Goal: Transaction & Acquisition: Purchase product/service

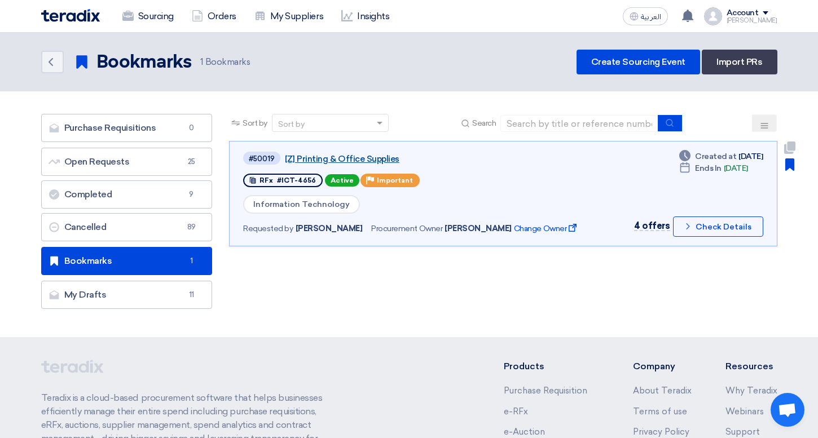
click at [349, 156] on link "[Z] Printing & Office Supplies" at bounding box center [426, 159] width 282 height 10
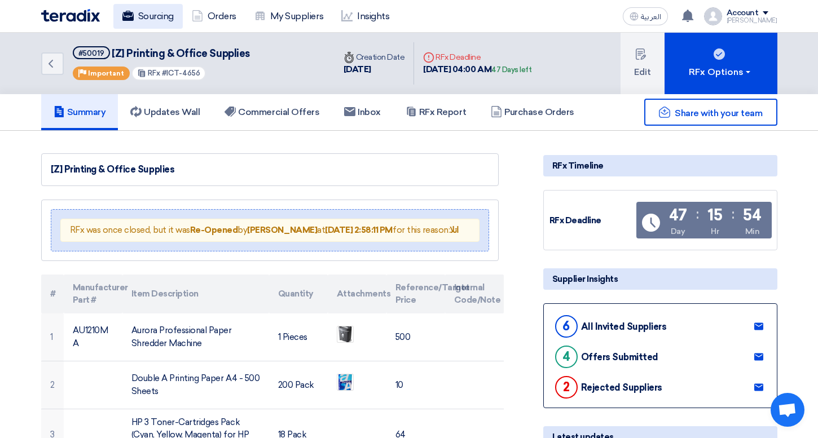
click at [148, 17] on link "Sourcing" at bounding box center [147, 16] width 69 height 25
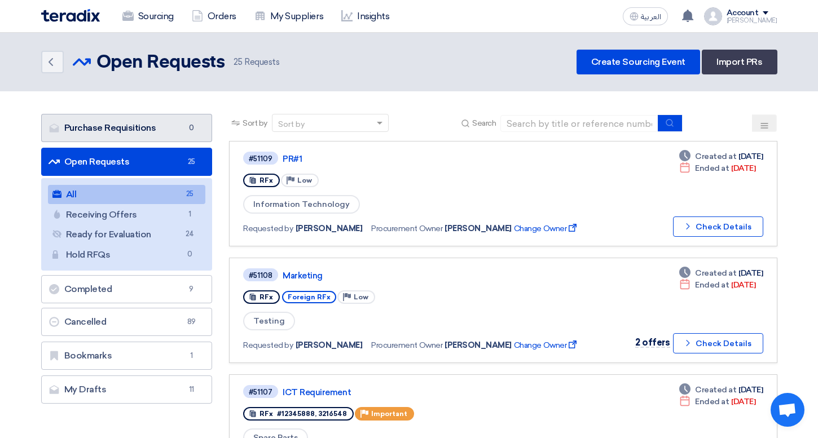
click at [181, 126] on link "Purchase Requisitions Purchase Requisitions 0" at bounding box center [126, 128] width 171 height 28
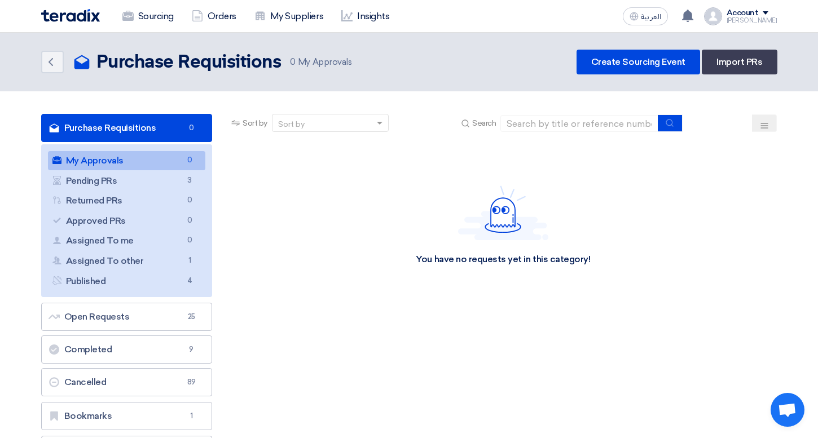
click at [433, 288] on div "You have no requests yet in this category!" at bounding box center [503, 225] width 548 height 169
click at [755, 66] on link "Import PRs" at bounding box center [739, 62] width 75 height 25
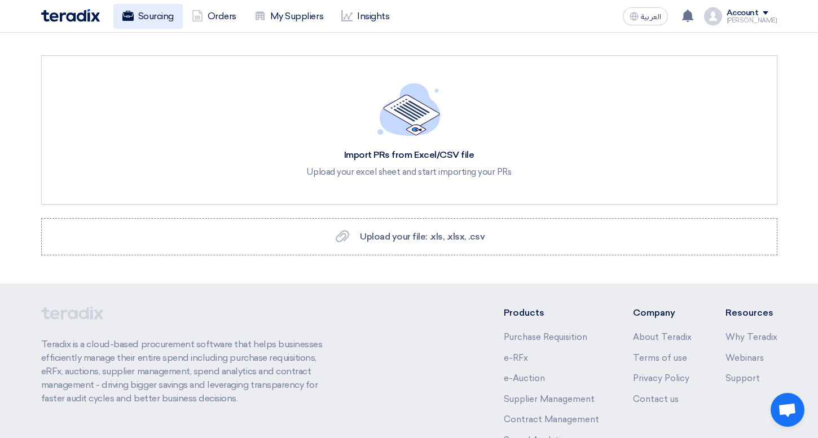
click at [159, 23] on link "Sourcing" at bounding box center [147, 16] width 69 height 25
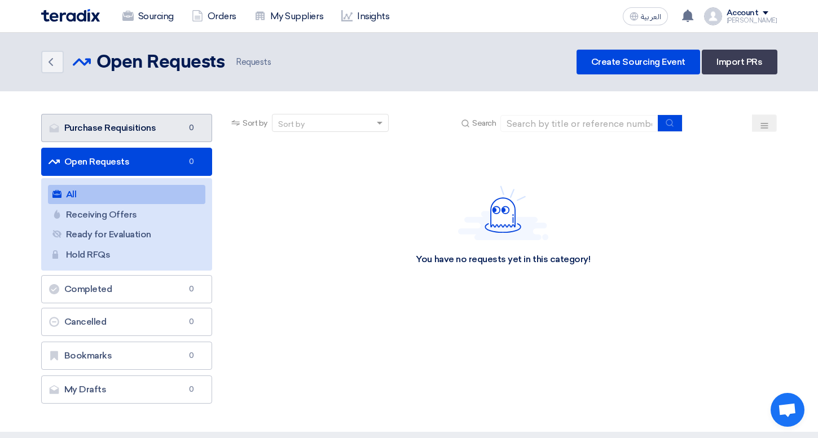
click at [142, 135] on link "Purchase Requisitions Purchase Requisitions 0" at bounding box center [126, 128] width 171 height 28
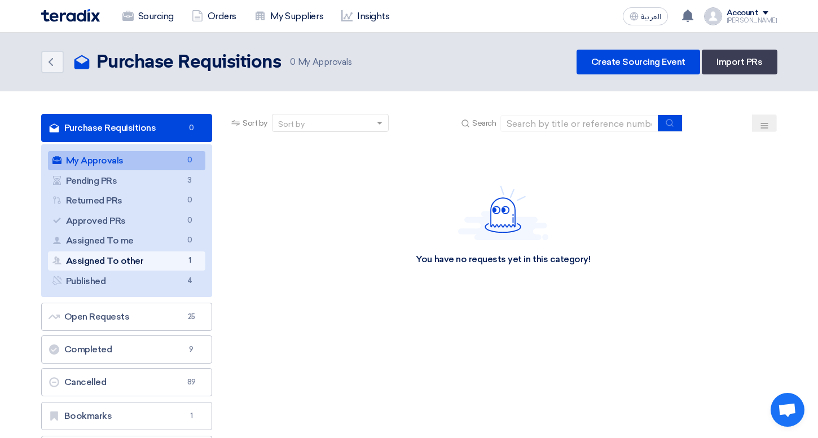
click at [175, 253] on link "Assigned To other Assigned To other 1" at bounding box center [127, 261] width 158 height 19
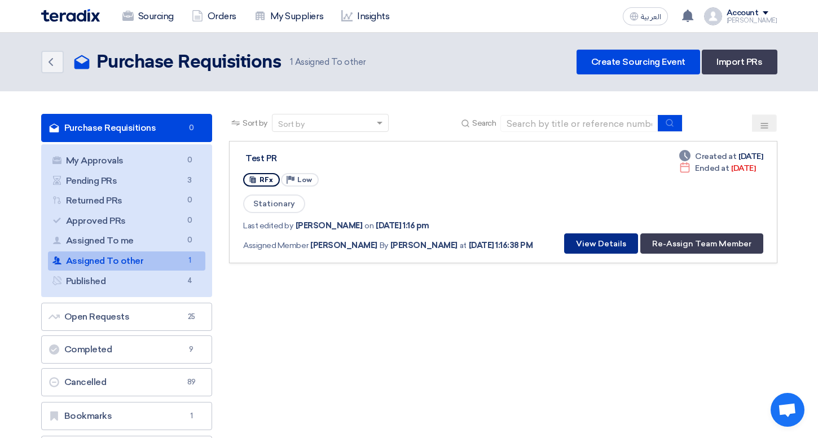
click at [587, 246] on button "View Details" at bounding box center [601, 244] width 74 height 20
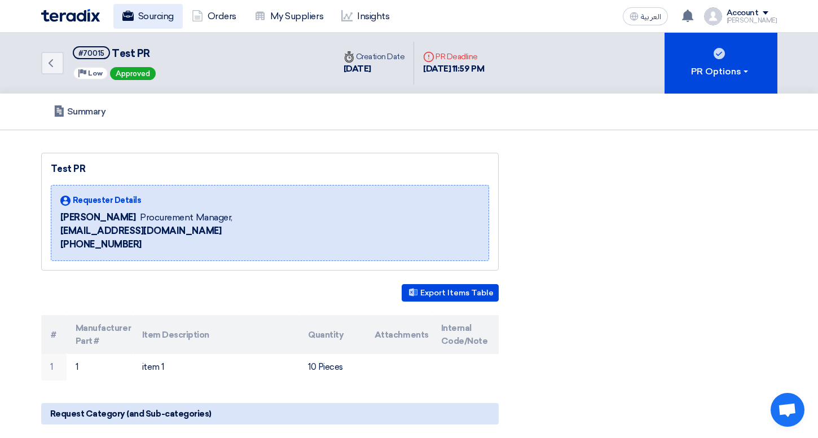
click at [161, 16] on link "Sourcing" at bounding box center [147, 16] width 69 height 25
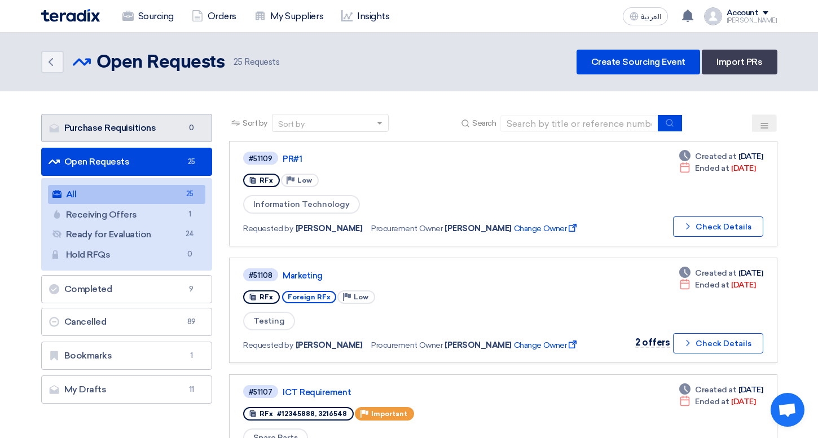
click at [197, 124] on span "0" at bounding box center [191, 127] width 14 height 11
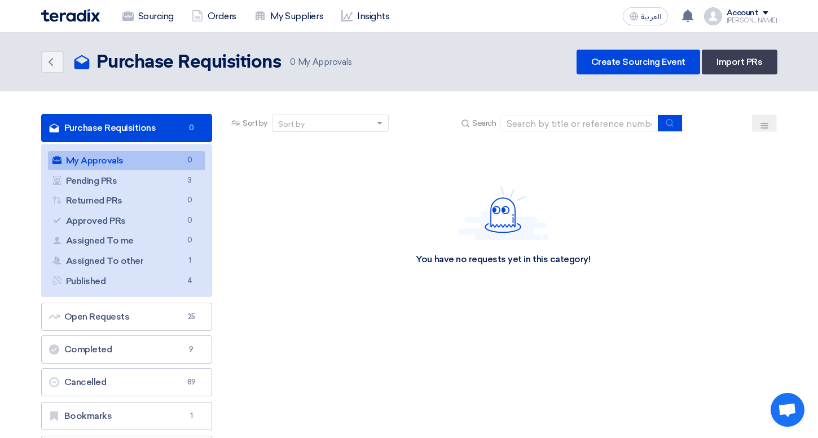
click at [750, 13] on div "Account" at bounding box center [743, 13] width 32 height 10
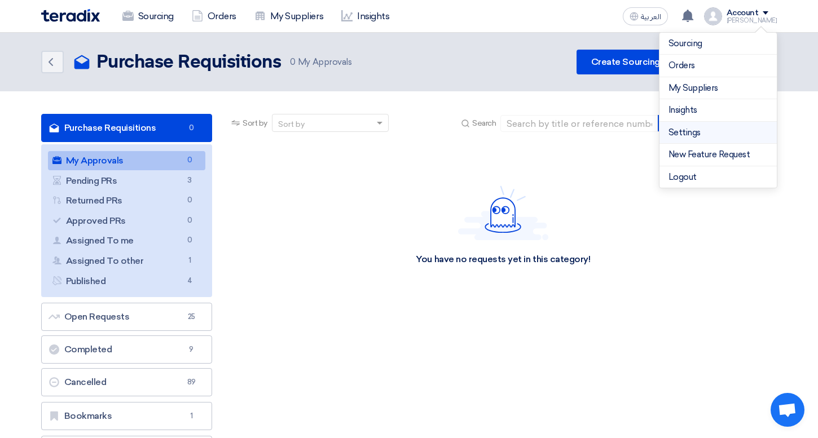
click at [709, 125] on li "Settings" at bounding box center [717, 133] width 117 height 23
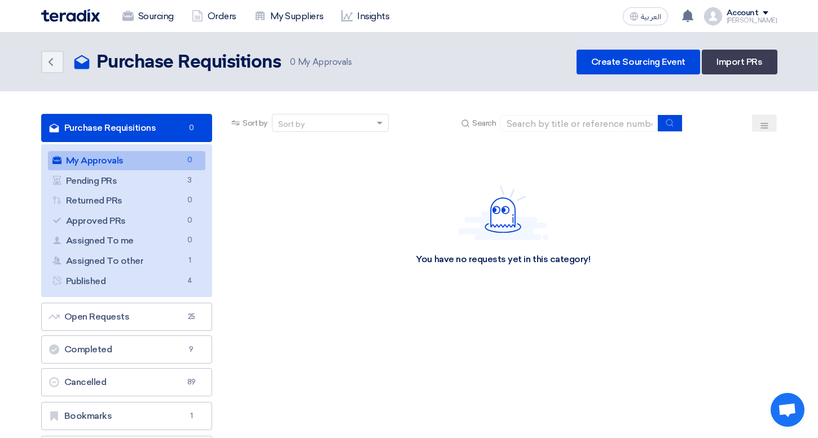
click at [741, 19] on div "[PERSON_NAME]" at bounding box center [752, 20] width 51 height 6
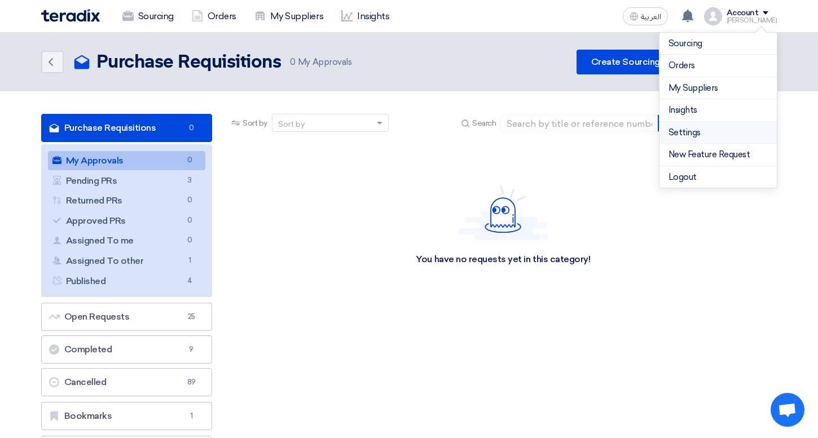
click at [671, 138] on link "Settings" at bounding box center [718, 132] width 99 height 13
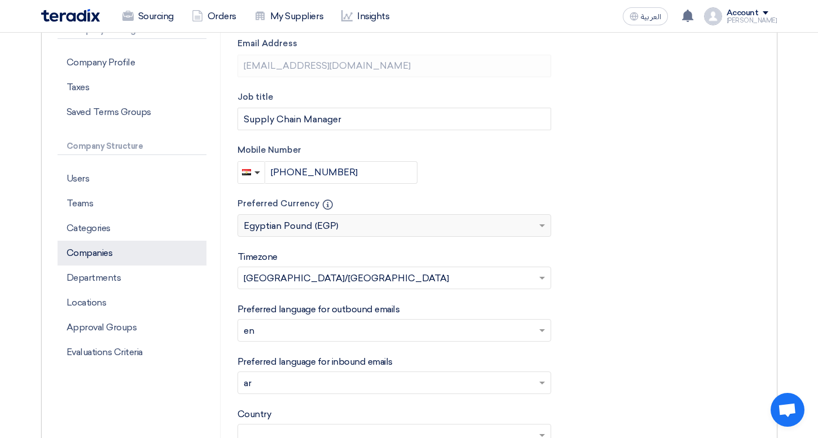
scroll to position [254, 0]
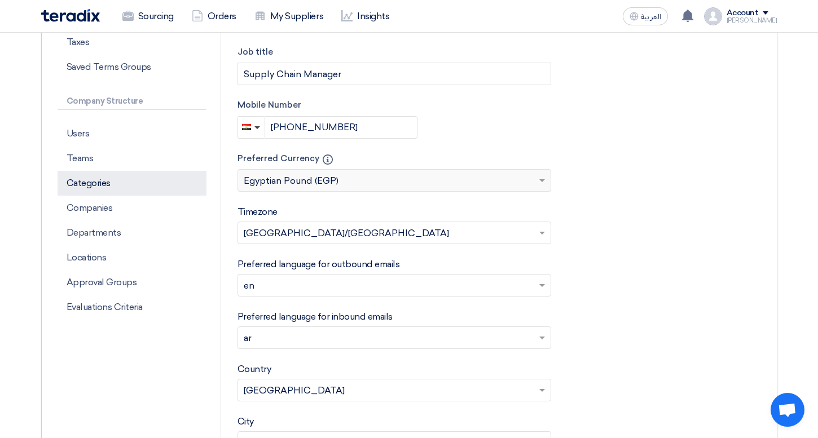
click at [122, 184] on p "Categories" at bounding box center [132, 183] width 149 height 25
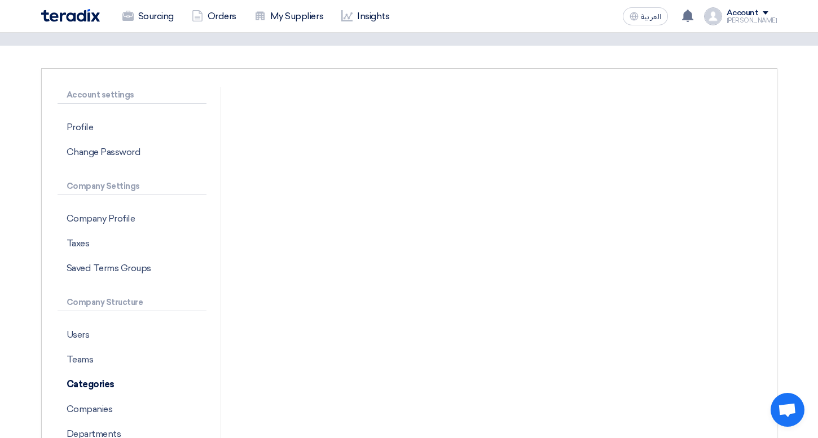
scroll to position [58, 0]
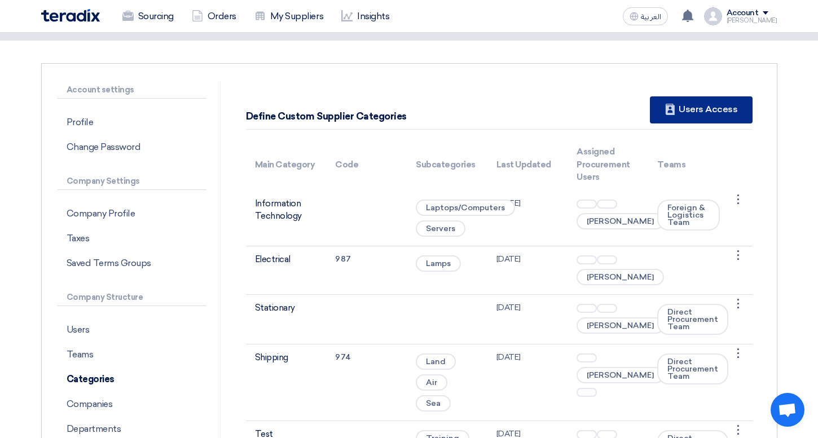
click at [713, 113] on div "New Supplier Users Access" at bounding box center [701, 109] width 102 height 27
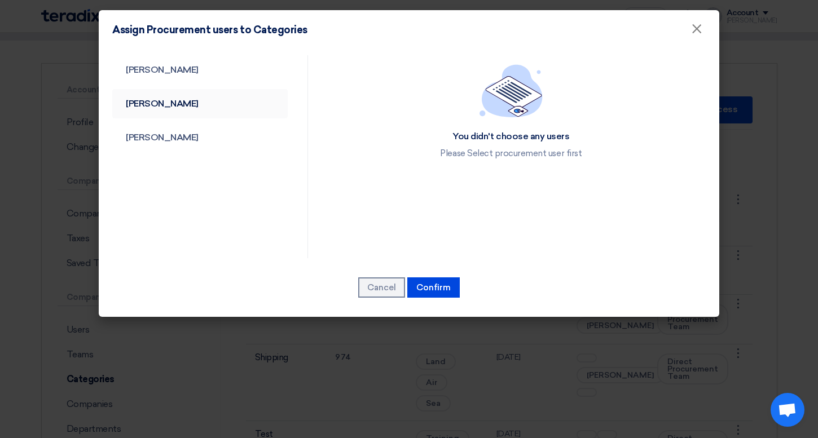
click at [187, 100] on link "[PERSON_NAME]" at bounding box center [199, 103] width 175 height 29
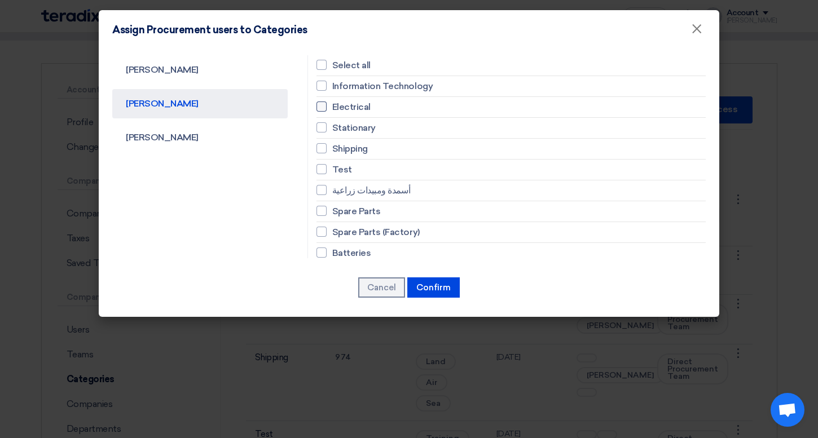
click at [350, 103] on span "Electrical" at bounding box center [351, 107] width 38 height 14
click at [340, 90] on input "Electrical" at bounding box center [335, 85] width 7 height 7
checkbox input "true"
click at [354, 87] on span "Information Technology" at bounding box center [382, 87] width 100 height 14
click at [340, 87] on input "Information Technology" at bounding box center [335, 85] width 7 height 7
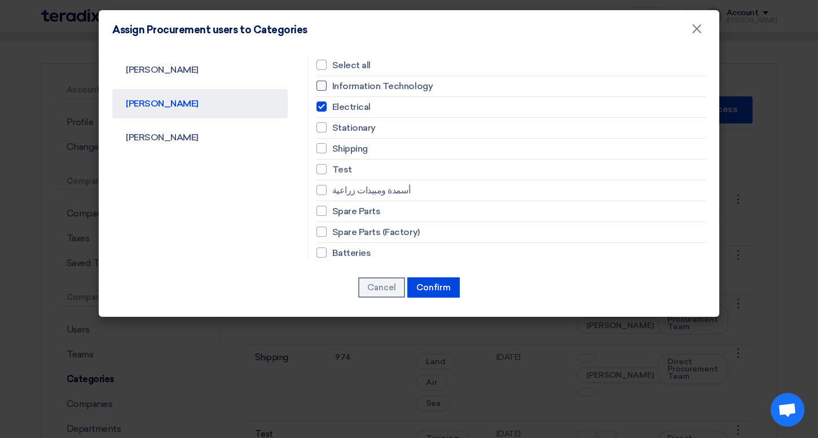
checkbox input "true"
click at [442, 290] on button "Confirm" at bounding box center [433, 288] width 52 height 20
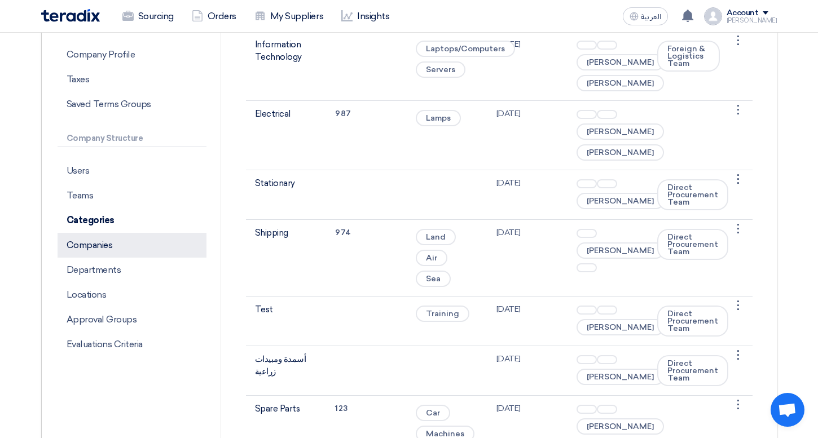
scroll to position [235, 0]
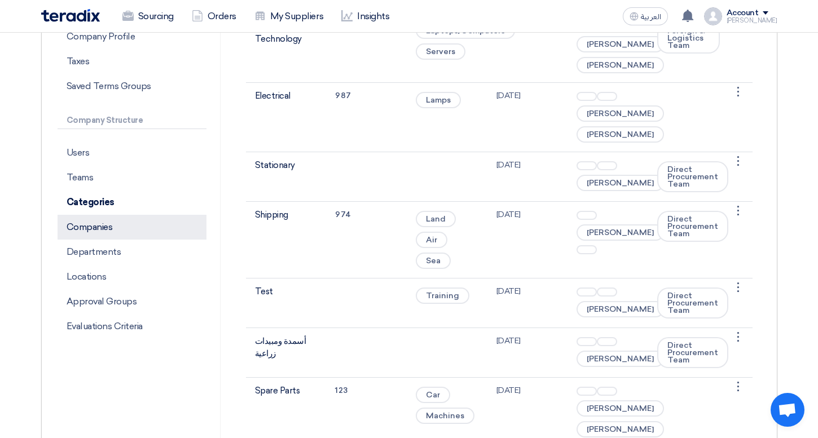
click at [128, 217] on p "Companies" at bounding box center [132, 227] width 149 height 25
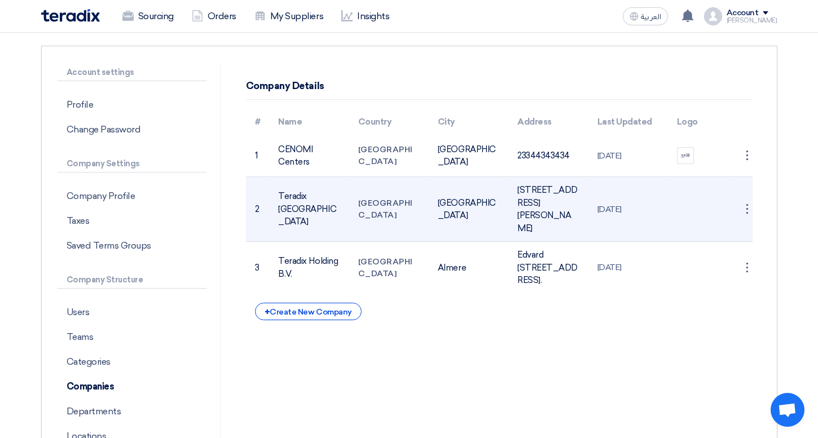
scroll to position [74, 0]
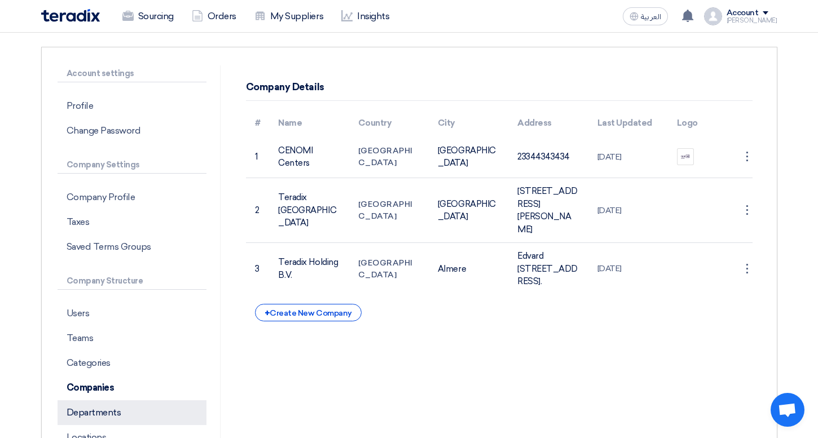
click at [114, 411] on p "Departments" at bounding box center [132, 413] width 149 height 25
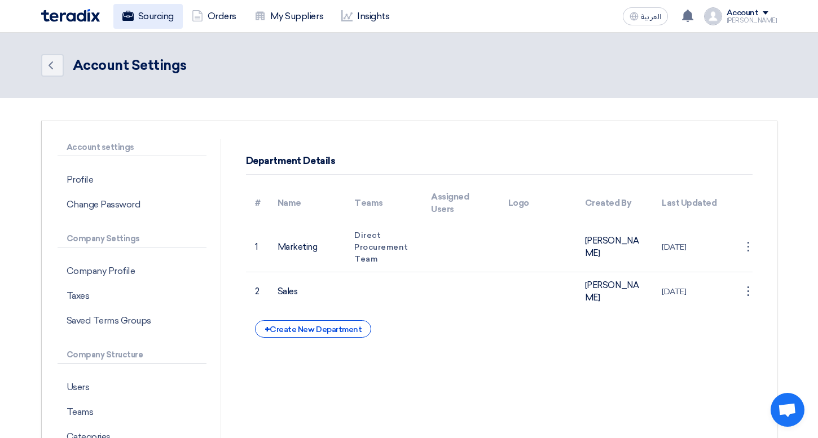
click at [158, 20] on link "Sourcing" at bounding box center [147, 16] width 69 height 25
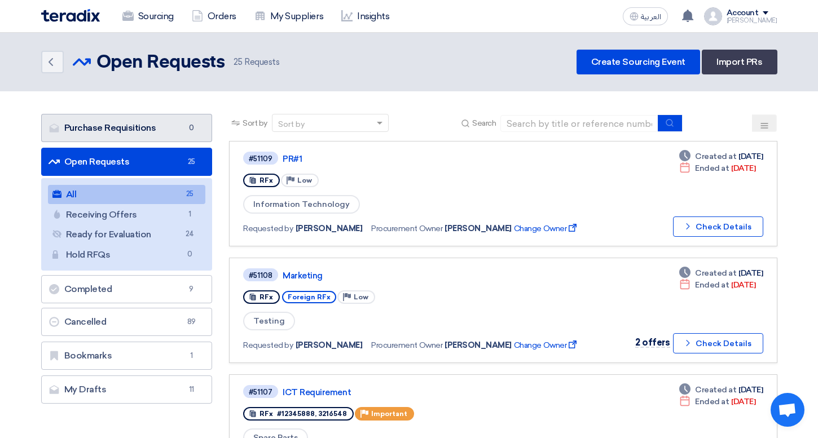
click at [190, 124] on span "0" at bounding box center [191, 127] width 14 height 11
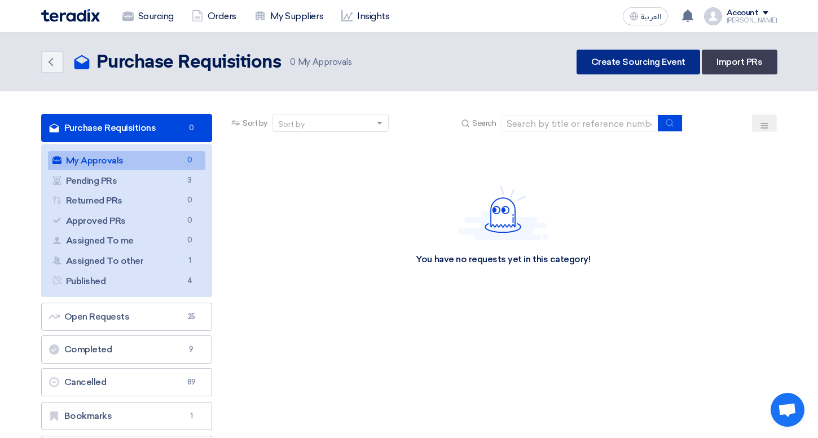
click at [613, 70] on link "Create Sourcing Event" at bounding box center [639, 62] width 124 height 25
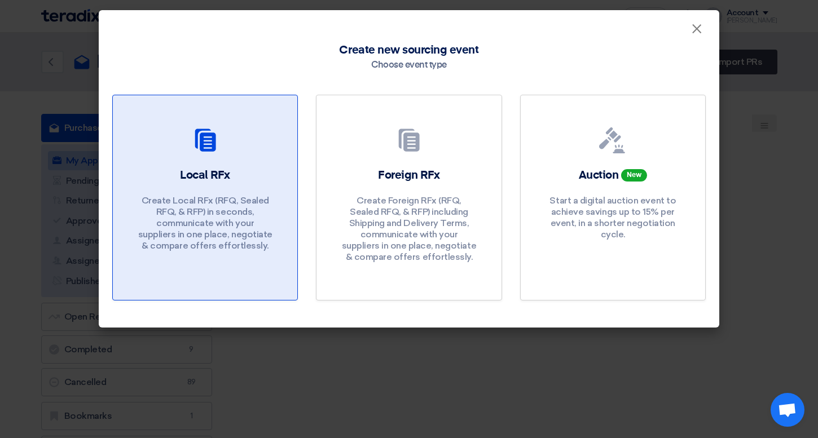
click at [248, 181] on div "Local RFx Create Local RFx (RFQ, Sealed RFQ, & RFP) in seconds, communicate wit…" at bounding box center [204, 213] width 157 height 90
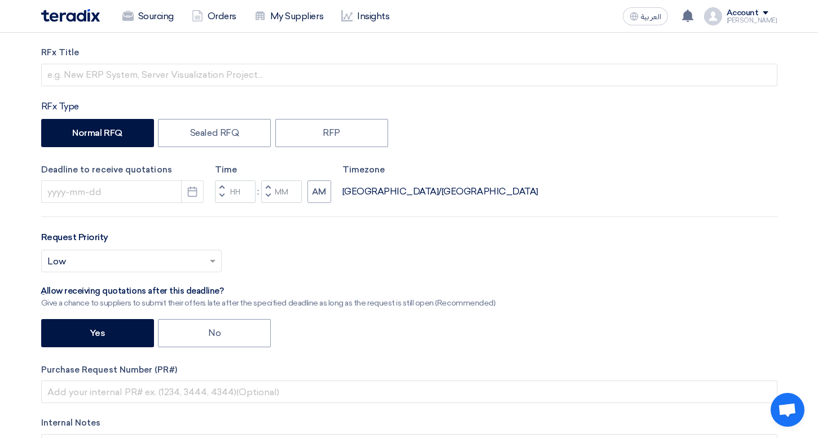
scroll to position [169, 0]
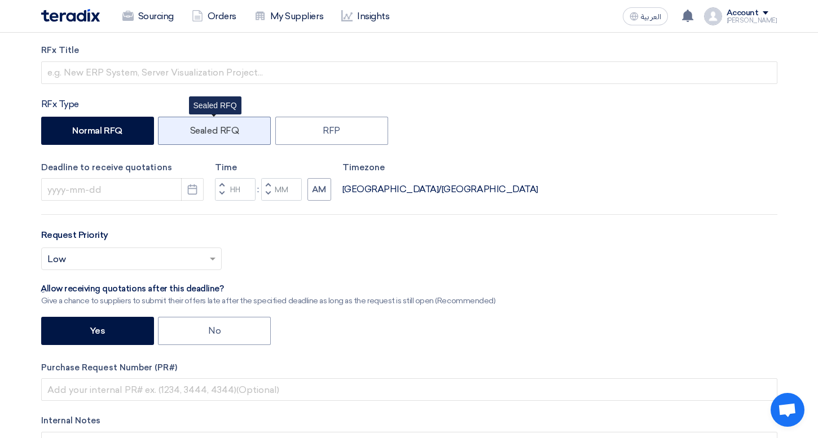
click at [236, 141] on label "Sealed RFQ" at bounding box center [214, 131] width 113 height 28
click at [197, 134] on input "Sealed RFQ" at bounding box center [193, 129] width 7 height 7
radio input "true"
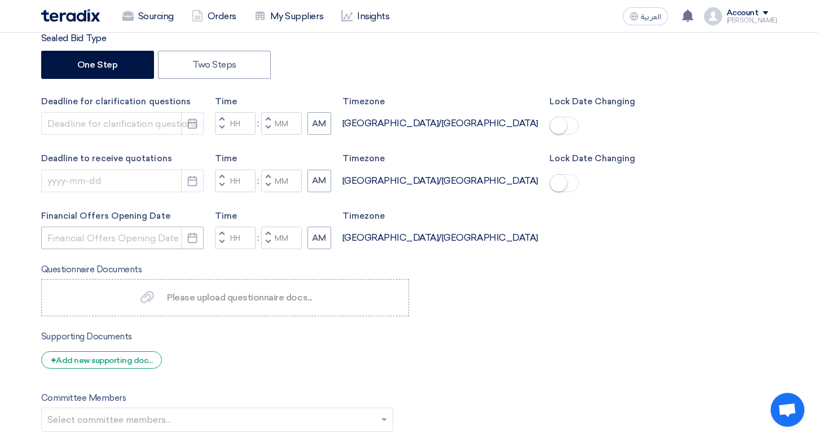
scroll to position [561, 0]
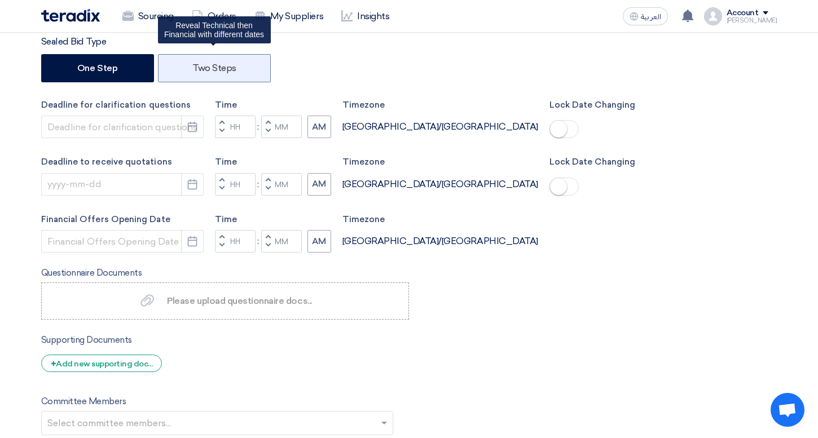
click at [213, 67] on label "Two Steps" at bounding box center [214, 68] width 113 height 28
click at [200, 67] on input "Two Steps" at bounding box center [195, 67] width 7 height 7
radio input "true"
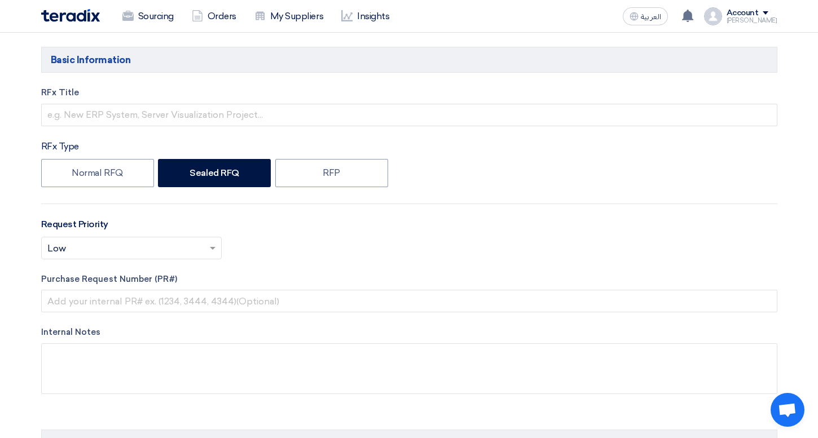
scroll to position [113, 0]
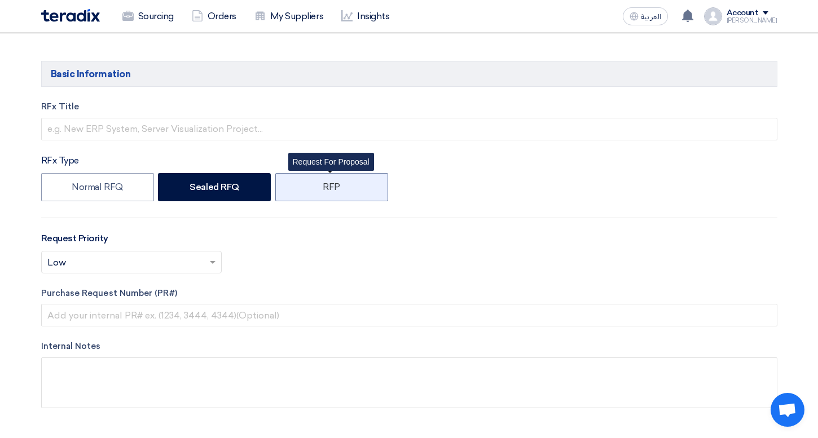
click at [327, 192] on label "RFP" at bounding box center [331, 187] width 113 height 28
click at [327, 190] on input "RFP" at bounding box center [326, 186] width 7 height 7
radio input "true"
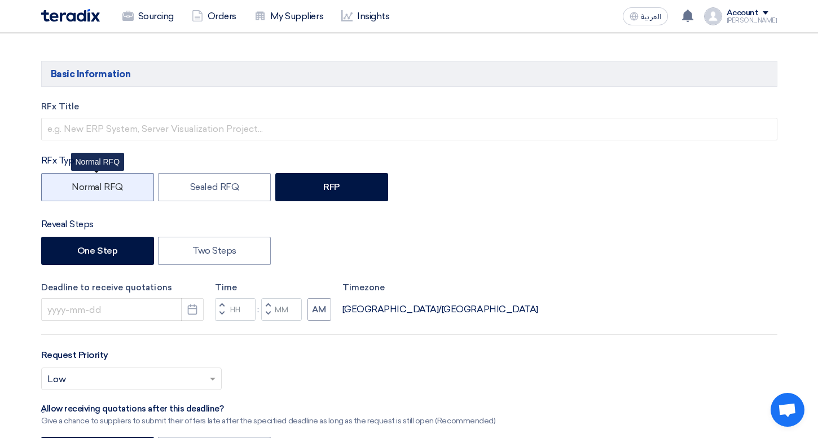
click at [63, 197] on label "Normal RFQ" at bounding box center [97, 187] width 113 height 28
click at [72, 190] on input "Normal RFQ" at bounding box center [75, 186] width 7 height 7
radio input "true"
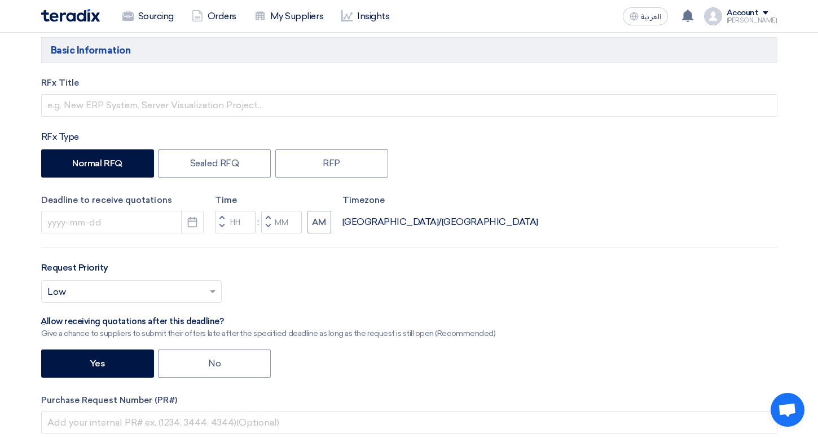
scroll to position [138, 0]
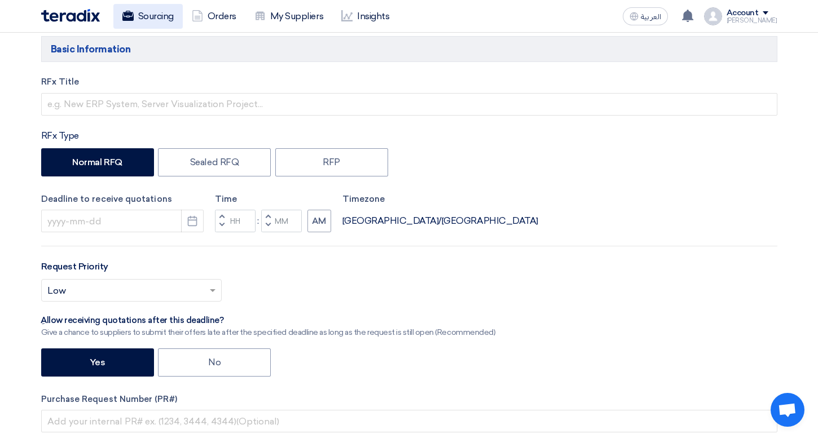
click at [149, 22] on link "Sourcing" at bounding box center [147, 16] width 69 height 25
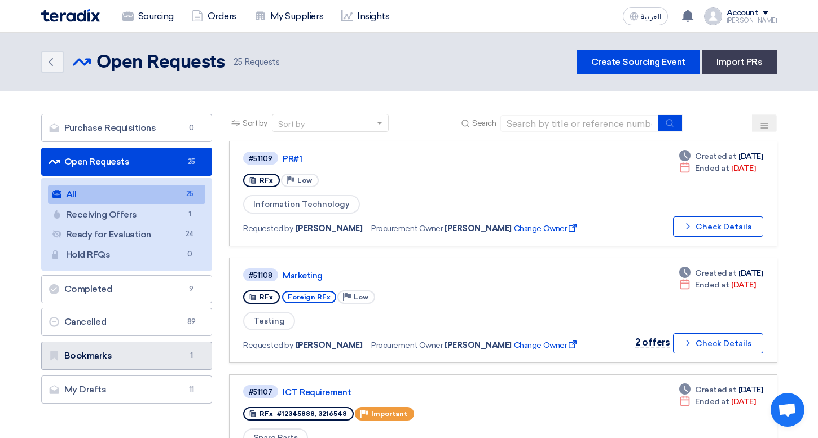
click at [169, 353] on link "Bookmarks Bookmarks 1" at bounding box center [126, 356] width 171 height 28
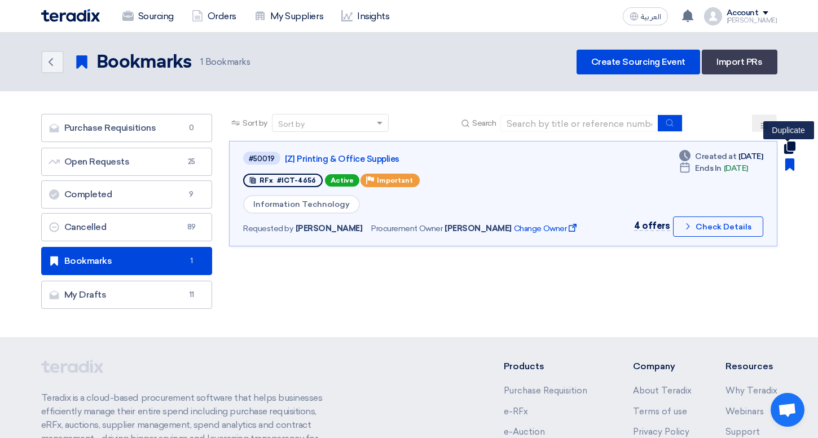
click at [786, 149] on use at bounding box center [789, 148] width 11 height 12
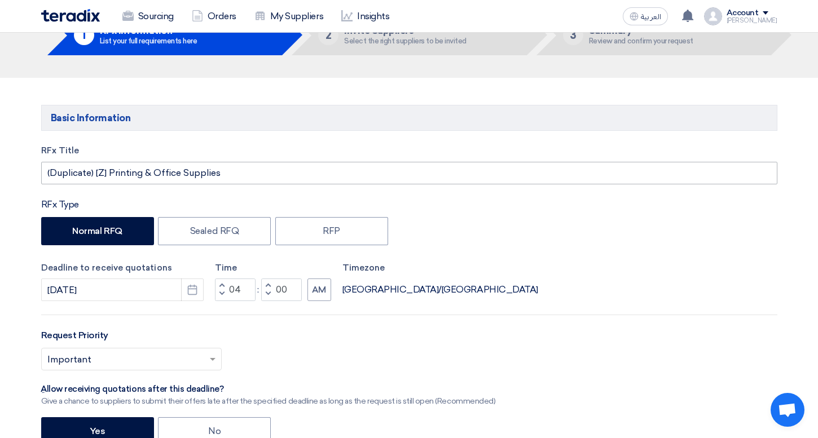
scroll to position [72, 0]
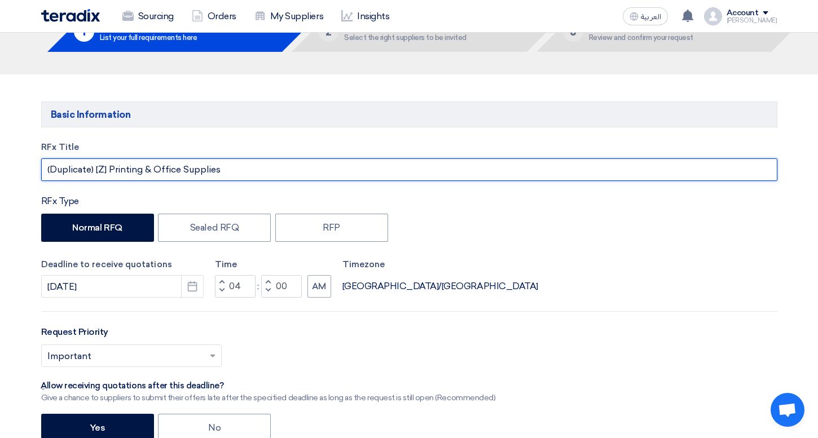
drag, startPoint x: 112, startPoint y: 165, endPoint x: 225, endPoint y: 165, distance: 112.8
click at [225, 165] on input "(Duplicate) [Z] Printing & Office Supplies" at bounding box center [409, 170] width 736 height 23
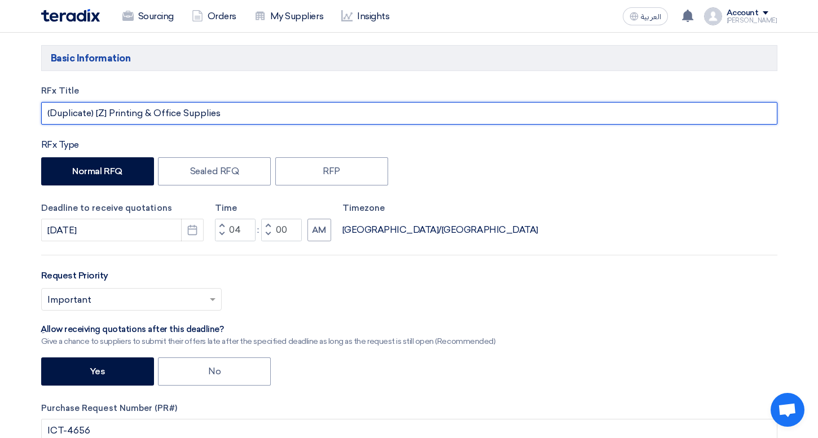
scroll to position [139, 0]
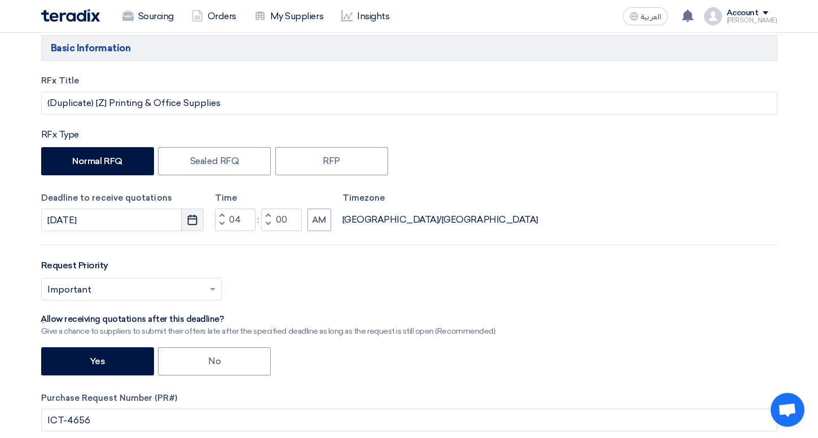
click at [195, 220] on icon "Pick a date" at bounding box center [192, 219] width 11 height 11
select select "9"
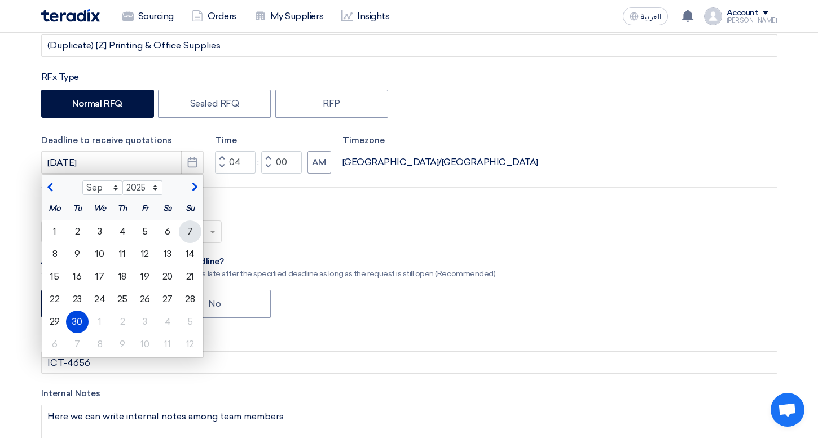
scroll to position [205, 0]
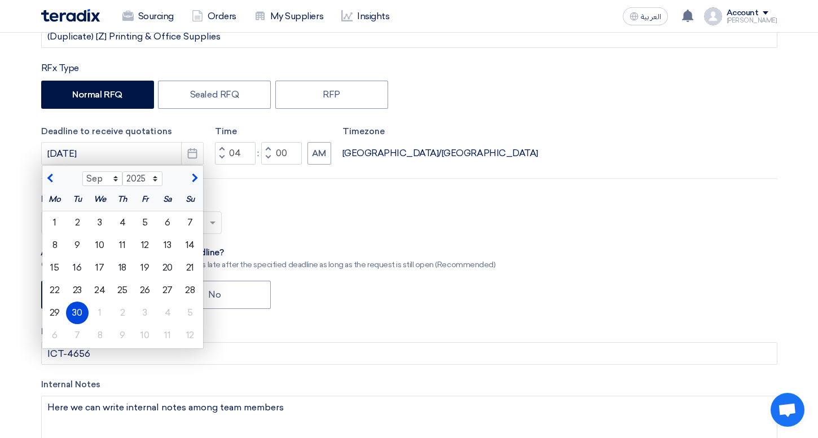
click at [80, 316] on div "30" at bounding box center [77, 313] width 23 height 23
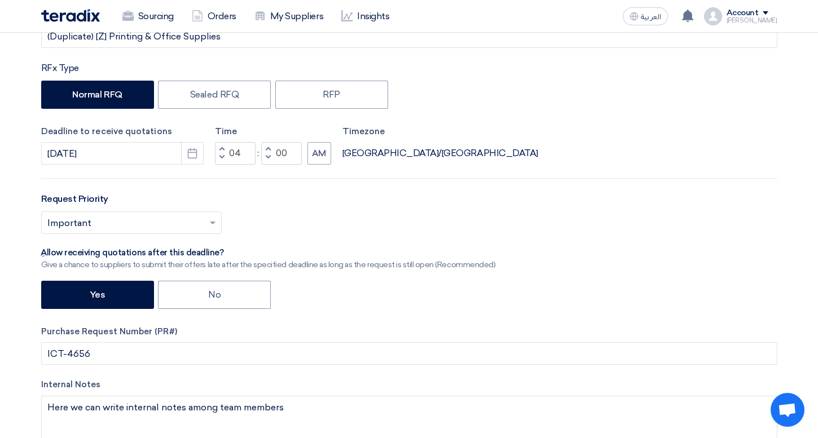
scroll to position [236, 0]
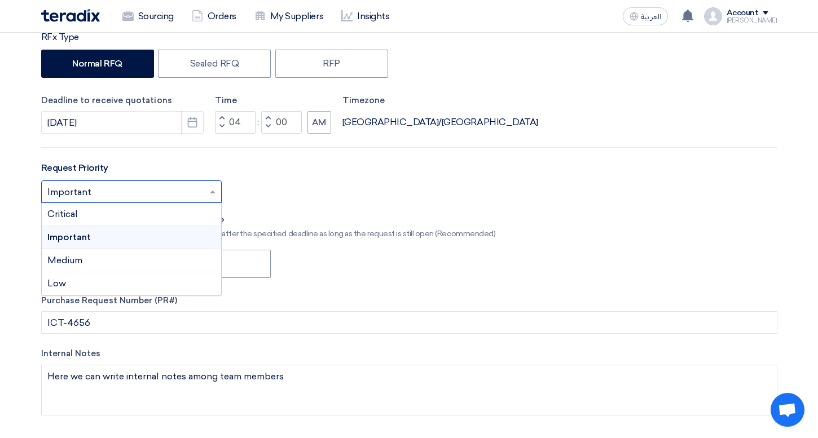
click at [201, 199] on input "text" at bounding box center [125, 193] width 157 height 19
click at [286, 191] on div "Select priority... × Important × Critical Important Medium Low" at bounding box center [409, 197] width 736 height 32
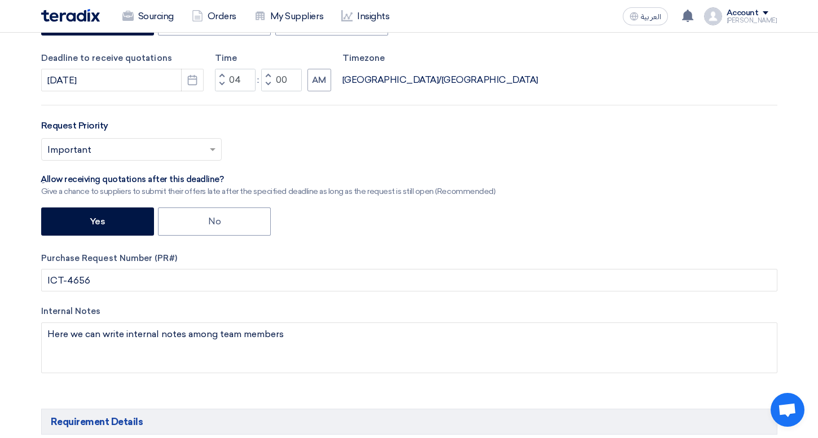
scroll to position [287, 0]
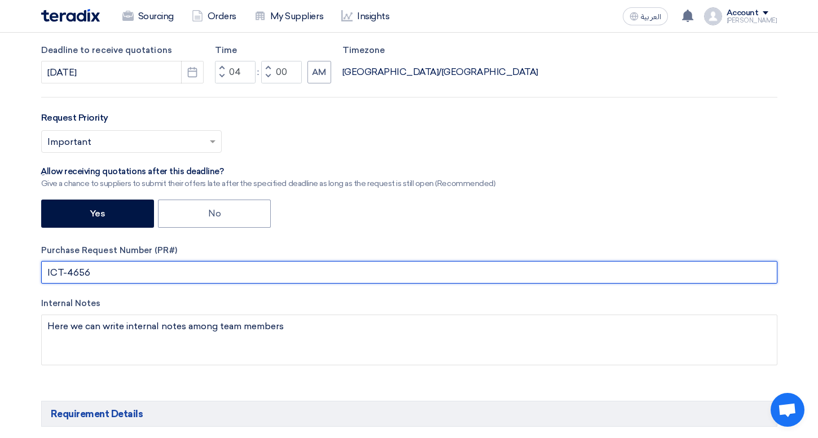
click at [188, 270] on input "ICT-4656" at bounding box center [409, 272] width 736 height 23
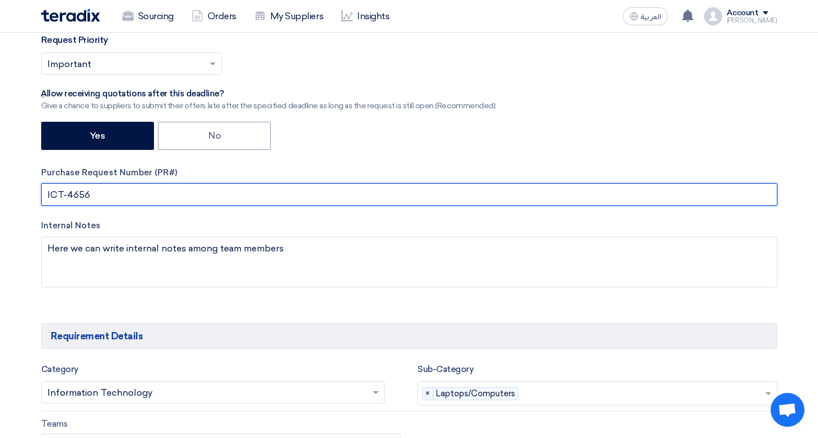
scroll to position [366, 0]
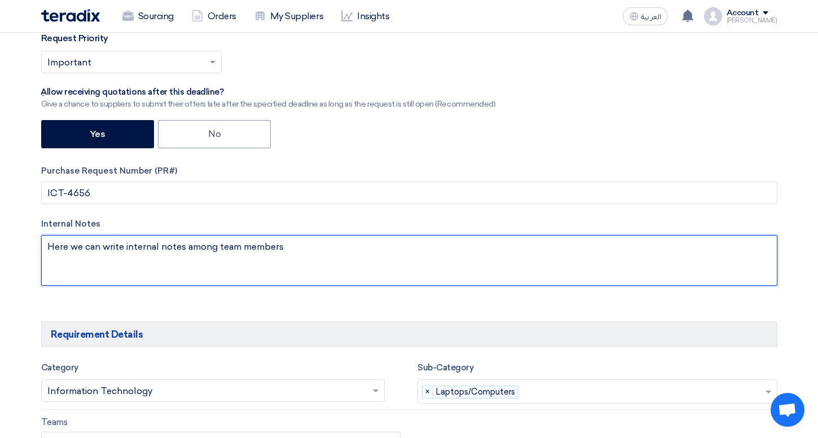
click at [212, 271] on textarea at bounding box center [409, 260] width 736 height 51
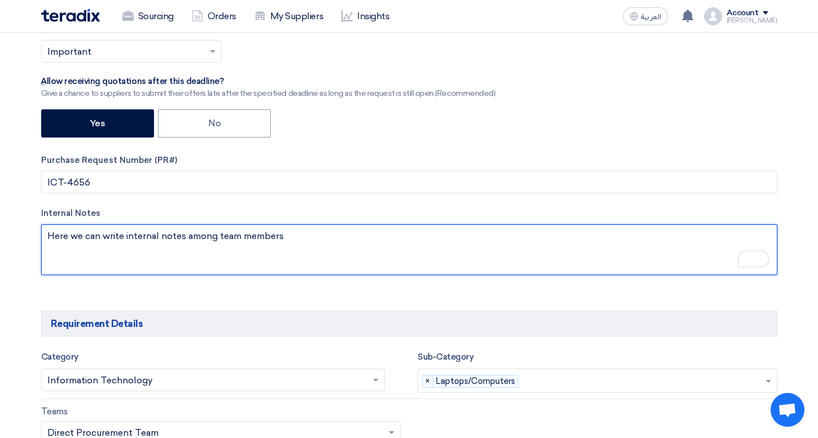
scroll to position [380, 0]
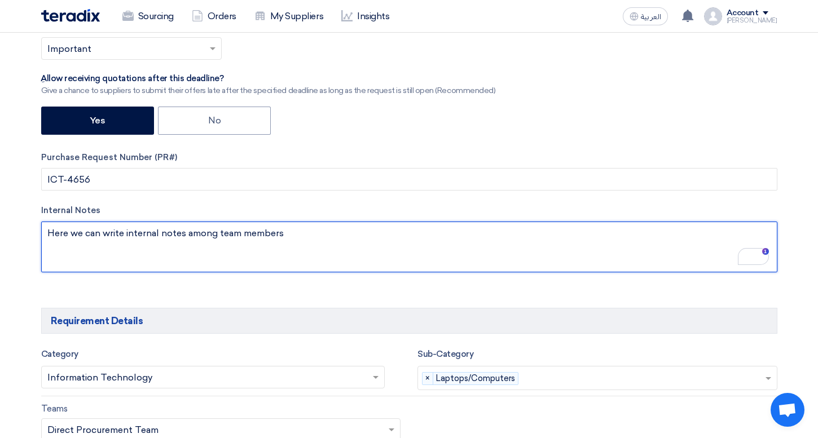
click at [292, 235] on textarea "To enrich screen reader interactions, please activate Accessibility in Grammarl…" at bounding box center [409, 247] width 736 height 51
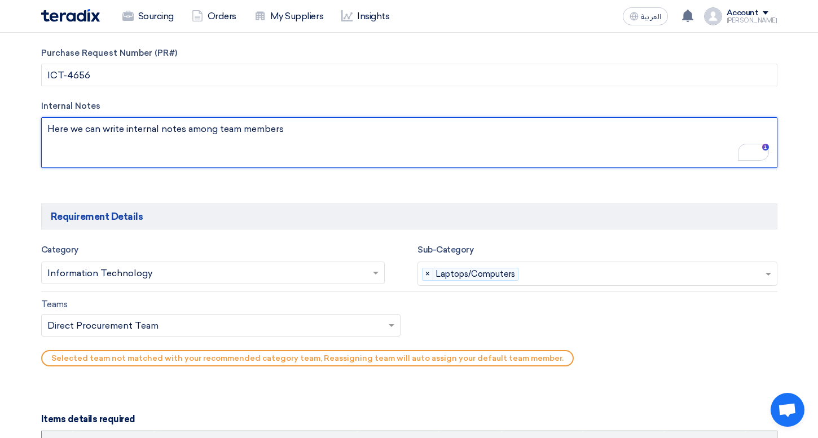
scroll to position [525, 0]
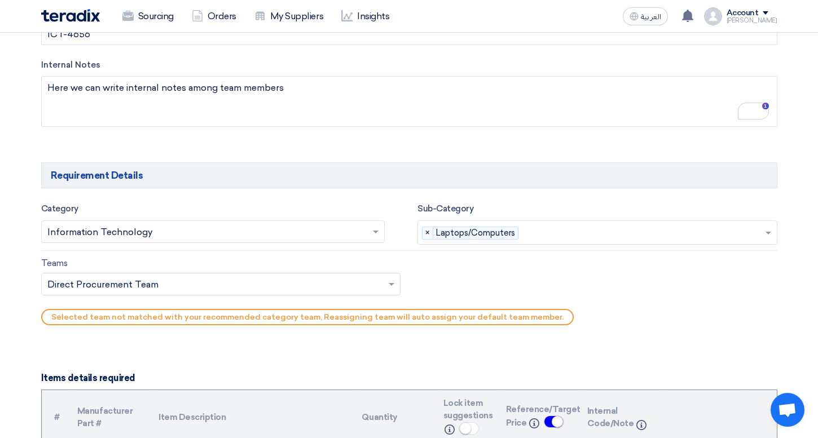
click at [79, 230] on input "text" at bounding box center [207, 233] width 320 height 19
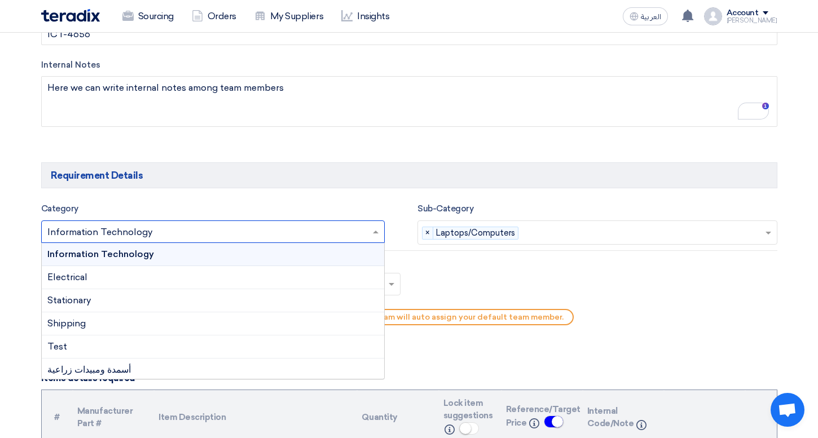
click at [98, 251] on span "Information Technology" at bounding box center [100, 254] width 107 height 11
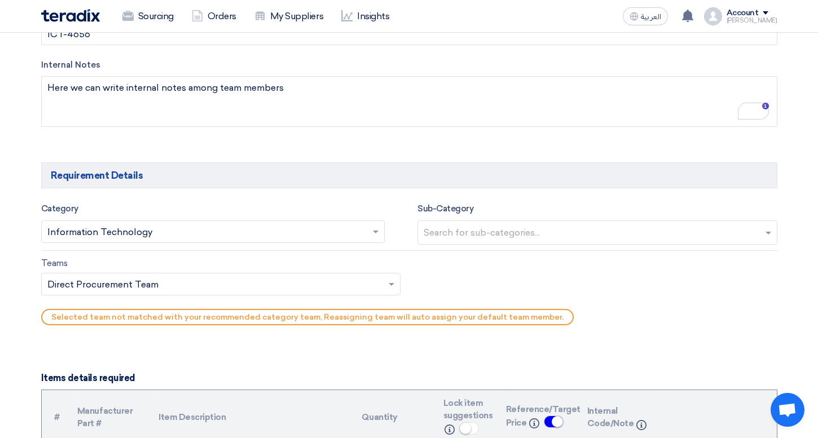
click at [461, 237] on input "text" at bounding box center [599, 234] width 350 height 19
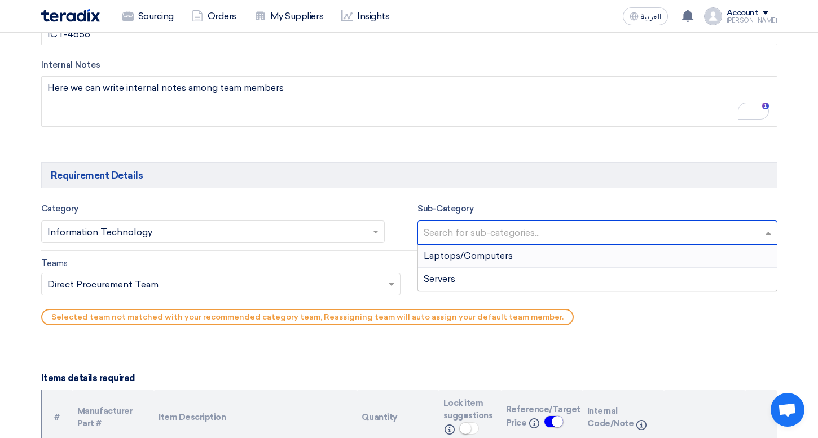
click at [465, 257] on span "Laptops/Computers" at bounding box center [468, 255] width 89 height 11
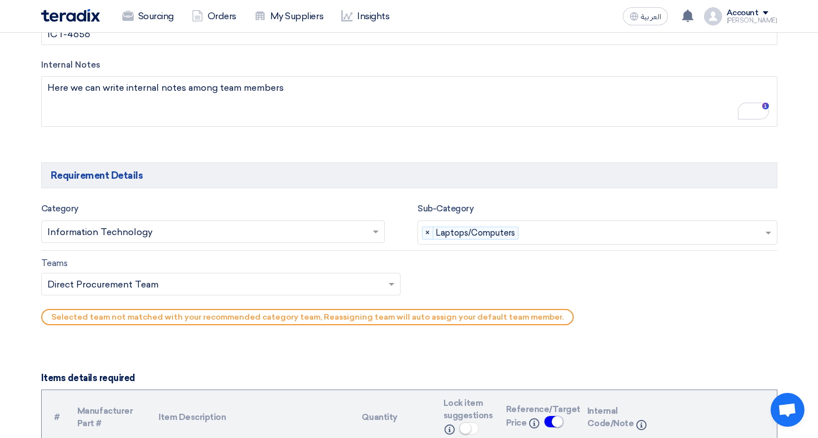
click at [392, 226] on div "Category Search for services... × Information Technology ×" at bounding box center [221, 223] width 377 height 43
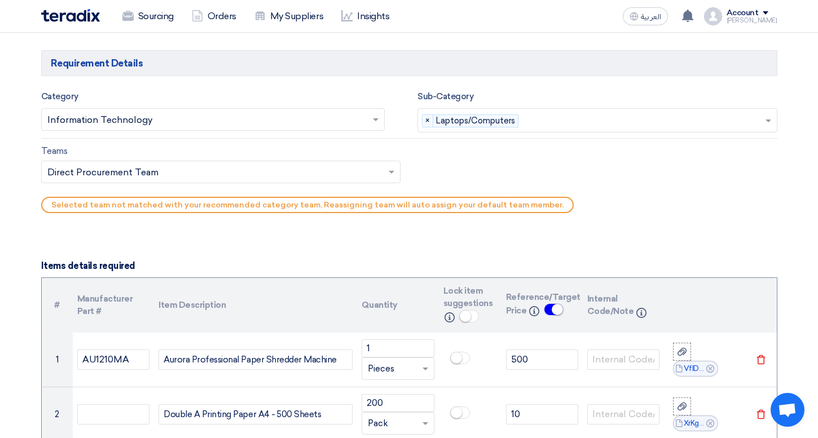
scroll to position [641, 0]
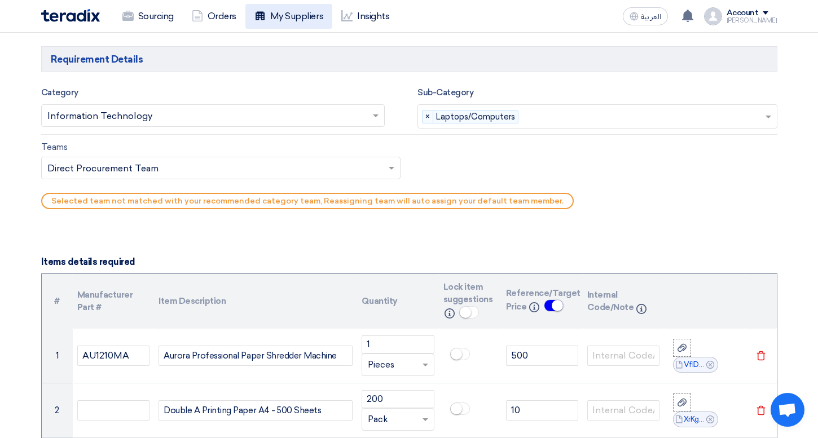
click at [276, 15] on link "My Suppliers" at bounding box center [288, 16] width 87 height 25
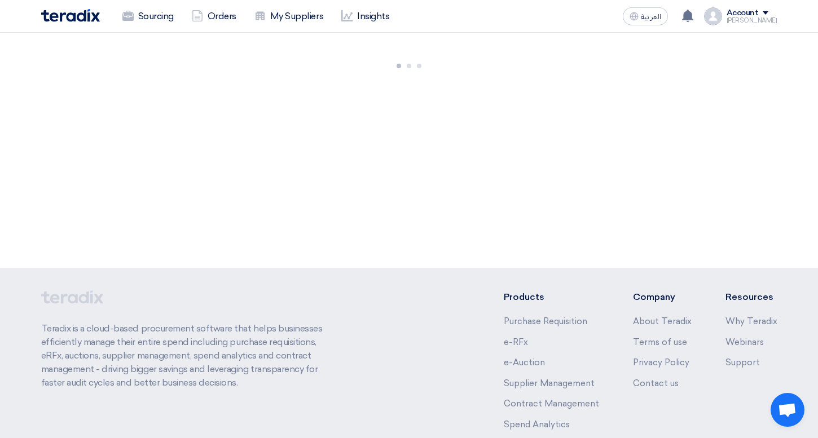
click at [276, 15] on link "My Suppliers" at bounding box center [288, 16] width 87 height 25
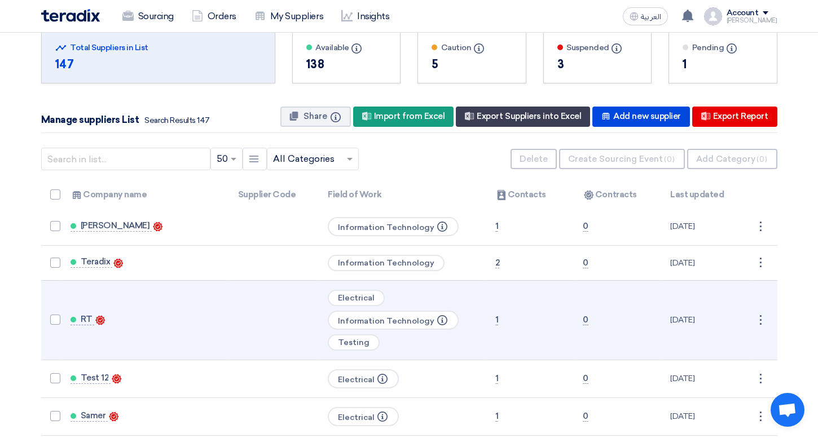
scroll to position [33, 0]
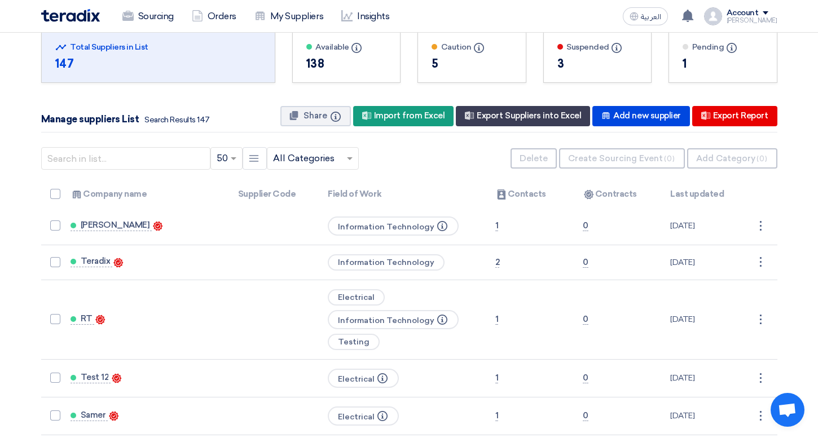
click at [664, 127] on div "Manage suppliers List Search Results 147 Share Info New Supplier Import from Ex…" at bounding box center [409, 116] width 736 height 32
click at [659, 123] on div "New Supplier Add new supplier" at bounding box center [640, 116] width 97 height 20
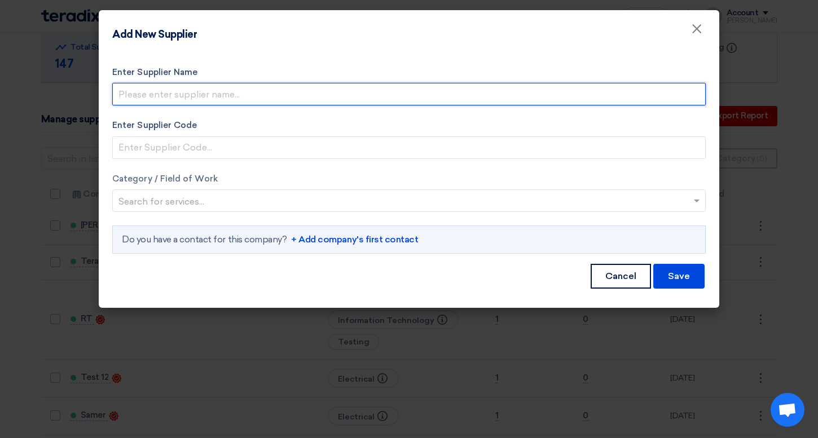
click at [200, 86] on input "Enter Supplier Name" at bounding box center [408, 94] width 593 height 23
type input "f"
type input "للشهد"
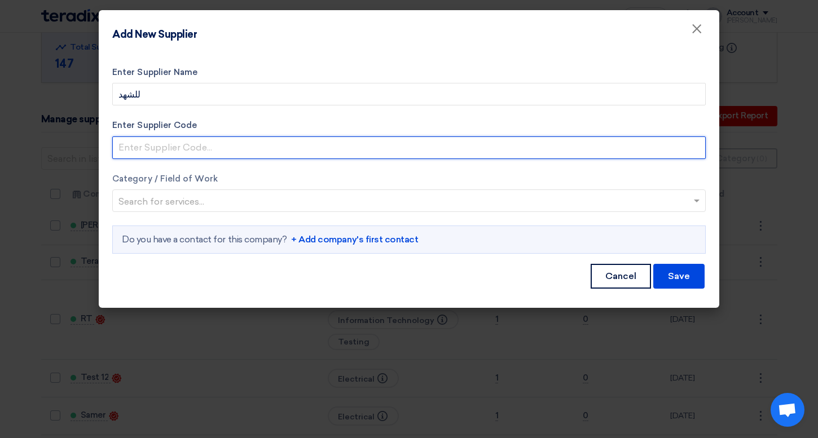
click at [184, 153] on input "Enter Supplier Code" at bounding box center [408, 148] width 593 height 23
type input "٤٥٤٥"
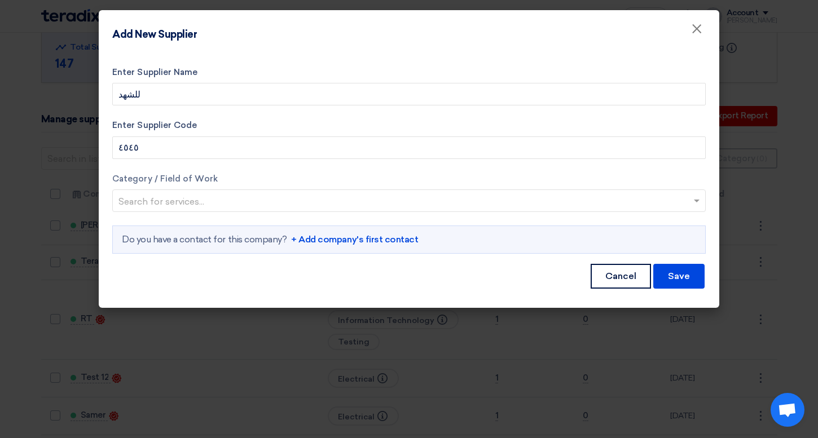
click at [188, 195] on input "text" at bounding box center [403, 202] width 570 height 19
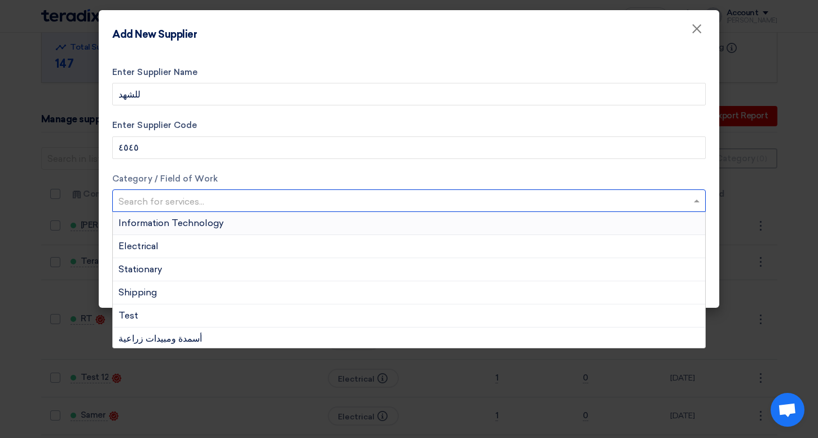
click at [193, 216] on div "Information Technology" at bounding box center [409, 223] width 592 height 23
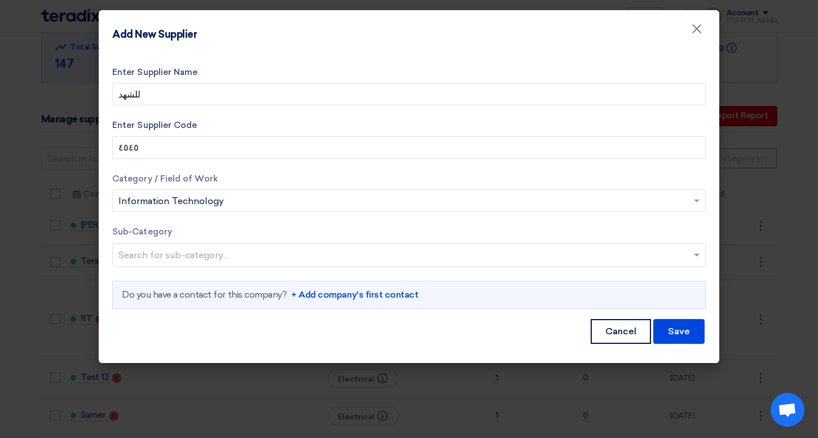
click at [183, 267] on div "Category / Field of Work Search for services... × Information Technology × Sub-…" at bounding box center [408, 241] width 593 height 137
click at [182, 258] on input "text" at bounding box center [410, 256] width 584 height 19
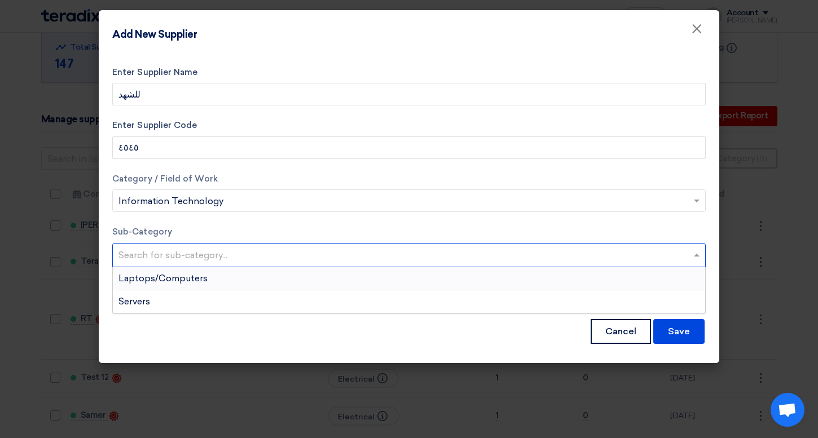
click at [192, 272] on div "Laptops/Computers" at bounding box center [409, 278] width 592 height 23
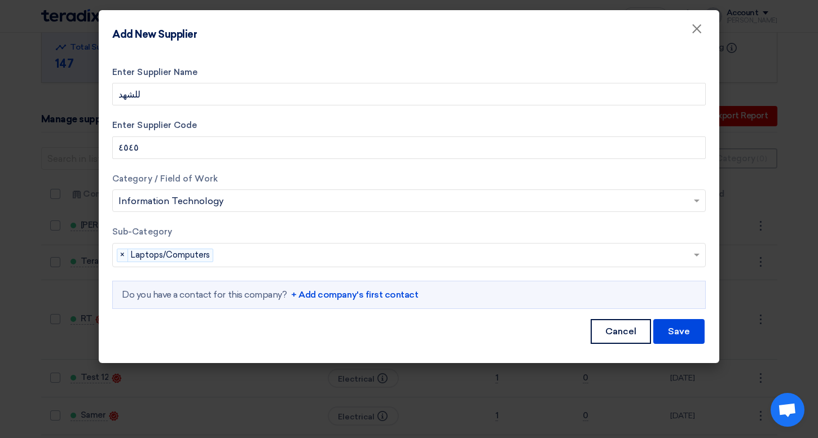
click at [348, 300] on link "+ Add company's first contact" at bounding box center [354, 295] width 127 height 14
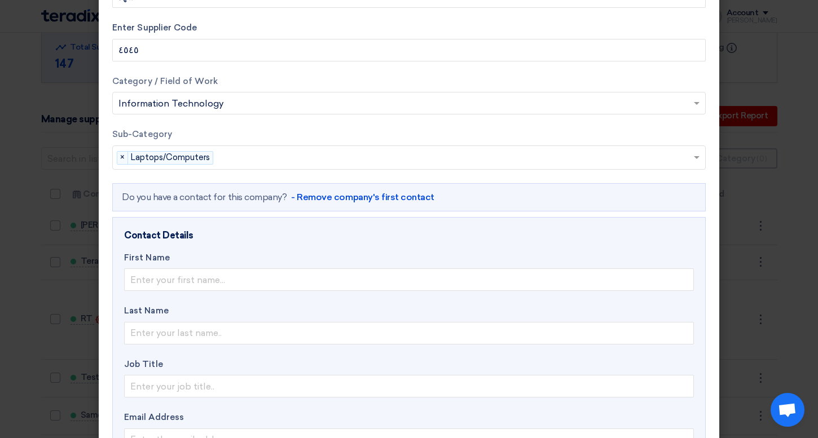
scroll to position [99, 0]
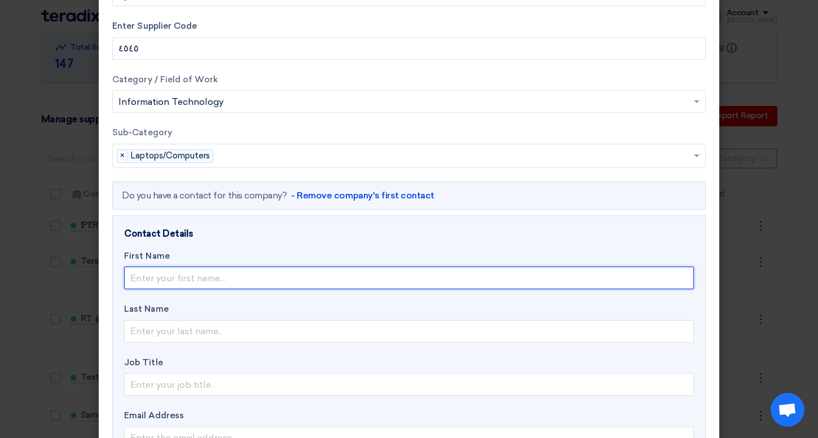
click at [212, 281] on input "text" at bounding box center [409, 278] width 570 height 23
type input "بسيب"
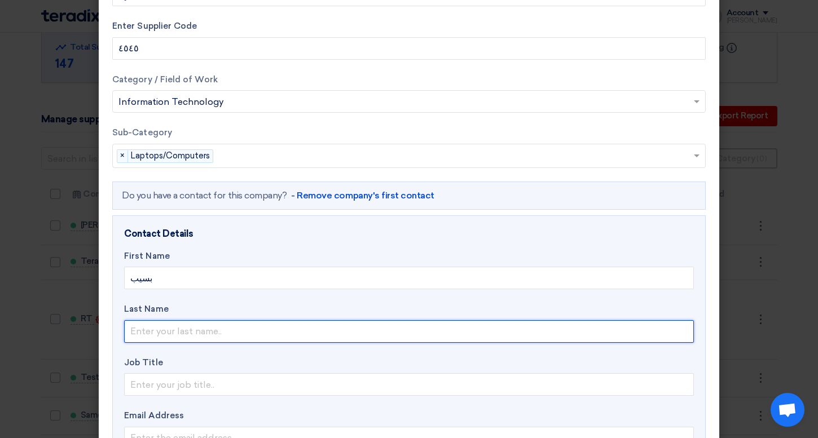
click at [201, 327] on input "text" at bounding box center [409, 331] width 570 height 23
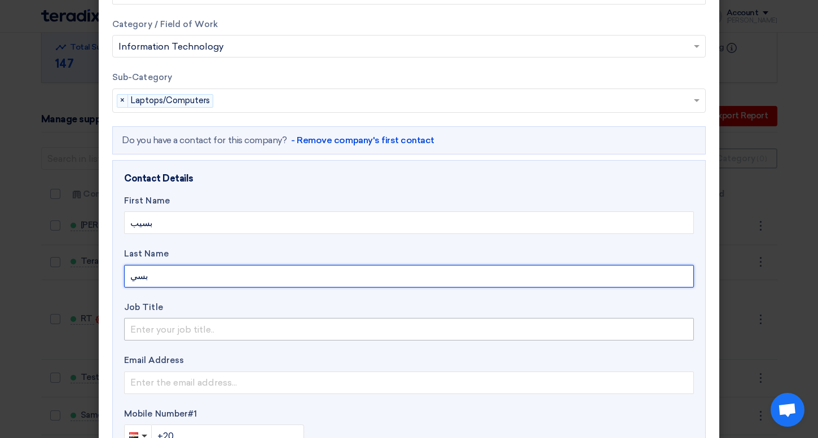
type input "بسي"
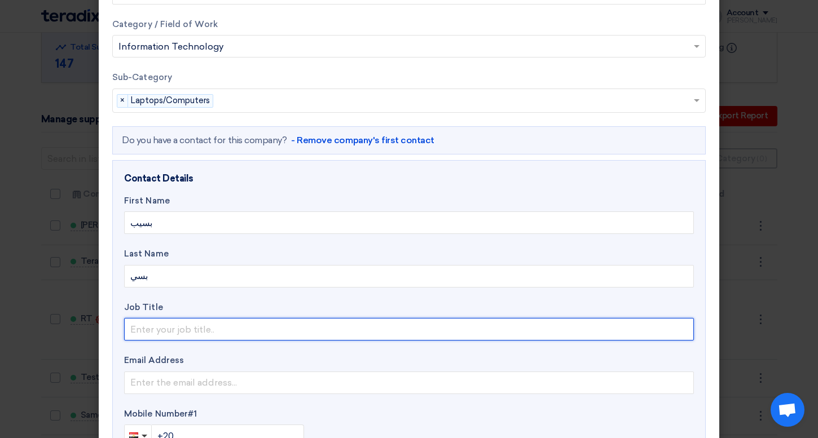
click at [181, 336] on input "text" at bounding box center [409, 329] width 570 height 23
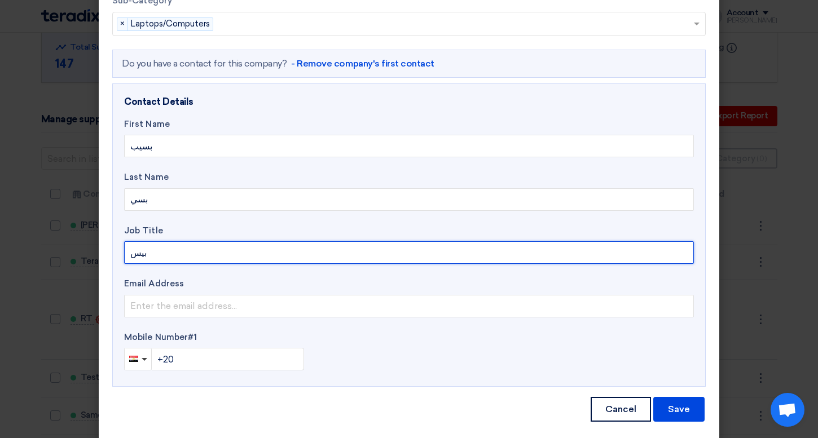
scroll to position [238, 0]
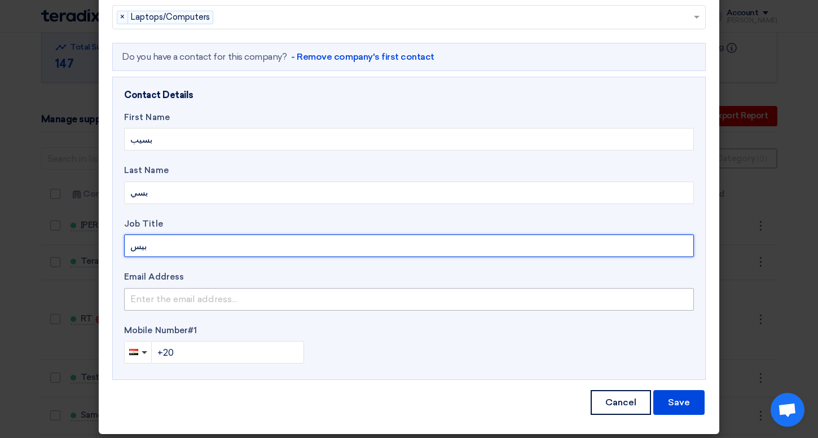
type input "بيس"
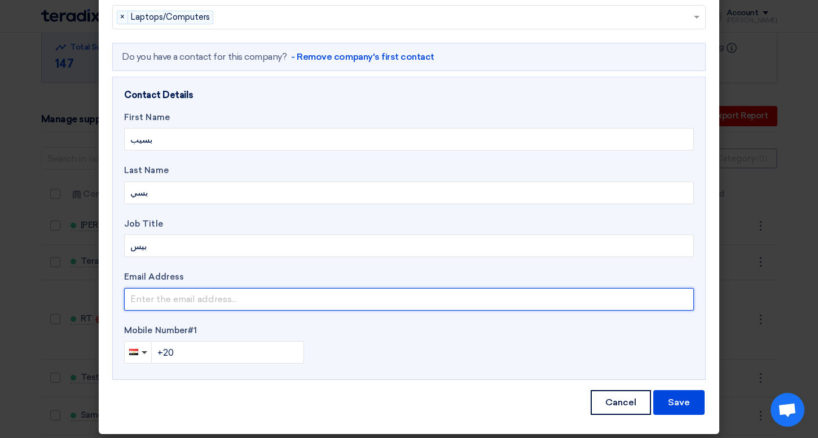
click at [190, 300] on input "email" at bounding box center [409, 299] width 570 height 23
type input "ن"
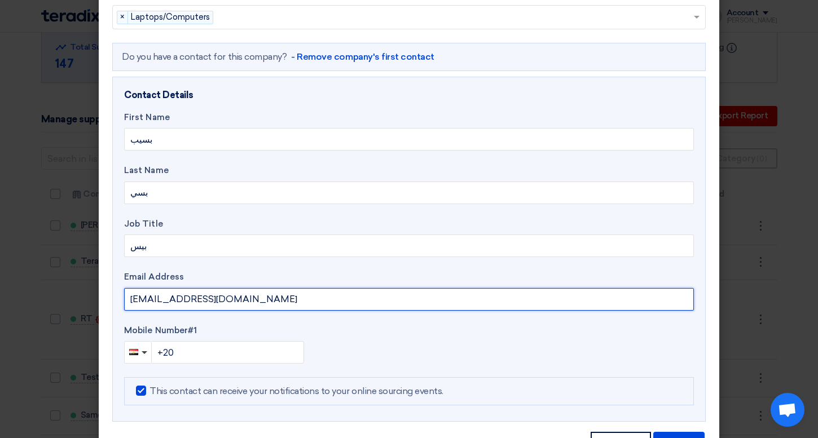
scroll to position [285, 0]
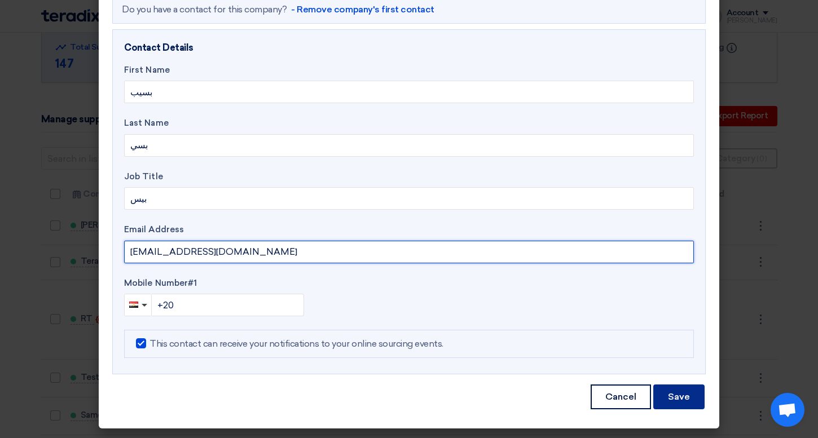
type input "[EMAIL_ADDRESS][DOMAIN_NAME]"
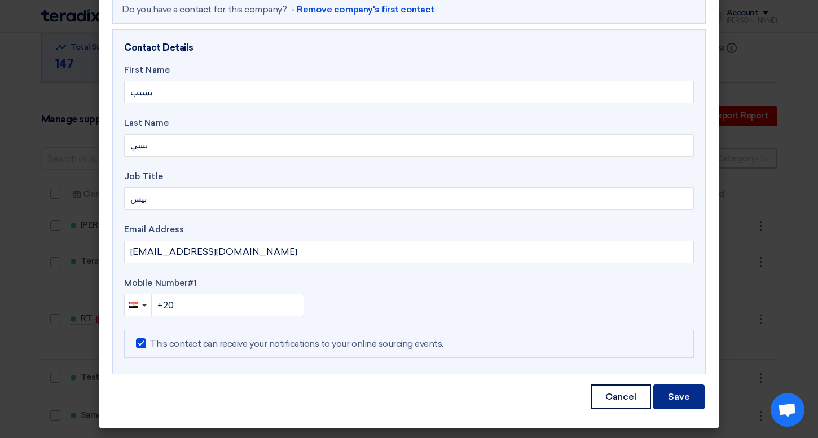
click at [697, 402] on button "Save" at bounding box center [678, 397] width 51 height 25
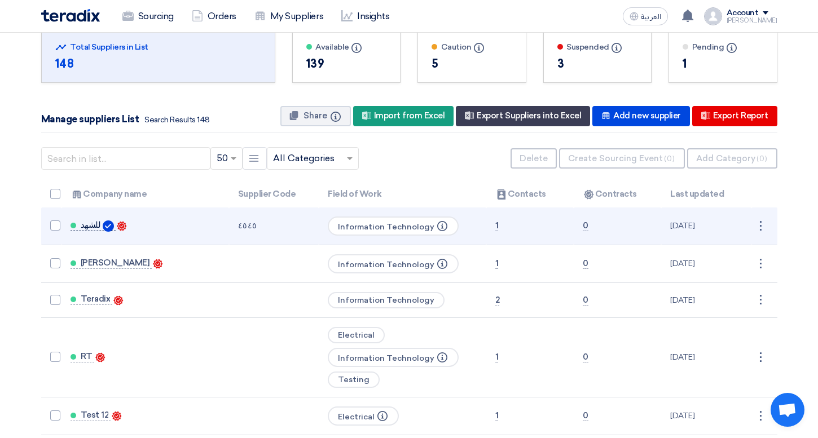
click at [93, 222] on span "للشهد" at bounding box center [91, 225] width 20 height 9
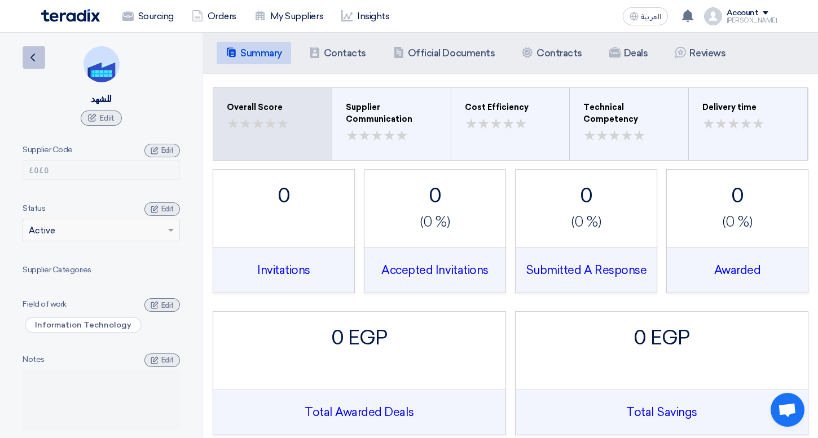
click at [34, 46] on link "Back" at bounding box center [34, 57] width 23 height 23
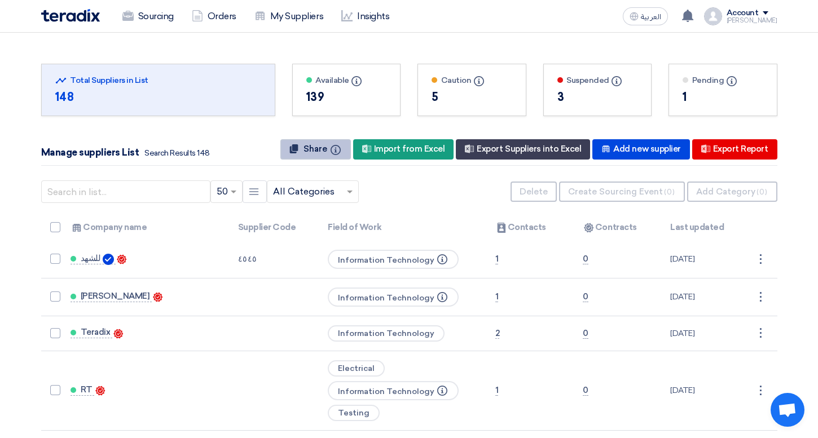
click at [309, 155] on button "Share Info" at bounding box center [315, 149] width 71 height 20
click at [339, 165] on div "Manage suppliers List Search Results 148 Copied Info New Supplier Import from E…" at bounding box center [409, 150] width 736 height 32
click at [257, 134] on div "Manage suppliers List Search Results 148 Copied Info New Supplier Import from E…" at bounding box center [409, 150] width 736 height 32
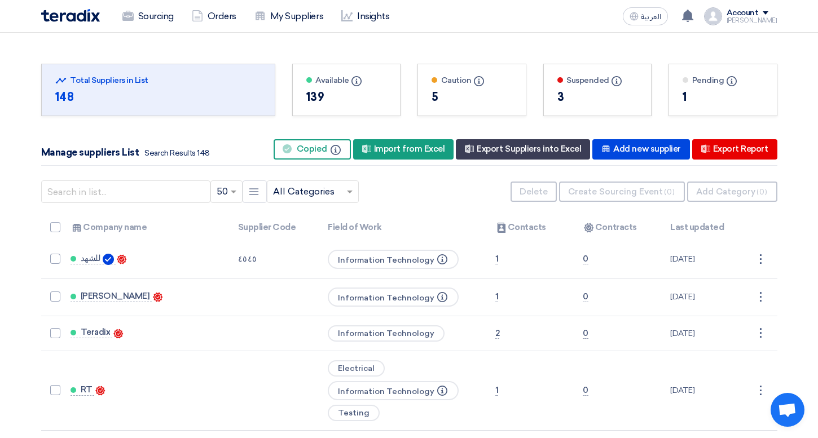
click at [727, 85] on icon "Info" at bounding box center [732, 81] width 10 height 10
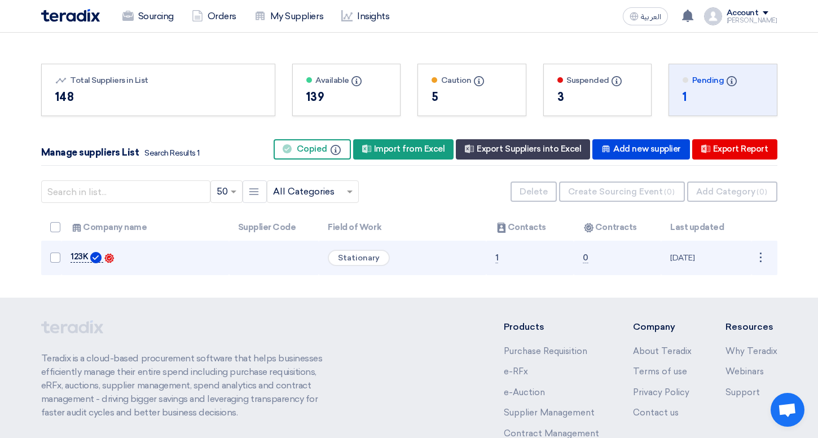
click at [81, 258] on span "123K" at bounding box center [79, 256] width 17 height 9
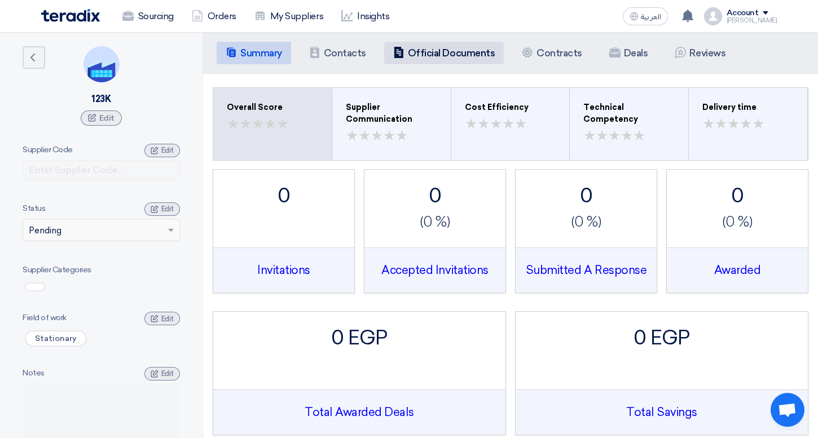
click at [418, 54] on h5 "Official Documents" at bounding box center [451, 52] width 87 height 11
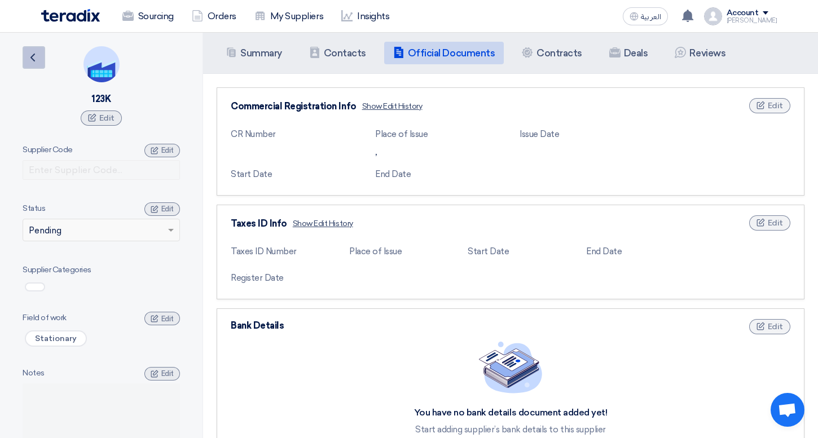
click at [39, 52] on link "Back" at bounding box center [34, 57] width 23 height 23
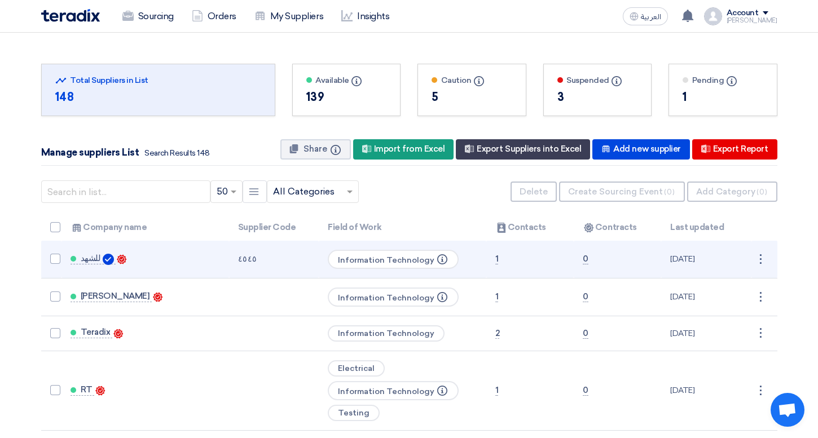
scroll to position [23, 0]
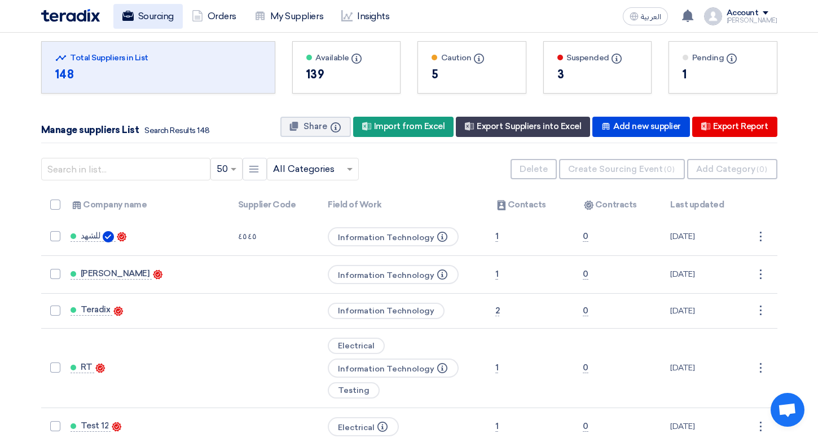
click at [151, 7] on link "Sourcing" at bounding box center [147, 16] width 69 height 25
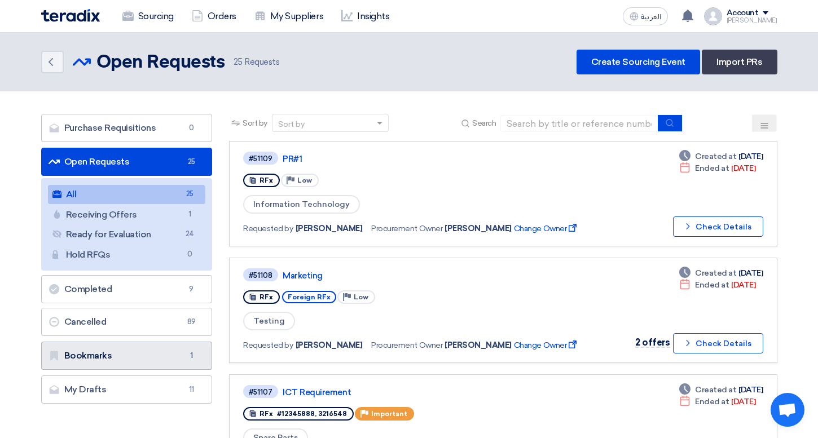
click at [179, 347] on link "Bookmarks Bookmarks 1" at bounding box center [126, 356] width 171 height 28
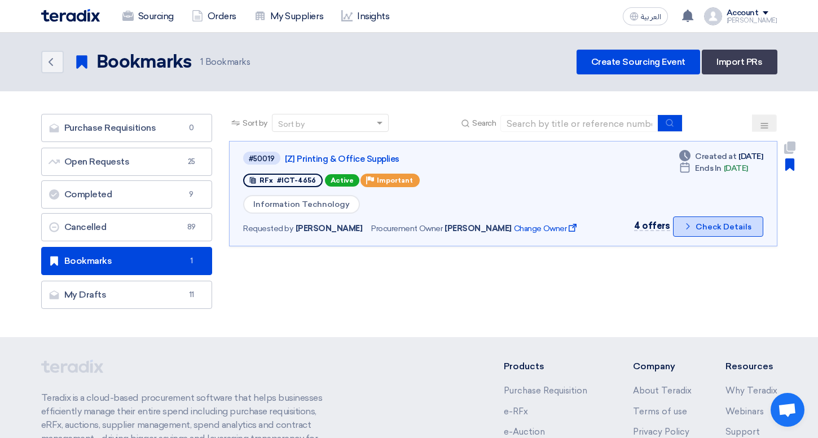
click at [736, 223] on button "Check details Check Details" at bounding box center [718, 227] width 90 height 20
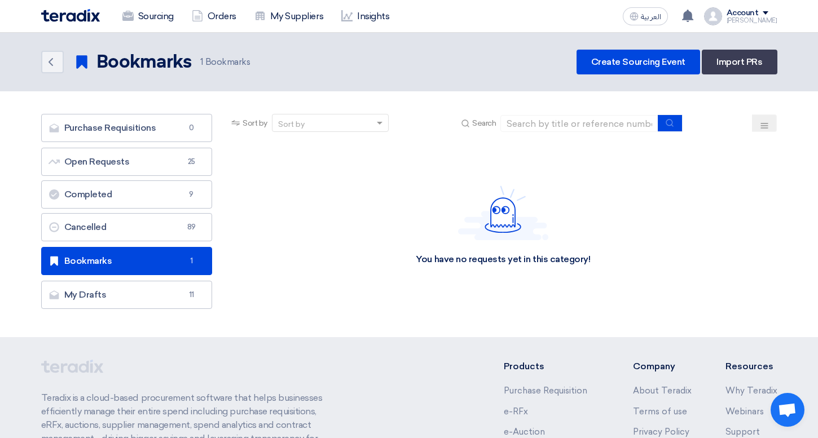
click at [159, 262] on link "Bookmarks Bookmarks 1" at bounding box center [126, 261] width 171 height 28
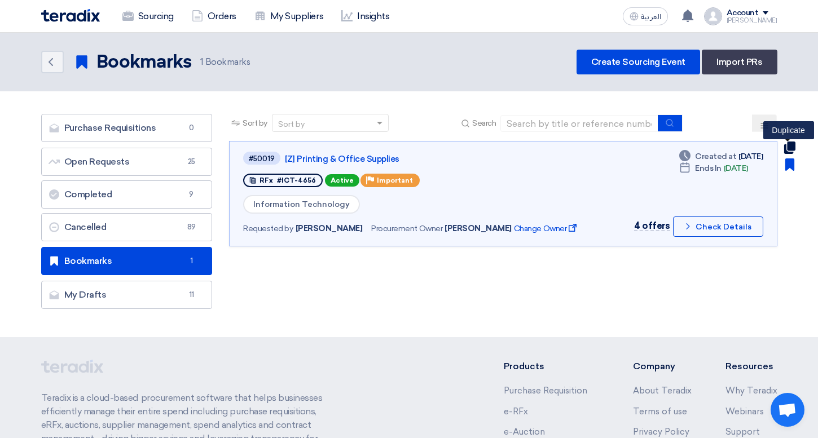
click at [785, 148] on use at bounding box center [789, 148] width 11 height 12
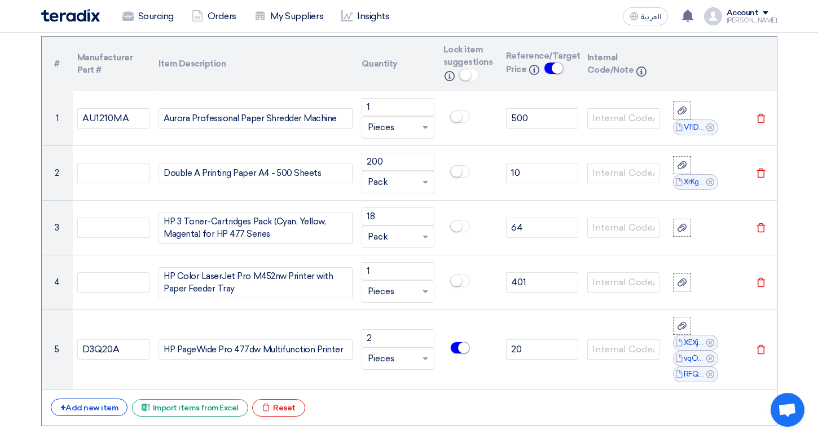
scroll to position [878, 0]
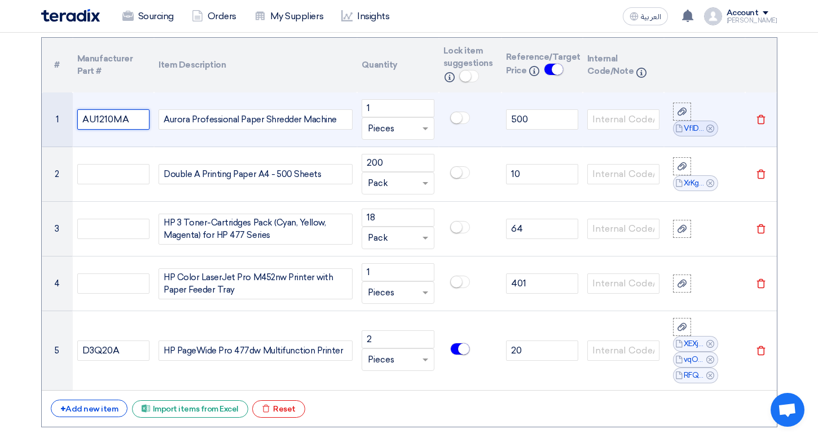
click at [131, 117] on input "AU1210MA" at bounding box center [113, 119] width 72 height 20
click at [465, 127] on td at bounding box center [470, 120] width 63 height 55
click at [618, 129] on input "text" at bounding box center [623, 119] width 72 height 20
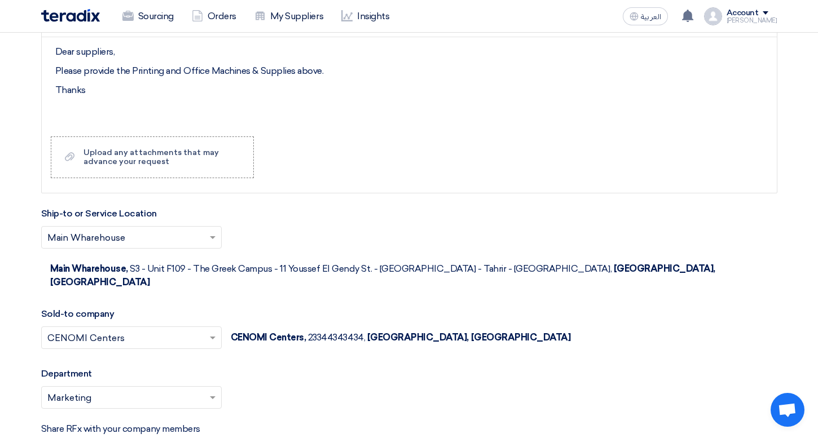
scroll to position [1333, 0]
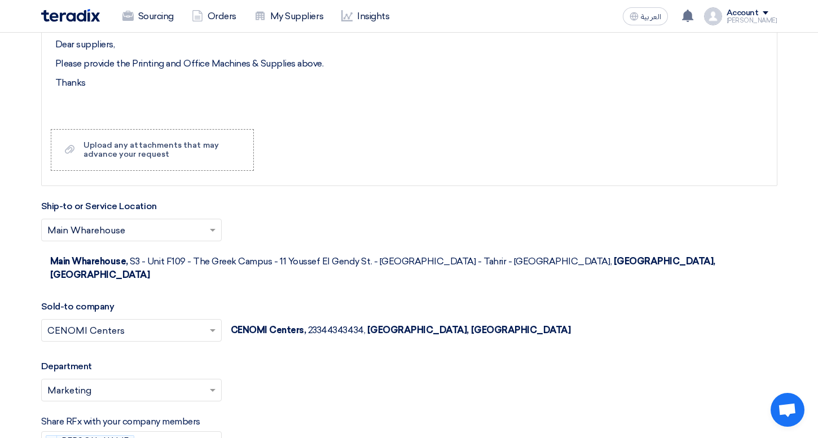
click at [182, 231] on input "text" at bounding box center [125, 231] width 157 height 19
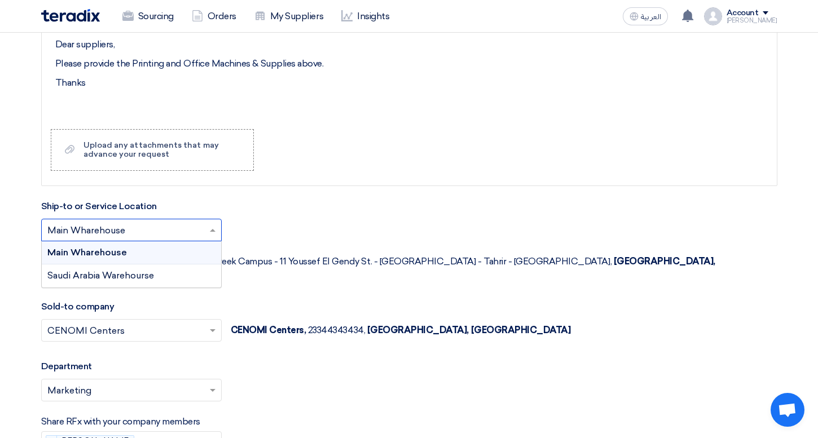
click at [128, 256] on span "Main Wharehouse," at bounding box center [89, 261] width 78 height 11
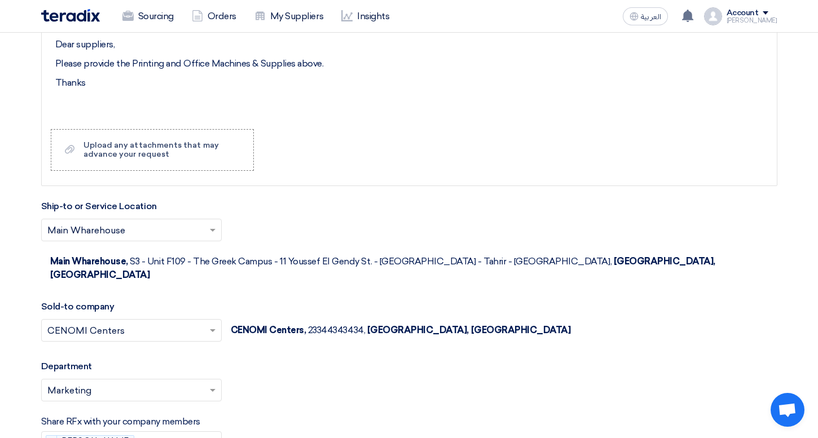
scroll to position [1373, 0]
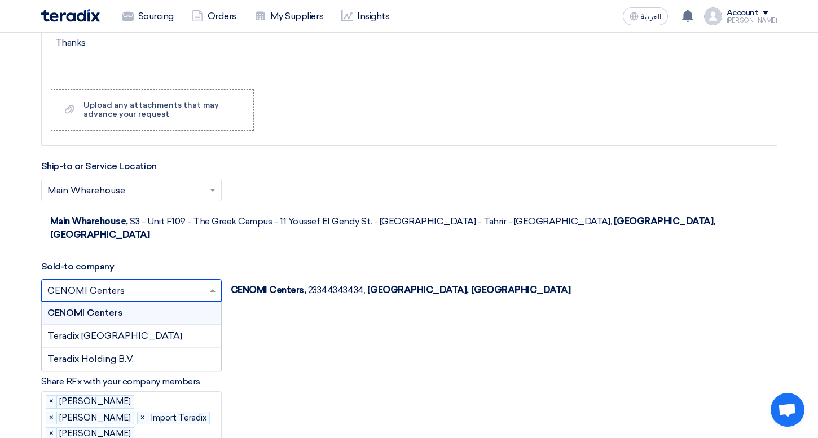
click at [156, 283] on input "text" at bounding box center [125, 292] width 157 height 19
click at [301, 320] on div "Department Please select department... × Marketing ×" at bounding box center [409, 345] width 736 height 51
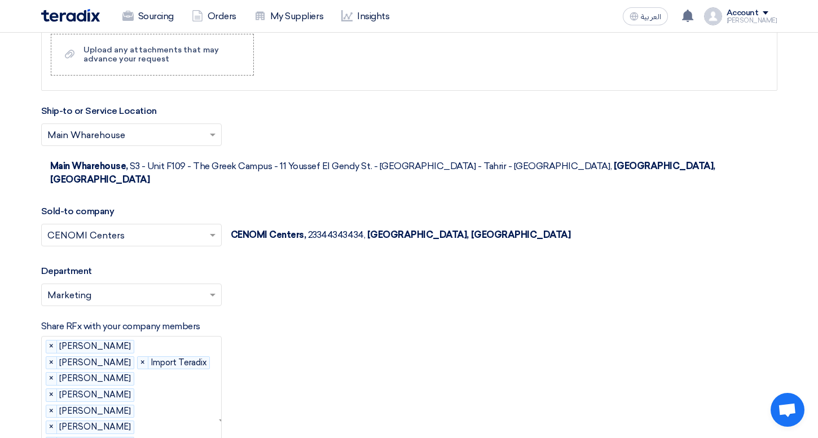
scroll to position [1432, 0]
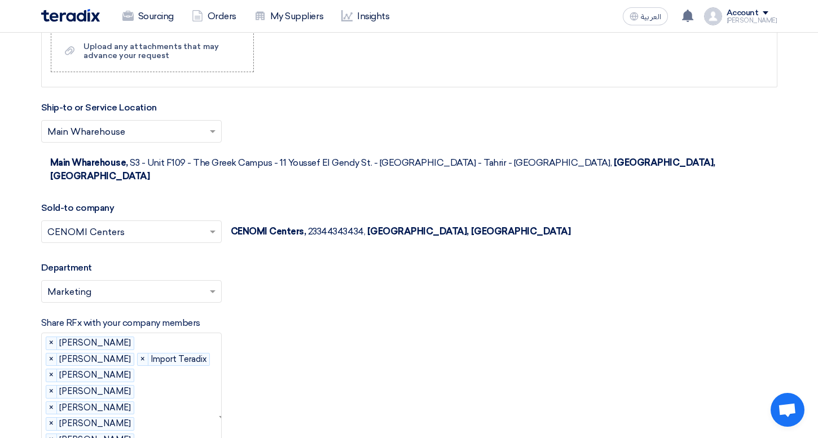
click at [197, 284] on input "text" at bounding box center [125, 293] width 157 height 19
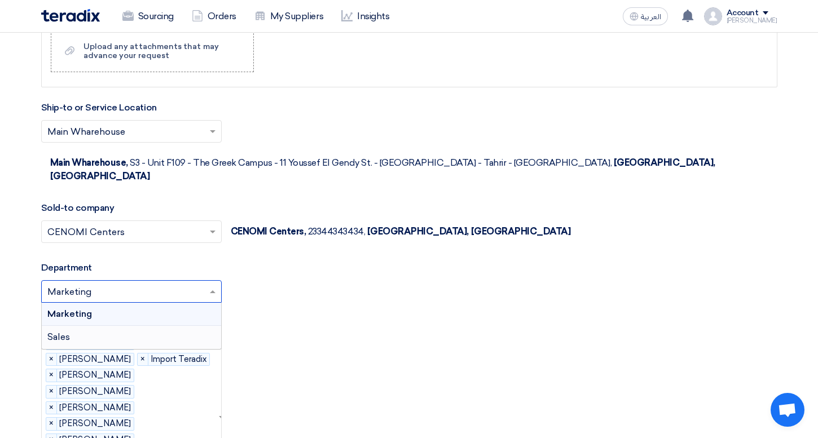
click at [339, 280] on div "Please select department... × Marketing × Marketing Sales" at bounding box center [409, 296] width 736 height 32
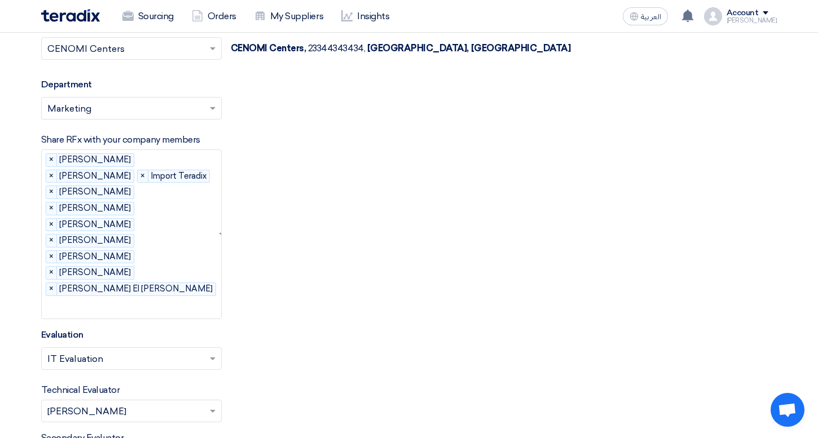
scroll to position [1641, 0]
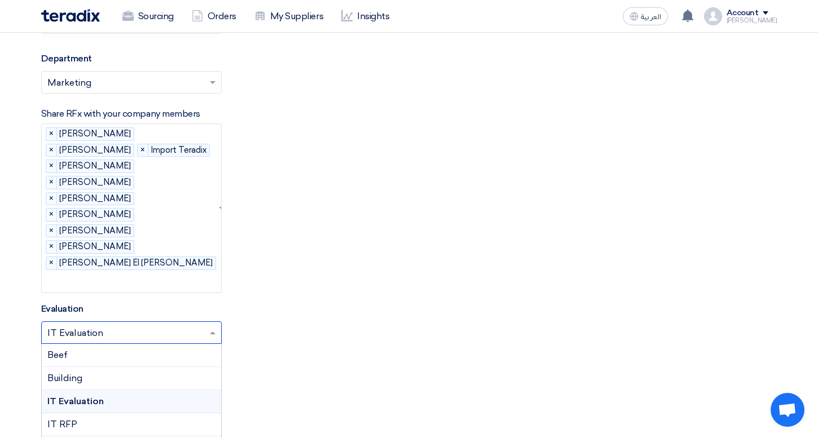
click at [139, 324] on input "text" at bounding box center [125, 333] width 157 height 19
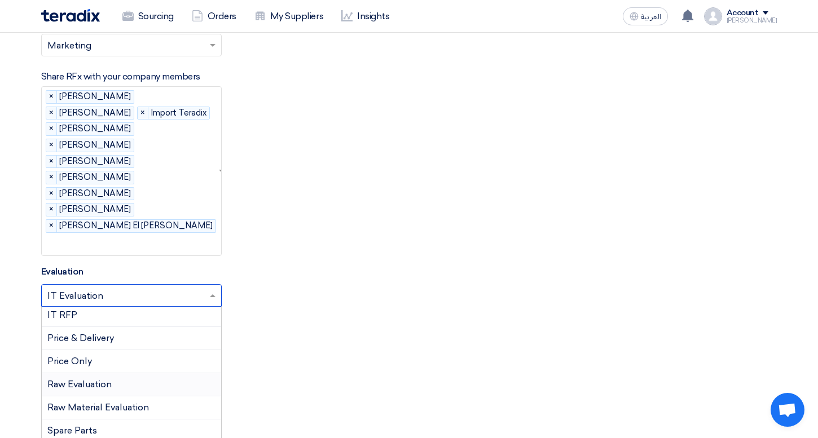
scroll to position [1712, 0]
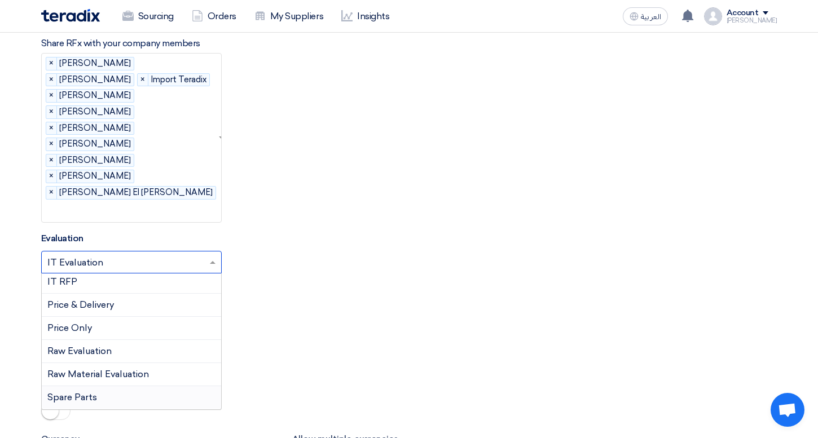
click at [92, 392] on span "Spare Parts" at bounding box center [72, 397] width 50 height 11
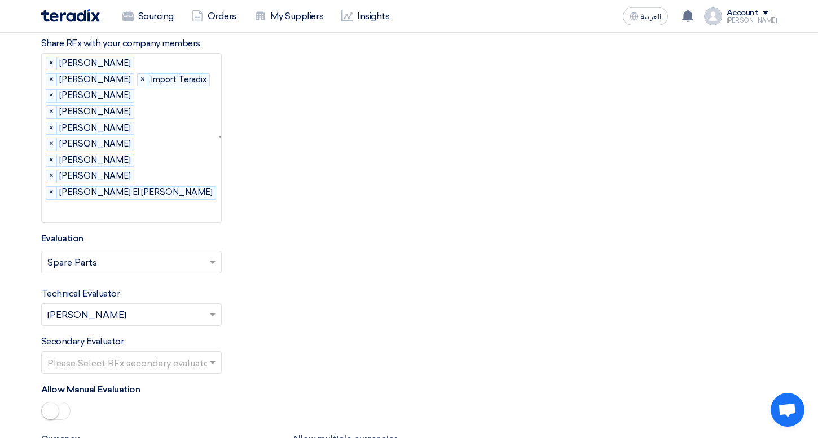
scroll to position [1678, 0]
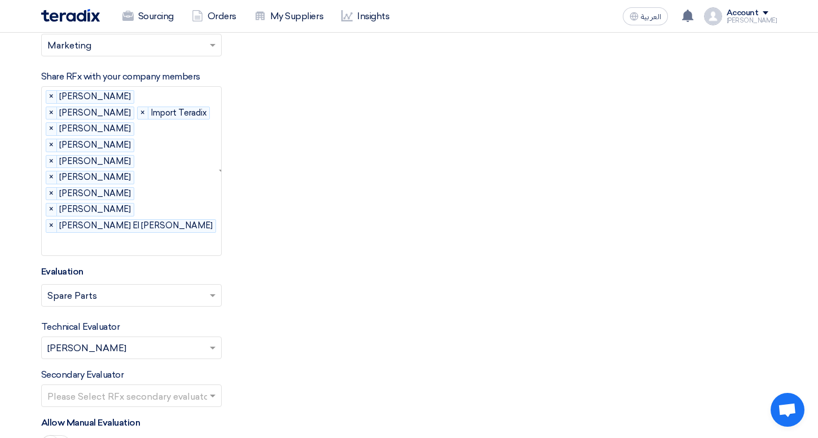
click at [192, 340] on input "text" at bounding box center [125, 349] width 157 height 19
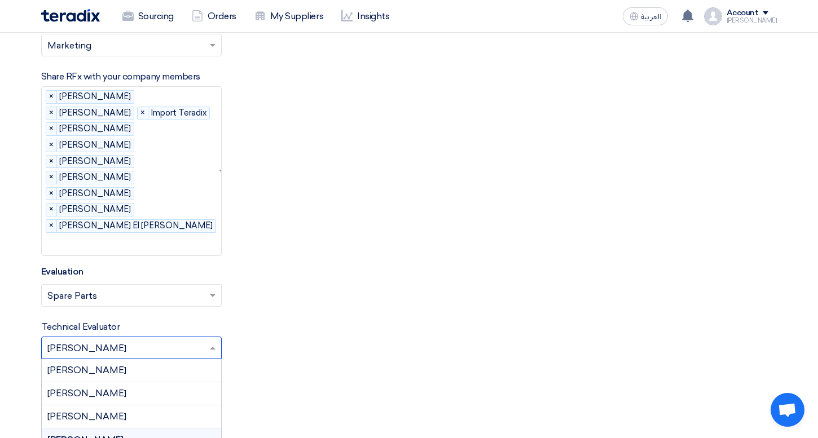
click at [213, 429] on div "[PERSON_NAME]" at bounding box center [131, 440] width 179 height 23
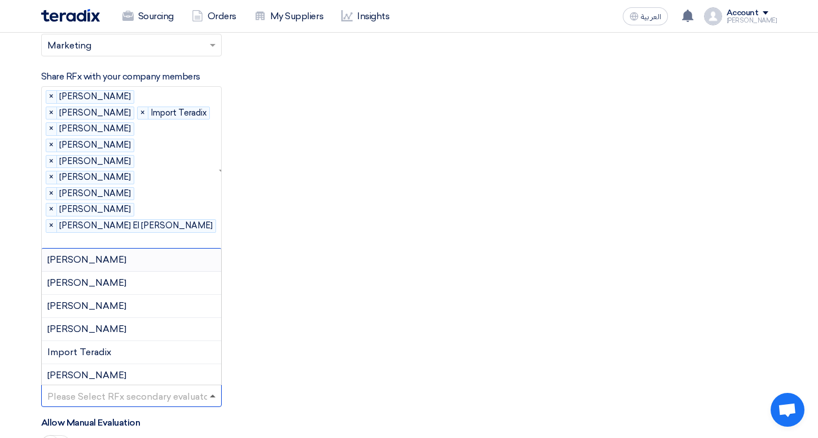
click at [214, 395] on span at bounding box center [213, 396] width 6 height 3
click at [316, 368] on div "Secondary Evaluator Please Select RFx secondary evaluator... [PERSON_NAME] [PER…" at bounding box center [409, 387] width 736 height 39
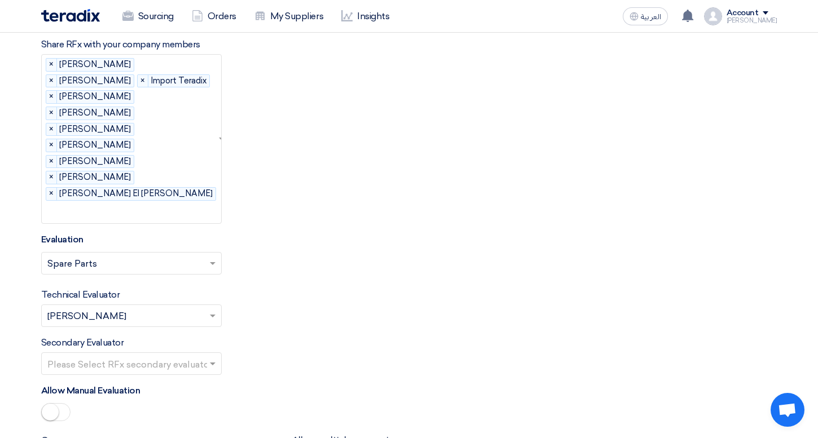
scroll to position [1715, 0]
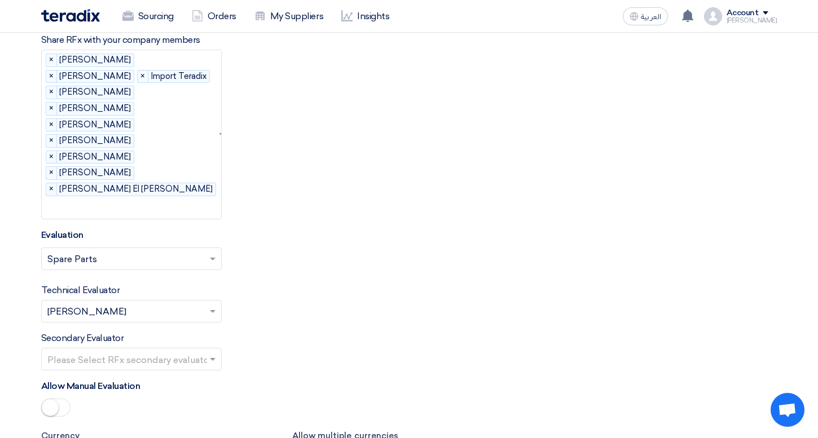
click at [60, 399] on span at bounding box center [55, 408] width 29 height 18
click at [51, 399] on span at bounding box center [55, 408] width 29 height 18
click at [117, 399] on div at bounding box center [131, 410] width 181 height 22
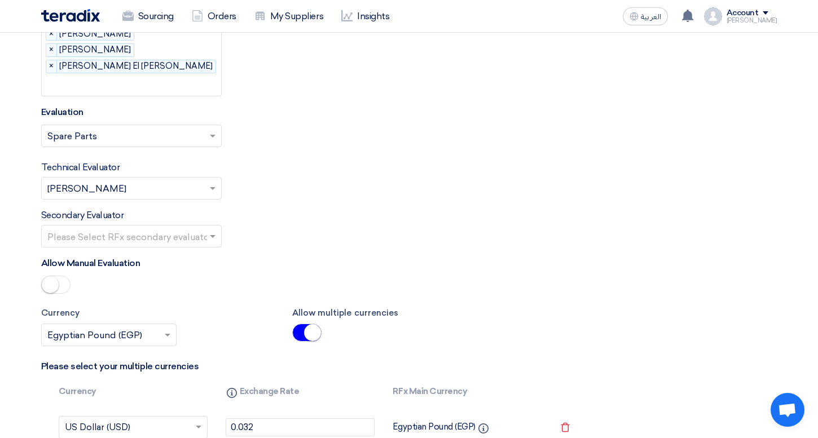
scroll to position [1842, 0]
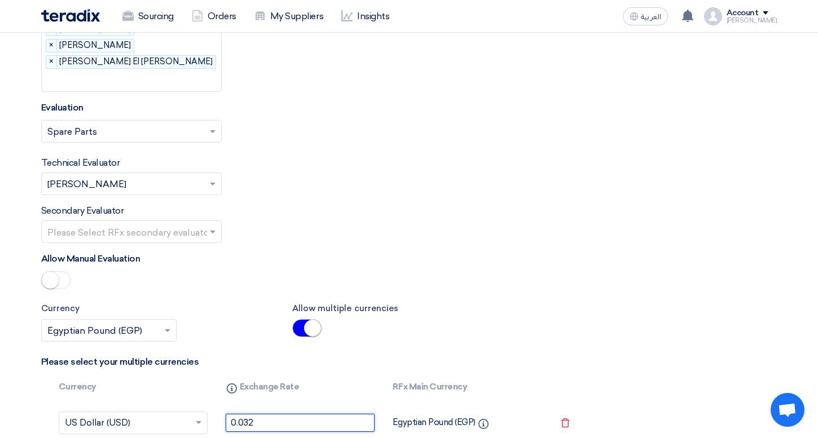
drag, startPoint x: 278, startPoint y: 326, endPoint x: 210, endPoint y: 325, distance: 68.3
click at [210, 403] on tr "Select Currency × US Dollar (USD) × 0.032 Egyptian Pound (EGP) Info Remove serv…" at bounding box center [317, 423] width 535 height 41
drag, startPoint x: 264, startPoint y: 353, endPoint x: 227, endPoint y: 353, distance: 36.7
drag, startPoint x: 253, startPoint y: 316, endPoint x: 183, endPoint y: 316, distance: 70.0
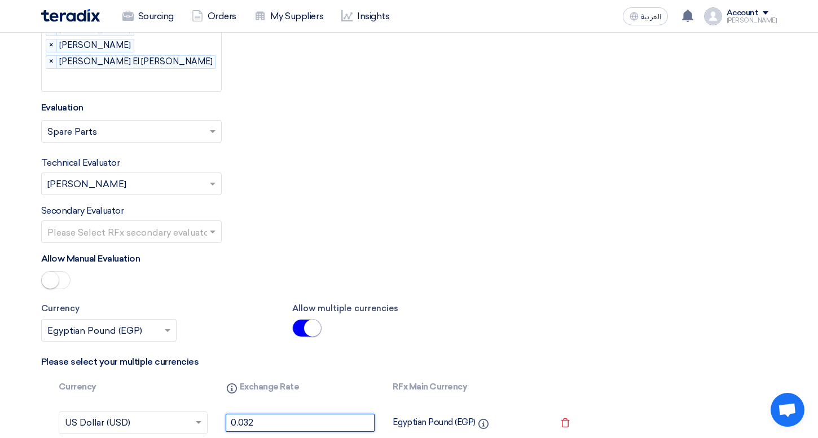
click at [183, 403] on tr "Select Currency × US Dollar (USD) × 0.032 Egyptian Pound (EGP) Info Remove serv…" at bounding box center [317, 423] width 535 height 41
drag, startPoint x: 259, startPoint y: 321, endPoint x: 205, endPoint y: 317, distance: 53.7
click at [205, 403] on tr "Select Currency × US Dollar (USD) × 0.032 Egyptian Pound (EGP) Info Remove serv…" at bounding box center [317, 423] width 535 height 41
type input "48.5"
drag, startPoint x: 282, startPoint y: 362, endPoint x: 175, endPoint y: 362, distance: 106.6
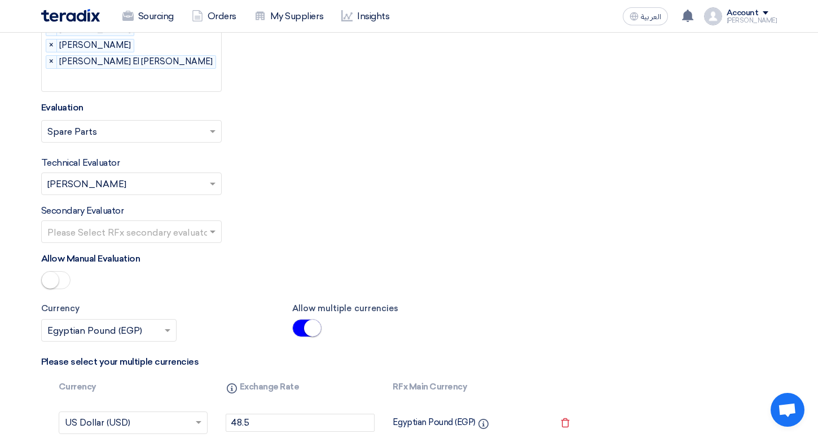
type input "0"
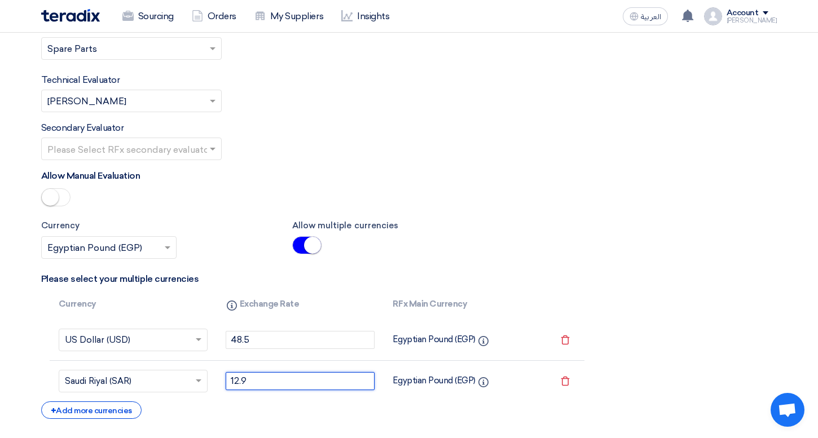
scroll to position [1931, 0]
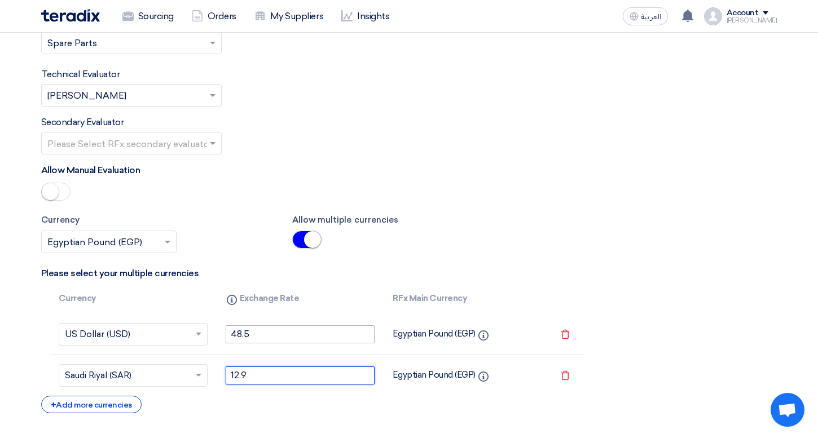
type input "12.9"
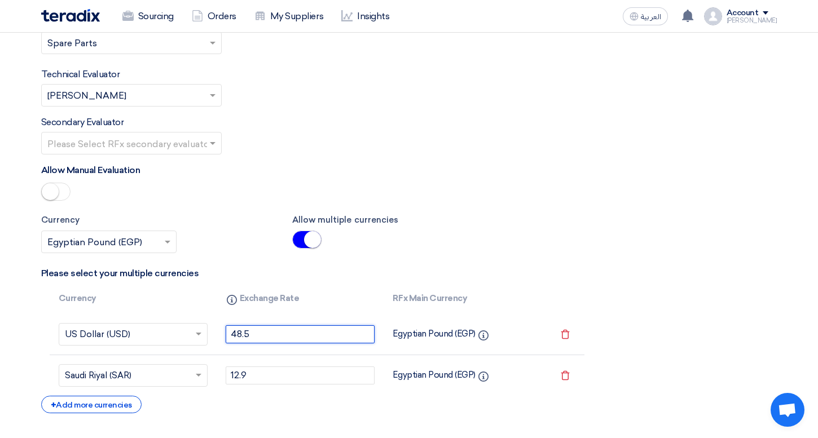
click at [258, 326] on input "48.5" at bounding box center [300, 335] width 149 height 18
drag, startPoint x: 266, startPoint y: 238, endPoint x: 238, endPoint y: 230, distance: 28.7
click at [238, 326] on input "48.5" at bounding box center [300, 335] width 149 height 18
click at [265, 314] on td "48.5" at bounding box center [300, 334] width 167 height 41
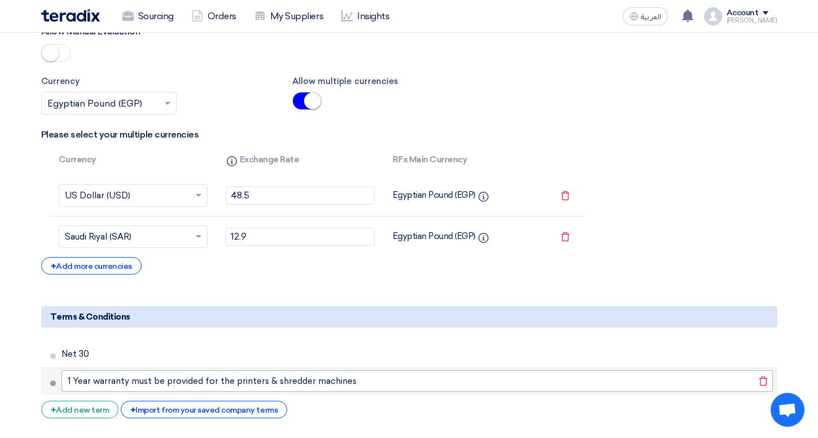
scroll to position [2077, 0]
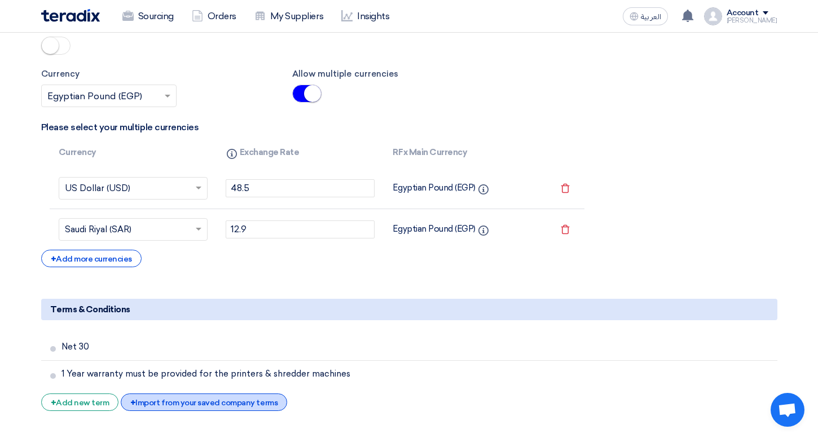
click at [232, 394] on div "+ Import from your saved company terms" at bounding box center [204, 402] width 166 height 17
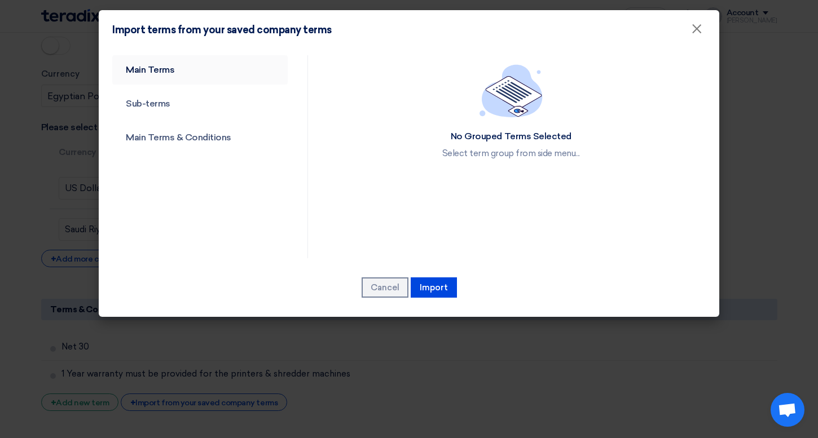
click at [172, 78] on link "Main Terms" at bounding box center [199, 69] width 175 height 29
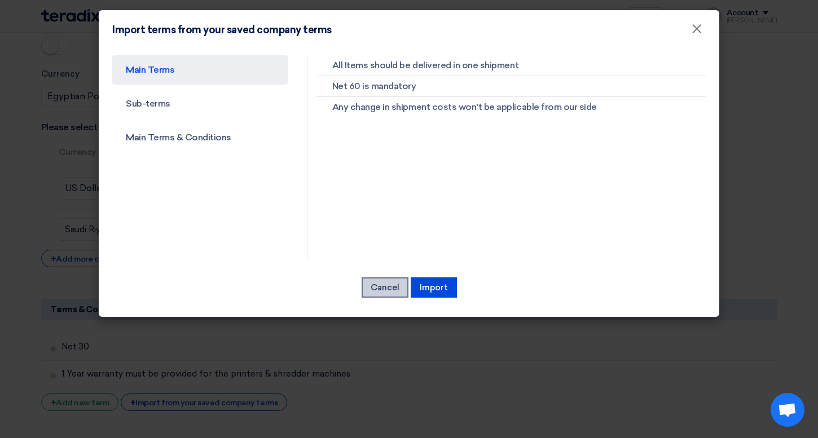
click at [383, 287] on button "Cancel" at bounding box center [385, 288] width 47 height 20
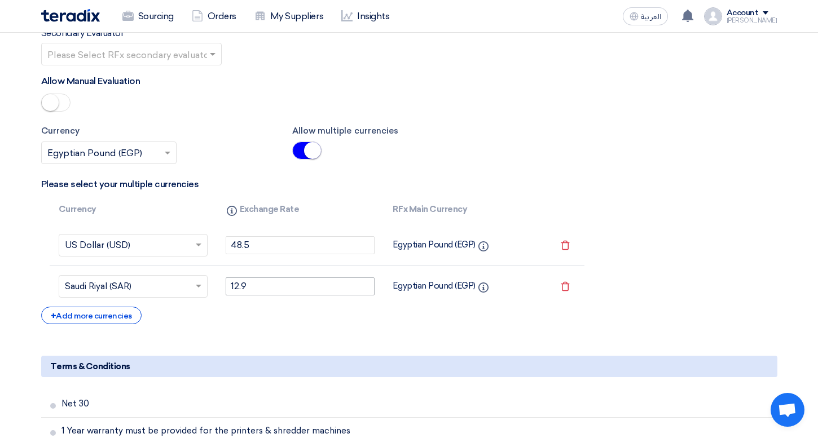
scroll to position [2064, 0]
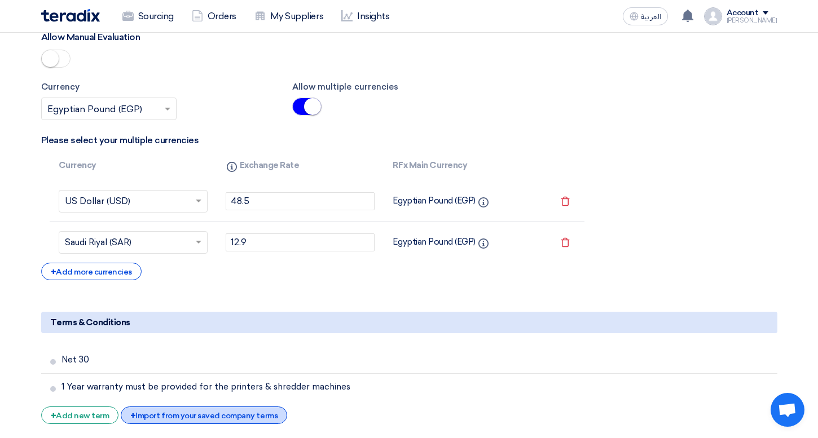
click at [210, 407] on div "+ Import from your saved company terms" at bounding box center [204, 415] width 166 height 17
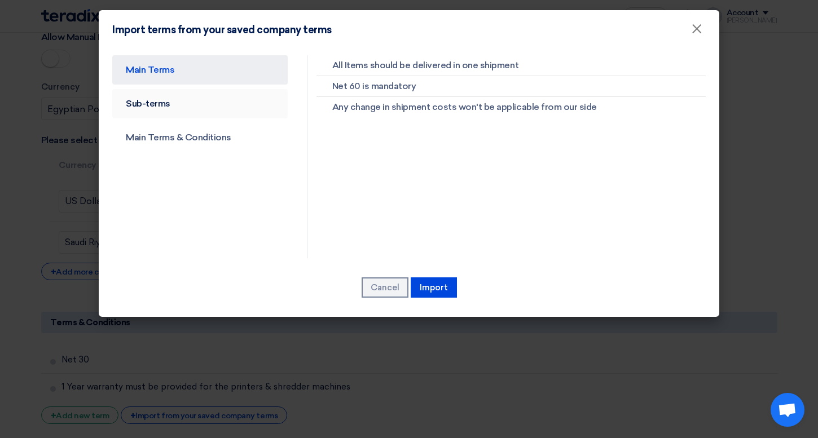
click at [229, 105] on link "Sub-terms" at bounding box center [199, 103] width 175 height 29
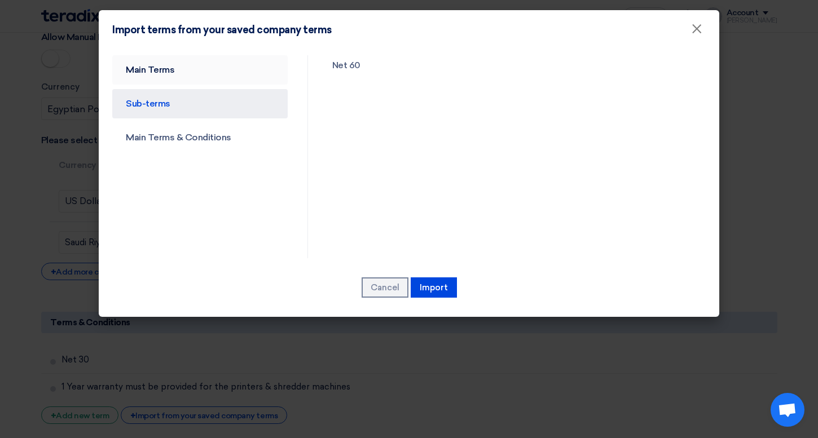
click at [204, 68] on link "Main Terms" at bounding box center [199, 69] width 175 height 29
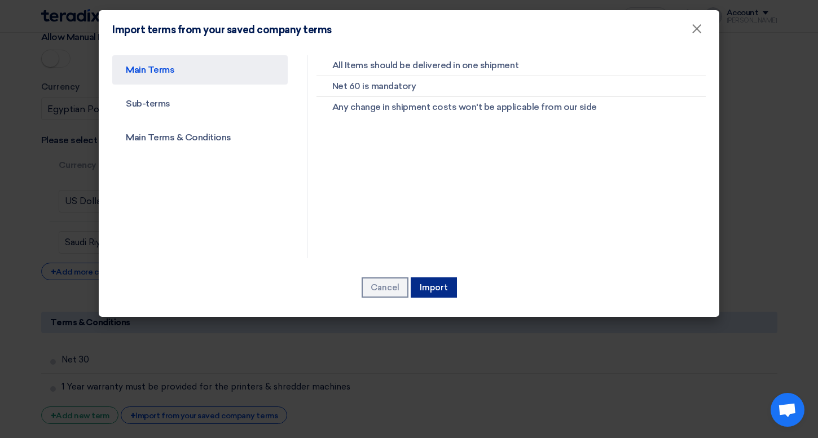
click at [449, 292] on button "Import" at bounding box center [434, 288] width 46 height 20
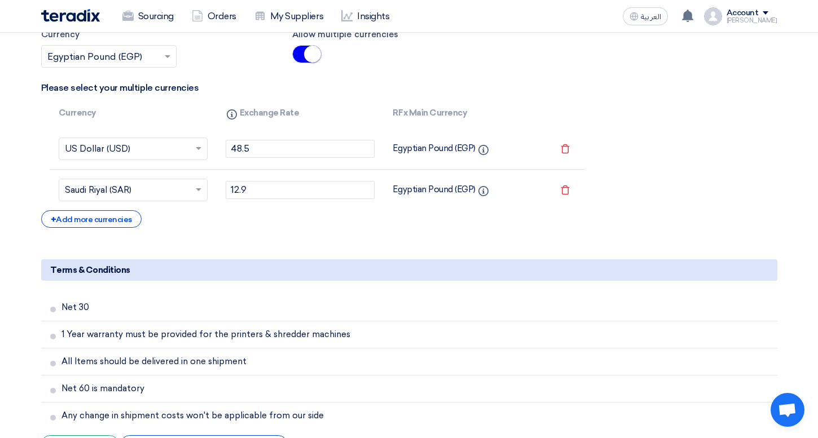
scroll to position [2118, 0]
click at [102, 434] on div "+ Add new term" at bounding box center [80, 442] width 78 height 17
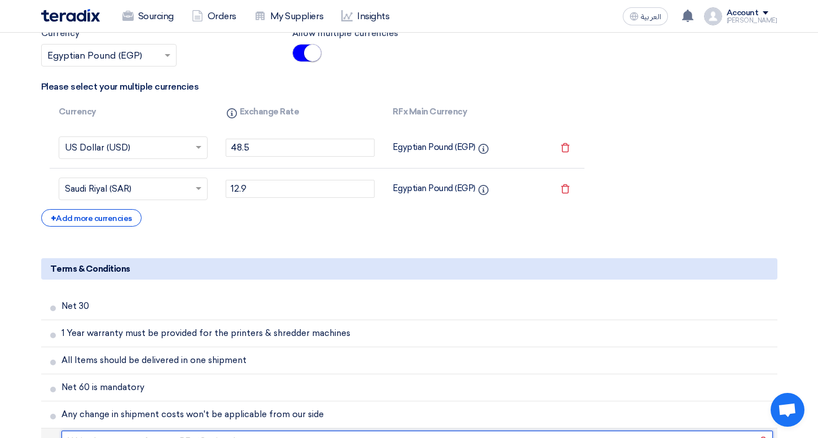
click at [103, 431] on input "text" at bounding box center [416, 441] width 711 height 21
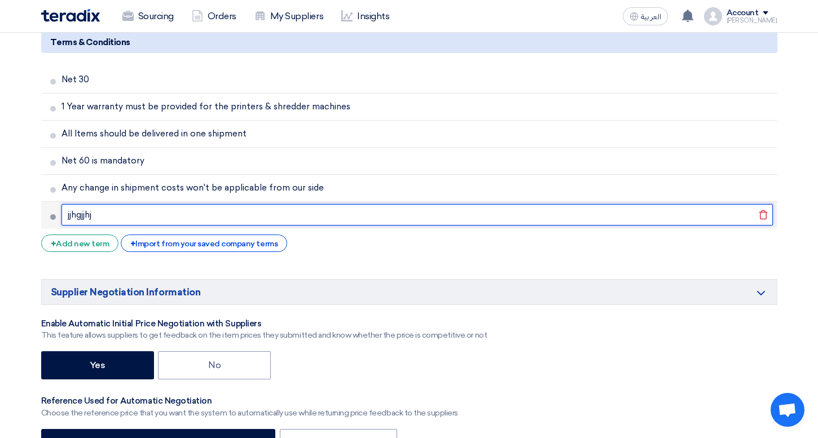
scroll to position [2349, 0]
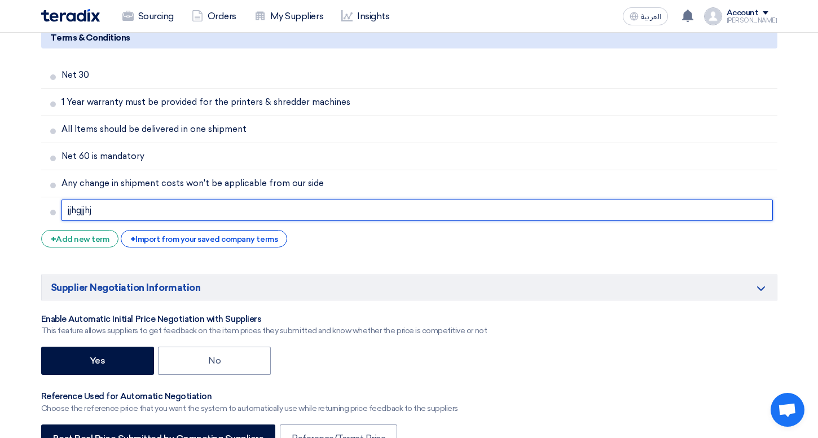
type input "jjhgjjhj"
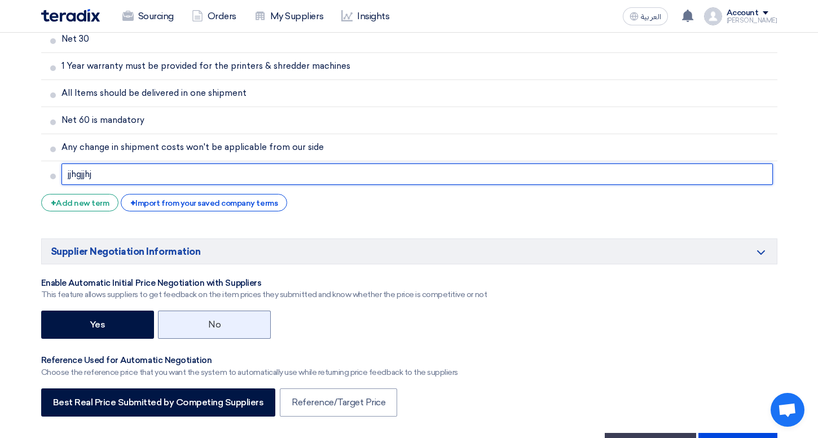
scroll to position [2384, 0]
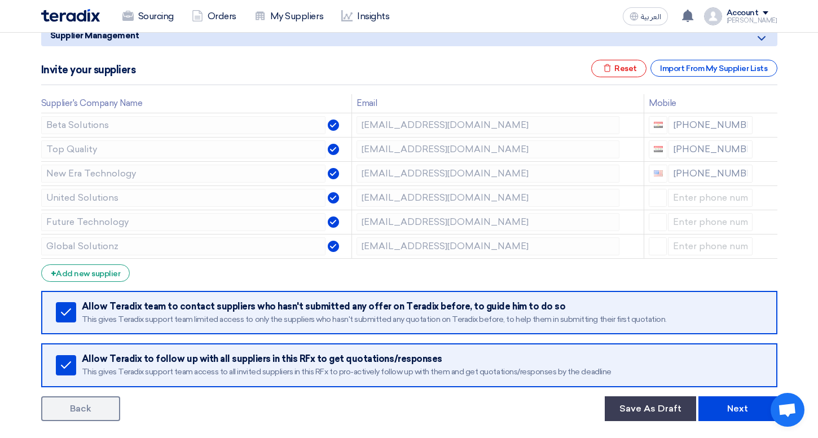
scroll to position [148, 0]
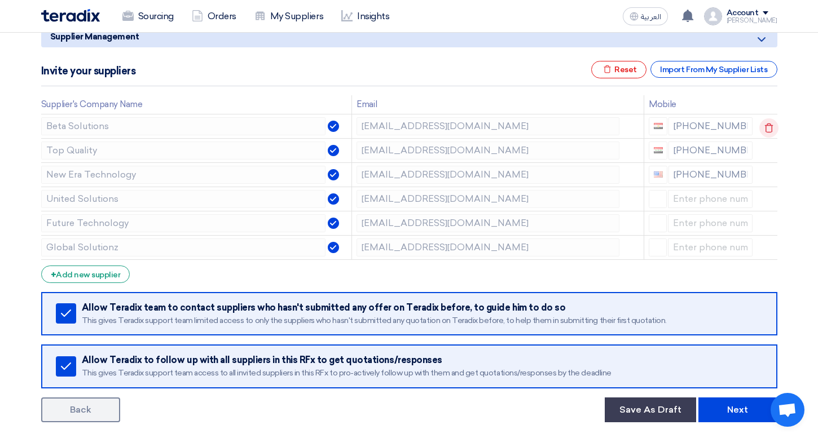
click at [775, 123] on icon at bounding box center [768, 127] width 19 height 19
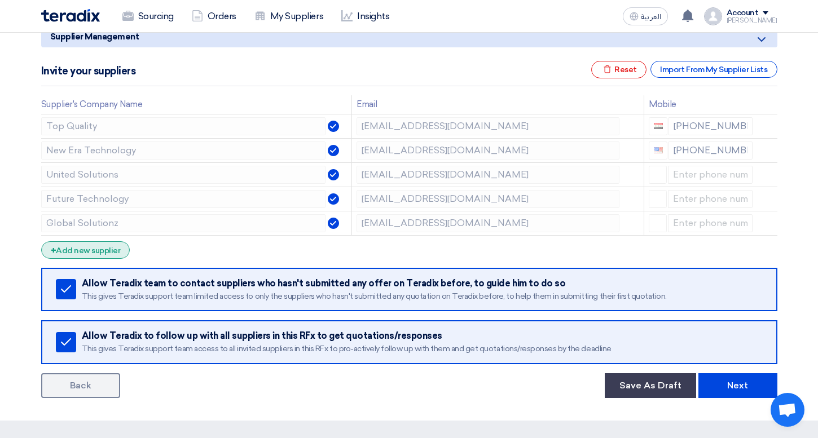
click at [101, 244] on div "+ Add new supplier" at bounding box center [85, 249] width 89 height 17
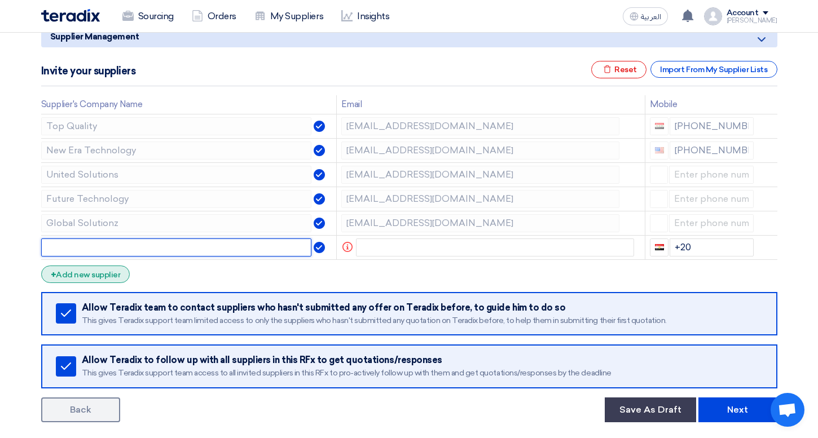
click at [101, 244] on input "text" at bounding box center [176, 248] width 271 height 18
type input "Teradix"
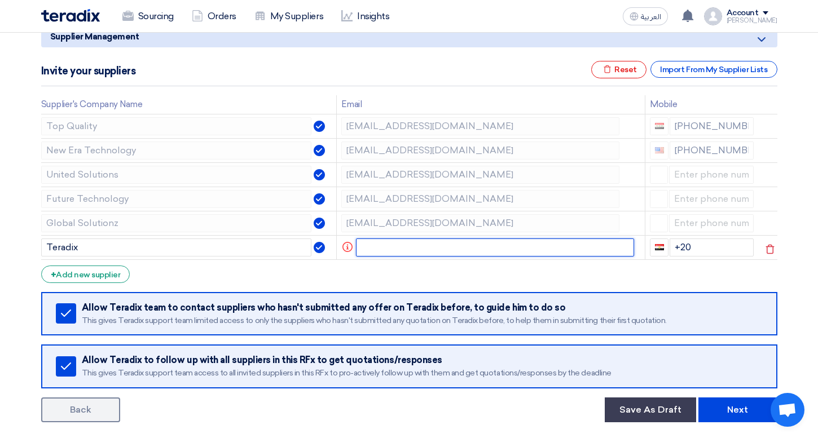
click at [375, 239] on input "text" at bounding box center [495, 248] width 278 height 18
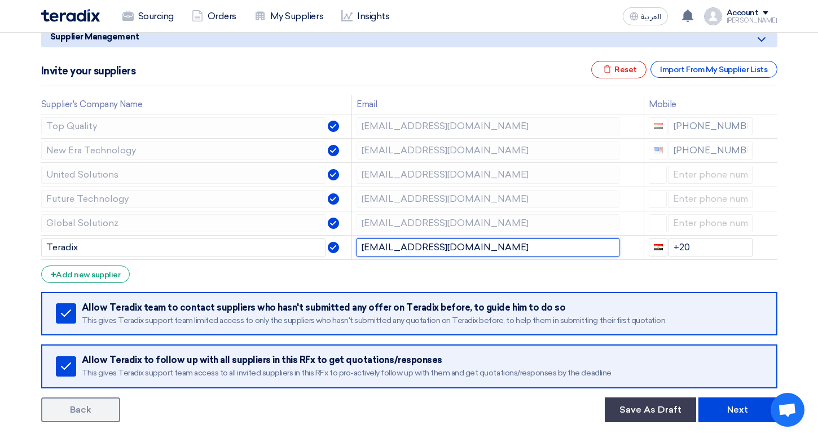
type input "[EMAIL_ADDRESS][DOMAIN_NAME]"
click at [507, 280] on form "Supplier Management Minimize/Maximize Category Invite your suppliers Excel file…" at bounding box center [409, 224] width 736 height 397
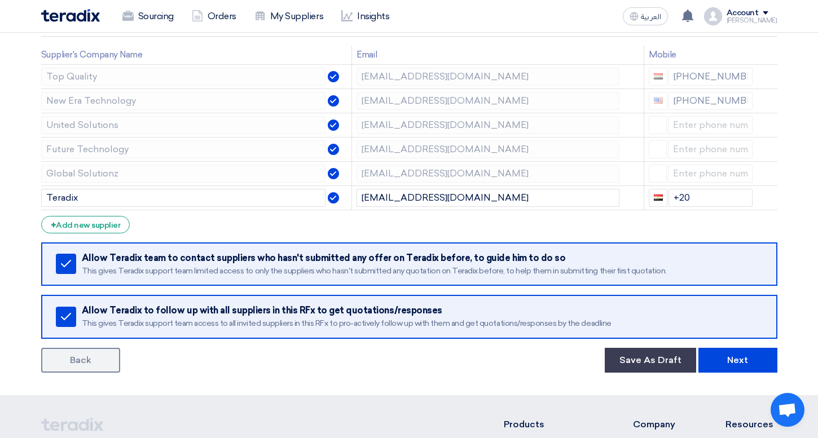
scroll to position [197, 0]
click at [68, 274] on div "Remove service" at bounding box center [66, 264] width 20 height 20
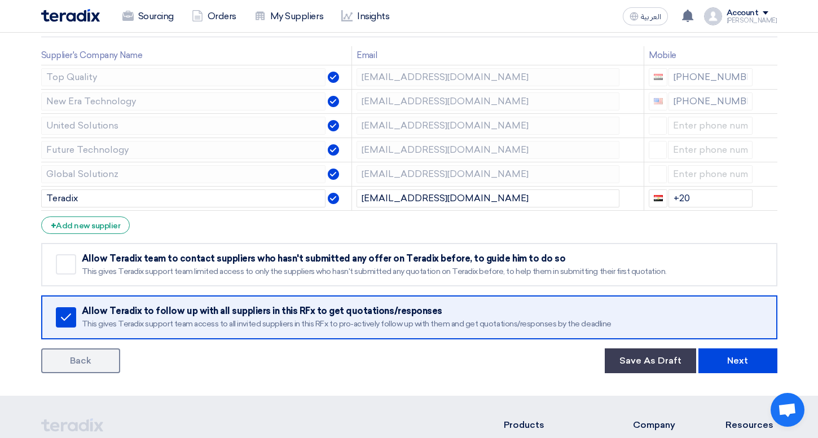
click at [68, 274] on div "Remove service" at bounding box center [66, 264] width 20 height 20
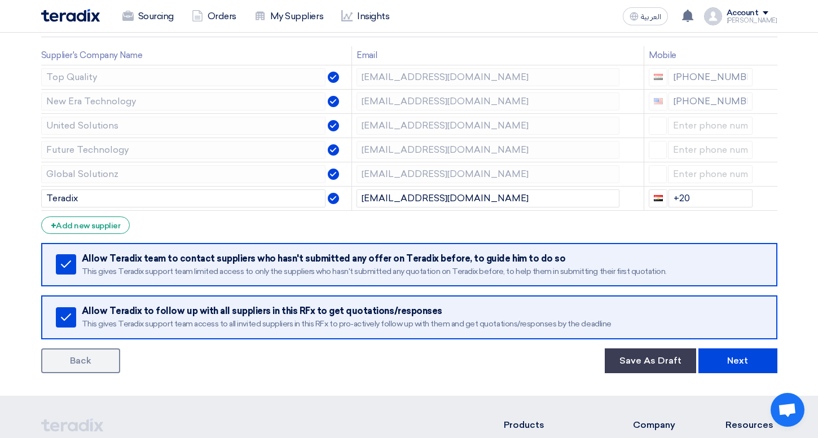
click at [132, 260] on div "Allow Teradix team to contact suppliers who hasn't submitted any offer on Terad…" at bounding box center [422, 258] width 680 height 11
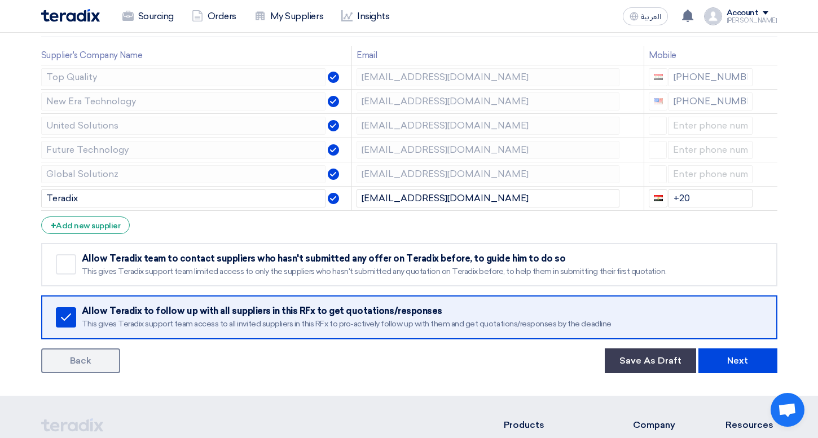
click at [67, 285] on div "Remove service Allow Teradix team to contact suppliers who hasn't submitted any…" at bounding box center [409, 265] width 736 height 44
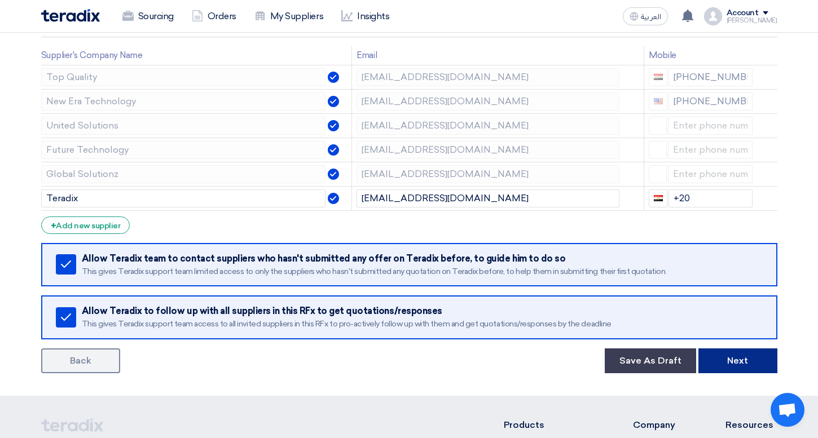
click at [748, 361] on button "Next" at bounding box center [737, 361] width 79 height 25
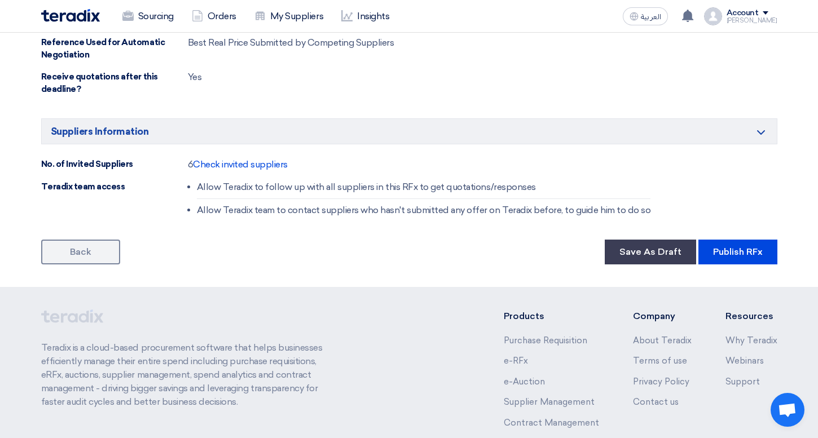
scroll to position [1152, 0]
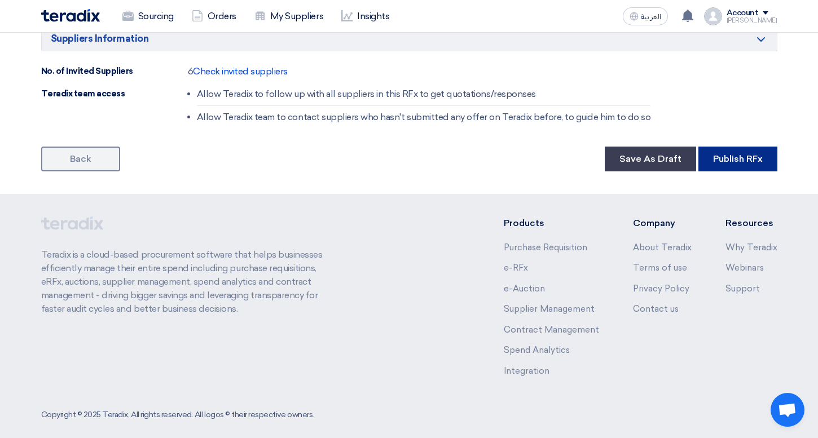
click at [721, 154] on button "Publish RFx" at bounding box center [737, 159] width 79 height 25
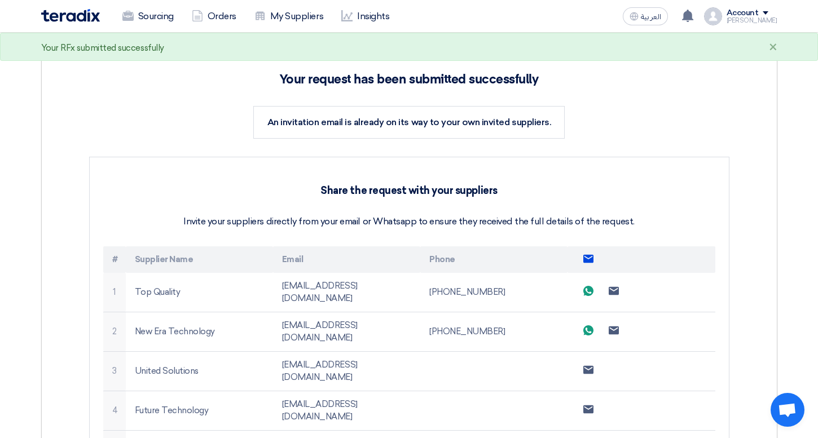
scroll to position [261, 0]
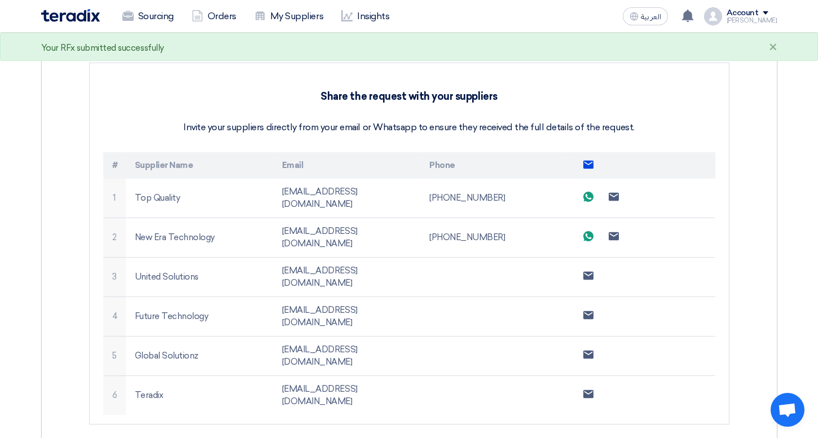
click at [592, 162] on use at bounding box center [588, 164] width 10 height 8
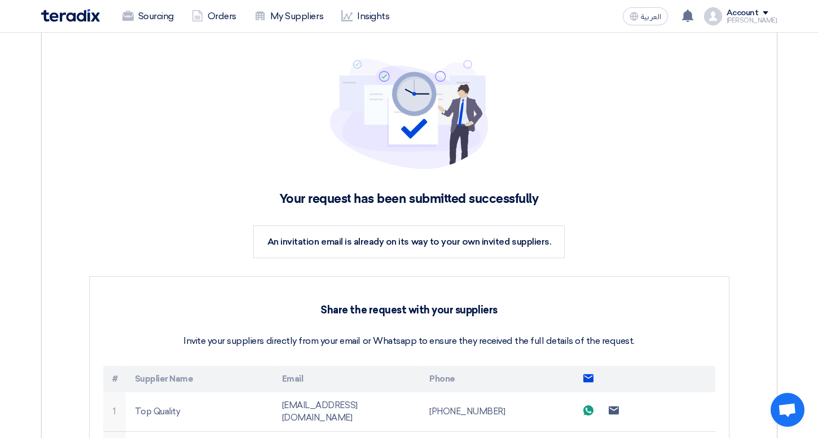
scroll to position [59, 0]
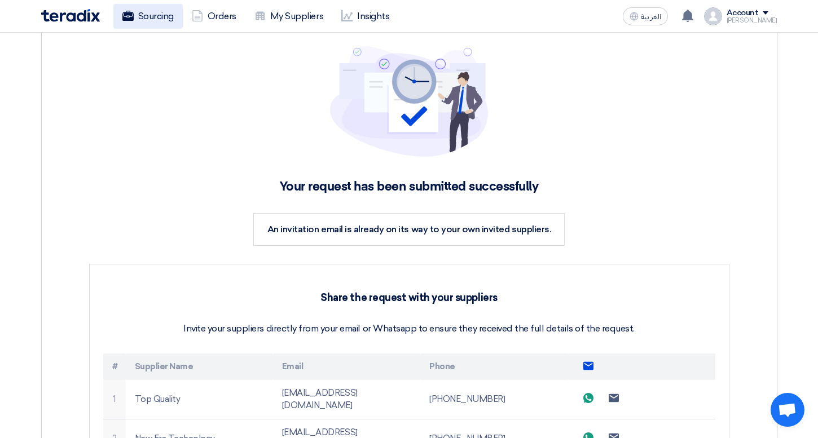
click at [153, 7] on link "Sourcing" at bounding box center [147, 16] width 69 height 25
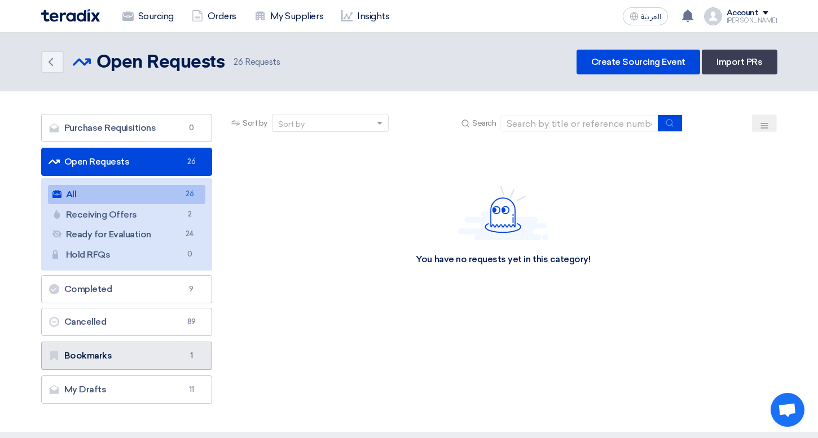
click at [138, 352] on link "Bookmarks Bookmarks 1" at bounding box center [126, 356] width 171 height 28
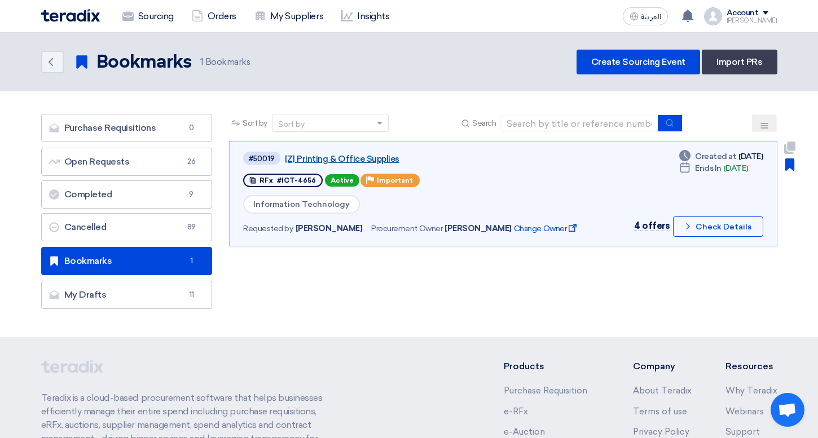
click at [350, 160] on link "[Z] Printing & Office Supplies" at bounding box center [426, 159] width 282 height 10
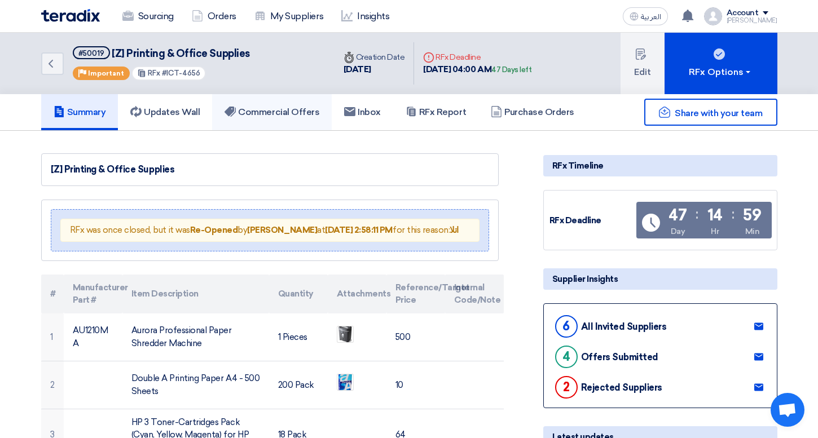
click at [276, 119] on link "Commercial Offers" at bounding box center [272, 112] width 120 height 36
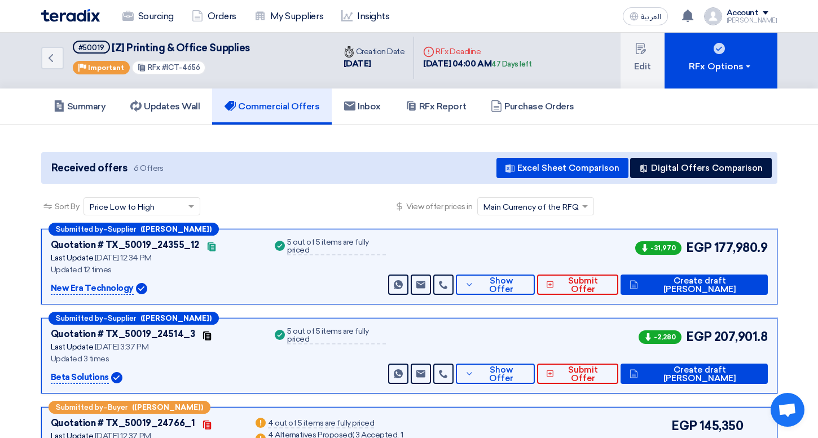
scroll to position [63, 0]
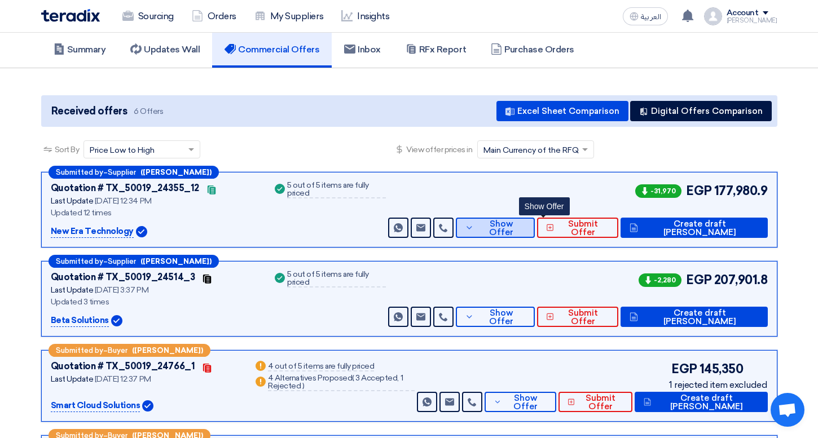
click at [534, 221] on button "Show Offer" at bounding box center [495, 228] width 78 height 20
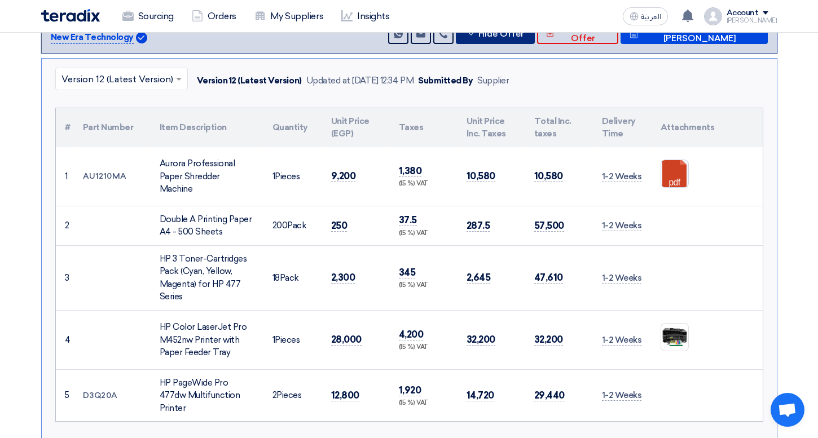
scroll to position [260, 0]
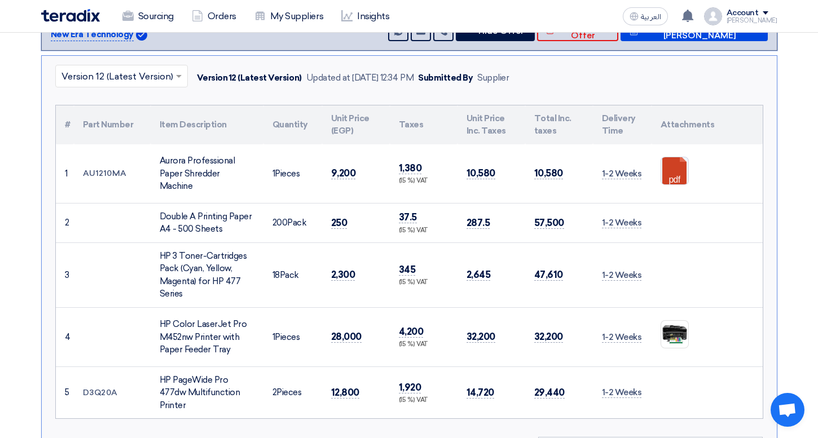
click at [134, 82] on input "text" at bounding box center [115, 77] width 109 height 19
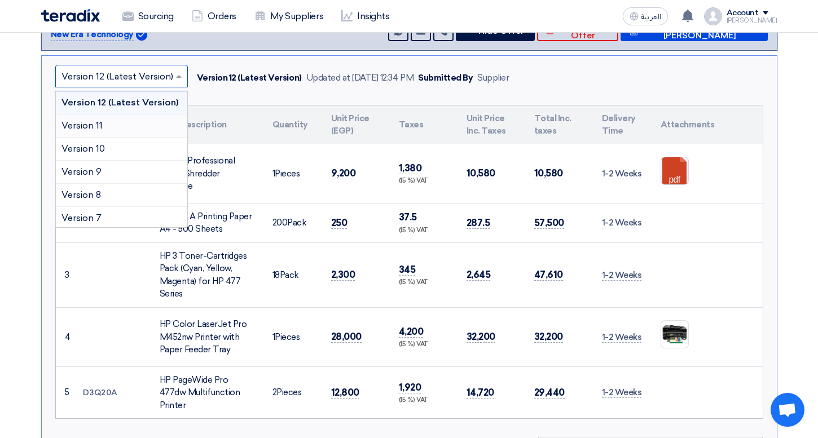
click at [134, 130] on div "Version 11" at bounding box center [121, 126] width 131 height 23
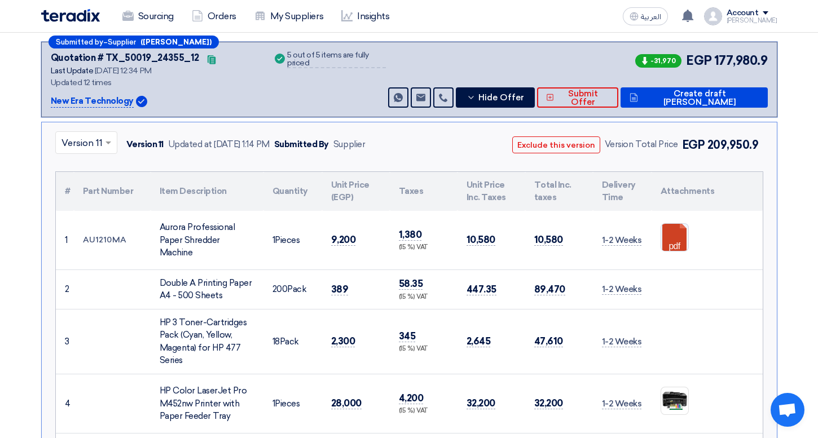
scroll to position [193, 0]
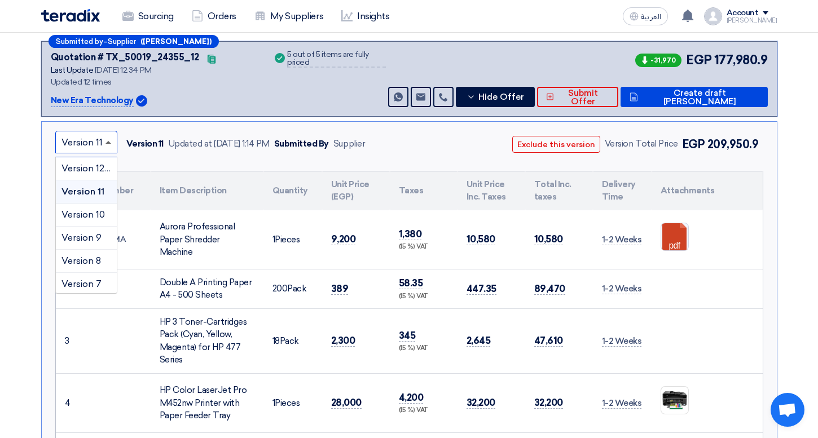
click at [106, 141] on span at bounding box center [108, 142] width 6 height 3
click at [103, 167] on span "Version 12 (Latest Version)" at bounding box center [117, 168] width 112 height 11
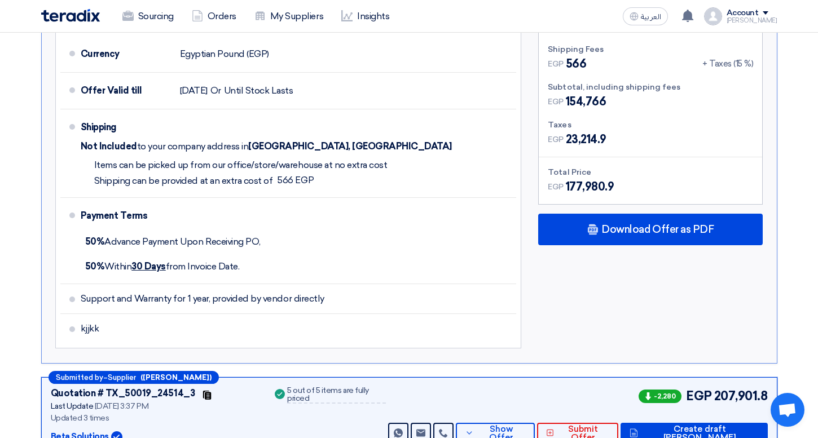
scroll to position [700, 0]
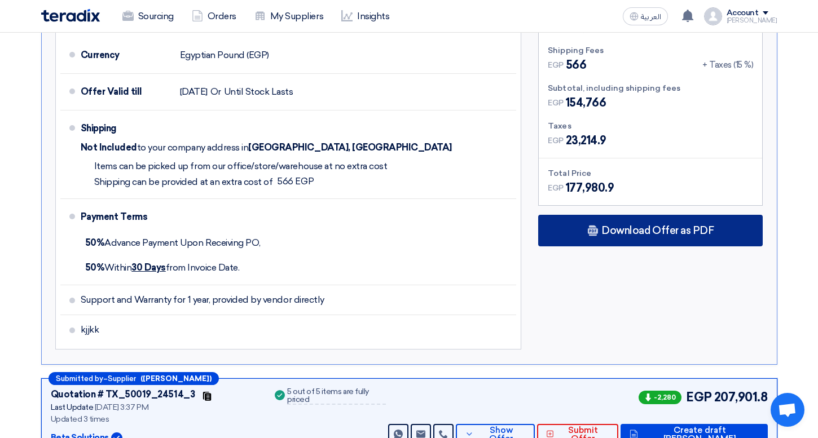
click at [606, 236] on span "Download Offer as PDF" at bounding box center [657, 231] width 112 height 10
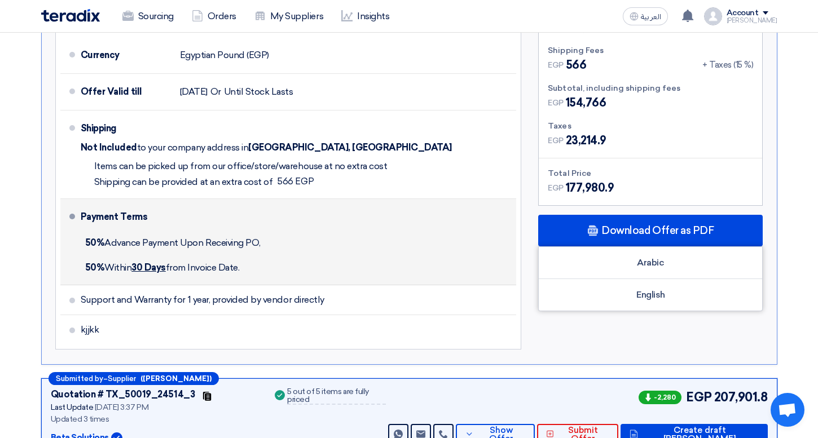
click at [363, 278] on div "50% [DATE] from Invoice Date." at bounding box center [297, 268] width 432 height 25
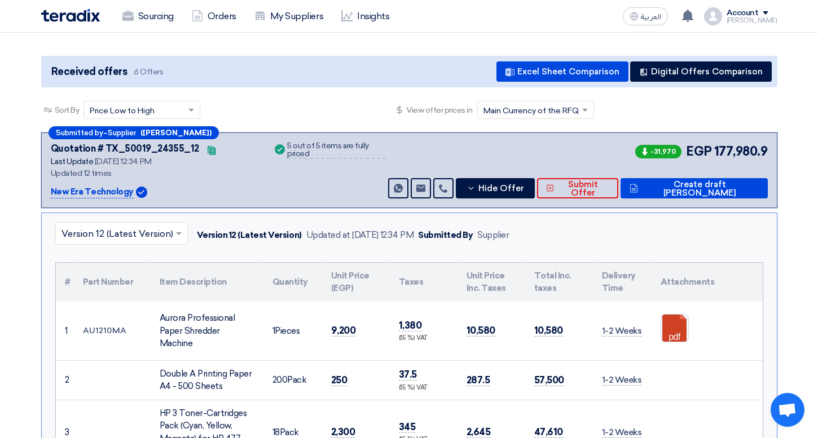
scroll to position [102, 0]
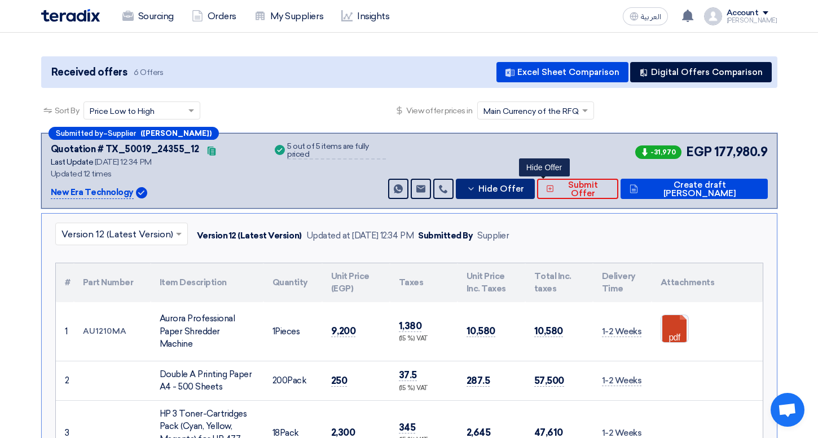
click at [524, 192] on span "Hide Offer" at bounding box center [501, 189] width 46 height 8
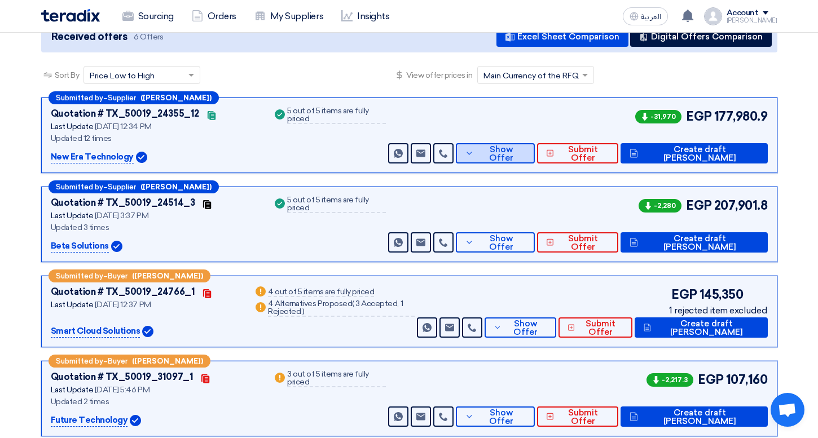
scroll to position [138, 0]
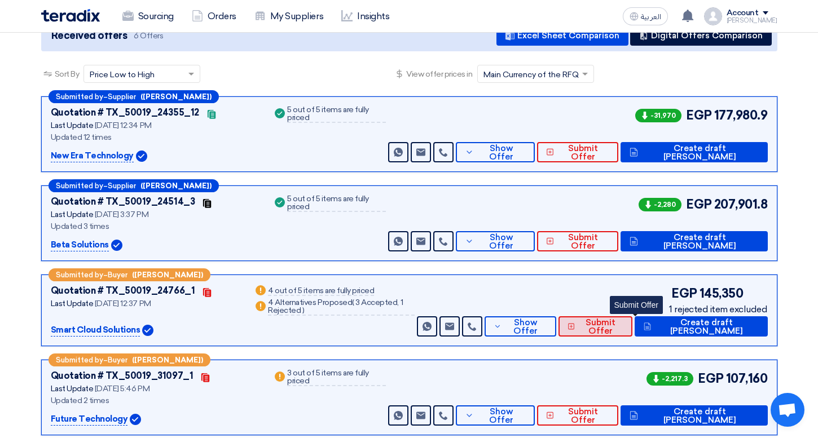
click at [623, 333] on span "Submit Offer" at bounding box center [601, 327] width 46 height 17
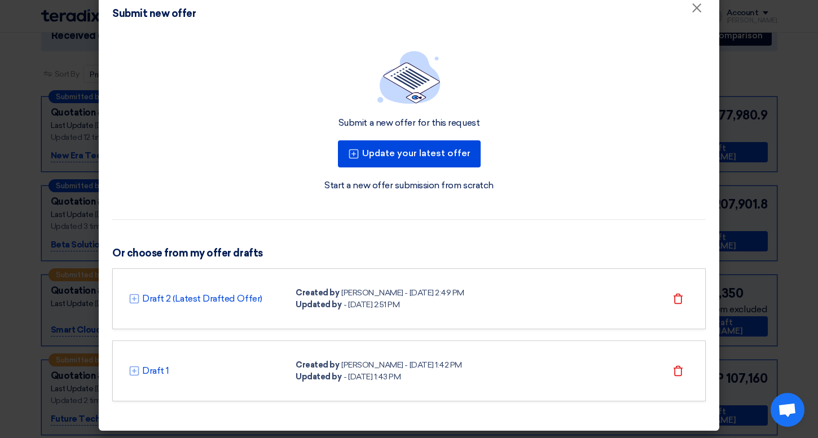
scroll to position [22, 0]
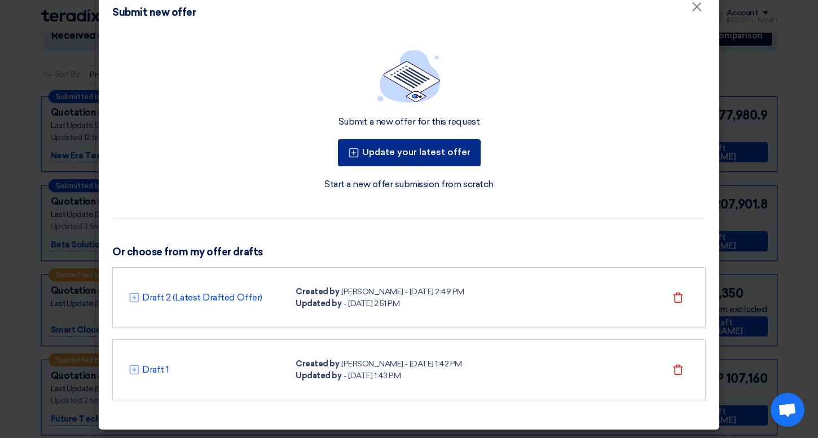
click at [439, 154] on button "Update your latest offer" at bounding box center [409, 152] width 143 height 27
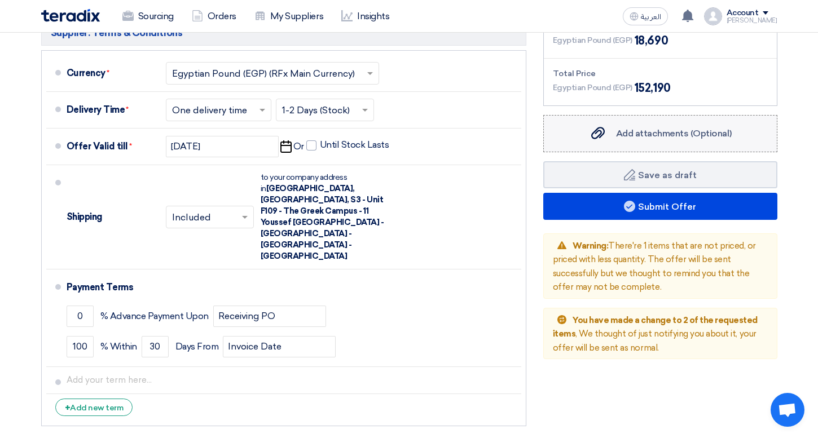
scroll to position [769, 0]
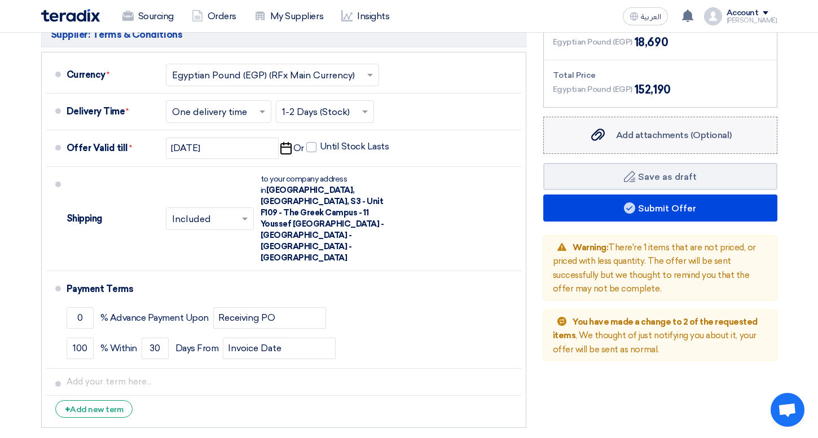
click at [640, 144] on label "Add attachments (Optional) Add attachments (Optional)" at bounding box center [660, 135] width 234 height 37
click at [0, 0] on input "Add attachments (Optional) Add attachments (Optional)" at bounding box center [0, 0] width 0 height 0
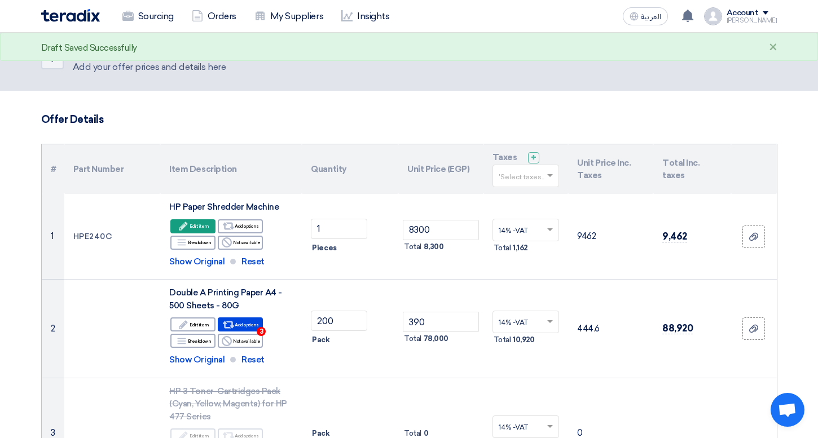
scroll to position [0, 0]
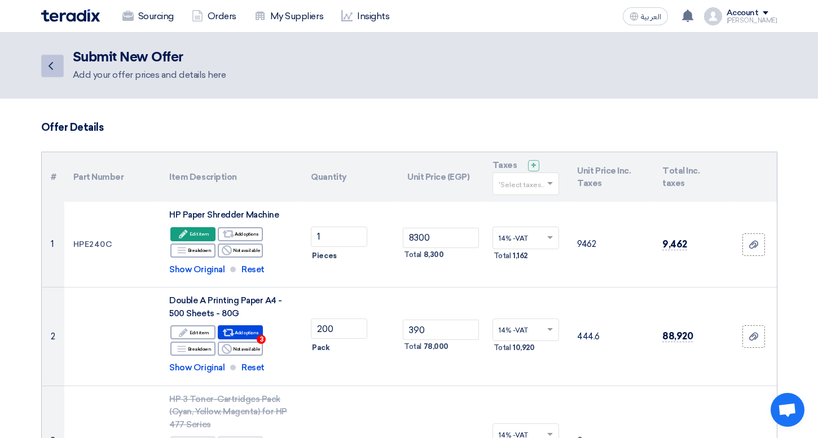
click at [51, 71] on icon "Back" at bounding box center [51, 66] width 14 height 14
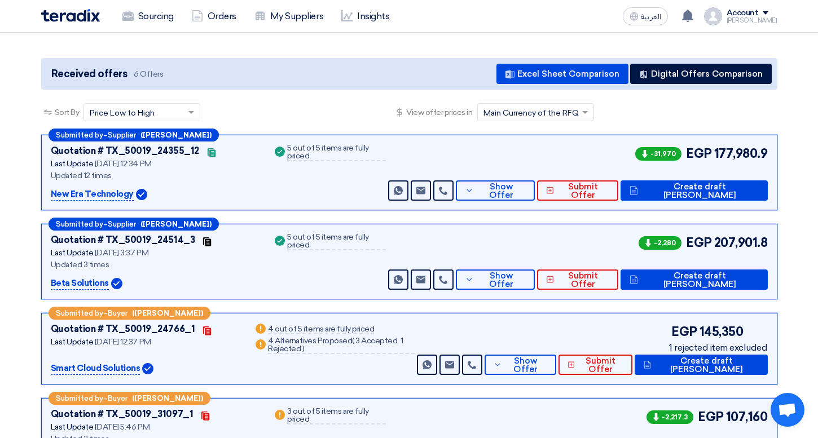
scroll to position [107, 0]
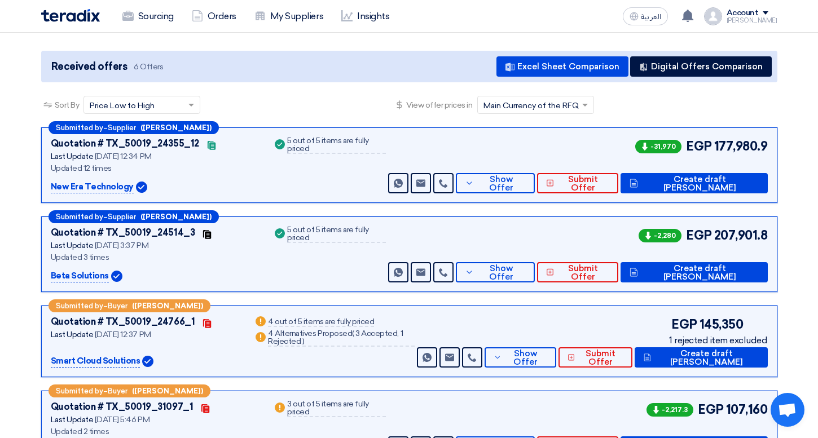
drag, startPoint x: 83, startPoint y: 130, endPoint x: 129, endPoint y: 130, distance: 45.7
click at [129, 130] on div "Submitted by – Supplier ([PERSON_NAME])" at bounding box center [134, 127] width 170 height 13
drag, startPoint x: 138, startPoint y: 130, endPoint x: 175, endPoint y: 131, distance: 37.2
click at [175, 130] on div "Submitted by – Supplier ([PERSON_NAME])" at bounding box center [134, 127] width 170 height 13
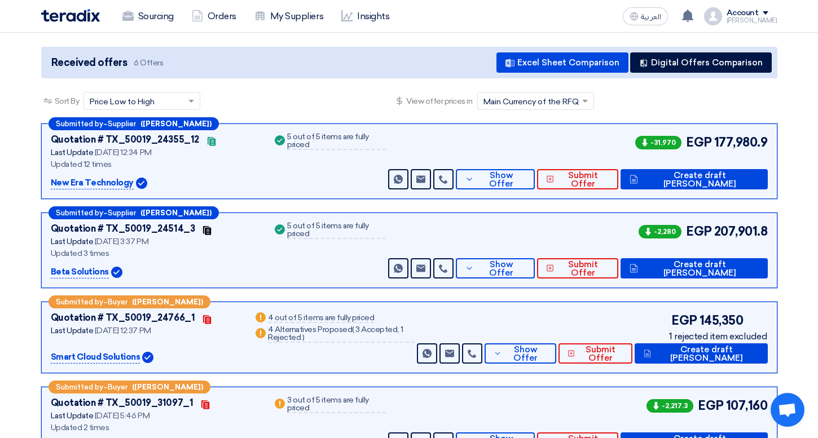
scroll to position [125, 0]
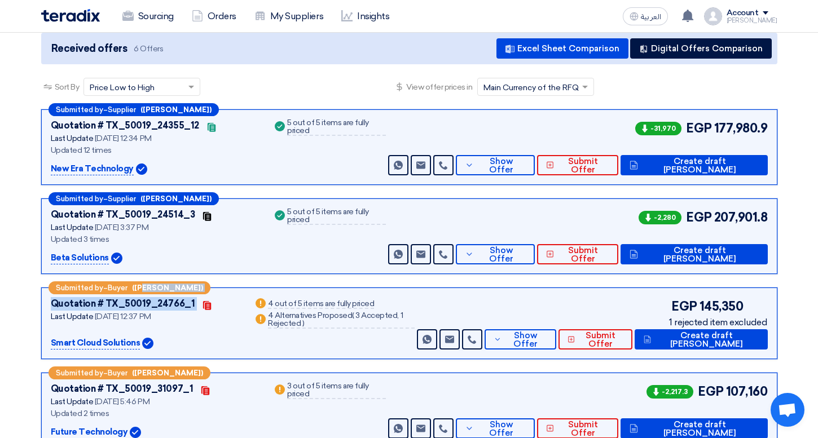
drag, startPoint x: 146, startPoint y: 288, endPoint x: 200, endPoint y: 288, distance: 54.2
click at [200, 288] on div "Submitted by – Buyer ([PERSON_NAME]) Quotation # TX_50019_24766_1 Contacts Last…" at bounding box center [409, 324] width 736 height 72
click at [247, 276] on div "Submitted by – Supplier ([PERSON_NAME]) Quotation # TX_50019_24355_12 Contacts …" at bounding box center [409, 334] width 753 height 450
drag, startPoint x: 67, startPoint y: 319, endPoint x: 149, endPoint y: 320, distance: 82.9
click at [149, 320] on div "Last Update [DATE] 12:37 PM" at bounding box center [146, 317] width 190 height 12
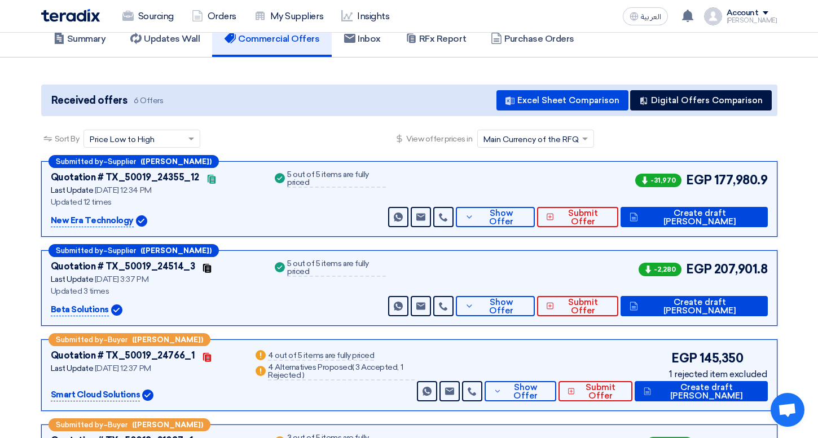
scroll to position [0, 0]
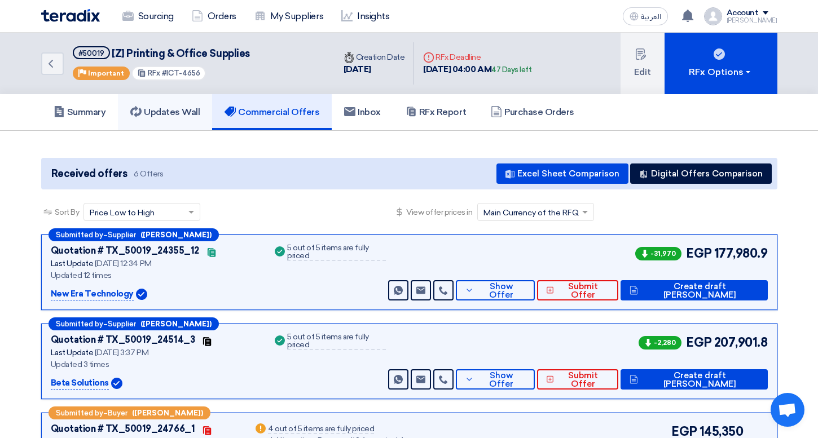
click at [161, 123] on link "Updates Wall" at bounding box center [165, 112] width 94 height 36
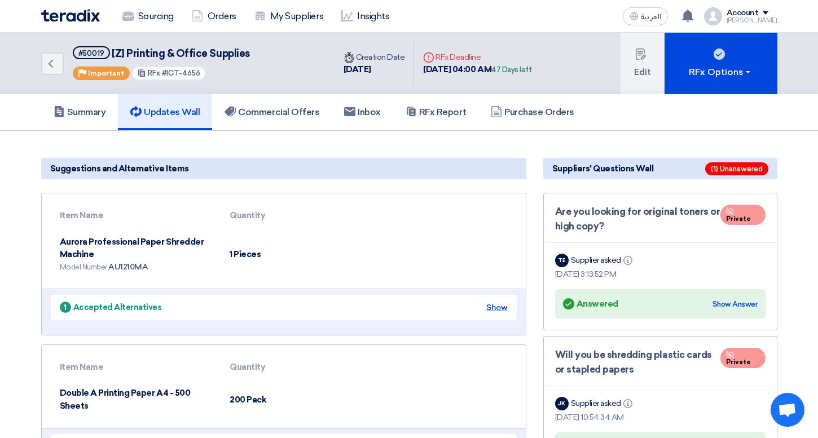
click at [503, 309] on div "Show" at bounding box center [496, 308] width 21 height 12
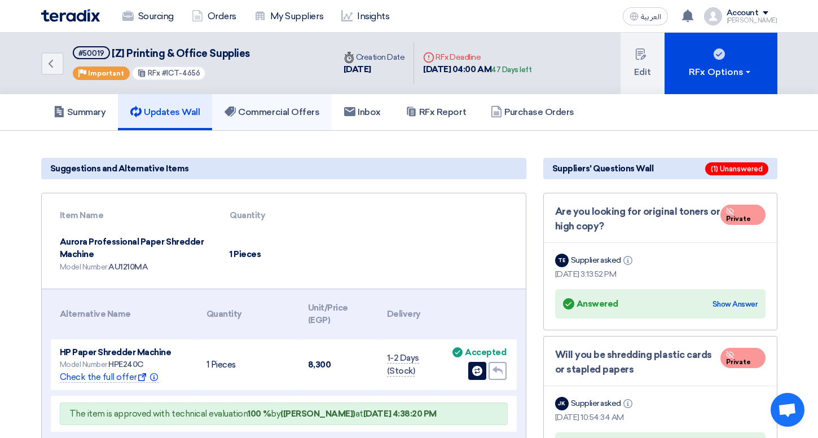
click at [291, 105] on link "Commercial Offers" at bounding box center [272, 112] width 120 height 36
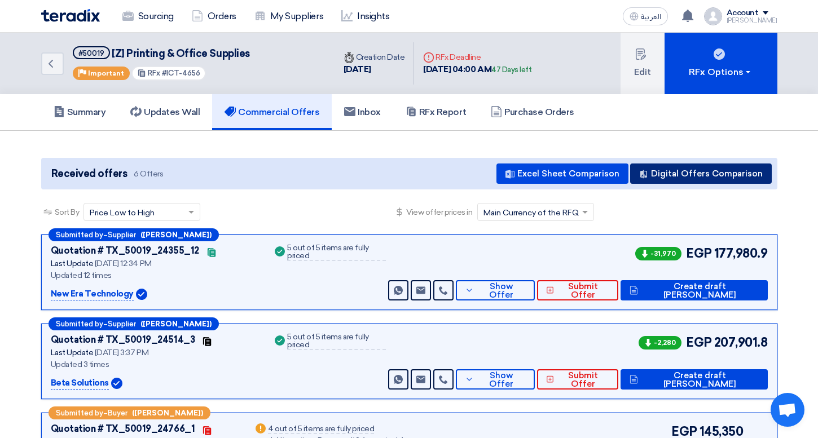
click at [744, 169] on button "Digital Offers Comparison" at bounding box center [701, 174] width 142 height 20
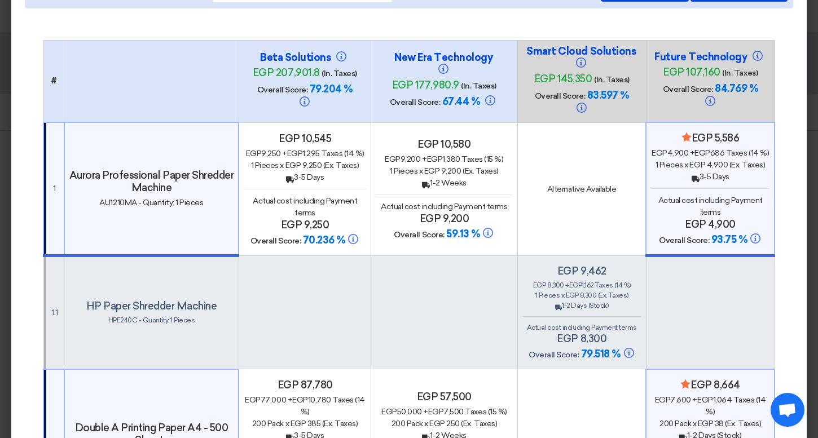
scroll to position [74, 0]
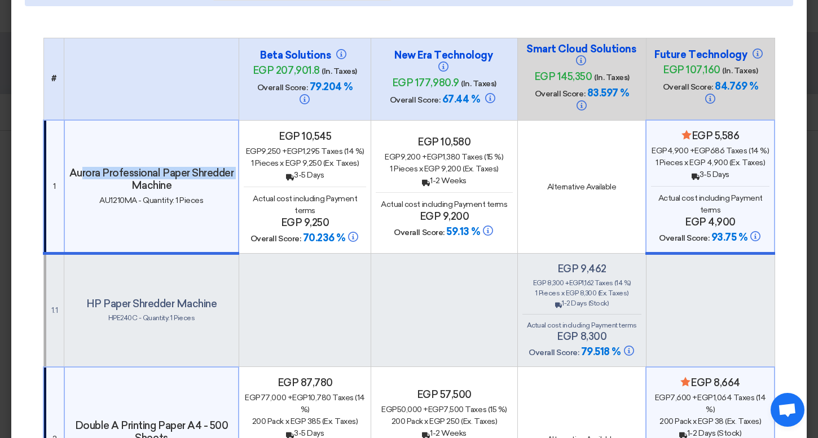
drag, startPoint x: 100, startPoint y: 159, endPoint x: 153, endPoint y: 176, distance: 55.8
click at [153, 176] on h4 "Aurora Professional Paper Shredder Machine" at bounding box center [151, 179] width 165 height 25
drag, startPoint x: 50, startPoint y: 297, endPoint x: 60, endPoint y: 297, distance: 10.7
click at [60, 297] on td "1.1" at bounding box center [53, 310] width 21 height 113
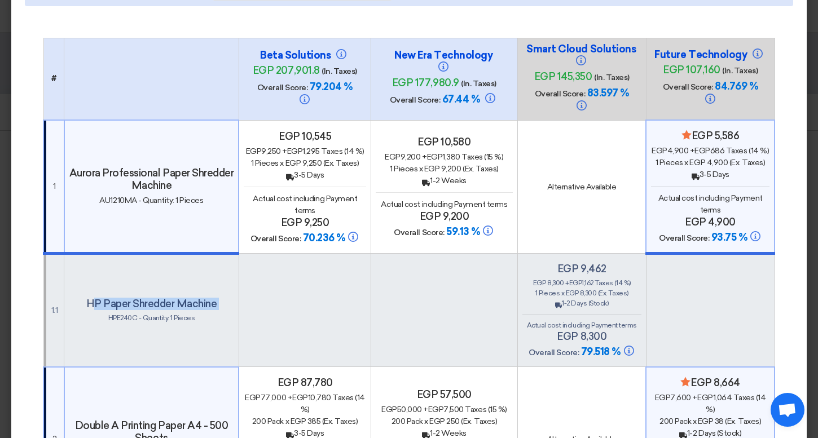
drag, startPoint x: 90, startPoint y: 295, endPoint x: 157, endPoint y: 298, distance: 67.8
click at [157, 298] on div "HP Paper Shredder Machine HPE240C - Quantity: 1 Pieces" at bounding box center [151, 310] width 165 height 25
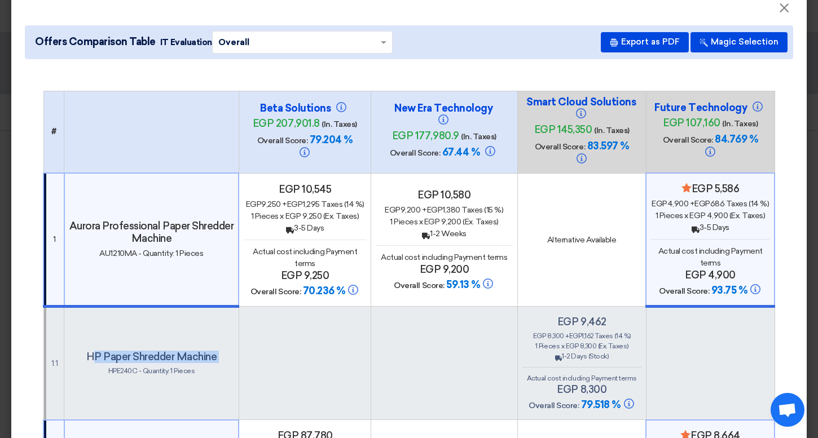
scroll to position [0, 0]
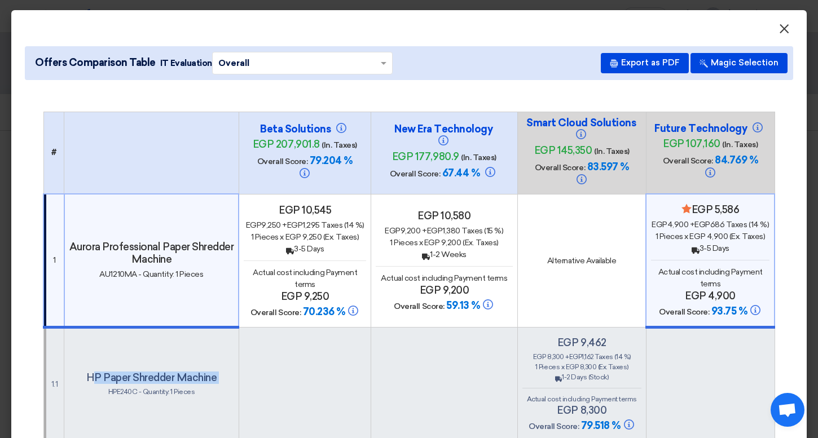
click at [782, 25] on span "×" at bounding box center [784, 31] width 11 height 23
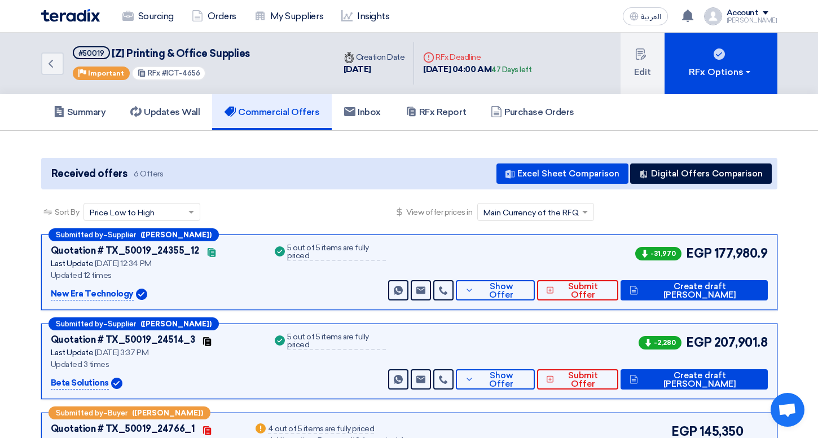
click at [755, 17] on div "[PERSON_NAME]" at bounding box center [752, 20] width 51 height 6
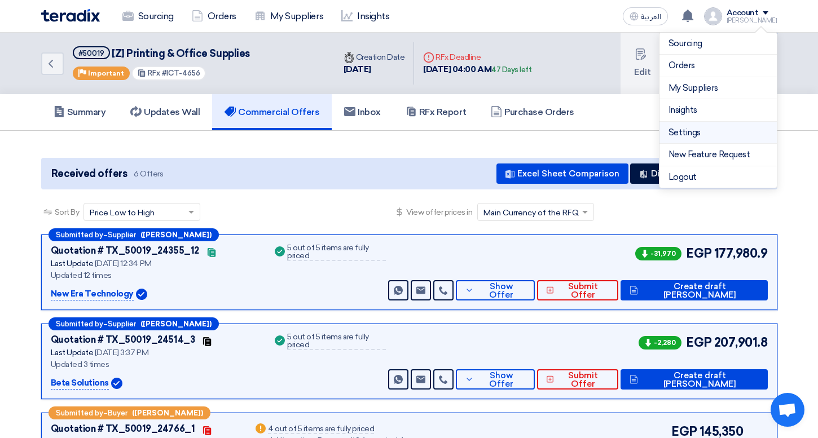
click at [702, 126] on link "Settings" at bounding box center [718, 132] width 99 height 13
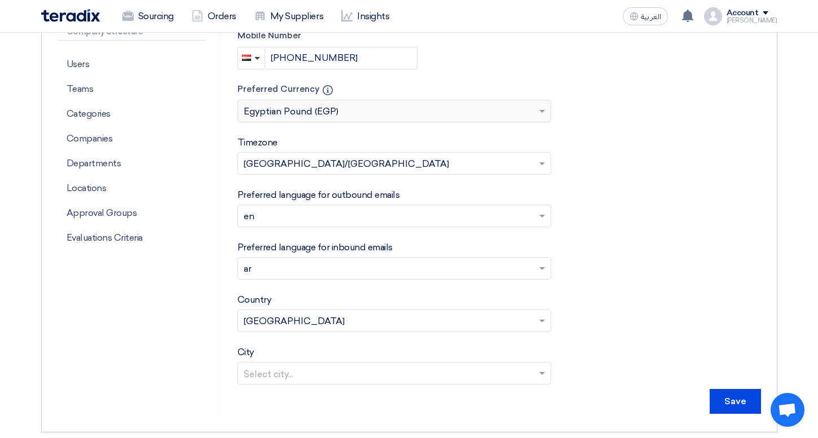
scroll to position [369, 0]
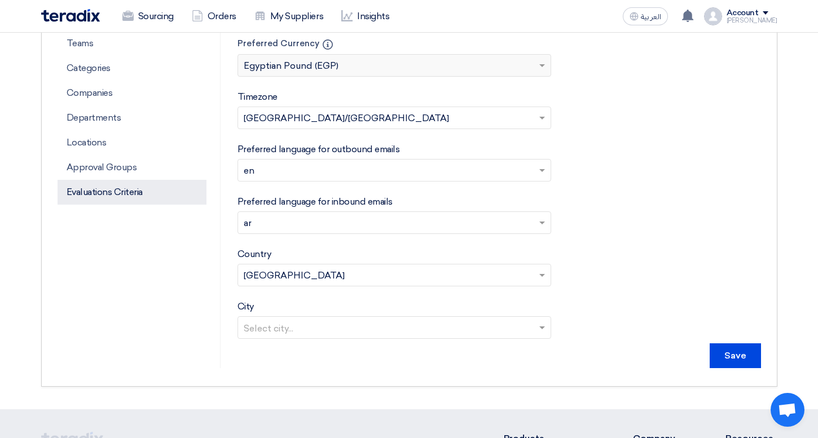
click at [118, 196] on p "Evaluations Criteria" at bounding box center [132, 192] width 149 height 25
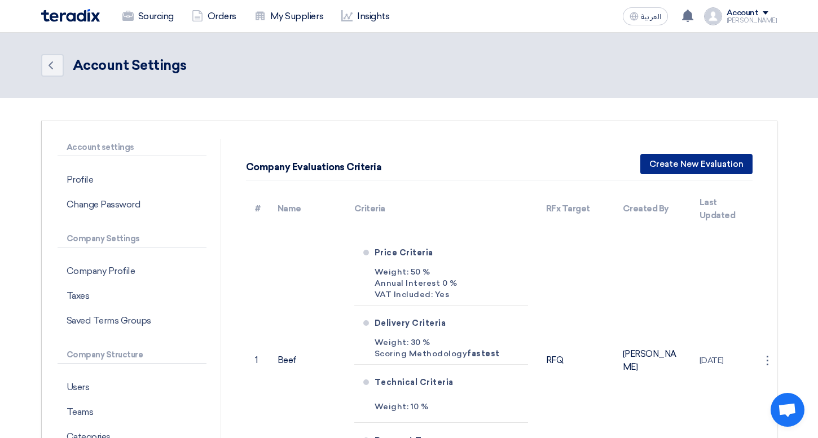
click at [678, 162] on button "Create New Evaluation" at bounding box center [696, 164] width 112 height 20
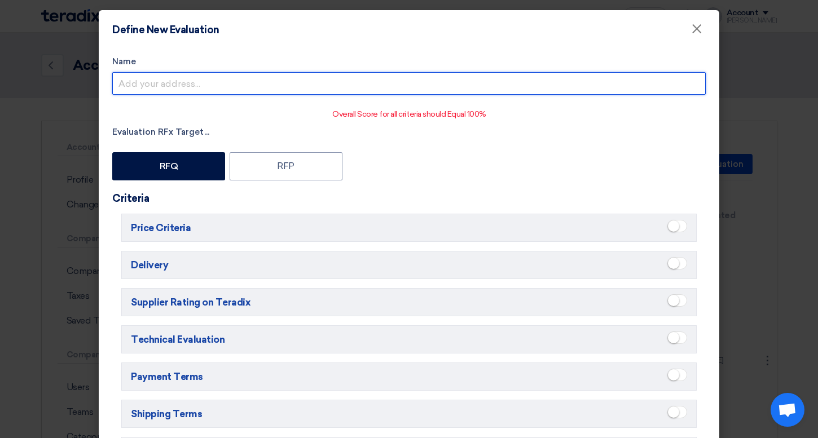
click at [293, 87] on input "Name" at bounding box center [408, 83] width 593 height 23
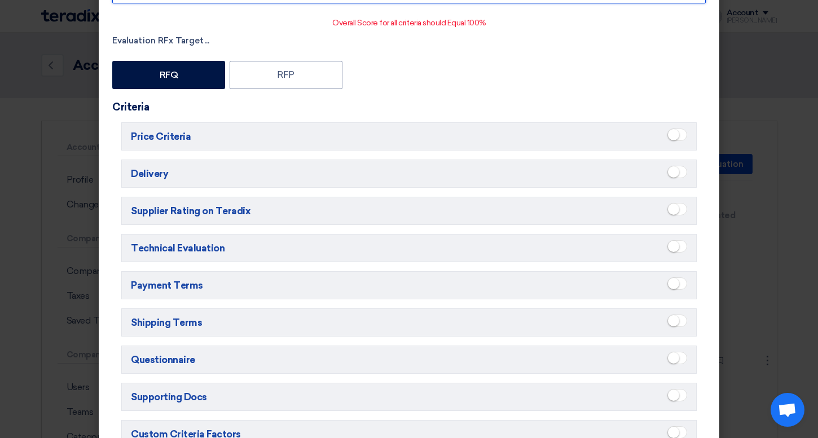
scroll to position [93, 0]
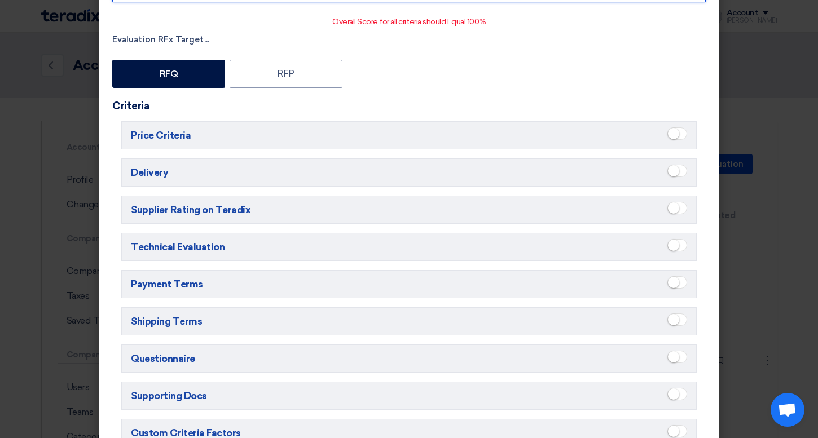
type input "Spare Part Eva."
click at [677, 133] on small at bounding box center [673, 133] width 11 height 11
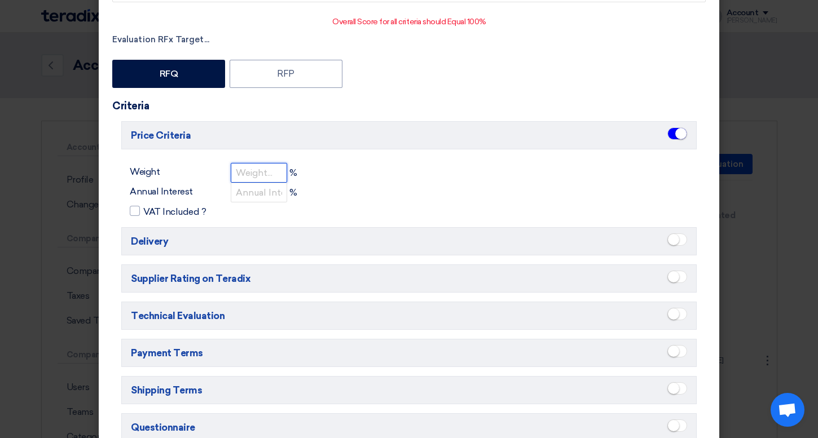
click at [264, 176] on input "number" at bounding box center [259, 173] width 56 height 20
type input "60"
click at [678, 248] on ui-switch at bounding box center [677, 242] width 20 height 16
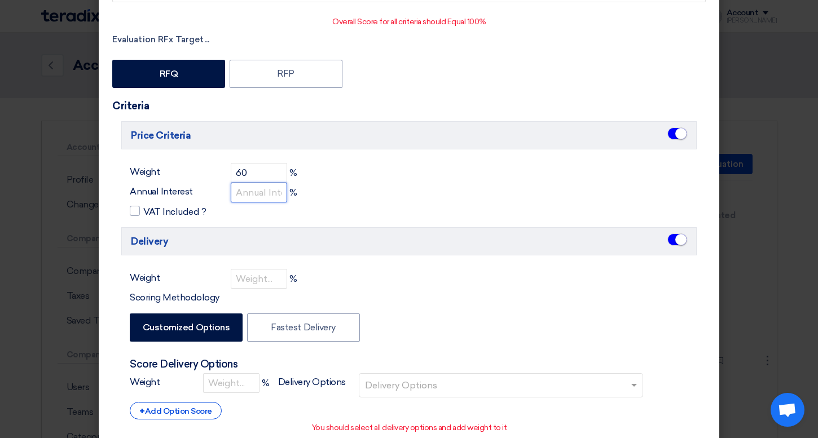
click at [266, 190] on input "number" at bounding box center [259, 193] width 56 height 20
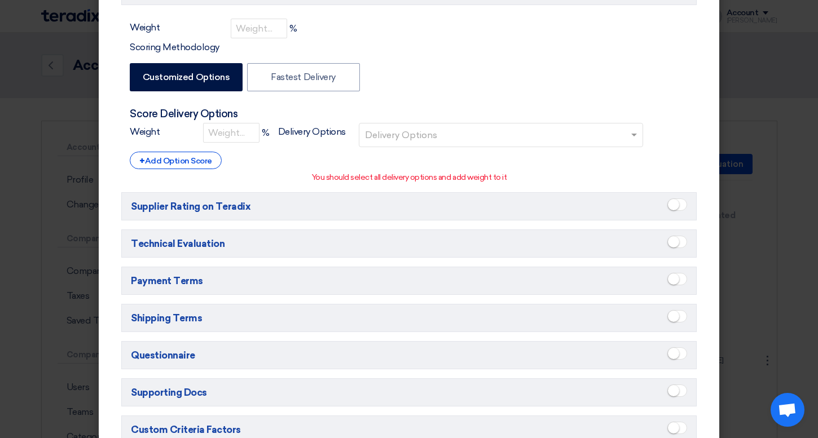
scroll to position [346, 0]
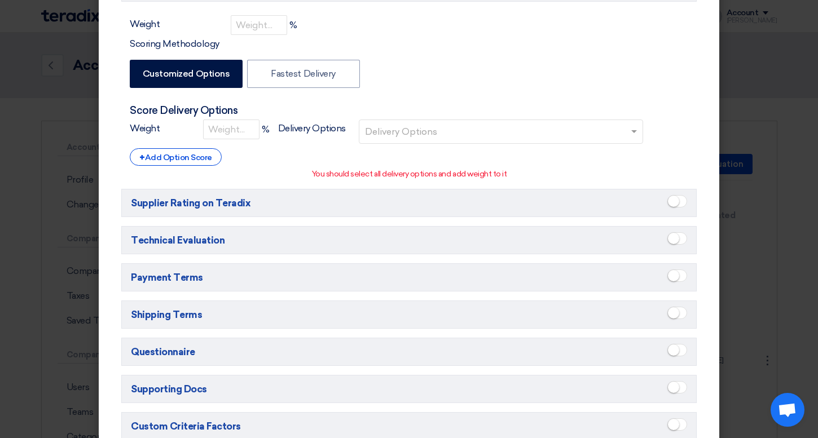
click at [674, 274] on small at bounding box center [673, 275] width 11 height 11
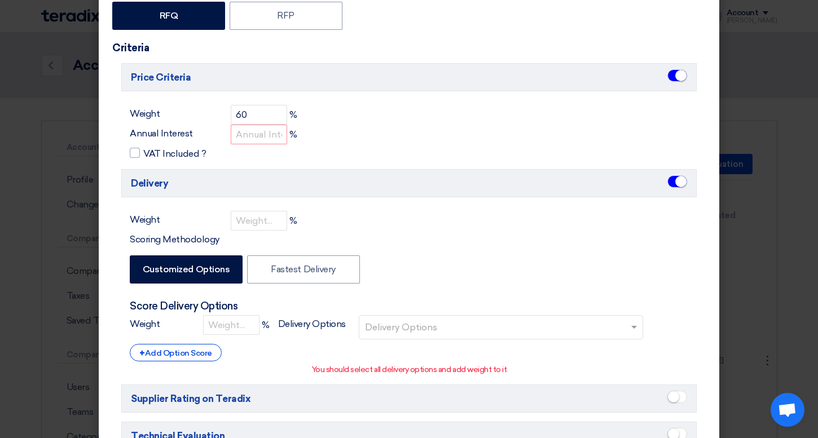
scroll to position [76, 0]
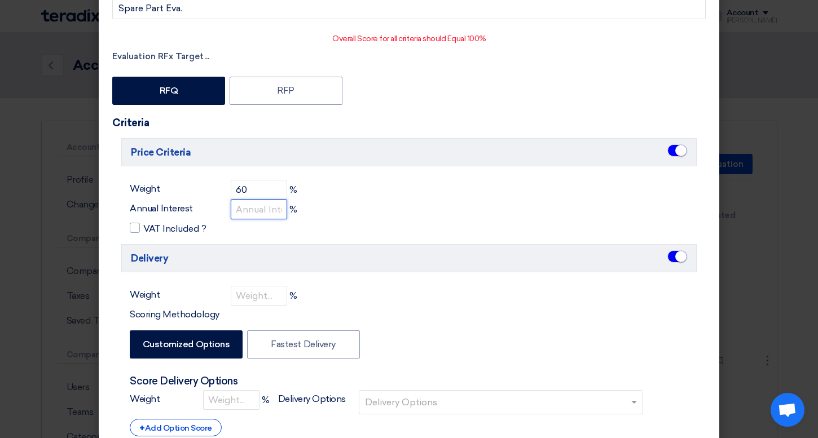
click at [250, 206] on input "number" at bounding box center [259, 210] width 56 height 20
type input "0"
click at [173, 233] on span "VAT Included ?" at bounding box center [174, 229] width 63 height 14
click at [151, 229] on input "VAT Included ?" at bounding box center [146, 225] width 7 height 7
checkbox input "true"
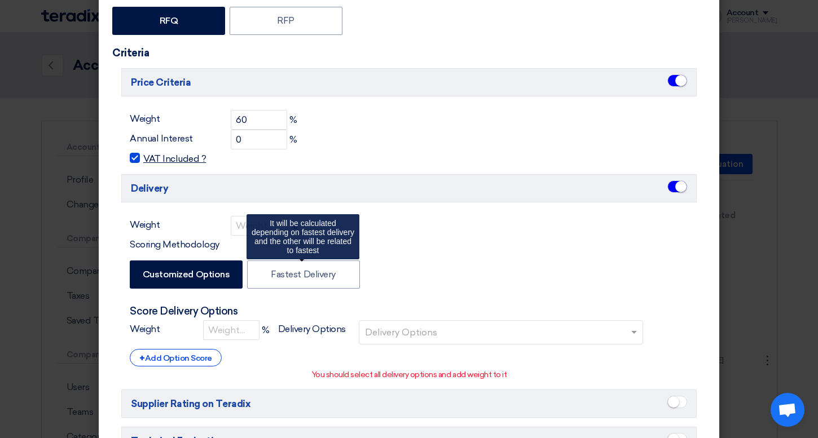
scroll to position [149, 0]
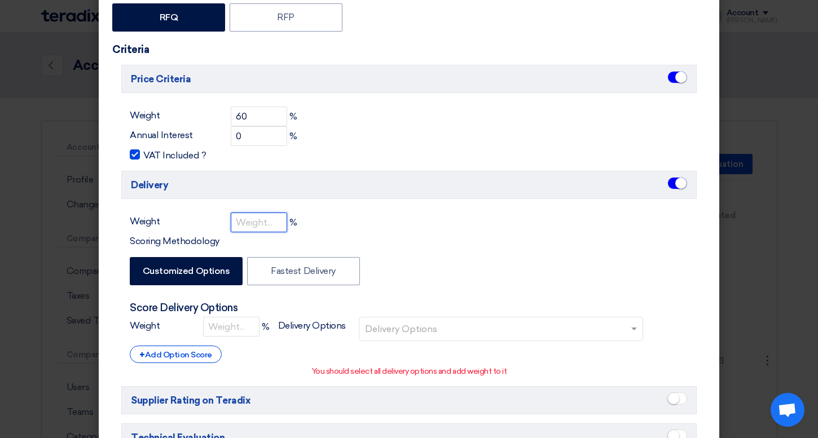
click at [248, 223] on input "number" at bounding box center [259, 223] width 56 height 20
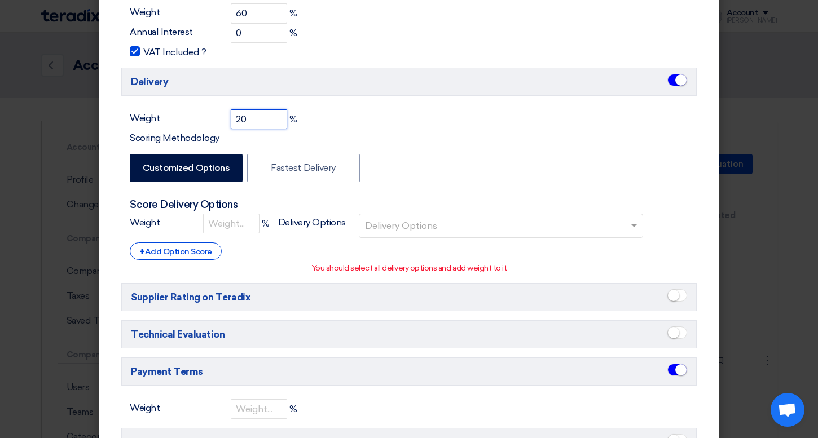
scroll to position [253, 0]
click at [394, 222] on input "text" at bounding box center [502, 226] width 275 height 19
type input "20"
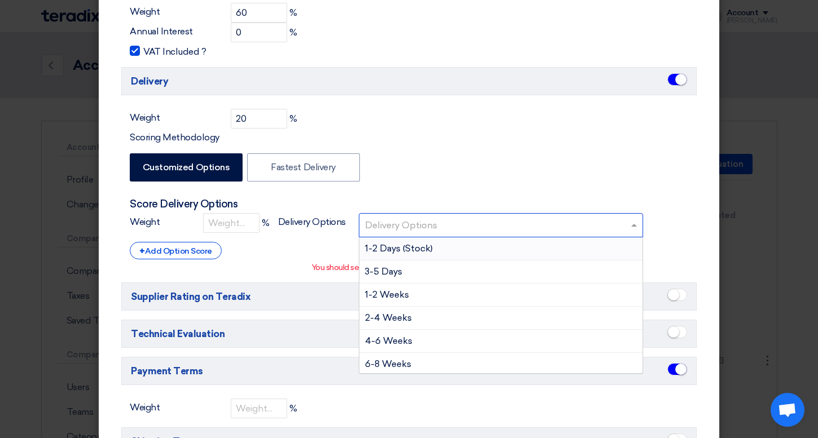
click at [401, 246] on span "1-2 Days (Stock)" at bounding box center [399, 248] width 68 height 11
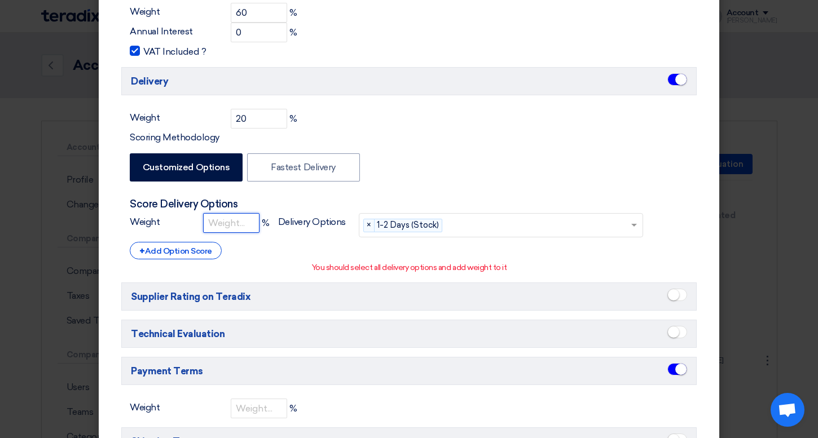
click at [215, 216] on input "number" at bounding box center [231, 223] width 56 height 20
type input "100"
click at [171, 255] on div "+ Add Option Score" at bounding box center [176, 250] width 92 height 17
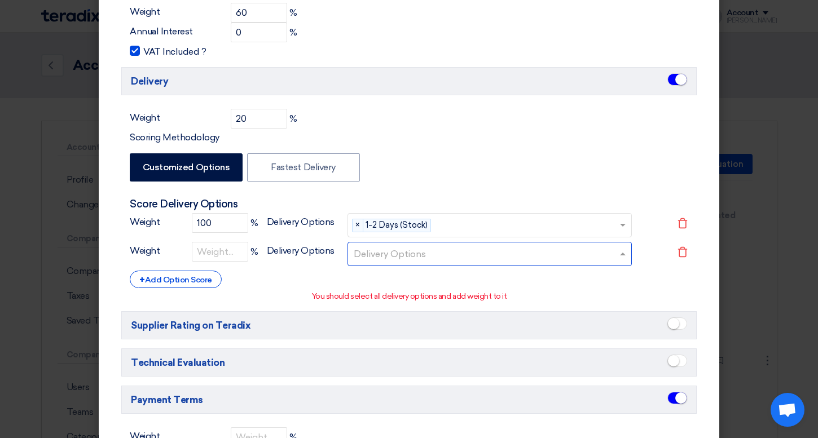
click at [408, 246] on div at bounding box center [484, 255] width 265 height 20
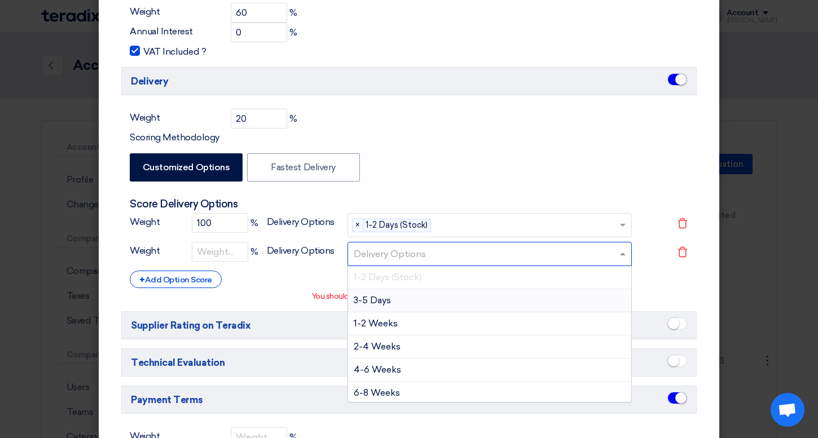
click at [392, 300] on div "3-5 Days" at bounding box center [489, 300] width 283 height 23
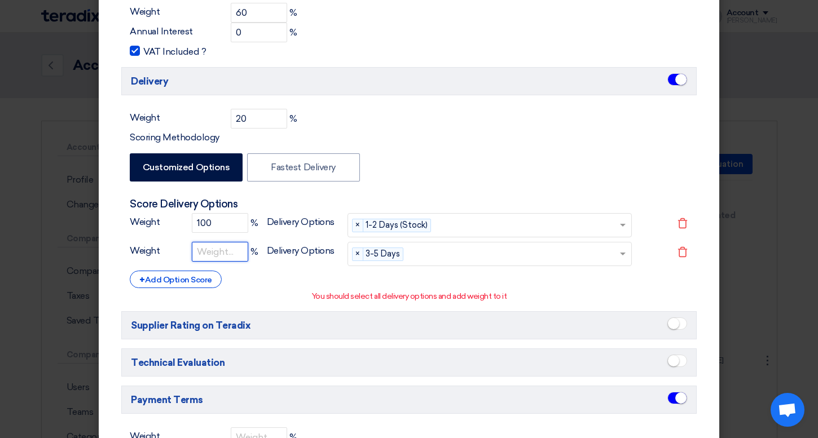
click at [219, 252] on input "number" at bounding box center [220, 252] width 56 height 20
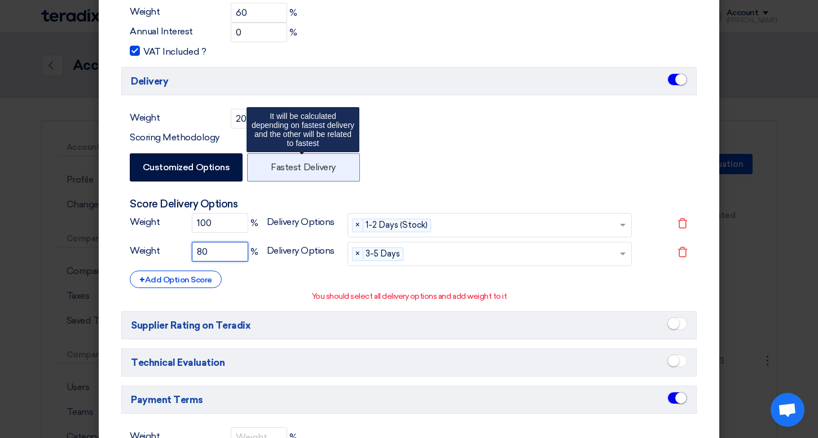
type input "80"
click at [293, 170] on label "Fastest Delivery" at bounding box center [303, 167] width 113 height 28
click at [278, 170] on input "Fastest Delivery" at bounding box center [274, 166] width 7 height 7
radio input "false"
radio input "true"
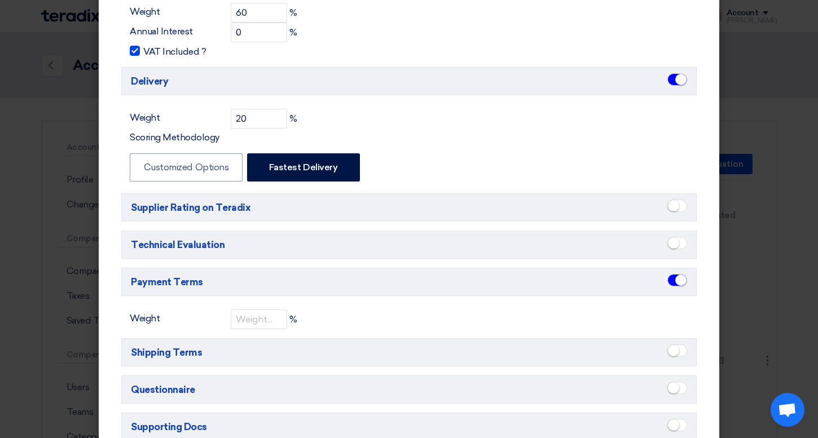
click at [683, 212] on span at bounding box center [677, 206] width 20 height 12
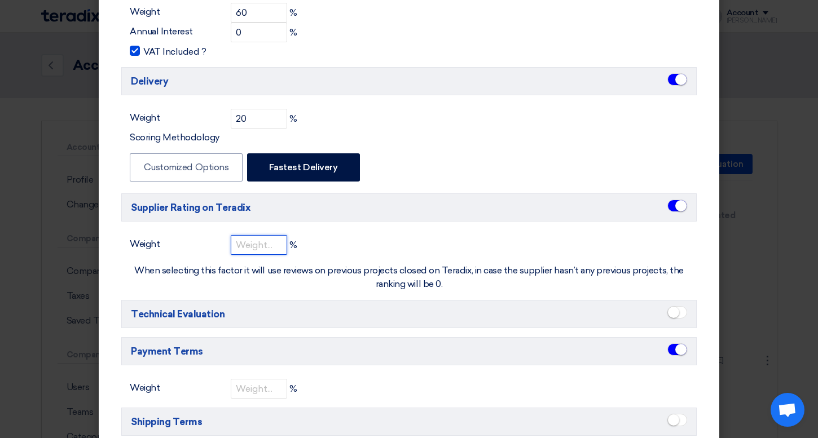
click at [275, 254] on input "number" at bounding box center [259, 245] width 56 height 20
type input "10"
click at [675, 310] on small at bounding box center [673, 312] width 11 height 11
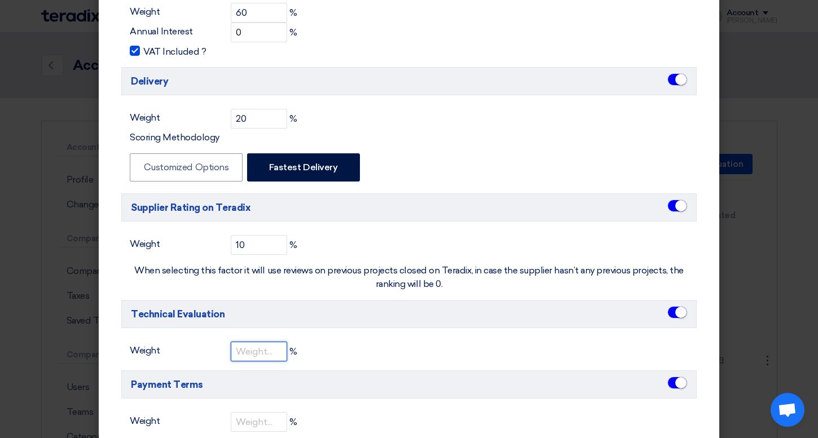
click at [265, 361] on input "number" at bounding box center [259, 352] width 56 height 20
type input "20"
drag, startPoint x: 278, startPoint y: 240, endPoint x: 225, endPoint y: 240, distance: 53.0
click at [225, 240] on div "10 %" at bounding box center [258, 245] width 78 height 20
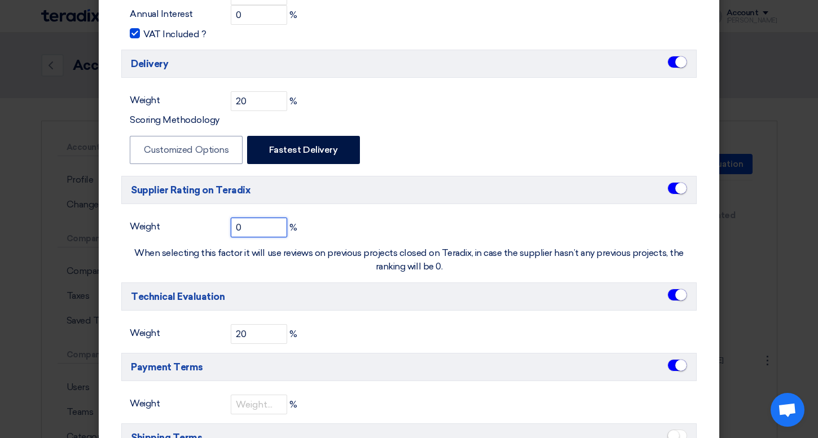
scroll to position [235, 0]
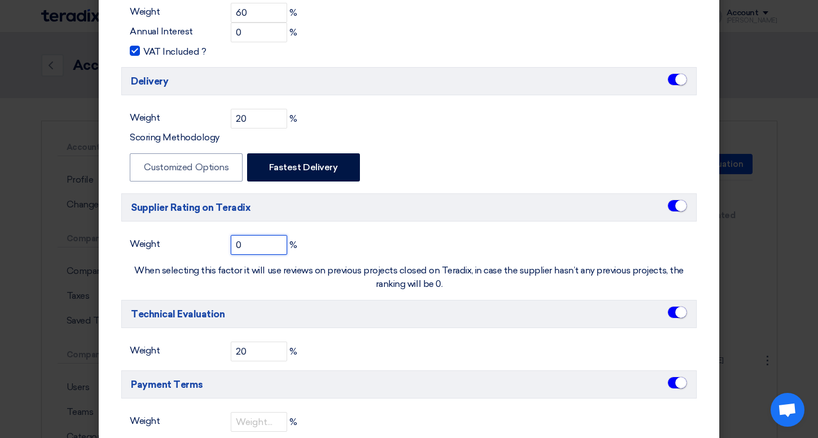
type input "0"
click at [670, 208] on span at bounding box center [677, 206] width 20 height 12
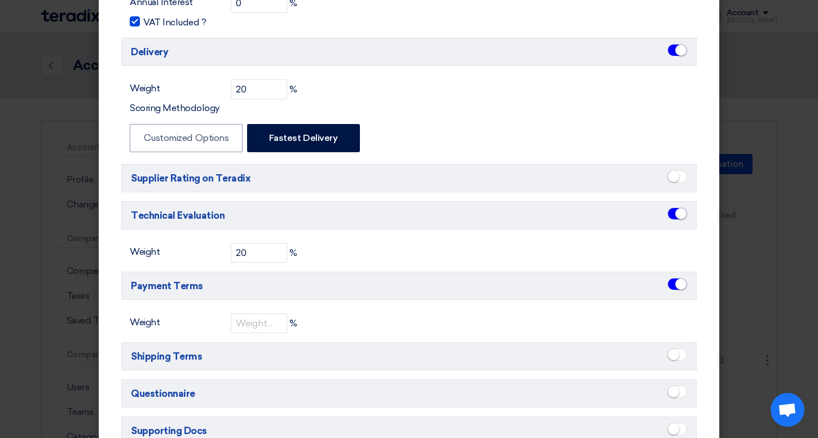
scroll to position [265, 0]
click at [675, 287] on small at bounding box center [680, 283] width 11 height 11
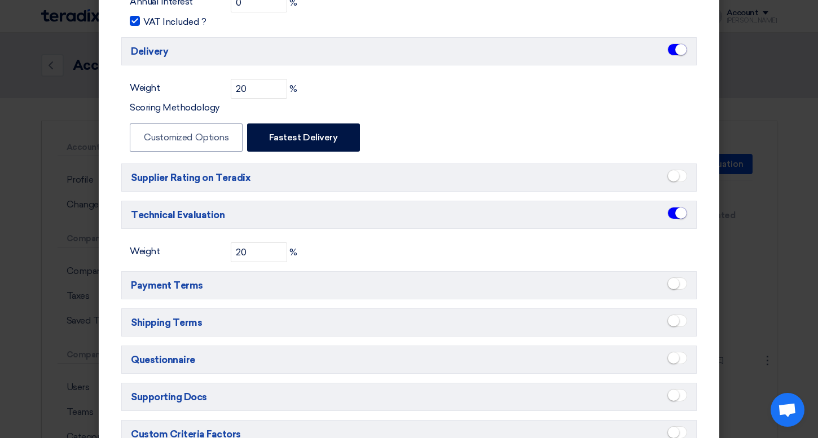
scroll to position [315, 0]
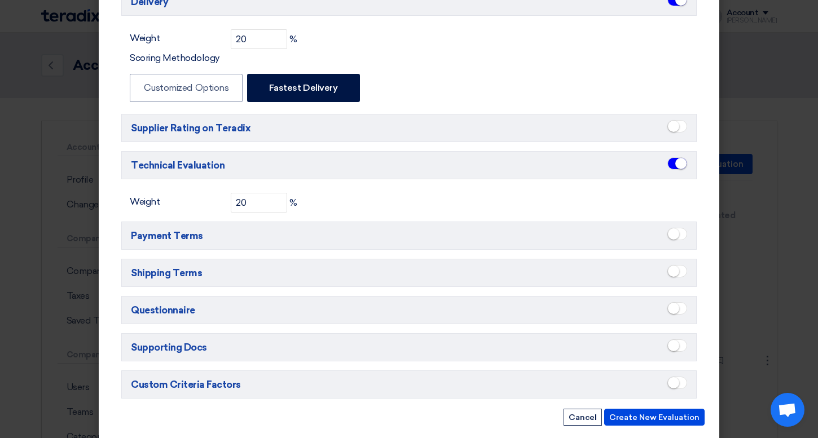
click at [670, 276] on small at bounding box center [673, 271] width 11 height 11
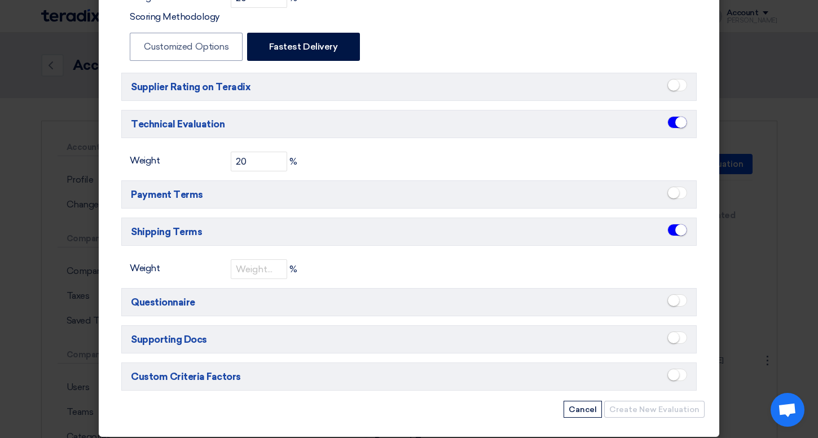
scroll to position [370, 0]
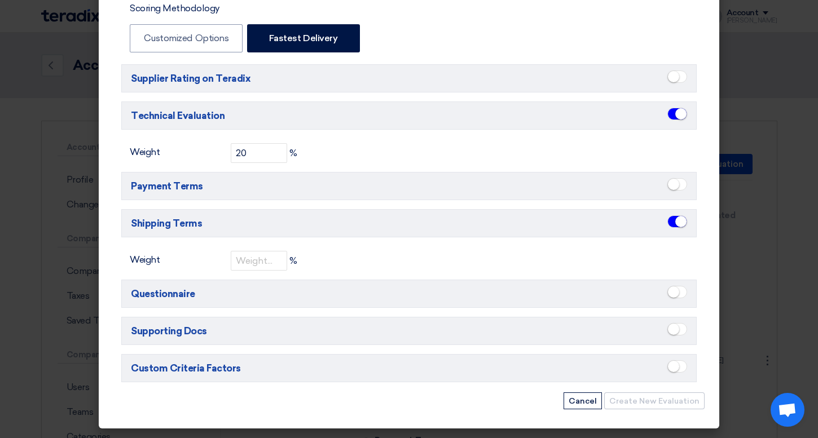
click at [671, 289] on small at bounding box center [673, 292] width 11 height 11
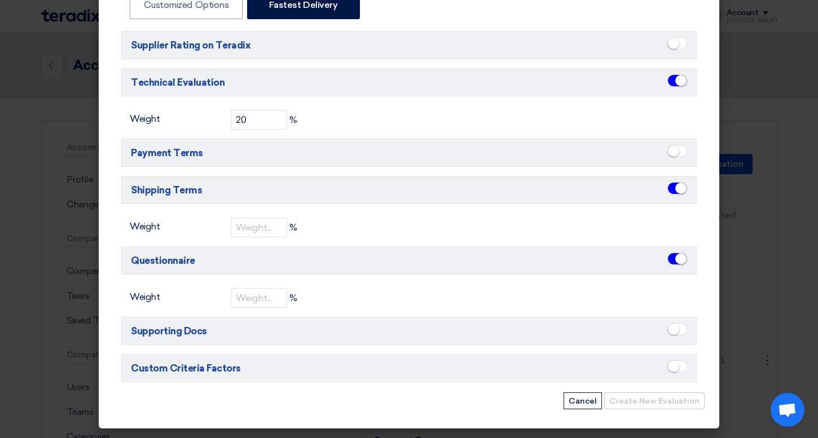
scroll to position [401, 0]
click at [678, 333] on small at bounding box center [673, 329] width 11 height 11
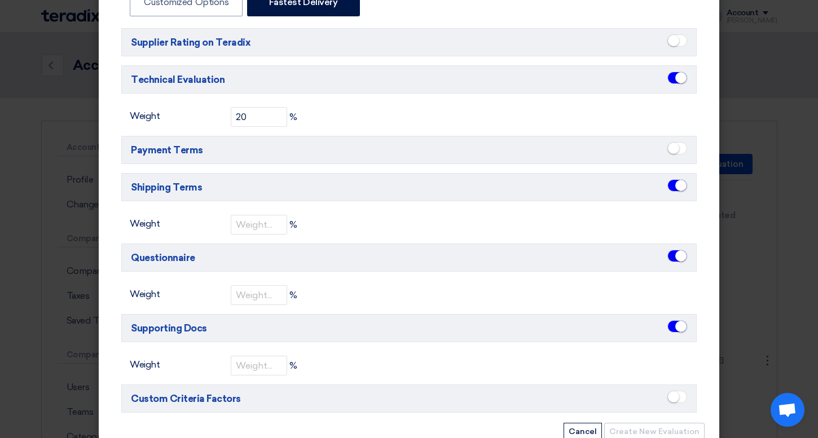
scroll to position [434, 0]
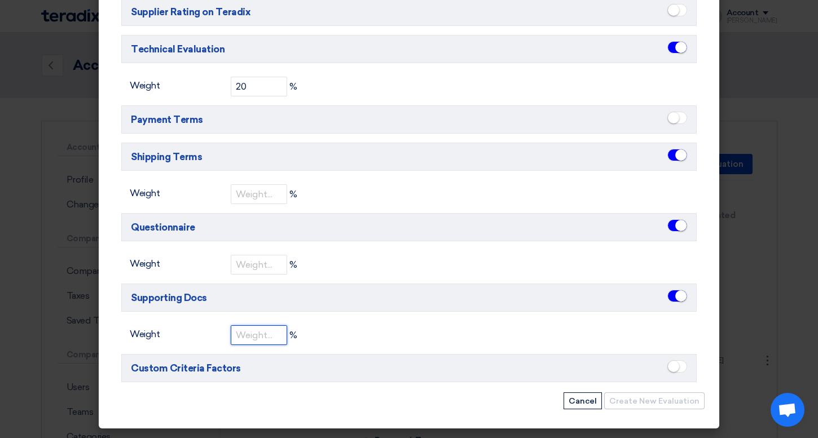
click at [264, 334] on input "number" at bounding box center [259, 336] width 56 height 20
click at [676, 373] on span at bounding box center [677, 366] width 20 height 12
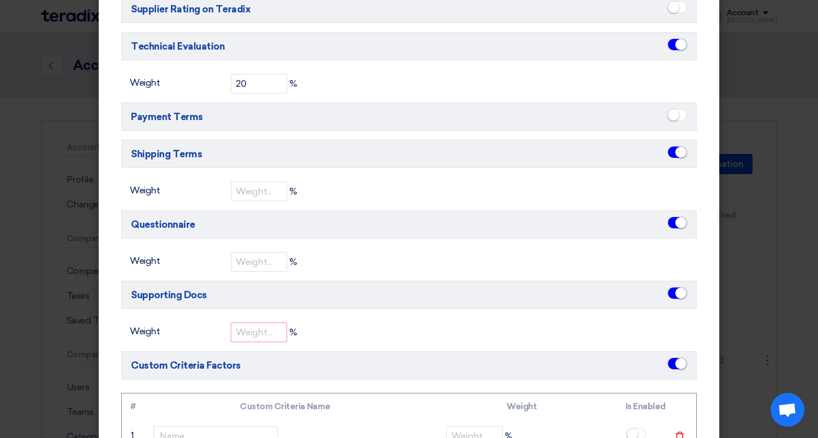
scroll to position [546, 0]
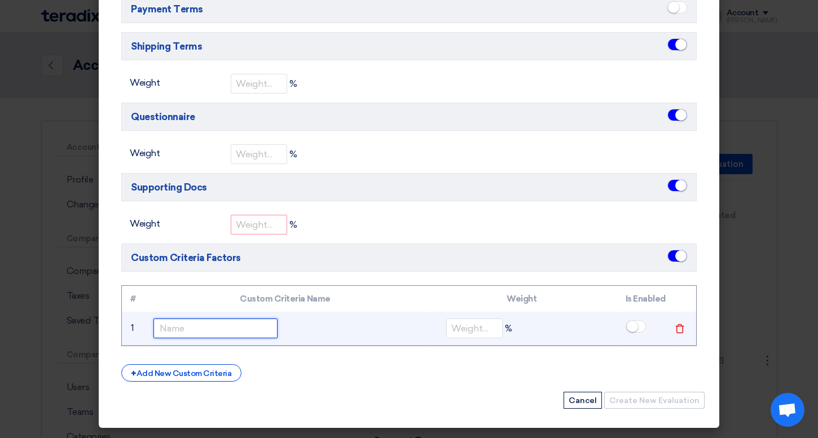
click at [216, 323] on input "text" at bounding box center [215, 329] width 124 height 20
type input "[DEMOGRAPHIC_DATA]"
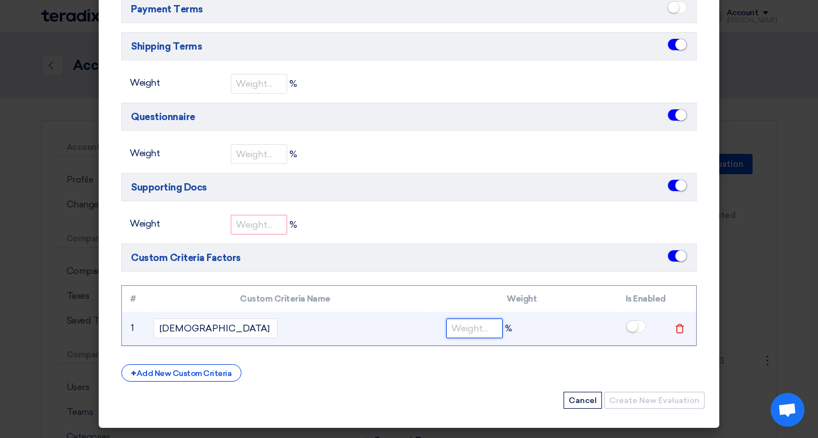
click at [476, 332] on input "number" at bounding box center [474, 329] width 56 height 20
type input "10"
click at [637, 326] on small at bounding box center [632, 326] width 11 height 11
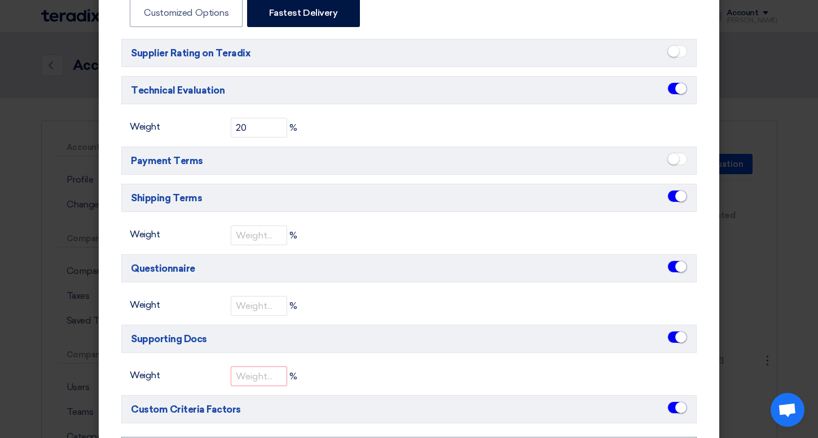
scroll to position [564, 0]
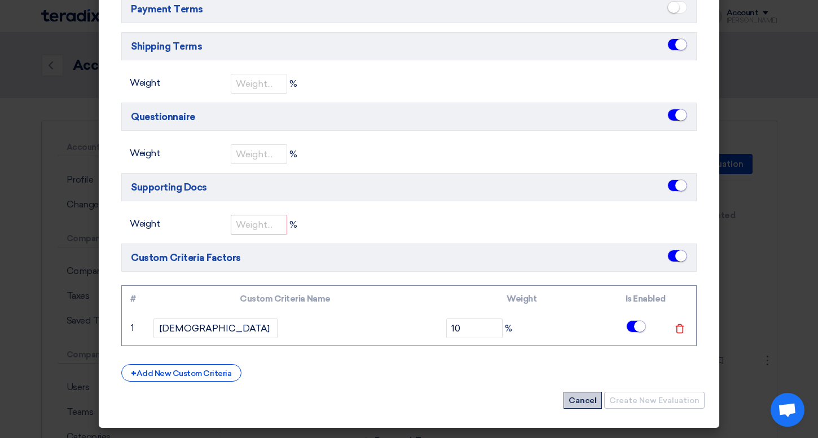
click at [583, 397] on button "Cancel" at bounding box center [583, 400] width 38 height 17
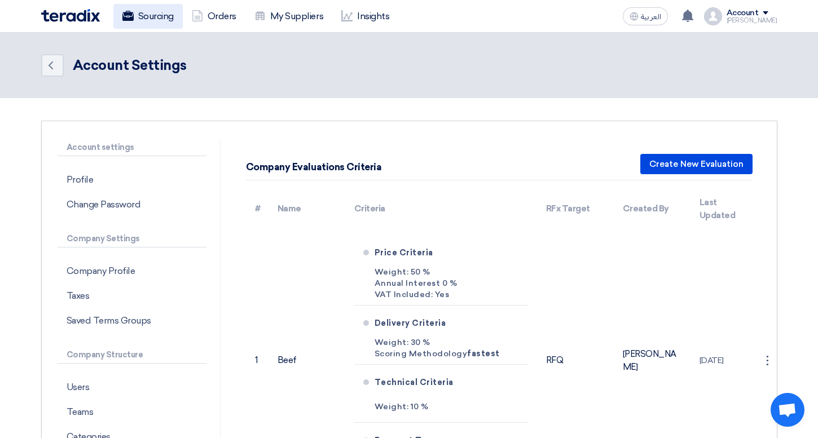
click at [151, 21] on link "Sourcing" at bounding box center [147, 16] width 69 height 25
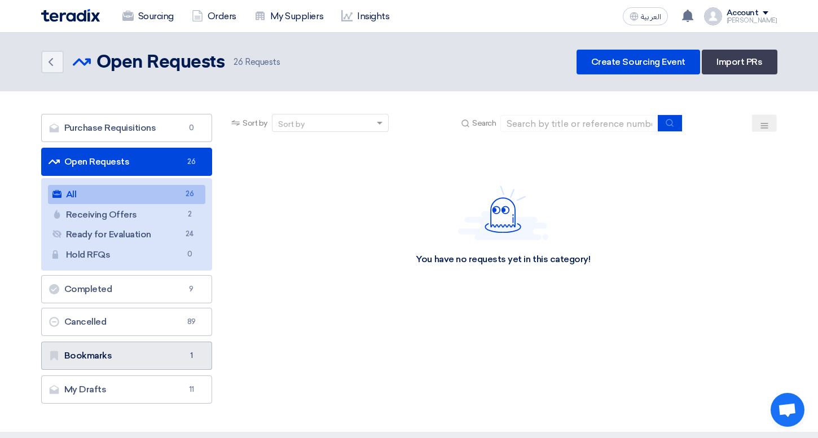
click at [151, 349] on link "Bookmarks Bookmarks 1" at bounding box center [126, 356] width 171 height 28
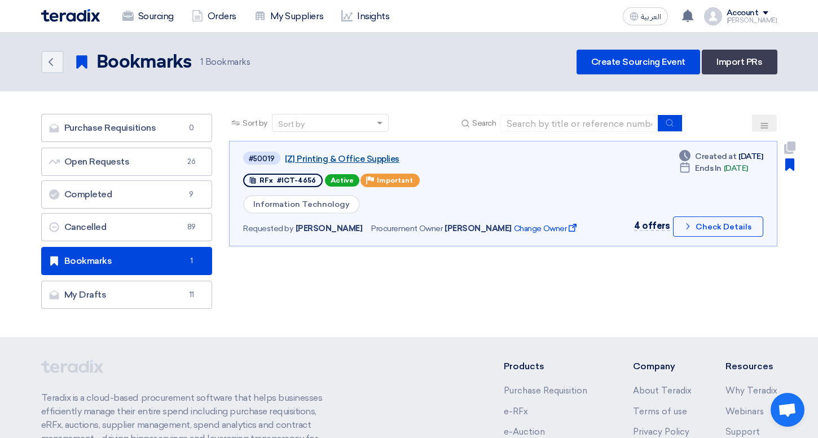
click at [322, 157] on link "[Z] Printing & Office Supplies" at bounding box center [426, 159] width 282 height 10
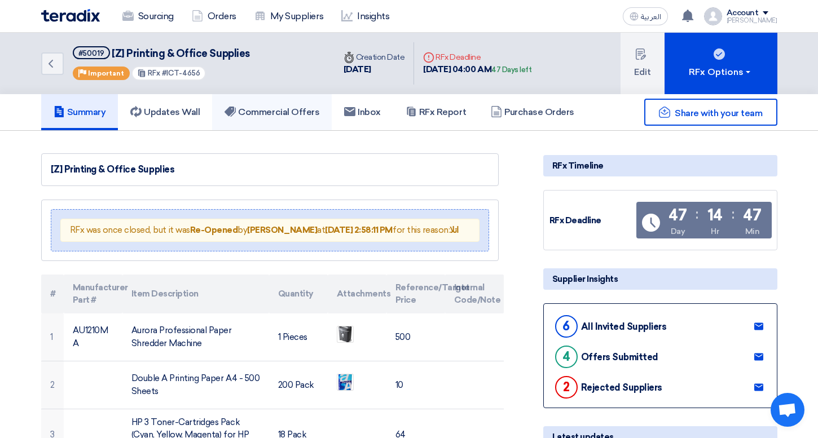
click at [278, 112] on h5 "Commercial Offers" at bounding box center [272, 112] width 95 height 11
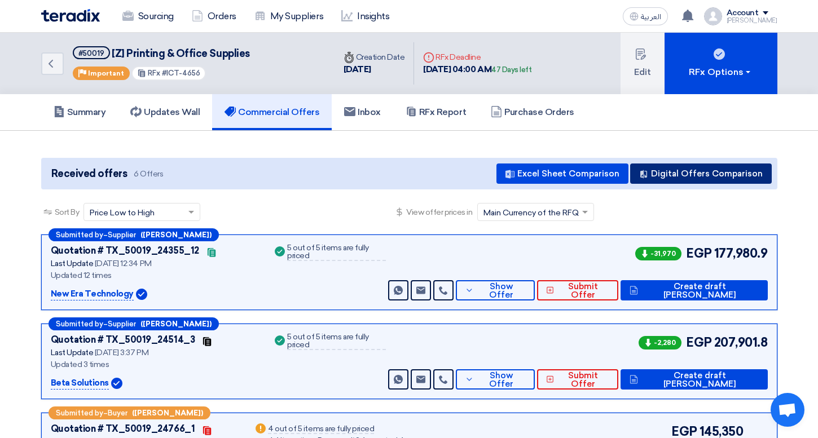
click at [692, 176] on button "Digital Offers Comparison" at bounding box center [701, 174] width 142 height 20
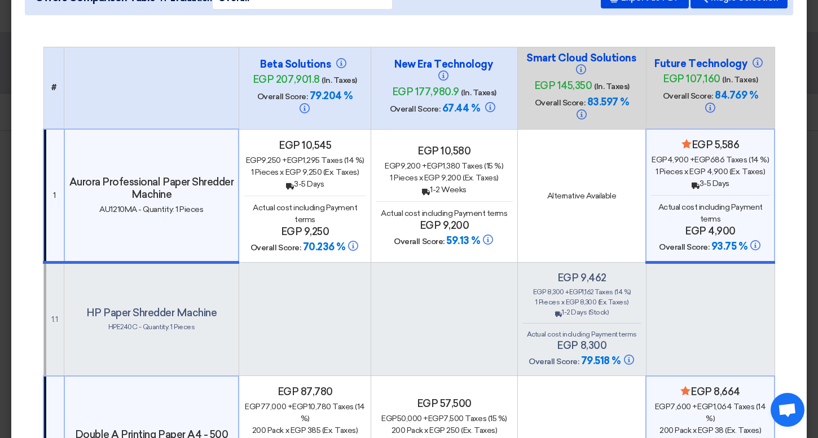
scroll to position [16, 0]
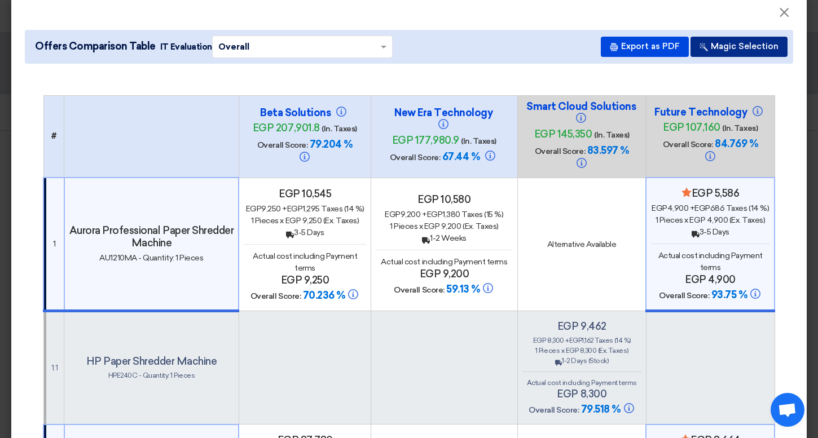
click at [749, 48] on button "Magic Selection" at bounding box center [739, 47] width 97 height 20
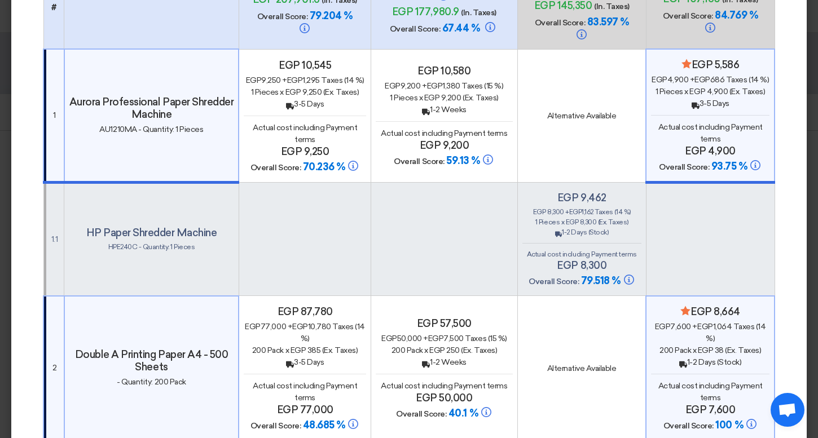
scroll to position [146, 0]
click at [480, 80] on div "egp 9,200 + egp 1,380 Taxes (15 %)" at bounding box center [444, 86] width 137 height 12
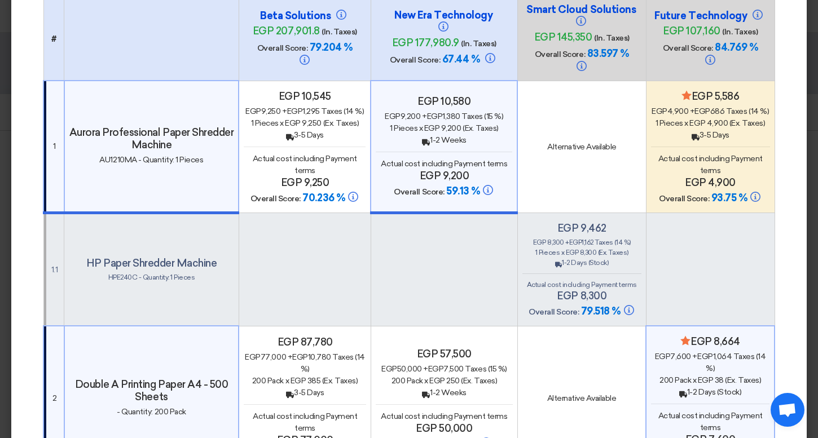
scroll to position [49, 0]
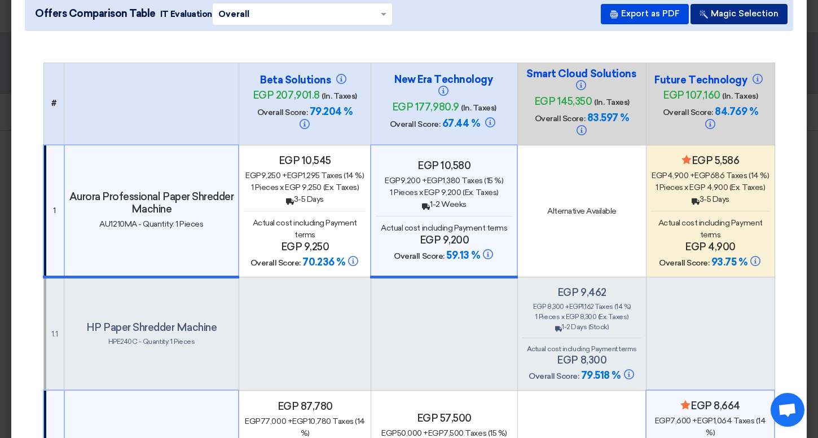
click at [737, 12] on button "Magic Selection" at bounding box center [739, 14] width 97 height 20
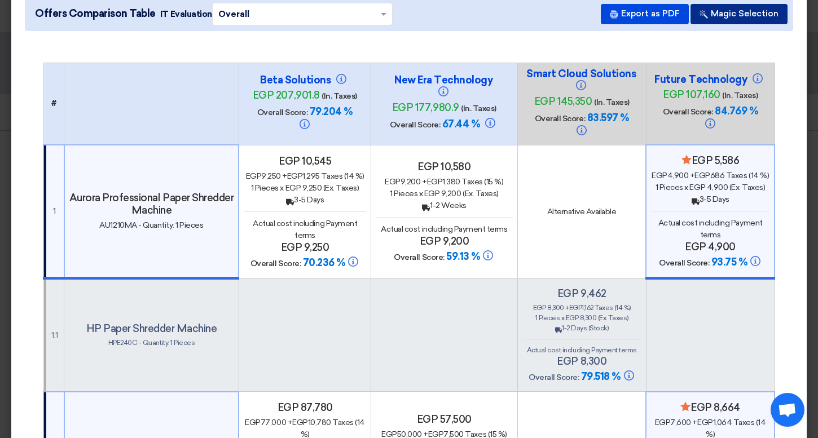
scroll to position [41, 0]
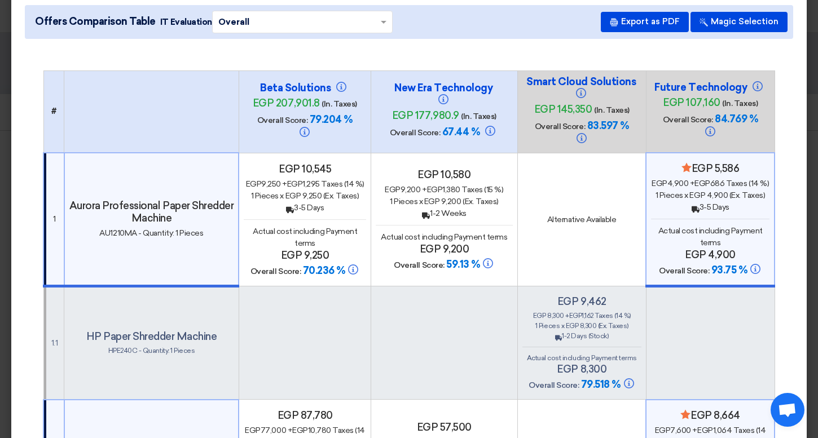
drag, startPoint x: 326, startPoint y: 241, endPoint x: 299, endPoint y: 241, distance: 27.1
click at [299, 249] on h4 "egp 9,250" at bounding box center [305, 255] width 122 height 12
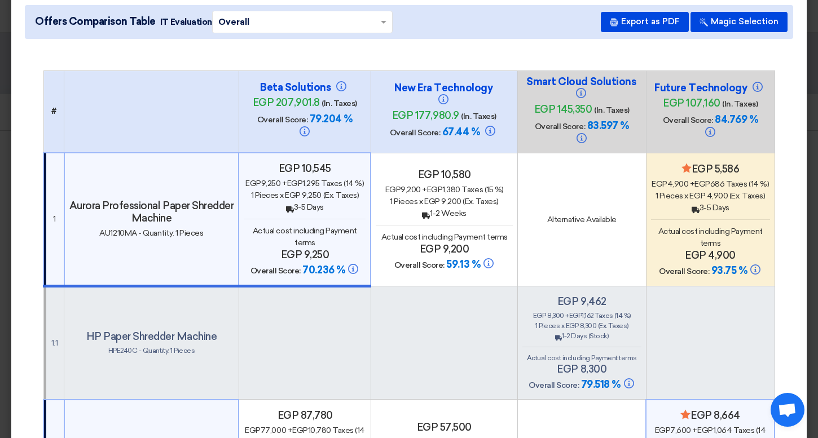
click at [342, 234] on div "Actual cost including Payment terms egp 9,250" at bounding box center [305, 243] width 122 height 36
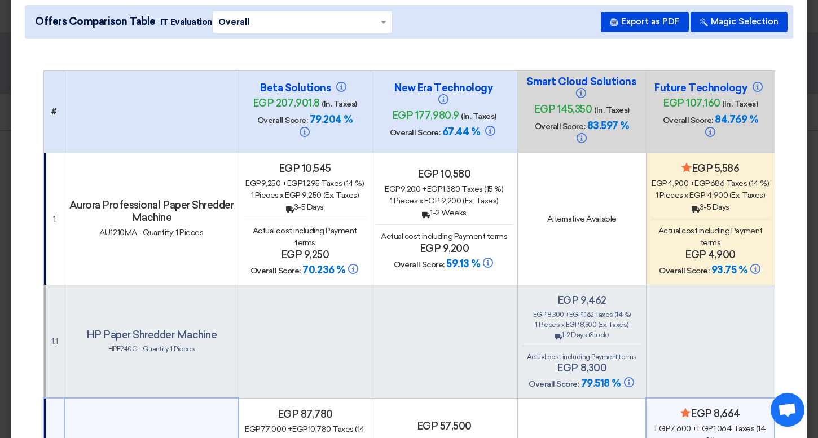
drag, startPoint x: 304, startPoint y: 240, endPoint x: 325, endPoint y: 240, distance: 20.9
click at [325, 249] on h4 "egp 9,250" at bounding box center [305, 255] width 122 height 12
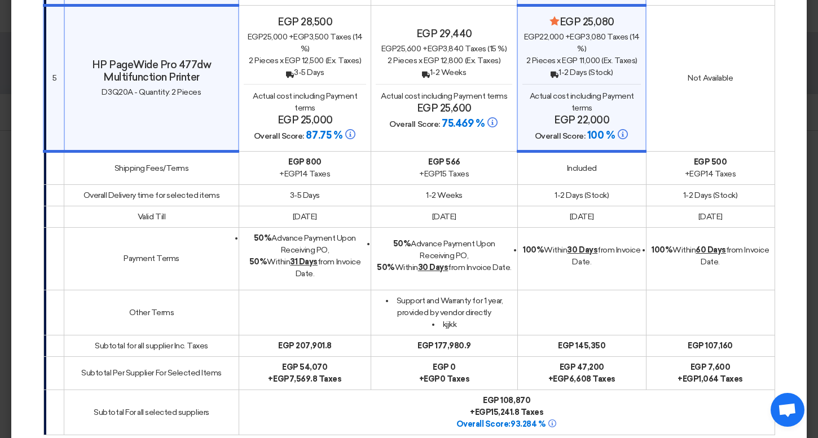
scroll to position [1100, 0]
drag, startPoint x: 290, startPoint y: 248, endPoint x: 316, endPoint y: 258, distance: 28.4
click at [316, 258] on div "50% [DATE] from Invoice Date." at bounding box center [305, 267] width 122 height 24
click at [273, 256] on span "50% [DATE] from Invoice Date." at bounding box center [305, 266] width 112 height 21
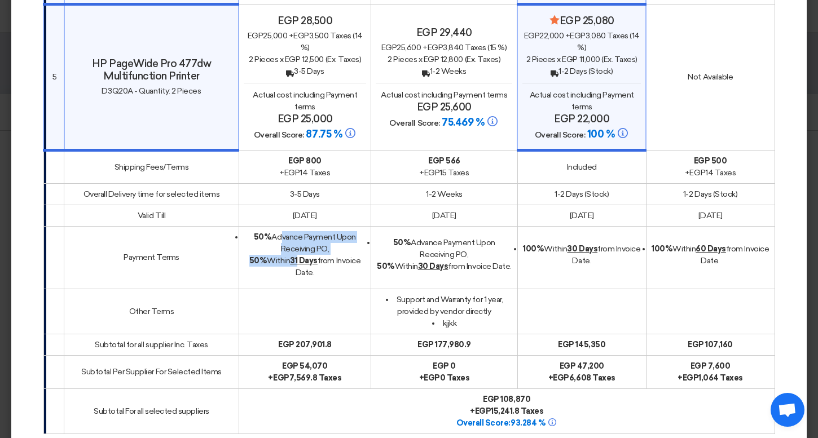
drag, startPoint x: 274, startPoint y: 222, endPoint x: 296, endPoint y: 239, distance: 27.7
click at [296, 239] on div "50% Advance Payment Upon Receiving PO, 50% [DATE] from Invoice Date." at bounding box center [305, 254] width 122 height 47
click at [302, 264] on td "50% Advance Payment Upon Receiving PO, 50% [DATE] from Invoice Date." at bounding box center [305, 257] width 132 height 63
drag, startPoint x: 289, startPoint y: 248, endPoint x: 305, endPoint y: 256, distance: 16.9
click at [305, 256] on span "50% [DATE] from Invoice Date." at bounding box center [305, 266] width 112 height 21
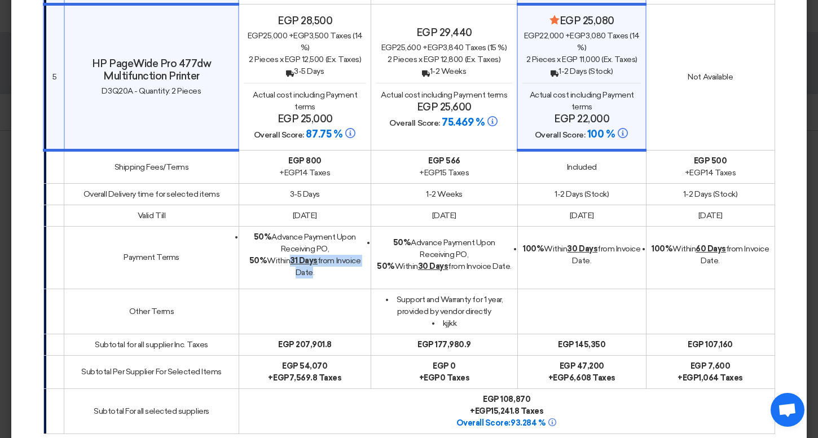
click at [255, 256] on strong "50%" at bounding box center [258, 261] width 18 height 10
drag, startPoint x: 245, startPoint y: 245, endPoint x: 298, endPoint y: 260, distance: 55.0
click at [298, 260] on span "50% [DATE] from Invoice Date." at bounding box center [305, 266] width 112 height 21
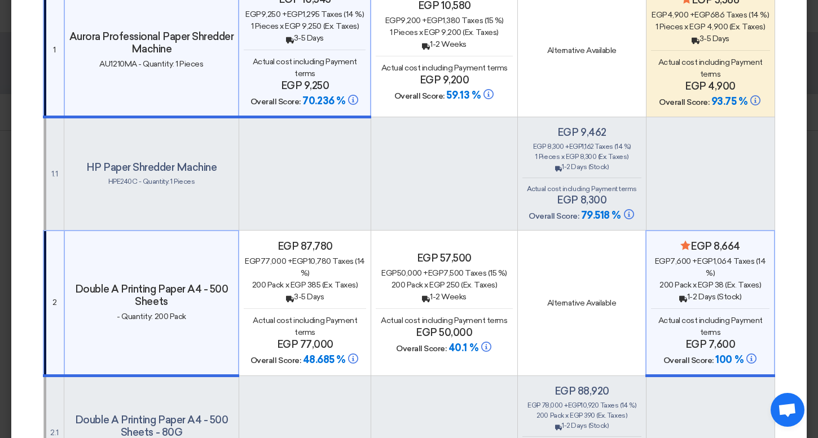
scroll to position [0, 0]
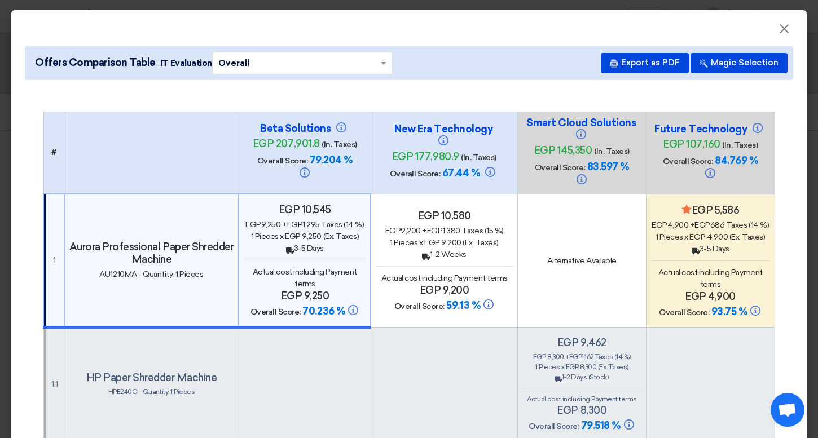
click at [326, 77] on div "Offers Comparison Table IT Evaluation × Overall × Export as PDF Magic Selection" at bounding box center [409, 63] width 768 height 34
click at [315, 63] on input "text" at bounding box center [296, 62] width 157 height 17
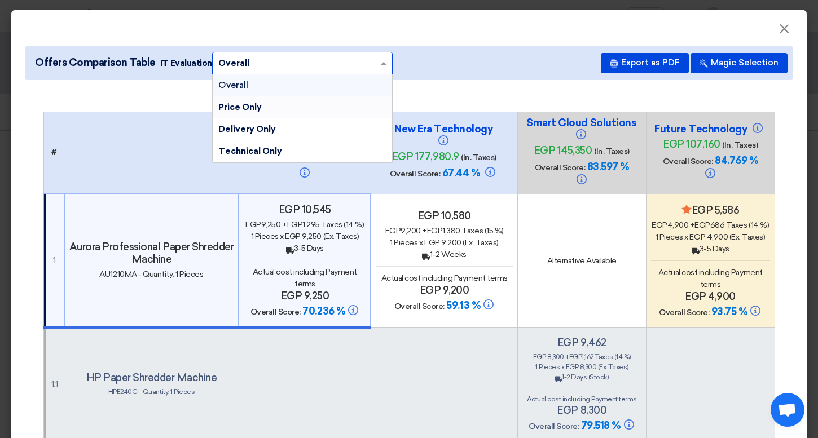
click at [289, 110] on div "Price Only" at bounding box center [302, 107] width 179 height 22
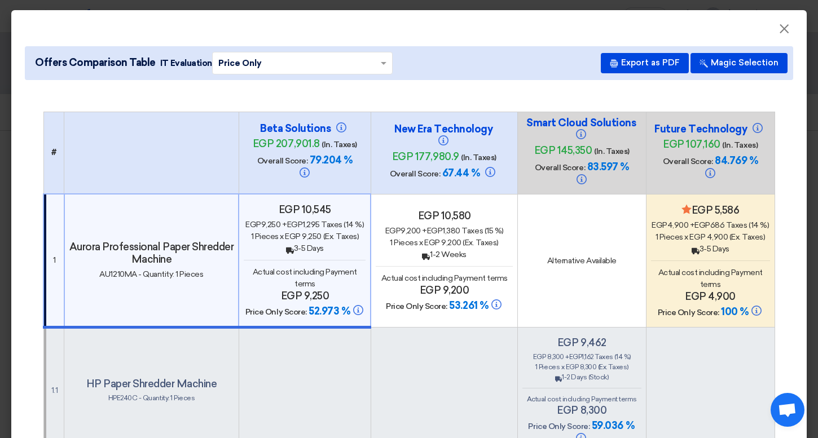
click at [266, 51] on div "Offers Comparison Table IT Evaluation × Price Only × Export as PDF Magic Select…" at bounding box center [409, 63] width 768 height 34
click at [265, 54] on input "text" at bounding box center [296, 62] width 157 height 17
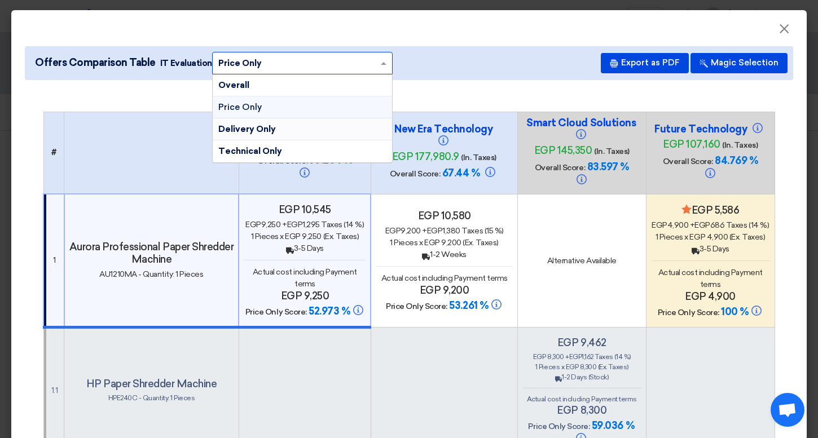
click at [265, 125] on span "Delivery Only" at bounding box center [247, 129] width 58 height 10
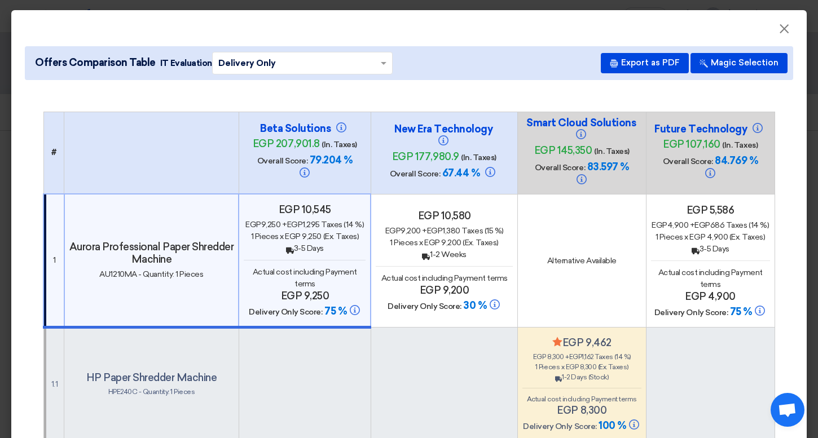
click at [265, 61] on input "text" at bounding box center [296, 62] width 157 height 17
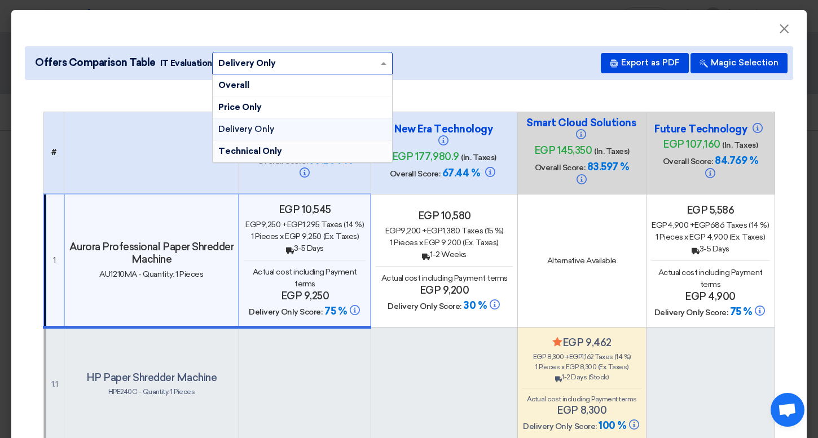
click at [253, 148] on span "Technical Only" at bounding box center [250, 151] width 64 height 10
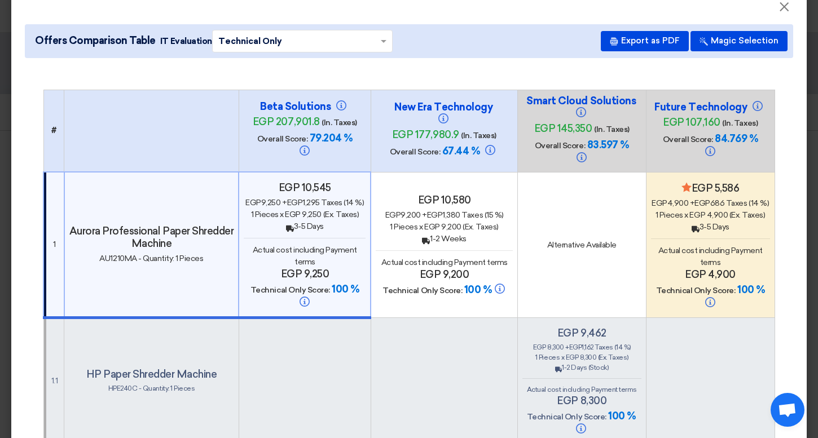
scroll to position [15, 0]
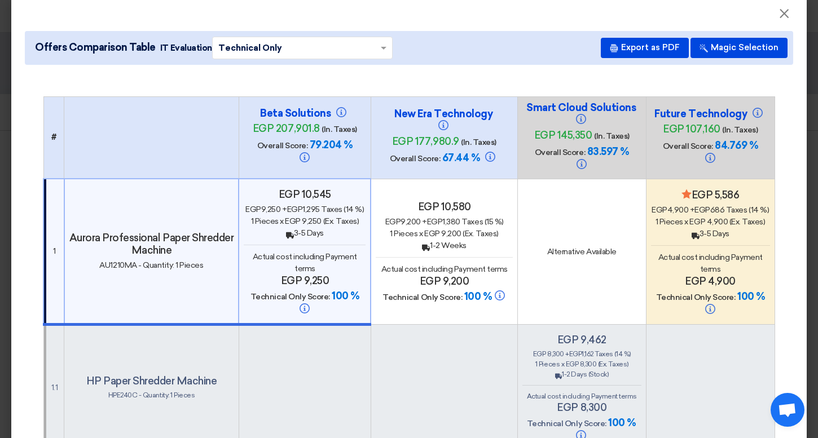
click at [294, 50] on input "text" at bounding box center [296, 47] width 157 height 17
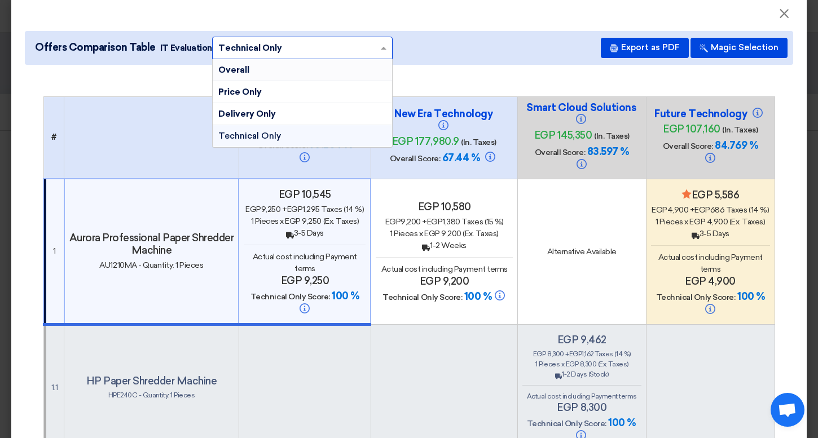
click at [294, 71] on div "Overall" at bounding box center [302, 70] width 179 height 22
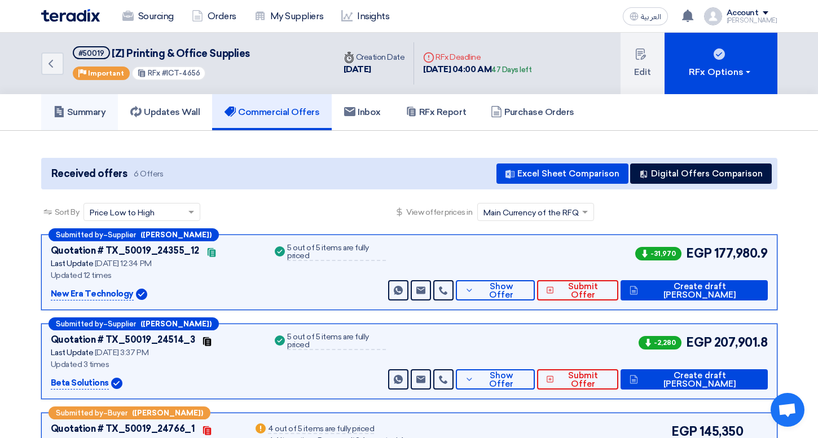
click at [73, 105] on link "Summary" at bounding box center [79, 112] width 77 height 36
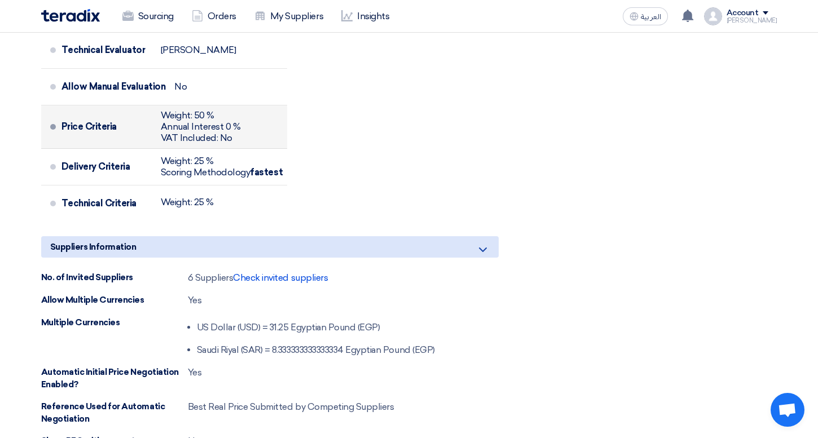
scroll to position [863, 0]
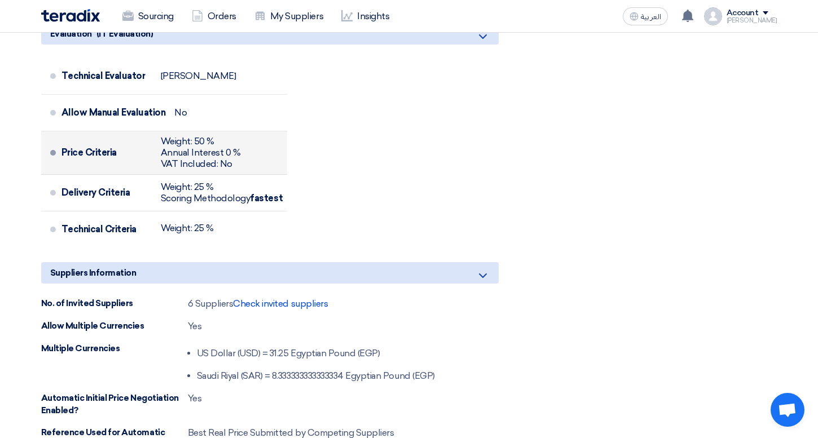
drag, startPoint x: 102, startPoint y: 147, endPoint x: 129, endPoint y: 147, distance: 27.1
click at [126, 147] on div "Price Criteria" at bounding box center [106, 152] width 90 height 27
drag, startPoint x: 178, startPoint y: 143, endPoint x: 247, endPoint y: 142, distance: 68.8
click at [247, 142] on div "Price Criteria Weight: 50 % Annual Interest 0 % VAT Included: No" at bounding box center [172, 153] width 222 height 34
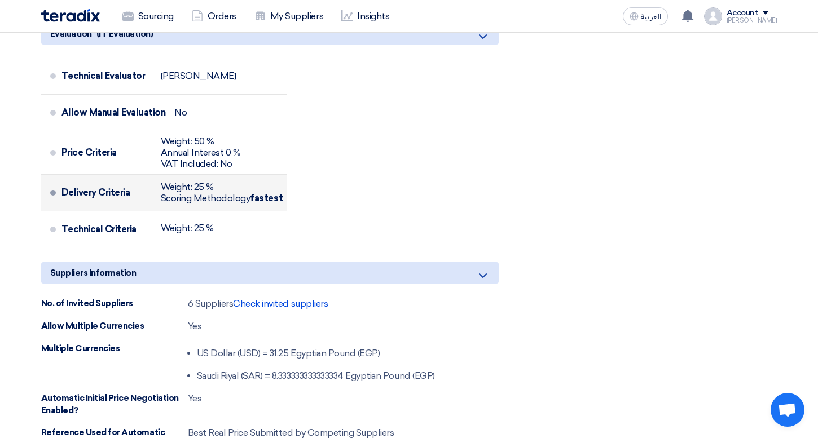
drag, startPoint x: 204, startPoint y: 184, endPoint x: 190, endPoint y: 184, distance: 14.7
click at [190, 184] on div "Weight: 25 %" at bounding box center [222, 187] width 122 height 11
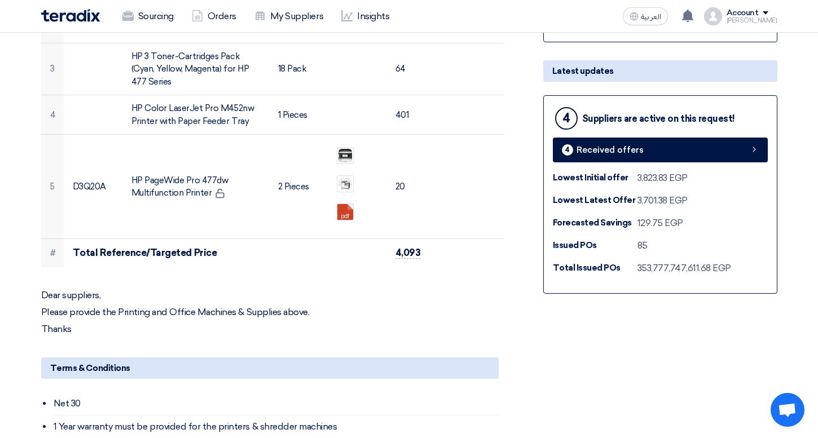
scroll to position [0, 0]
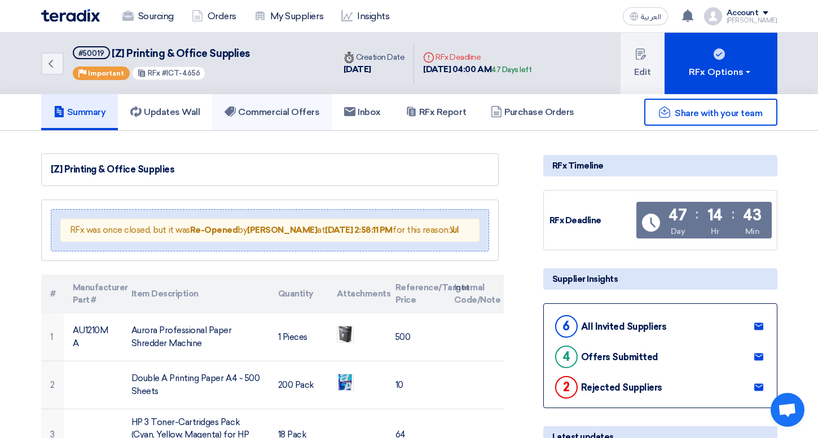
click at [292, 96] on link "Commercial Offers" at bounding box center [272, 112] width 120 height 36
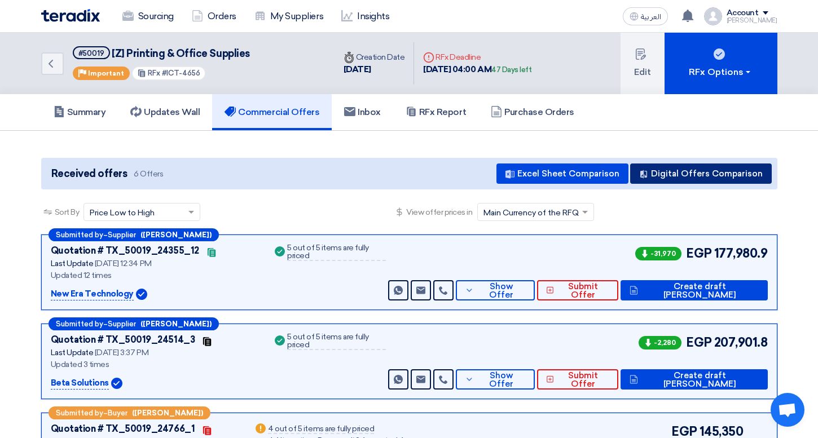
click at [695, 178] on button "Digital Offers Comparison" at bounding box center [701, 174] width 142 height 20
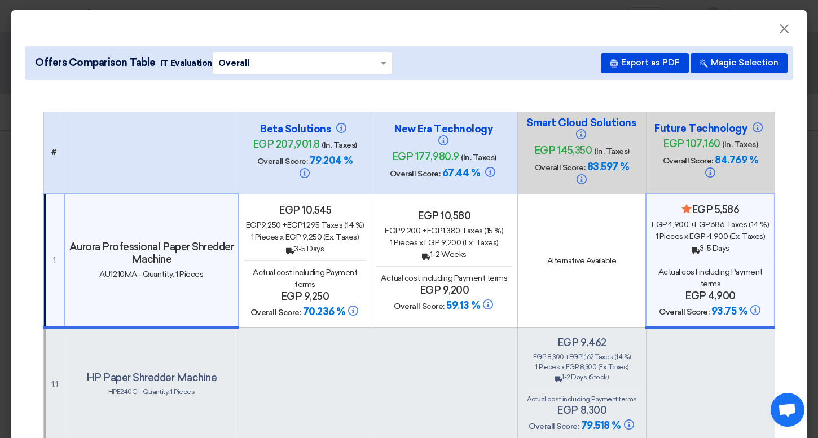
scroll to position [7, 0]
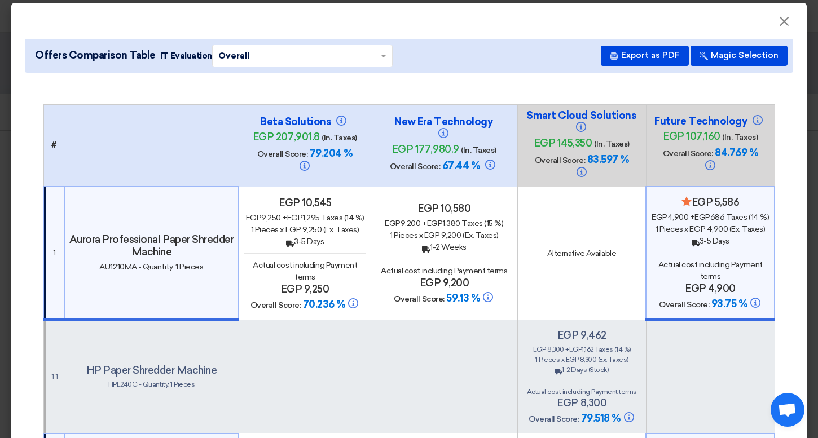
drag, startPoint x: 288, startPoint y: 279, endPoint x: 324, endPoint y: 278, distance: 36.7
click at [324, 283] on h4 "egp 9,250" at bounding box center [305, 289] width 122 height 12
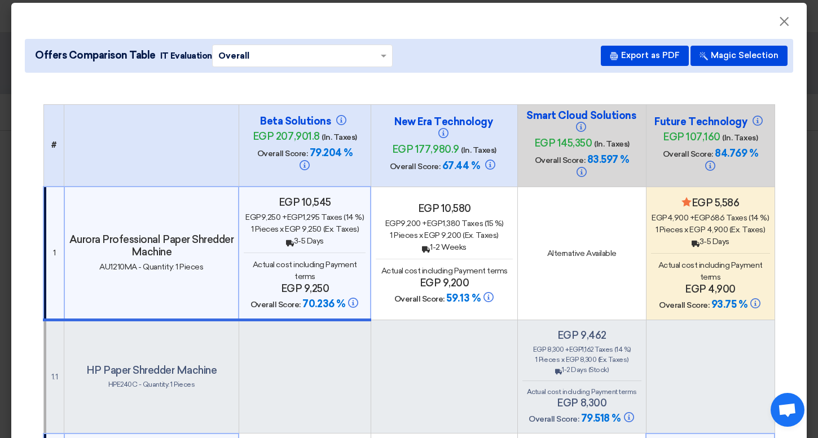
drag, startPoint x: 706, startPoint y: 277, endPoint x: 730, endPoint y: 277, distance: 23.7
click at [730, 283] on h4 "egp 4,900" at bounding box center [710, 289] width 119 height 12
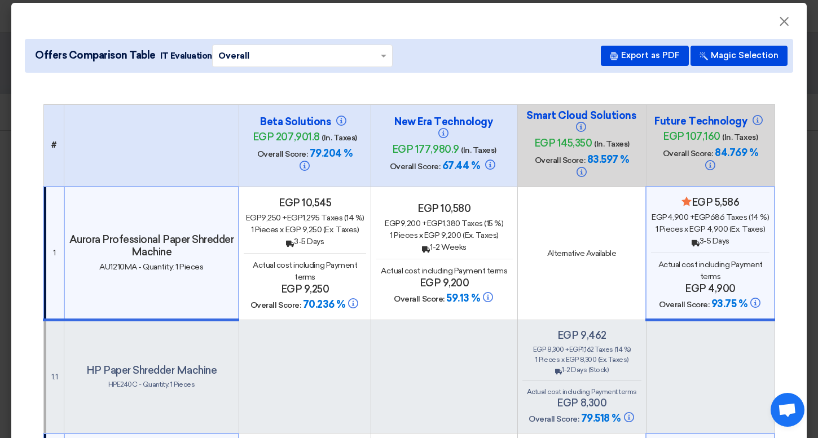
click at [723, 283] on h4 "egp 4,900" at bounding box center [710, 289] width 118 height 12
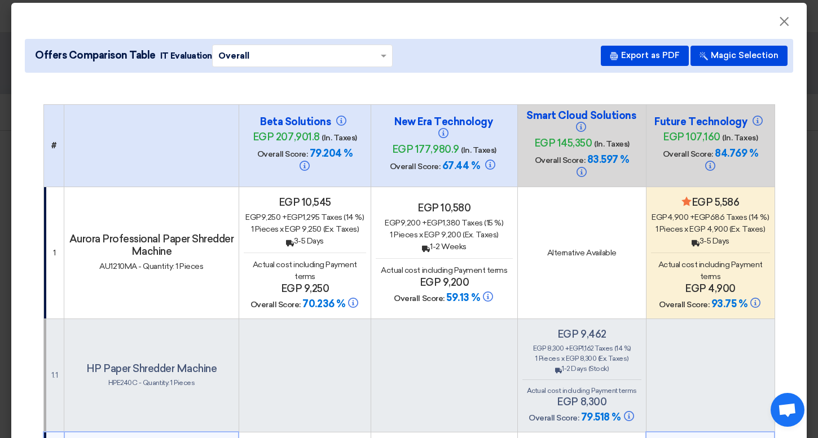
drag, startPoint x: 289, startPoint y: 273, endPoint x: 315, endPoint y: 273, distance: 26.0
click at [315, 283] on h4 "egp 9,250" at bounding box center [305, 289] width 122 height 12
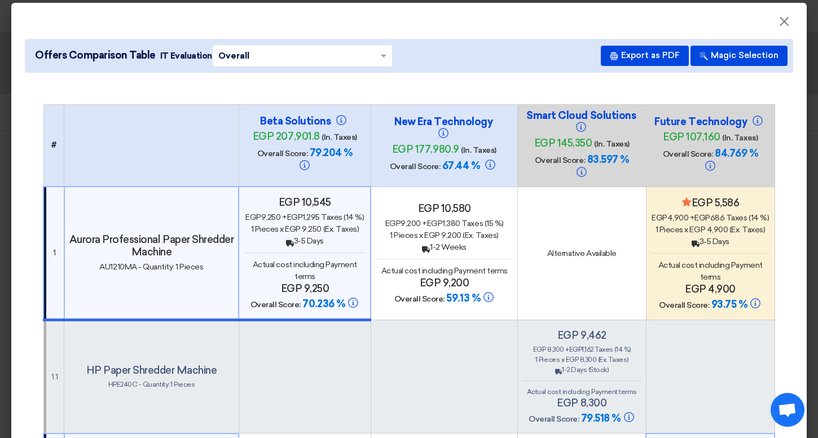
click at [316, 283] on h4 "egp 9,250" at bounding box center [305, 289] width 122 height 12
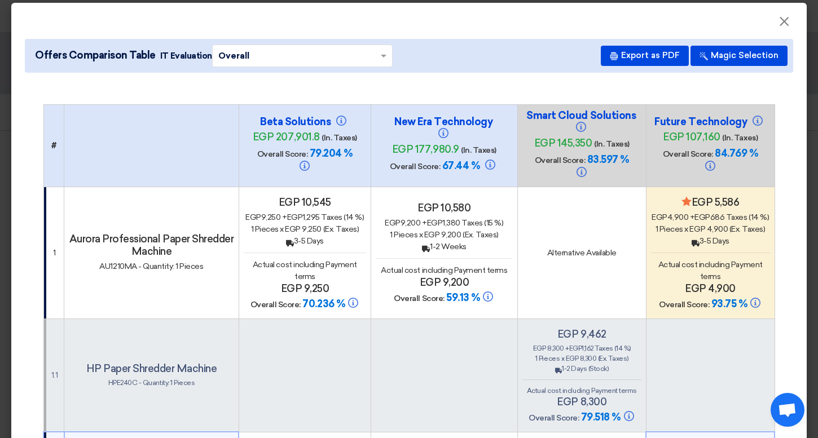
drag, startPoint x: 291, startPoint y: 225, endPoint x: 319, endPoint y: 225, distance: 28.2
click at [319, 235] on div "Back 3-5 Days" at bounding box center [305, 241] width 122 height 12
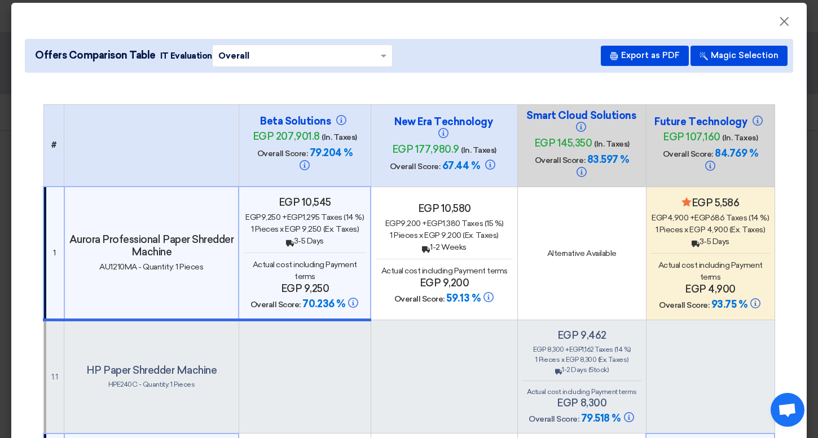
click at [354, 283] on h4 "egp 9,250" at bounding box center [305, 289] width 122 height 12
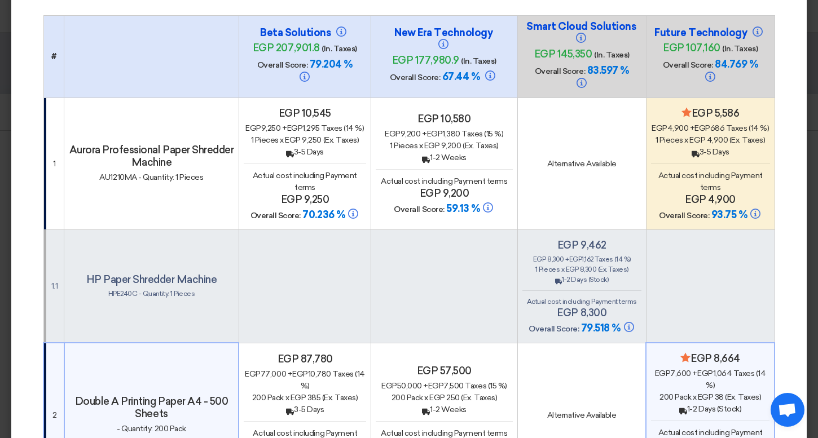
scroll to position [102, 0]
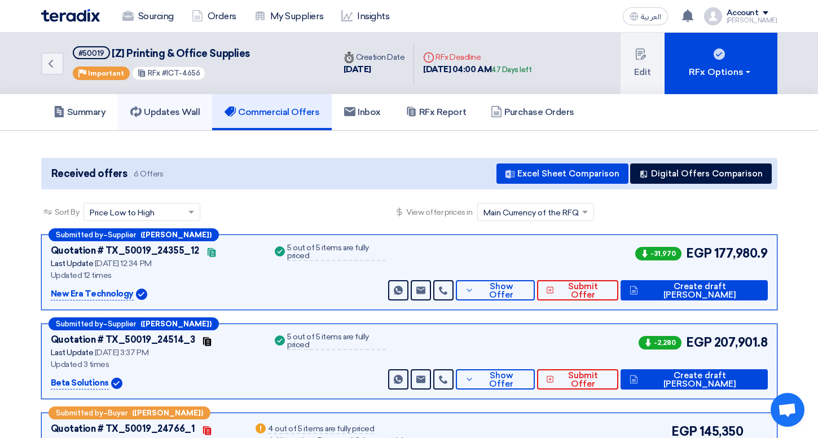
click at [146, 122] on link "Updates Wall" at bounding box center [165, 112] width 94 height 36
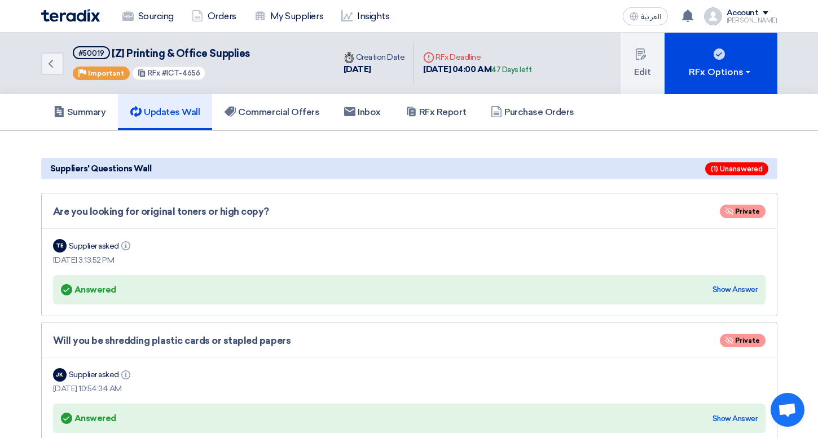
scroll to position [20, 0]
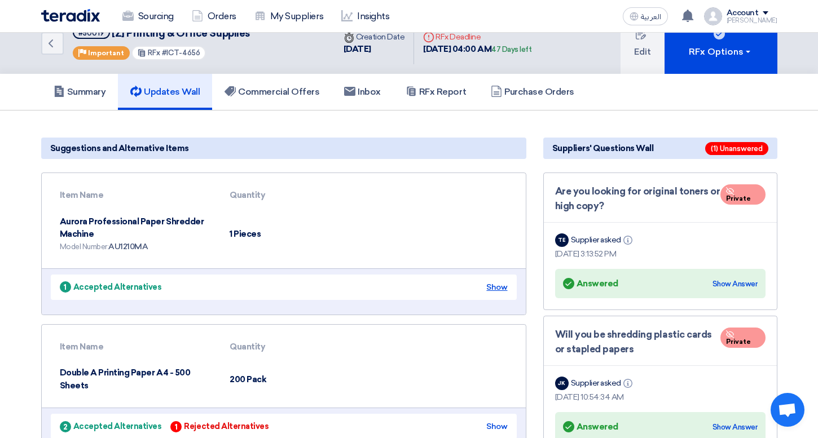
click at [503, 293] on div "Show" at bounding box center [496, 288] width 21 height 12
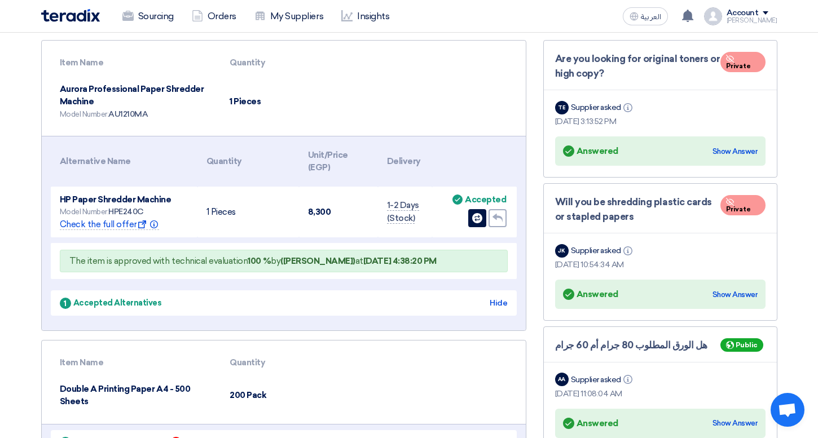
scroll to position [155, 0]
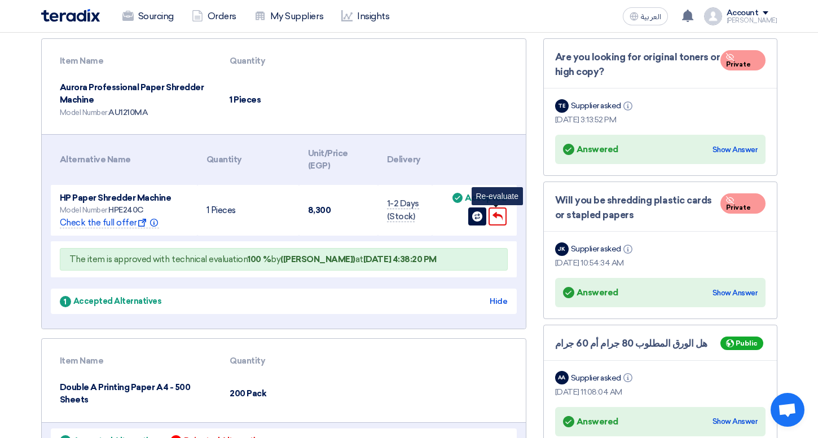
click at [498, 214] on use at bounding box center [497, 216] width 10 height 9
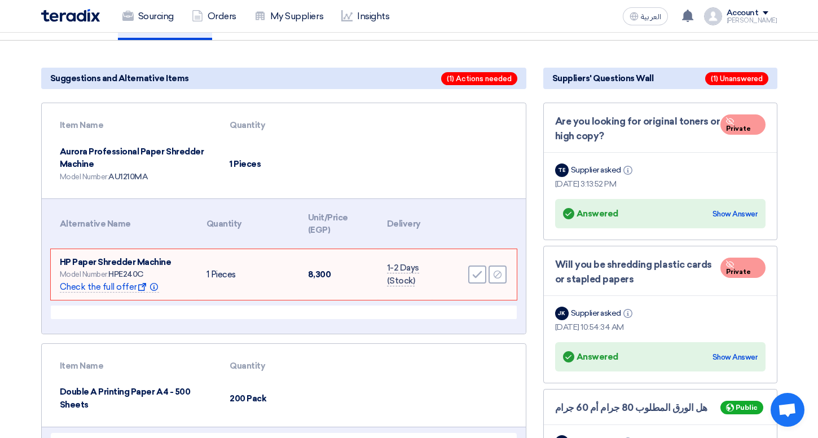
scroll to position [74, 0]
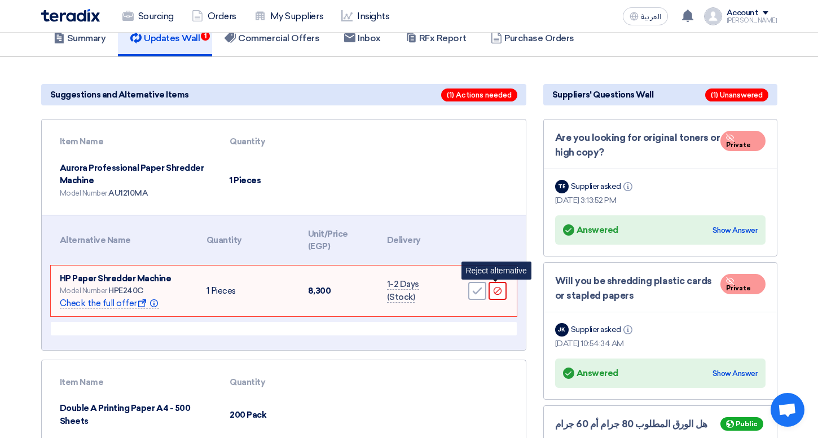
click at [503, 294] on div "Reject" at bounding box center [498, 291] width 18 height 18
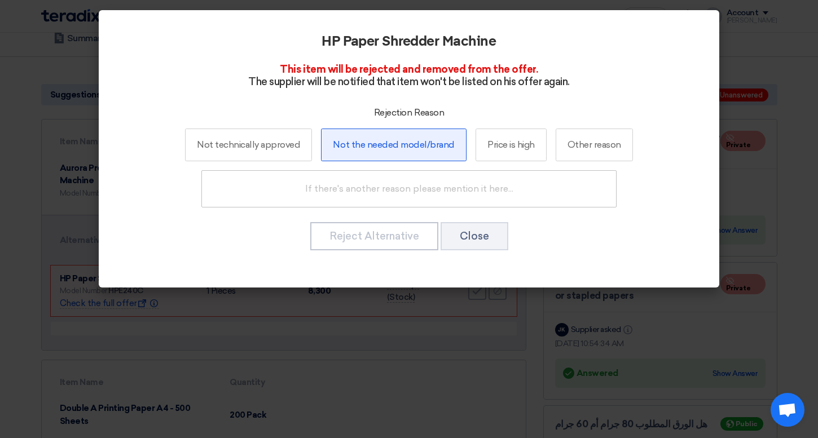
click at [387, 149] on label "Not the needed model/brand" at bounding box center [394, 145] width 146 height 33
click at [390, 148] on input "Not the needed model/brand" at bounding box center [393, 144] width 7 height 7
radio input "true"
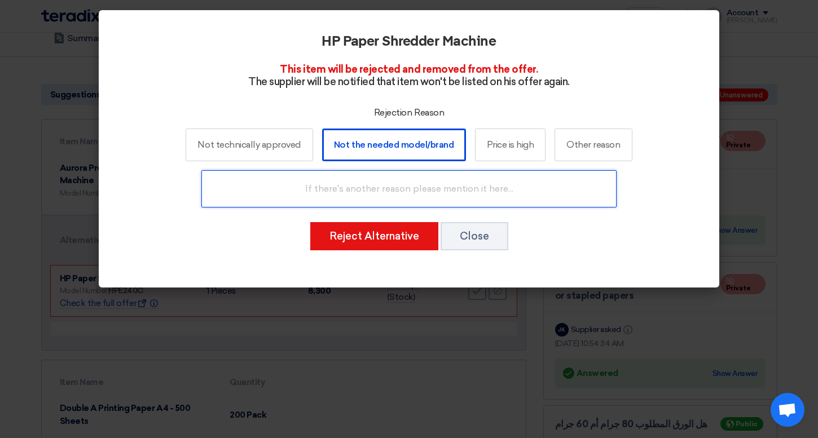
click at [380, 188] on input "text" at bounding box center [408, 188] width 415 height 37
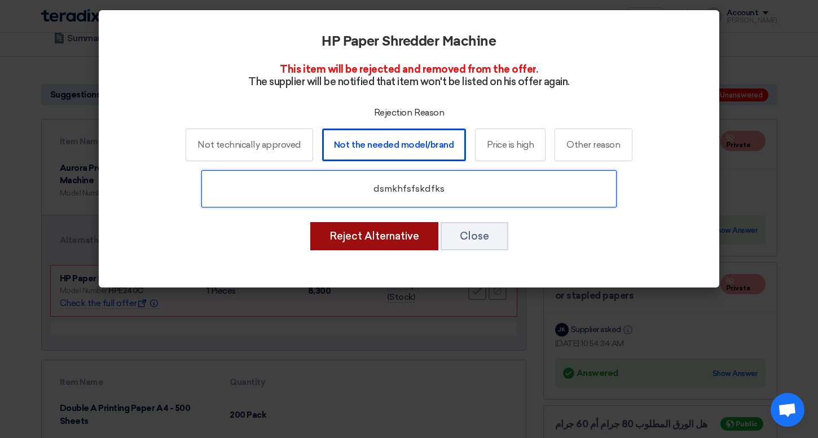
type input "dsmkhfsfskdfks"
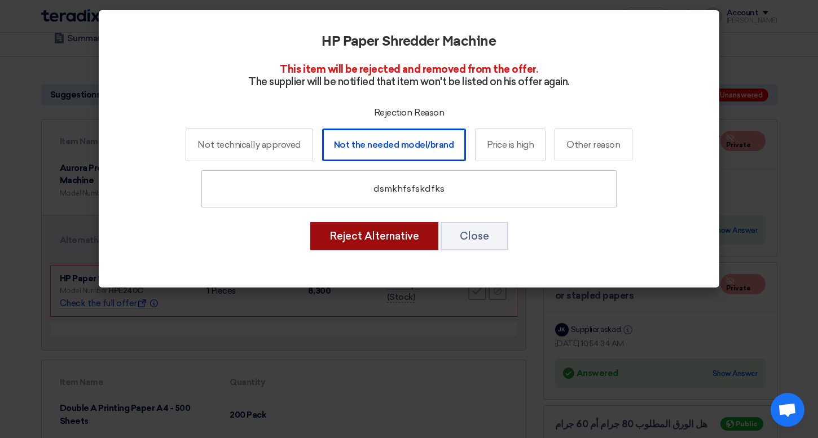
click at [381, 234] on button "Reject Alternative" at bounding box center [374, 236] width 128 height 28
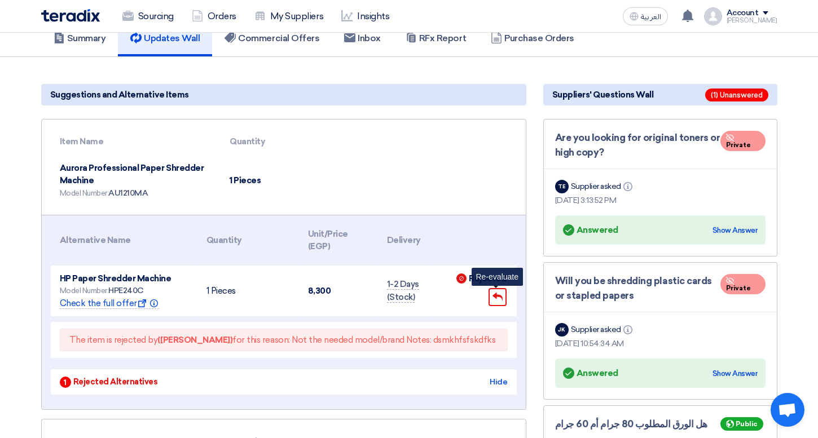
click at [501, 289] on div "Undo" at bounding box center [498, 297] width 18 height 18
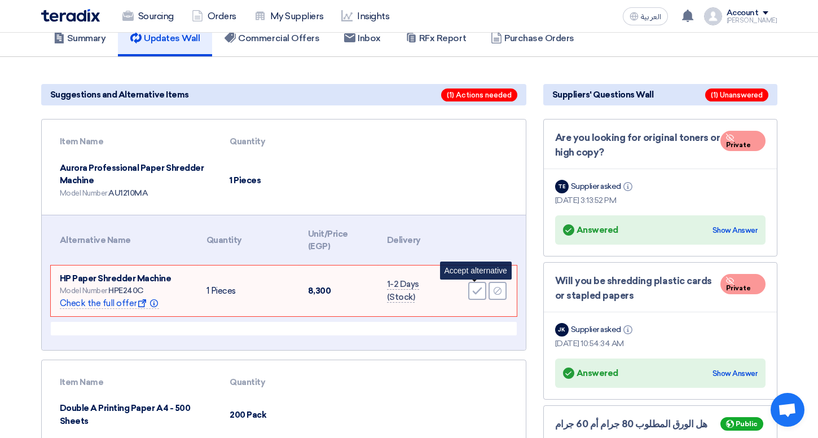
click at [479, 293] on icon "Accept" at bounding box center [477, 291] width 10 height 10
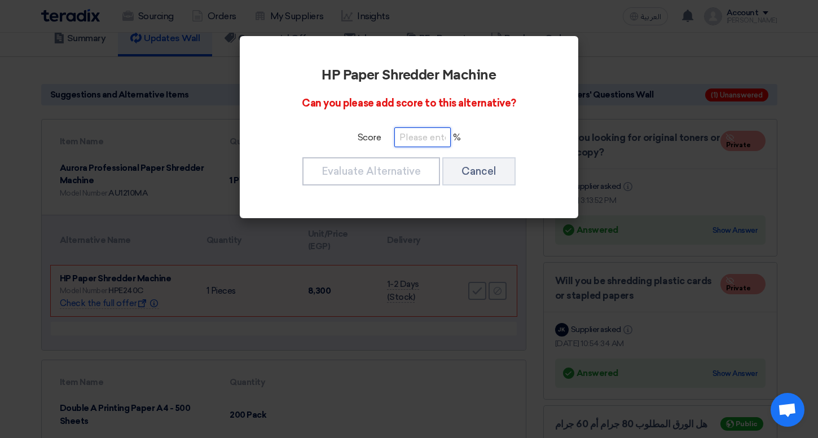
click at [428, 134] on input "number" at bounding box center [422, 137] width 56 height 20
type input "70"
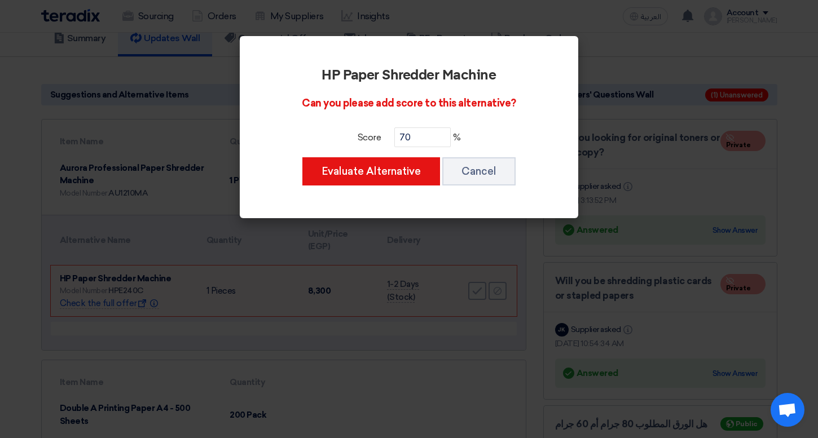
click at [410, 157] on div "Evaluate Alternative Cancel" at bounding box center [408, 171] width 275 height 30
click at [399, 171] on button "Evaluate Alternative" at bounding box center [371, 171] width 138 height 28
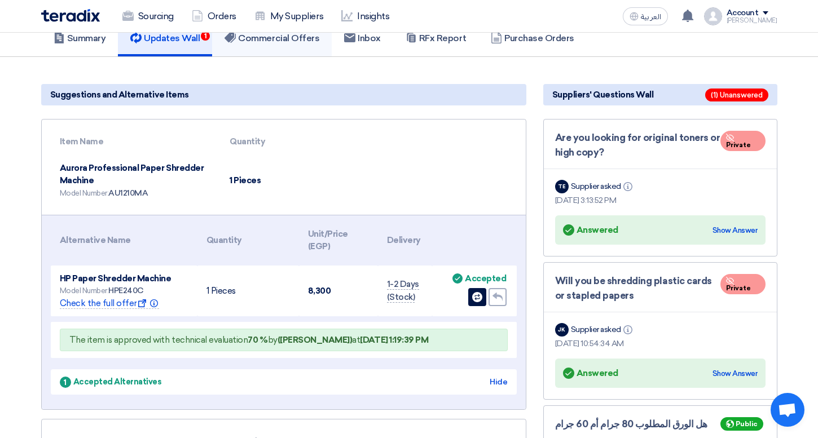
click at [305, 42] on h5 "Commercial Offers" at bounding box center [272, 38] width 95 height 11
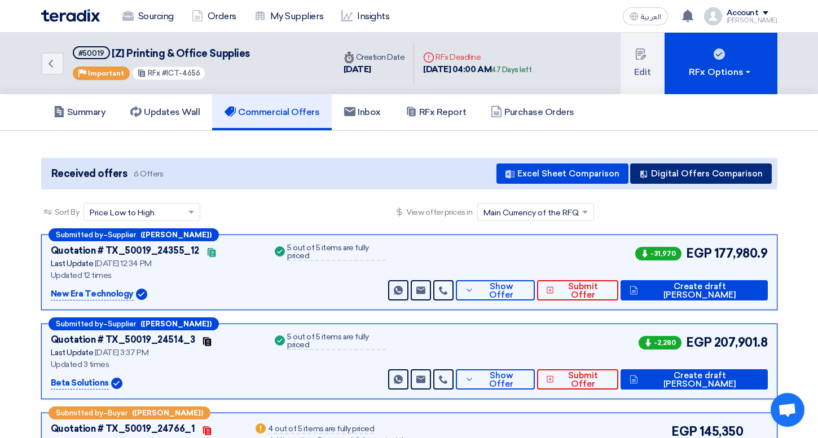
click at [720, 174] on button "Digital Offers Comparison" at bounding box center [701, 174] width 142 height 20
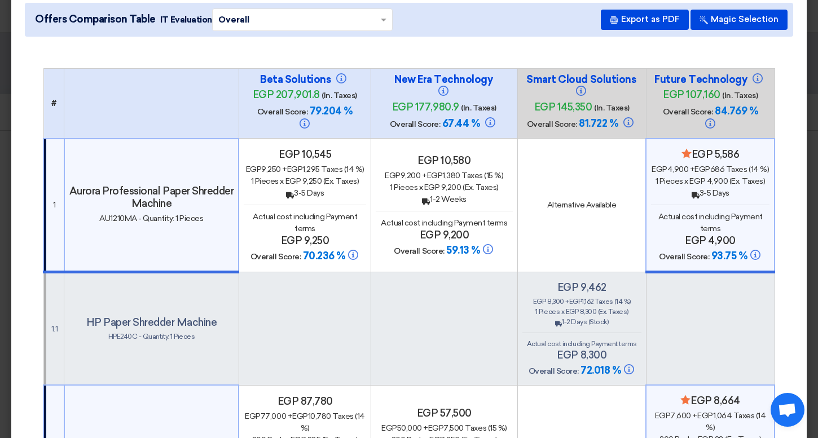
scroll to position [47, 0]
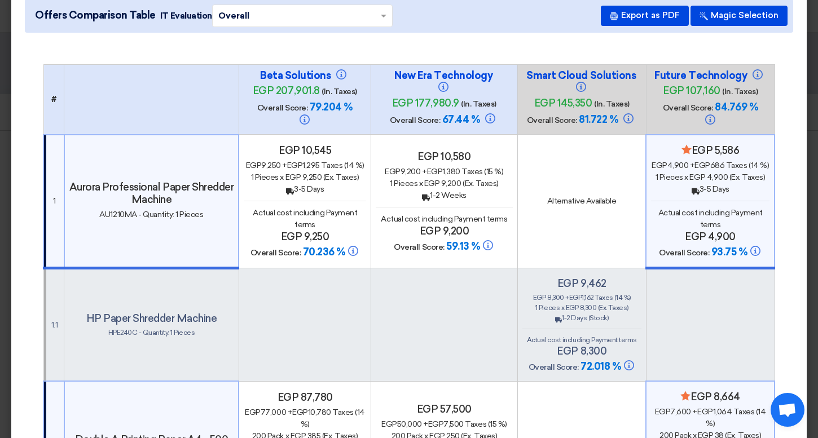
drag, startPoint x: 296, startPoint y: 253, endPoint x: 338, endPoint y: 258, distance: 43.2
click at [338, 258] on h4 "Overall Score: 70.236 %" at bounding box center [305, 253] width 122 height 14
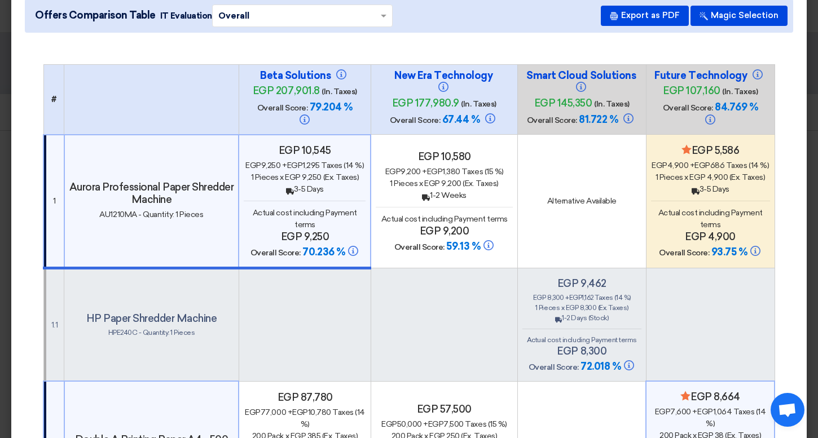
click at [323, 250] on span "70.236 %" at bounding box center [323, 252] width 42 height 12
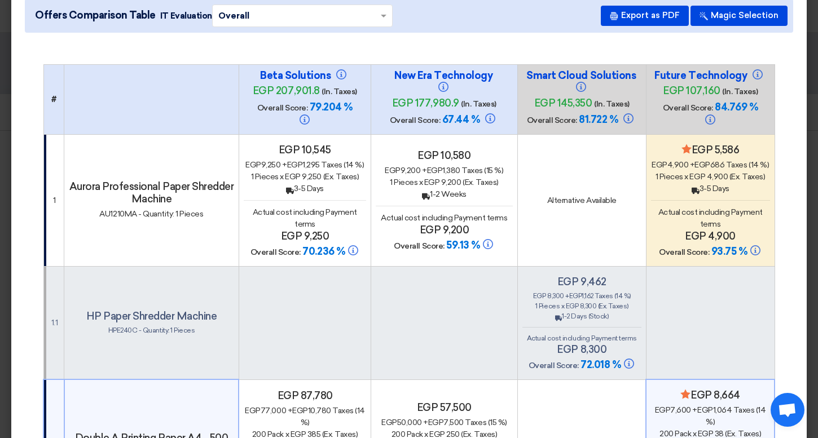
click at [703, 173] on span "egp 4,900" at bounding box center [708, 177] width 38 height 10
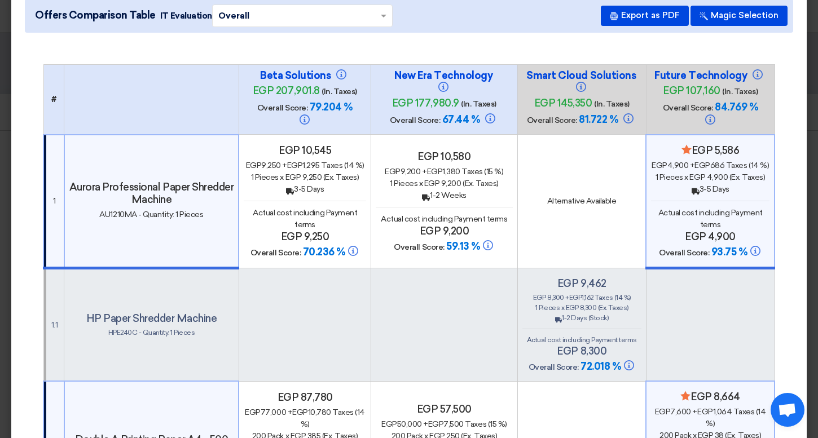
drag, startPoint x: 713, startPoint y: 249, endPoint x: 736, endPoint y: 252, distance: 23.8
click at [736, 252] on span "93.75 %" at bounding box center [729, 252] width 36 height 12
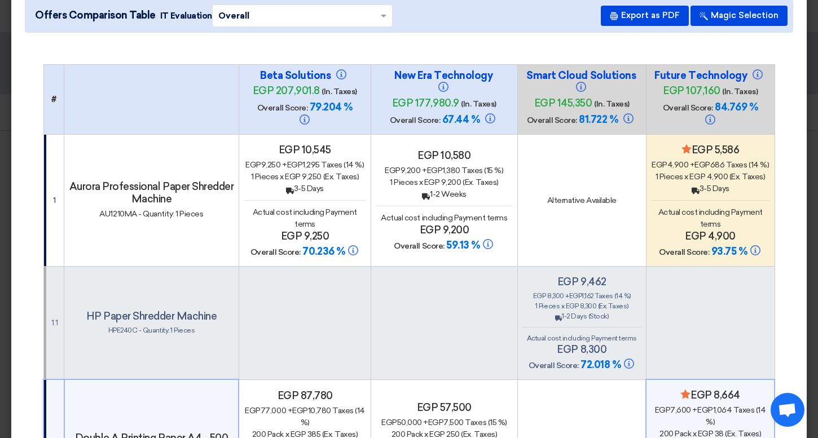
drag, startPoint x: 699, startPoint y: 188, endPoint x: 732, endPoint y: 190, distance: 33.4
click at [732, 190] on div "Back 3-5 Days" at bounding box center [710, 189] width 119 height 12
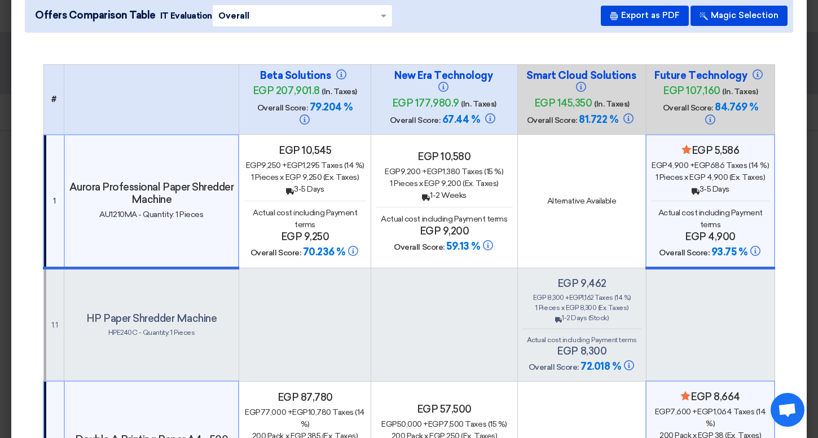
drag, startPoint x: 715, startPoint y: 250, endPoint x: 731, endPoint y: 252, distance: 15.9
click at [731, 252] on span "93.75 %" at bounding box center [729, 252] width 36 height 12
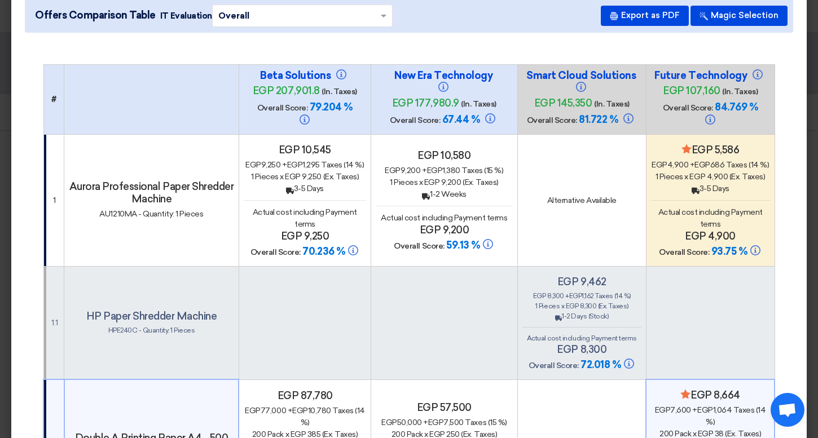
click at [722, 252] on span "93.75 %" at bounding box center [729, 251] width 36 height 12
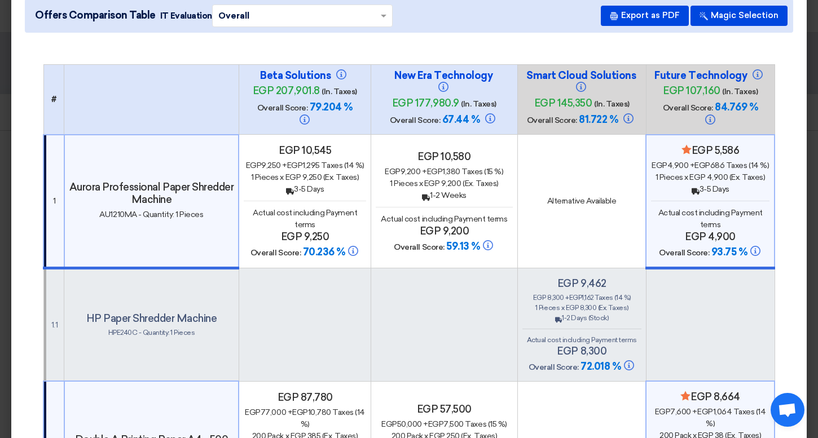
drag, startPoint x: 709, startPoint y: 251, endPoint x: 741, endPoint y: 252, distance: 32.2
click at [741, 252] on h4 "Overall Score: 93.75 %" at bounding box center [710, 253] width 118 height 14
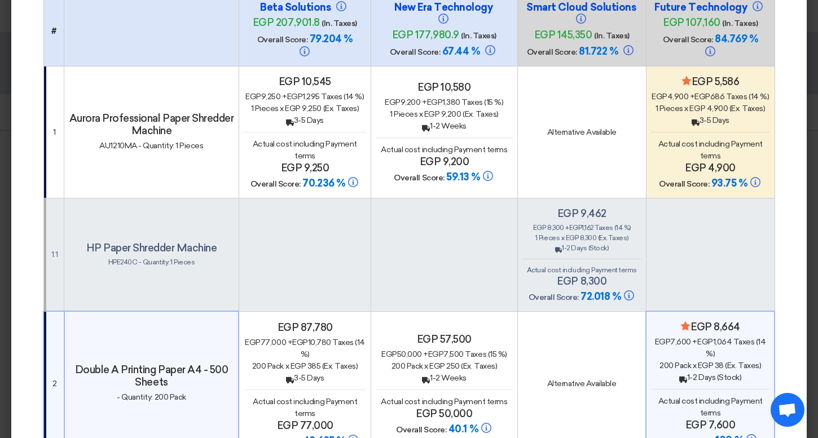
scroll to position [0, 0]
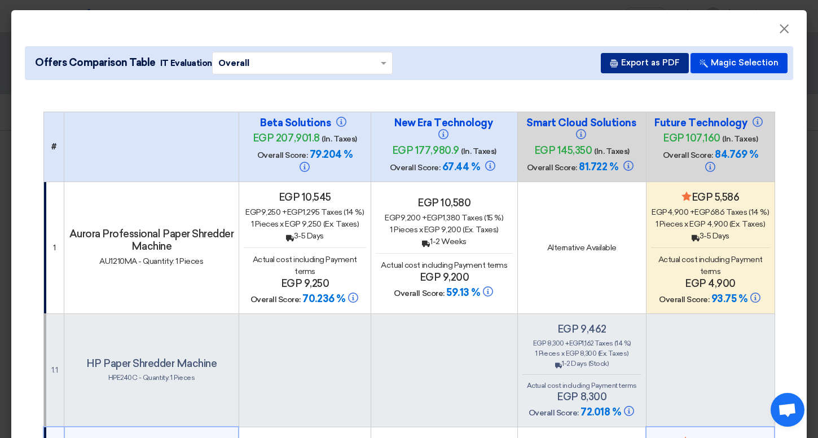
click at [651, 58] on button "Export as PDF" at bounding box center [645, 63] width 88 height 20
click at [782, 29] on span "×" at bounding box center [784, 31] width 11 height 23
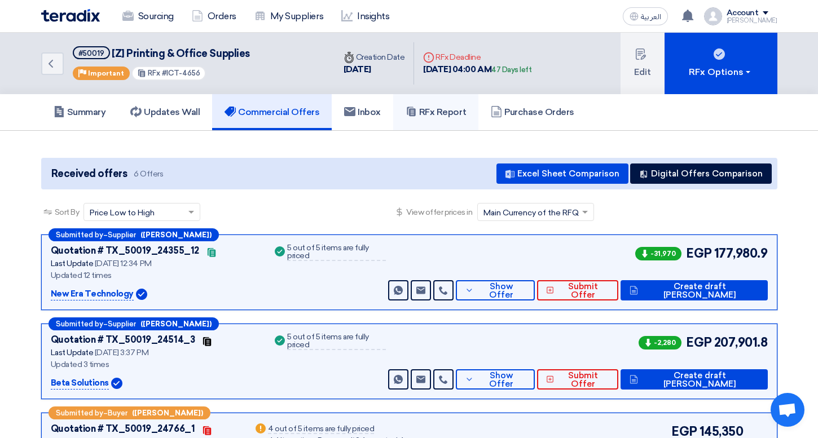
click at [442, 95] on link "RFx Report" at bounding box center [435, 112] width 85 height 36
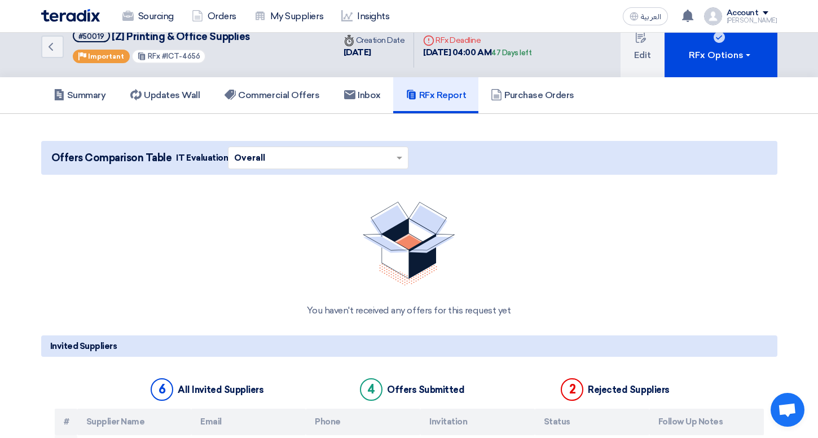
scroll to position [16, 0]
click at [274, 98] on h5 "Commercial Offers" at bounding box center [272, 95] width 95 height 11
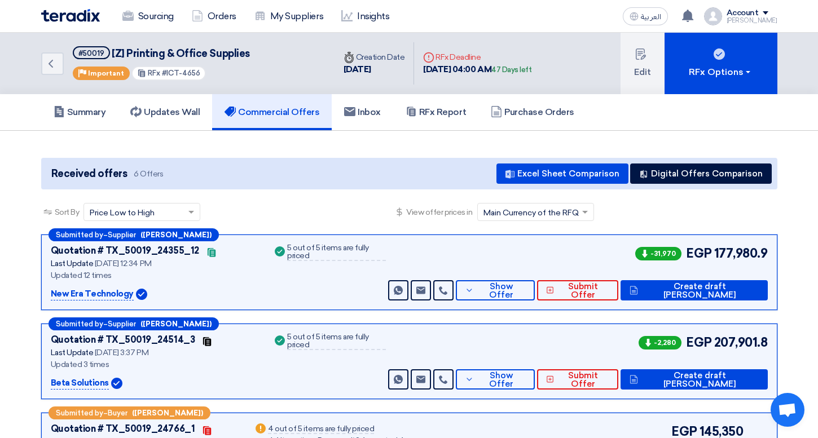
click at [704, 184] on div "Received offers 6 Offers Excel Sheet Comparison Digital Offers Comparison" at bounding box center [409, 174] width 736 height 32
click at [704, 179] on button "Digital Offers Comparison" at bounding box center [701, 174] width 142 height 20
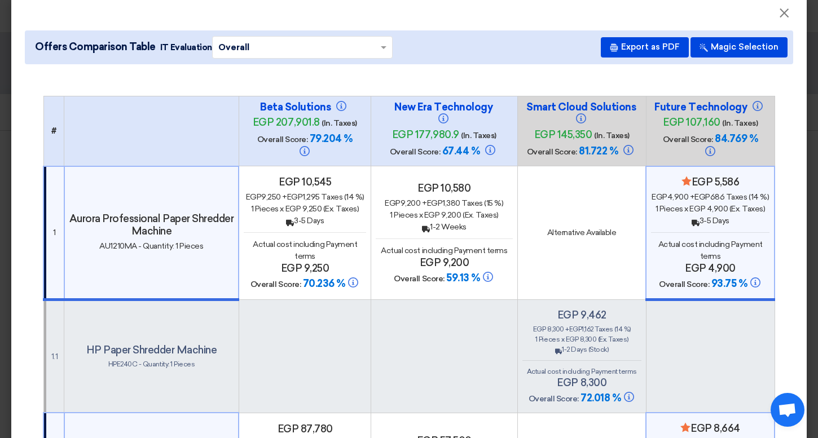
scroll to position [5, 0]
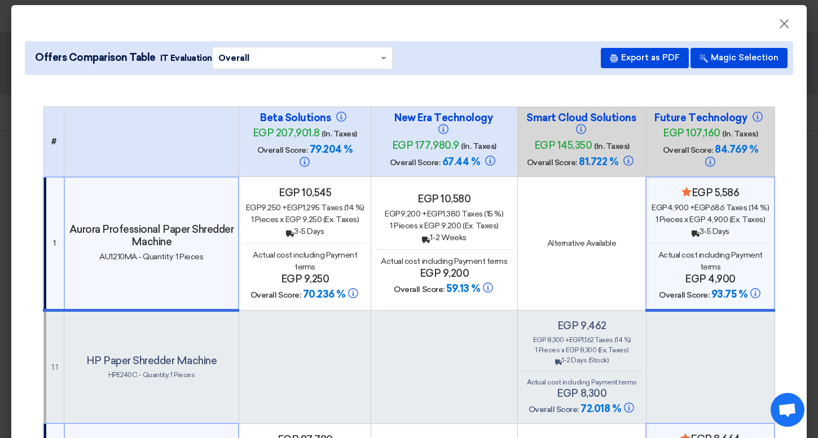
click at [707, 247] on div "Minimize/Maximize Category egp 5,586 egp 4,900 + egp 686 Taxes (14 %) 1 Pieces …" at bounding box center [710, 244] width 118 height 115
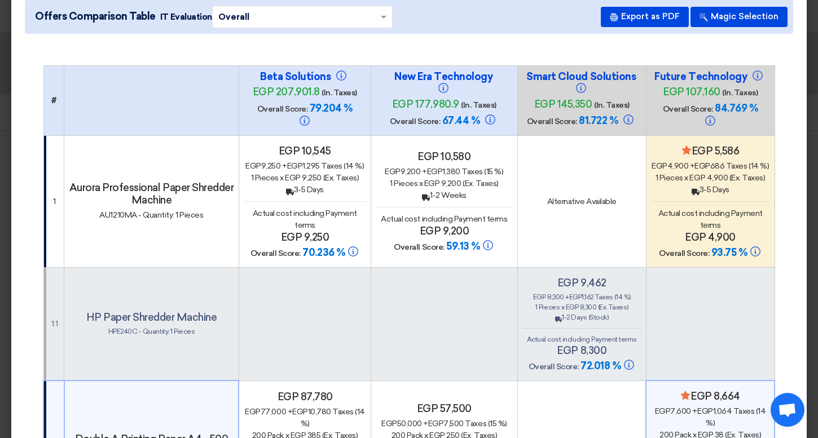
scroll to position [46, 0]
click at [677, 245] on div "Minimize/Maximize Category egp 5,586 egp 4,900 + egp 686 Taxes (14 %) 1 Pieces …" at bounding box center [710, 203] width 119 height 115
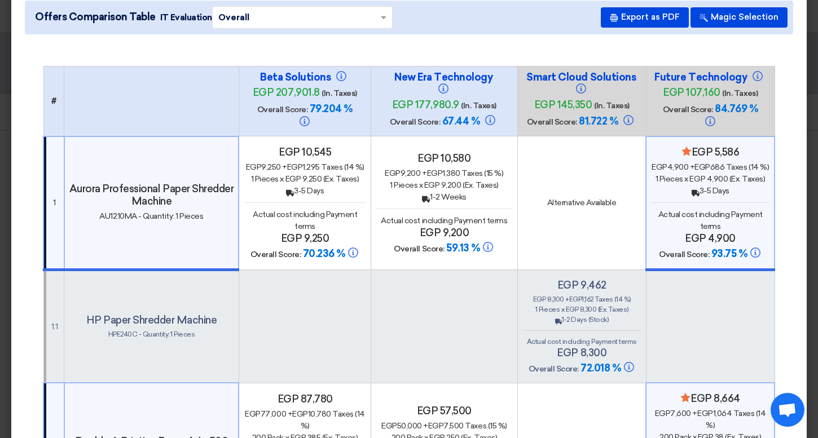
scroll to position [0, 0]
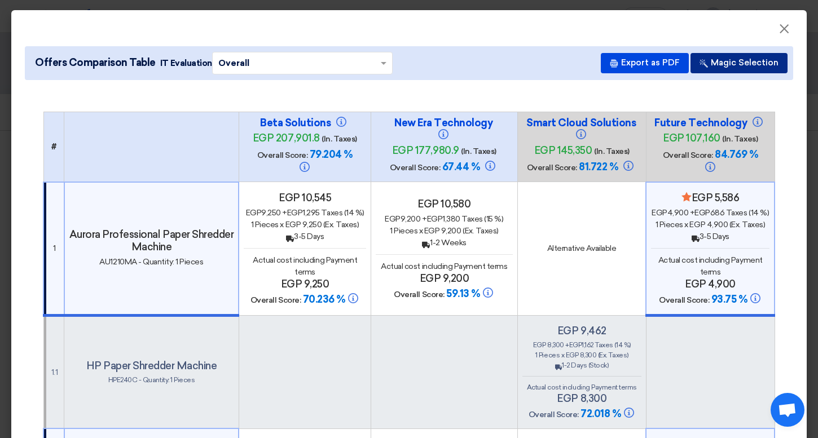
click at [736, 72] on button "Magic Selection" at bounding box center [739, 63] width 97 height 20
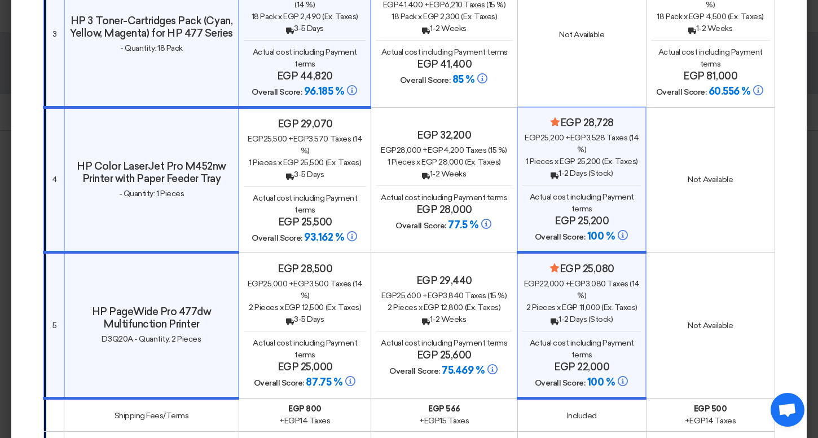
scroll to position [565, 0]
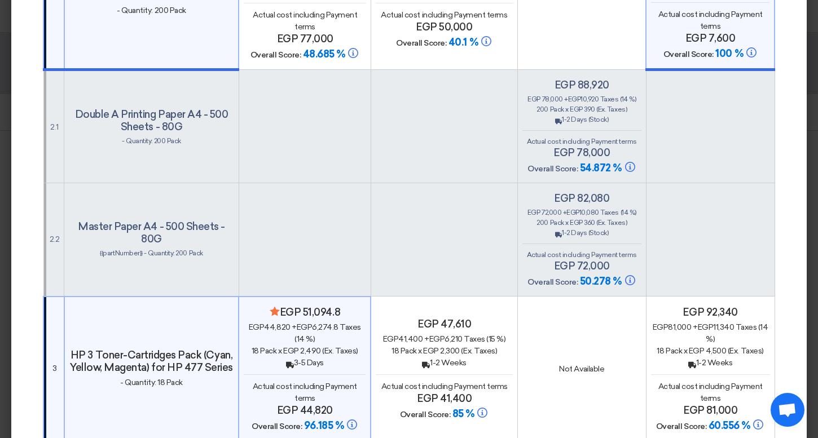
click at [722, 317] on div "egp 92,340 egp 81,000 + egp 11,340 Taxes (14 %) 18 Pack x egp 4,500 (Ex. Taxes)…" at bounding box center [710, 369] width 119 height 127
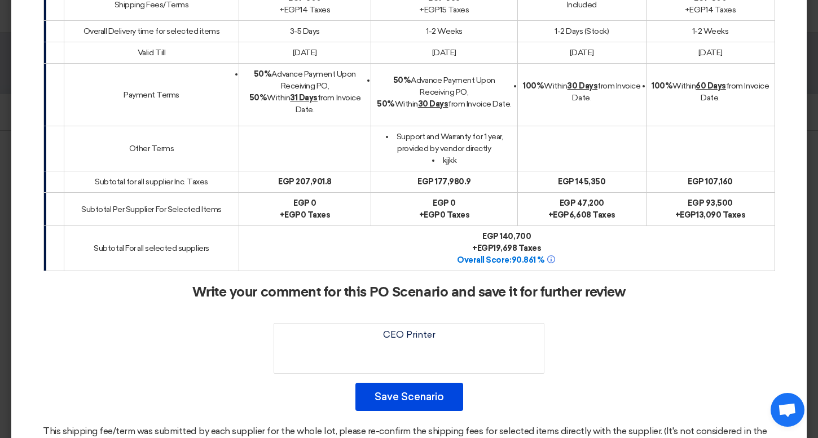
scroll to position [1307, 0]
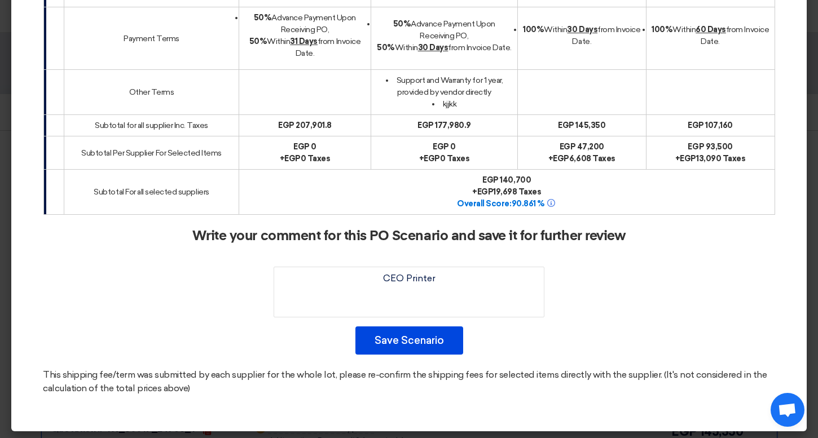
click at [446, 250] on div "Write your comment for this PO Scenario and save it for further review Save Sce…" at bounding box center [409, 291] width 732 height 126
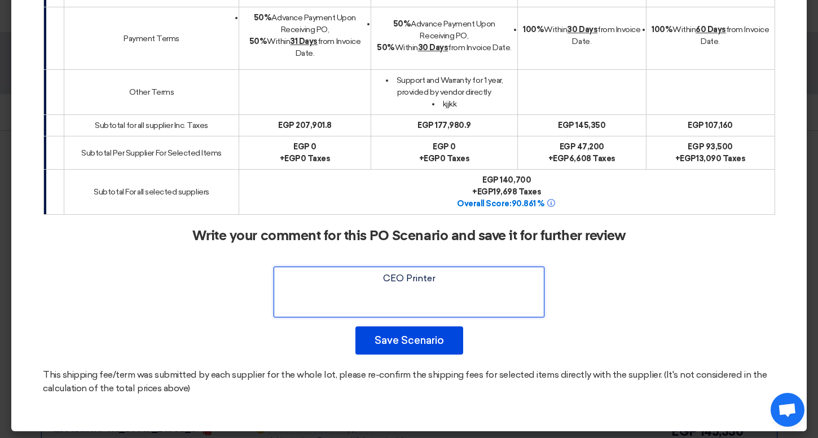
click at [450, 271] on textarea at bounding box center [409, 292] width 271 height 51
click at [450, 271] on textarea "To enrich screen reader interactions, please activate Accessibility in Grammarl…" at bounding box center [409, 292] width 271 height 51
type textarea "CEO Printer fdsmfsdkjfksdfkdfs"
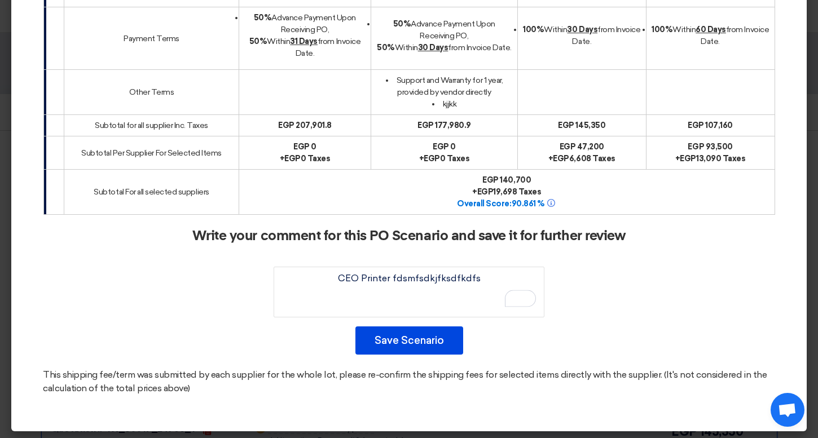
click at [498, 345] on div "Write your comment for this PO Scenario and save it for further review Save Sce…" at bounding box center [409, 291] width 732 height 126
click at [447, 332] on button "Save Scenario" at bounding box center [409, 341] width 108 height 28
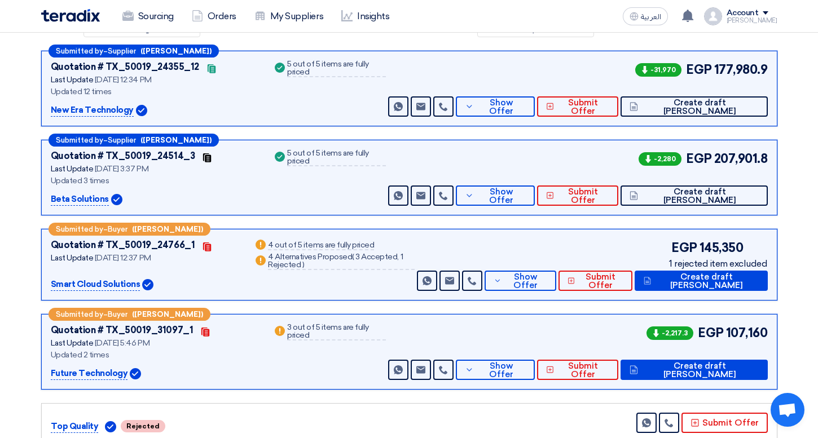
scroll to position [184, 0]
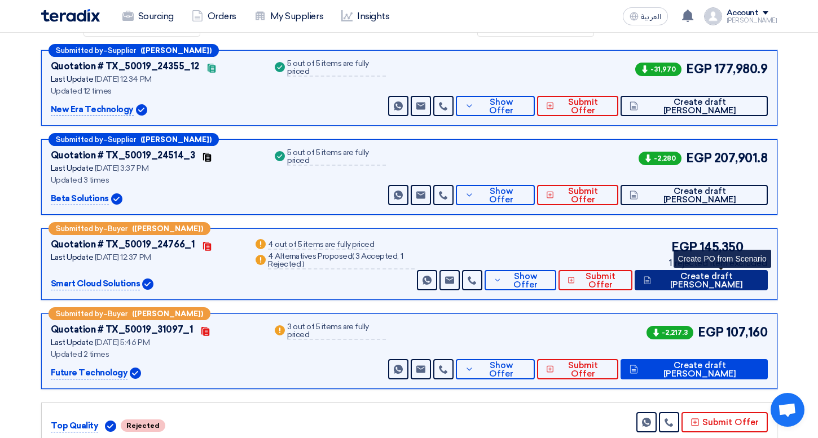
click at [753, 279] on span "Create draft [PERSON_NAME]" at bounding box center [706, 280] width 104 height 17
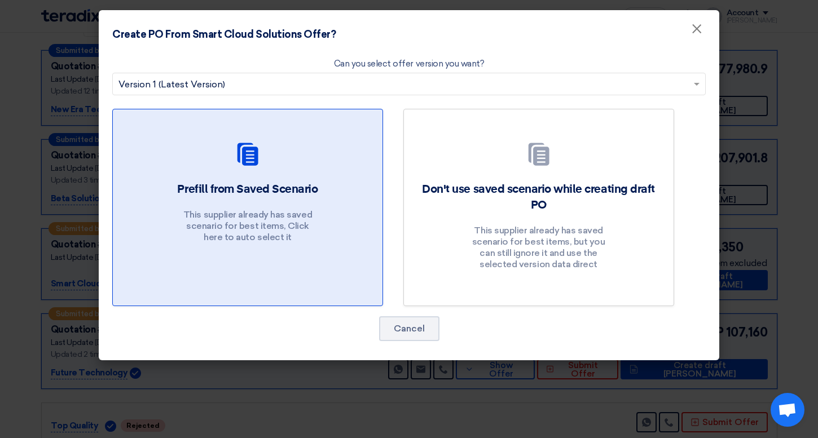
click at [278, 205] on div "Prefill from Saved Scenario This supplier already has saved scenario for best i…" at bounding box center [247, 215] width 243 height 67
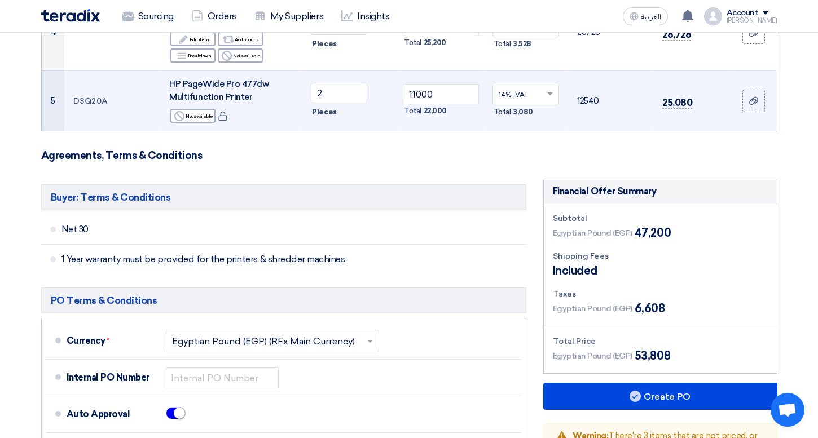
scroll to position [548, 0]
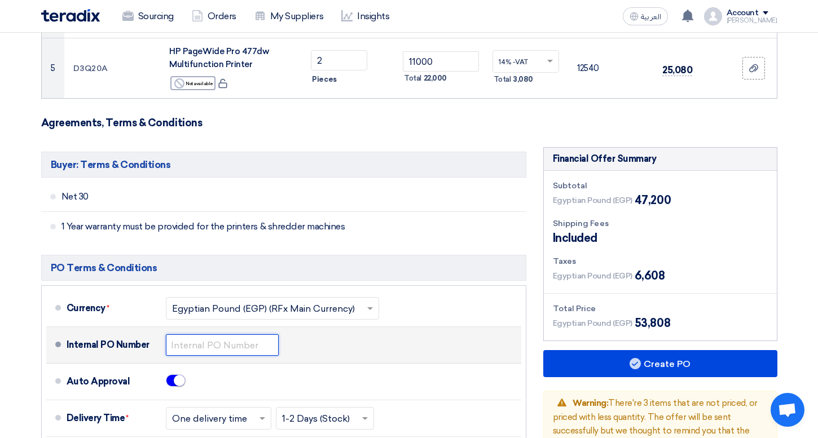
click at [201, 338] on input "text" at bounding box center [222, 345] width 113 height 21
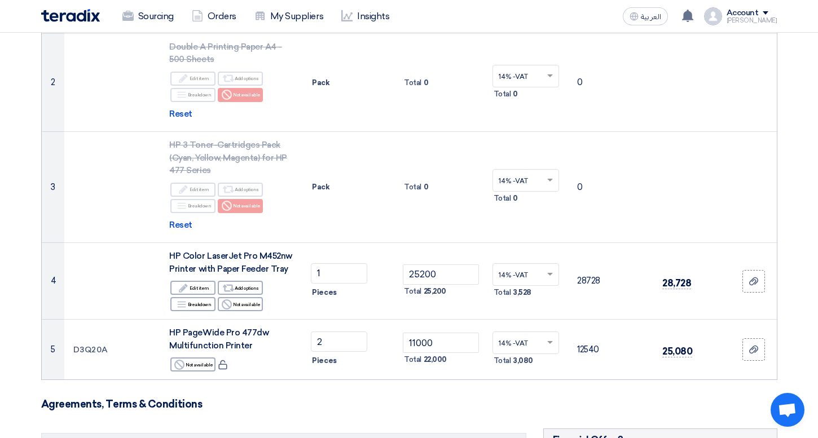
scroll to position [0, 0]
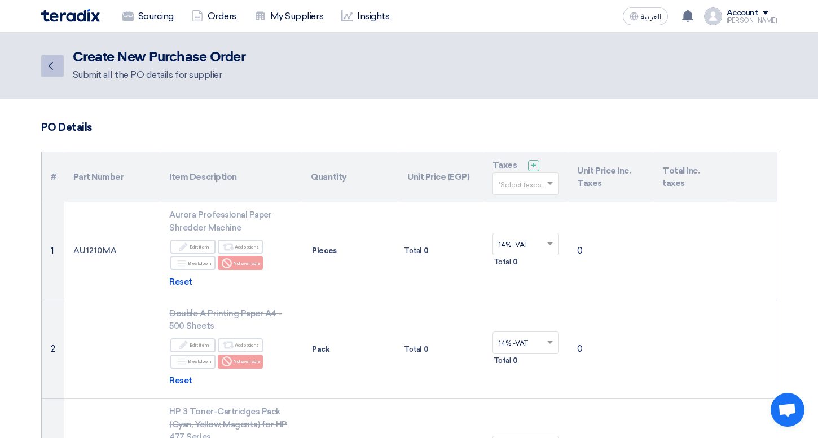
click at [56, 62] on icon "Back" at bounding box center [51, 66] width 14 height 14
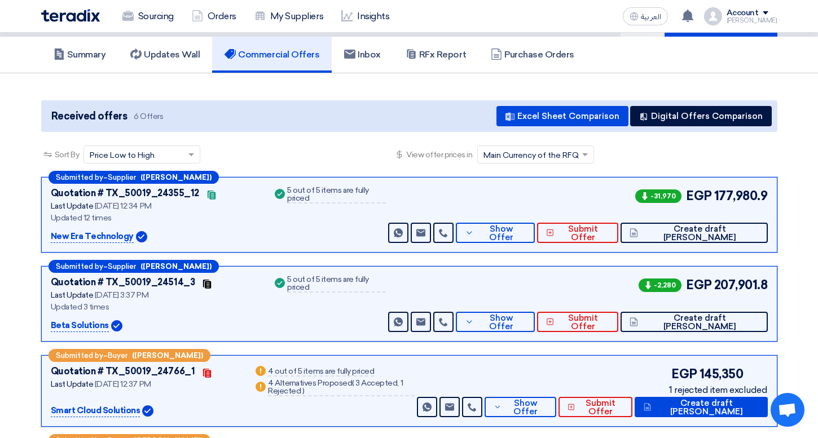
scroll to position [131, 0]
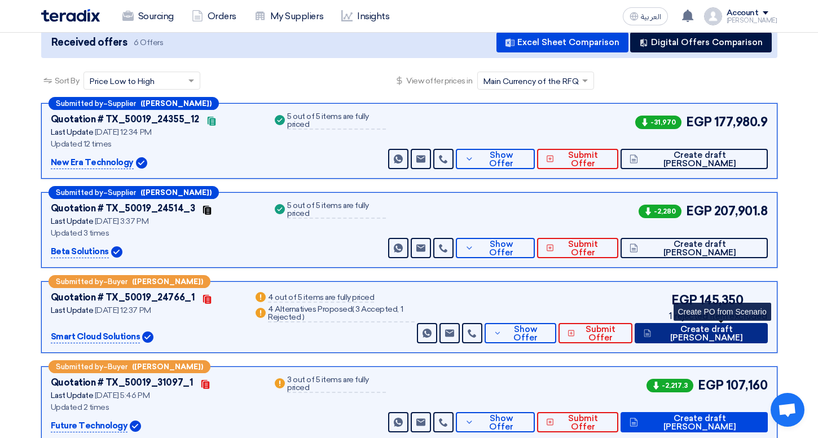
click at [738, 333] on span "Create draft [PERSON_NAME]" at bounding box center [706, 334] width 104 height 17
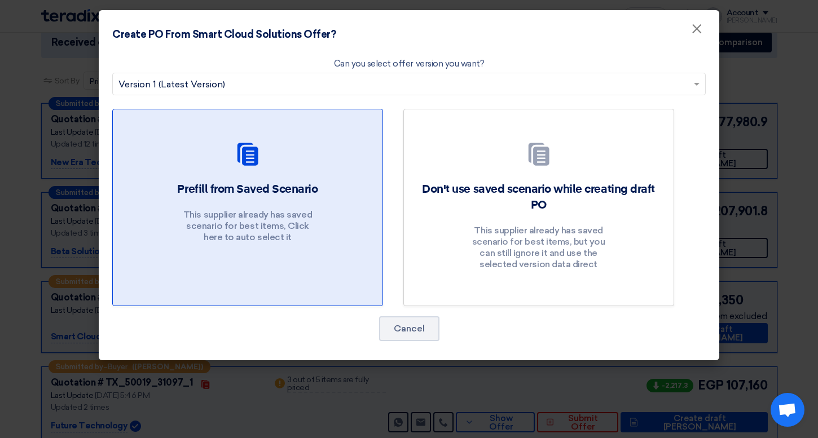
click at [355, 201] on div "Prefill from Saved Scenario This supplier already has saved scenario for best i…" at bounding box center [247, 215] width 243 height 67
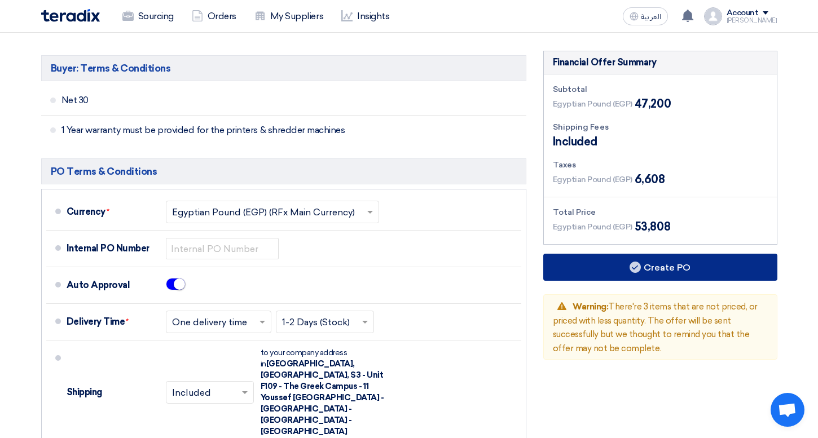
scroll to position [672, 0]
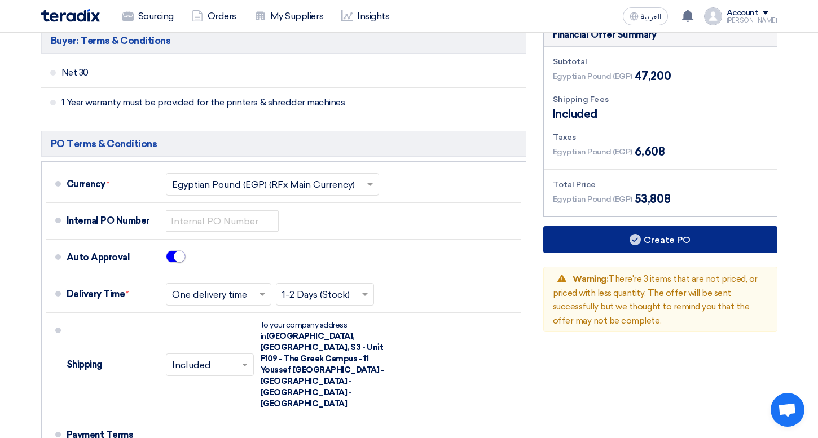
click at [651, 244] on button "Create PO" at bounding box center [660, 239] width 234 height 27
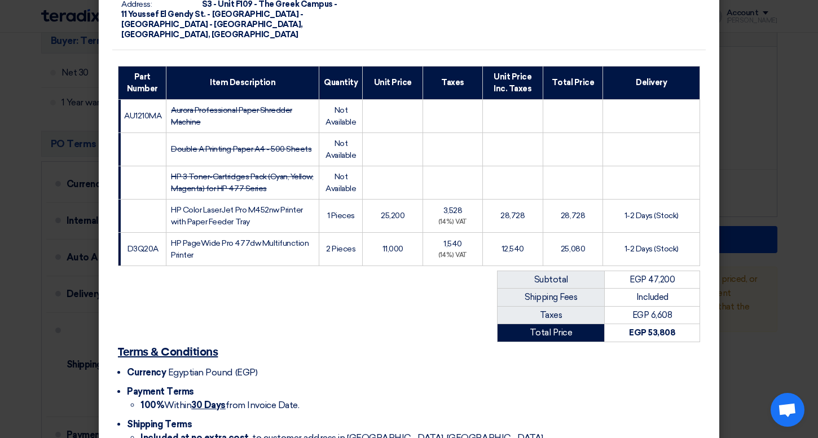
scroll to position [228, 0]
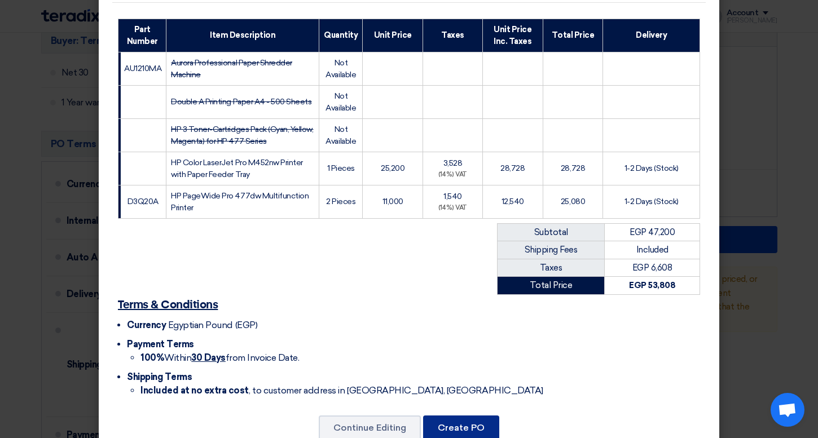
click at [487, 416] on button "Create PO" at bounding box center [461, 428] width 76 height 25
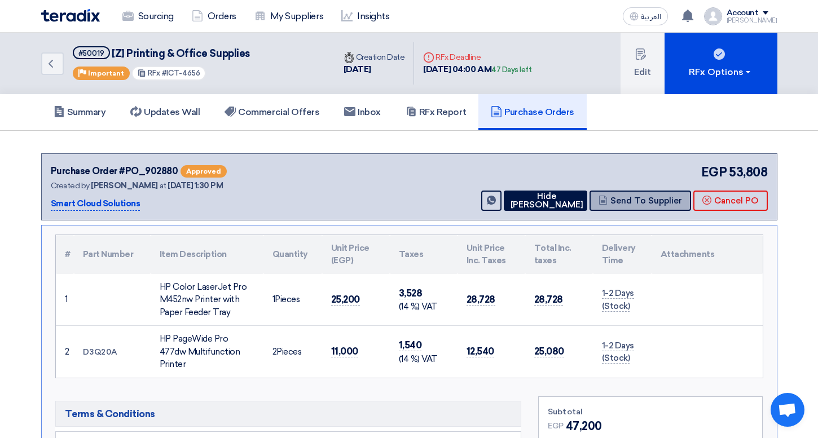
click at [626, 206] on button "Send To Supplier" at bounding box center [641, 201] width 102 height 20
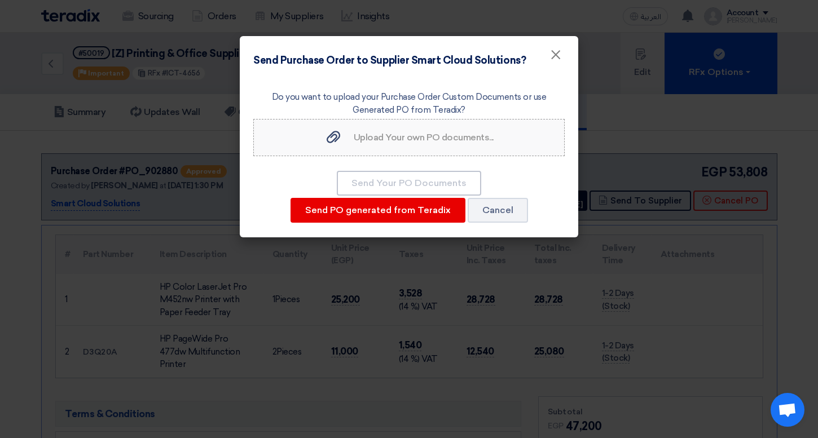
click at [428, 136] on span "Upload Your own PO documents..." at bounding box center [424, 137] width 140 height 11
click at [0, 0] on input "Upload Your own PO documents... Upload Your own PO documents..." at bounding box center [0, 0] width 0 height 0
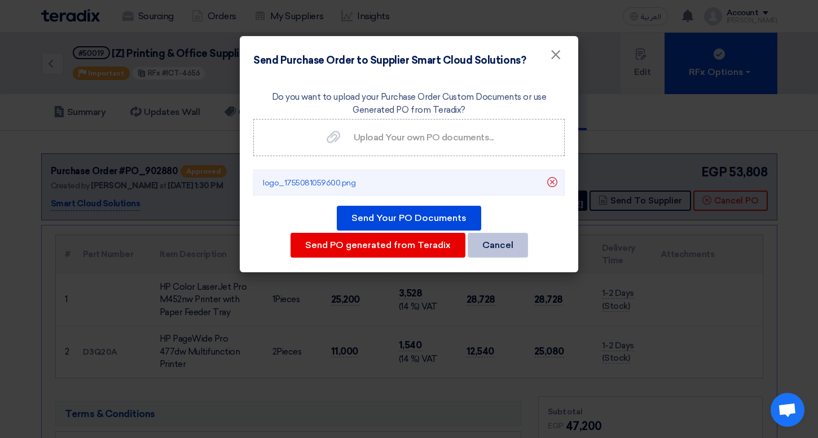
click at [497, 244] on button "Cancel" at bounding box center [498, 245] width 60 height 25
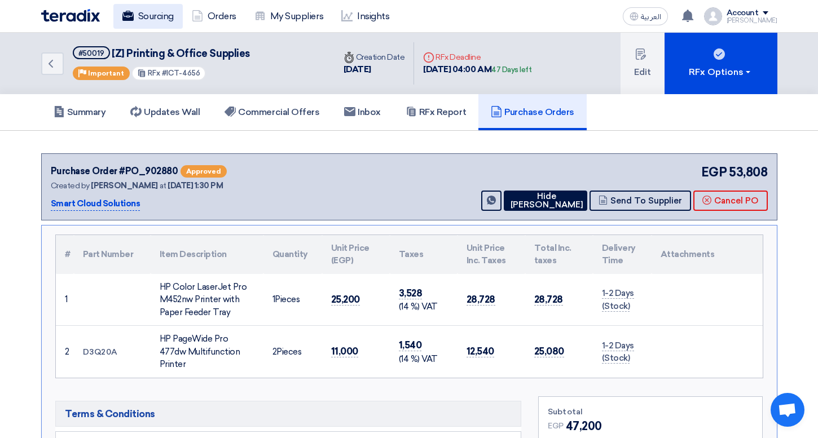
click at [164, 25] on link "Sourcing" at bounding box center [147, 16] width 69 height 25
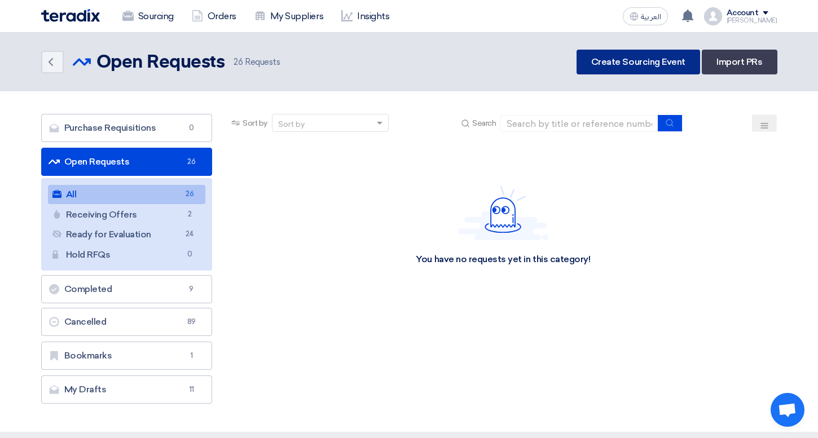
click at [624, 56] on link "Create Sourcing Event" at bounding box center [639, 62] width 124 height 25
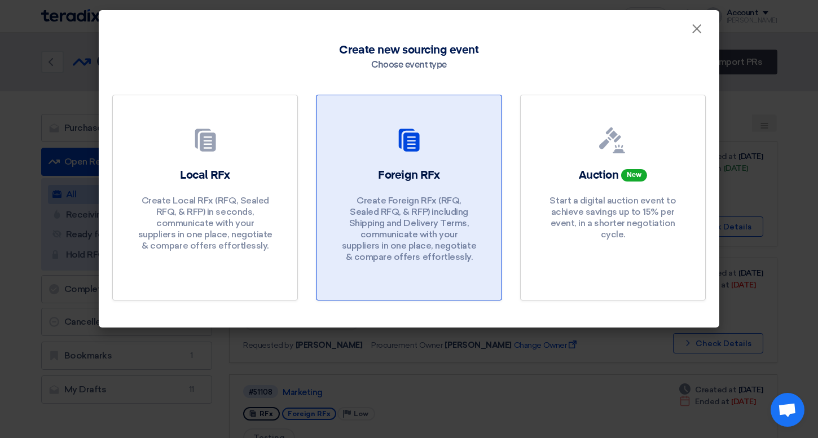
click at [384, 159] on link "Foreign RFx Create Foreign RFx (RFQ, Sealed RFQ, & RFP) including Shipping and …" at bounding box center [409, 198] width 186 height 206
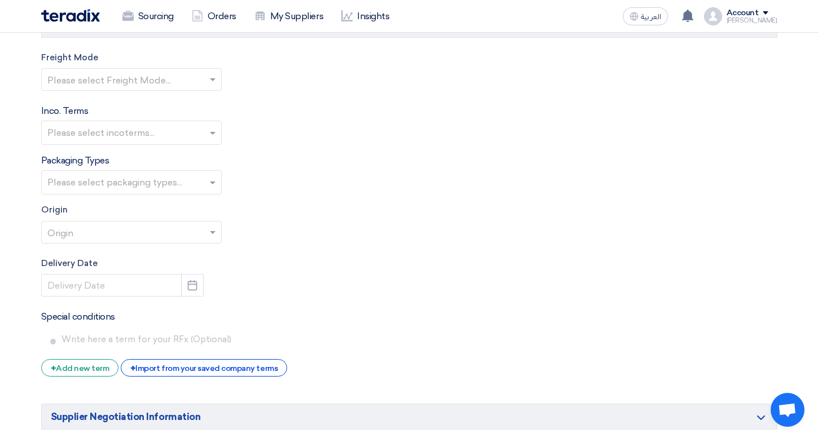
scroll to position [1824, 0]
click at [140, 74] on input "text" at bounding box center [125, 80] width 157 height 19
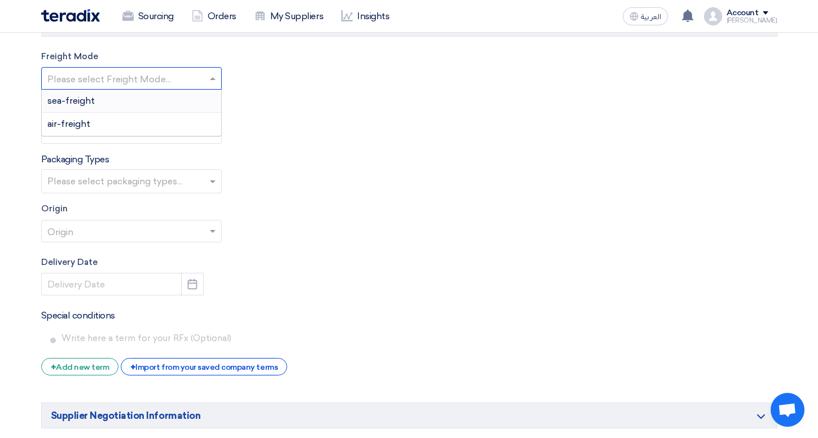
click at [147, 98] on div "sea-freight" at bounding box center [131, 101] width 179 height 23
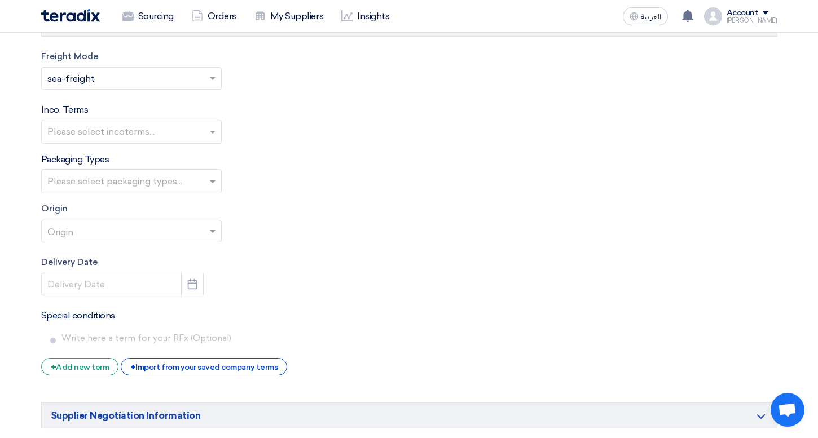
click at [143, 127] on input "text" at bounding box center [132, 133] width 171 height 19
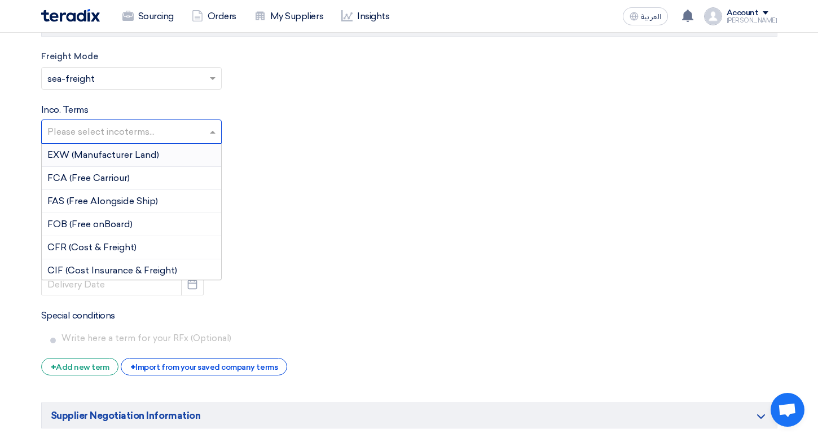
click at [143, 164] on div "EXW (Manufacturer Land)" at bounding box center [131, 155] width 179 height 23
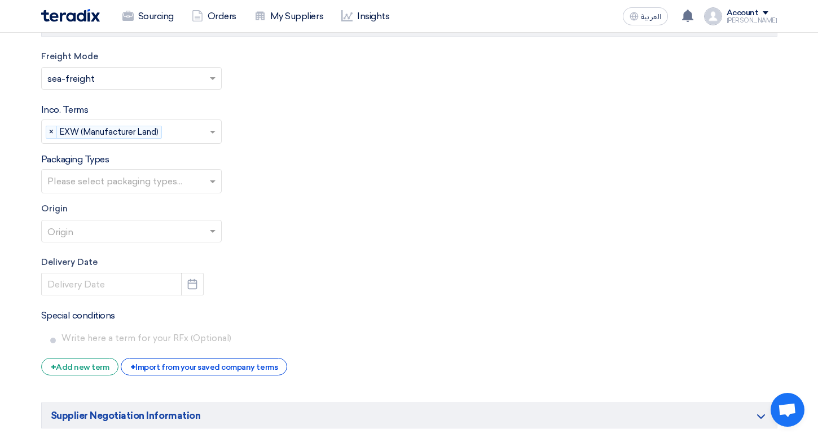
click at [132, 171] on div "Please select packaging types..." at bounding box center [124, 181] width 165 height 23
click at [130, 210] on div "No Pallet" at bounding box center [131, 204] width 179 height 23
click at [135, 228] on input "text" at bounding box center [125, 232] width 157 height 19
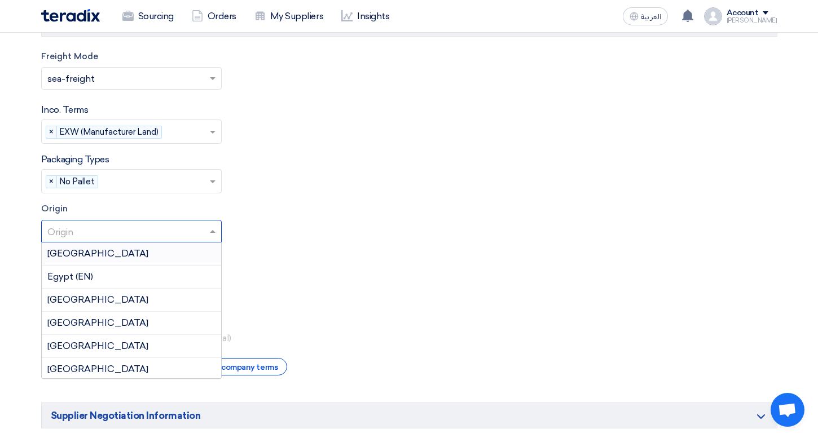
click at [142, 261] on div "[GEOGRAPHIC_DATA]" at bounding box center [131, 254] width 179 height 23
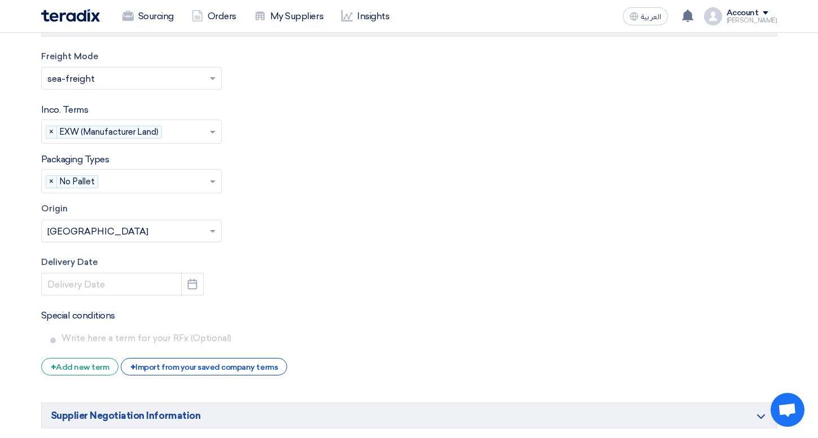
scroll to position [1854, 0]
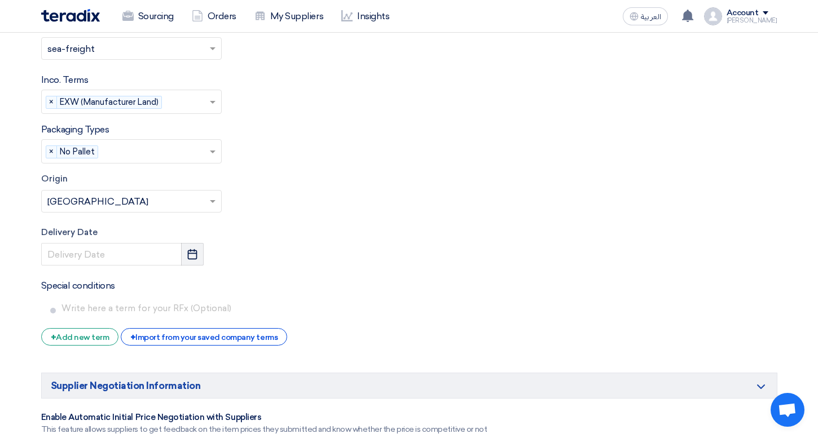
click at [182, 262] on button "Pick a date" at bounding box center [192, 254] width 23 height 23
select select "8"
select select "2025"
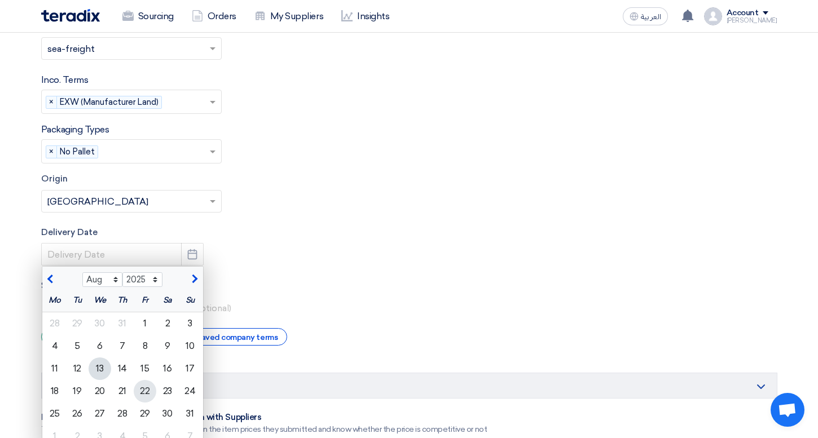
click at [134, 391] on div "22" at bounding box center [145, 391] width 23 height 23
type input "[DATE]"
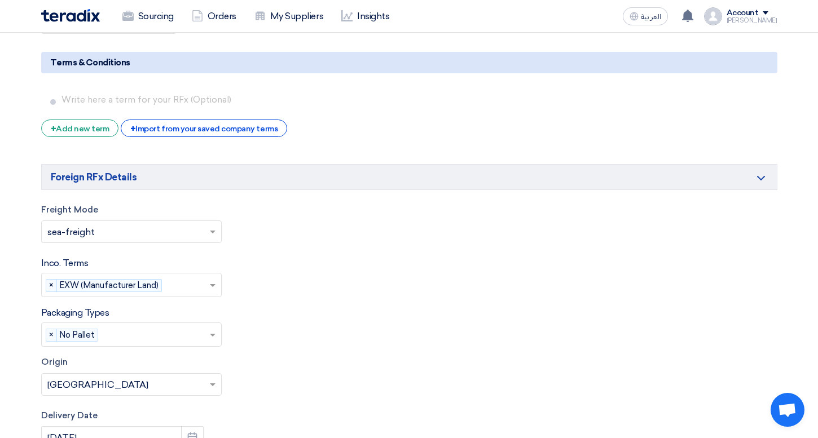
scroll to position [1743, 0]
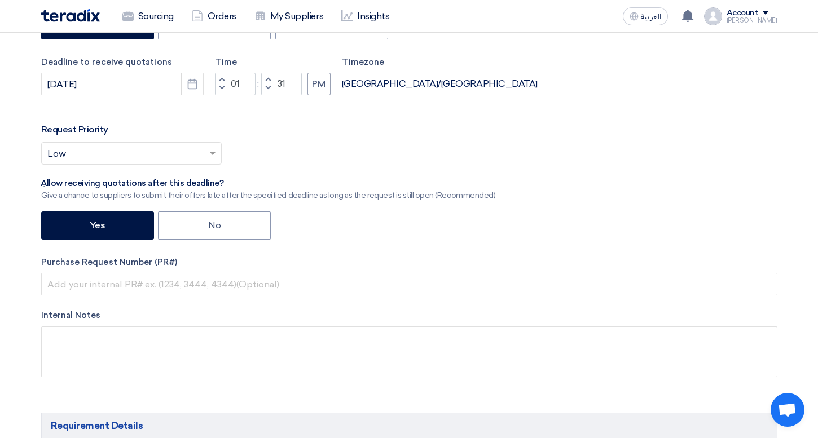
scroll to position [0, 0]
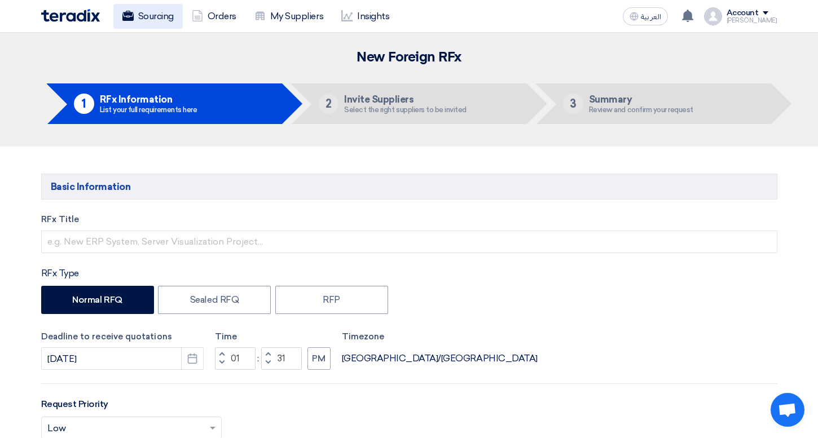
click at [161, 21] on link "Sourcing" at bounding box center [147, 16] width 69 height 25
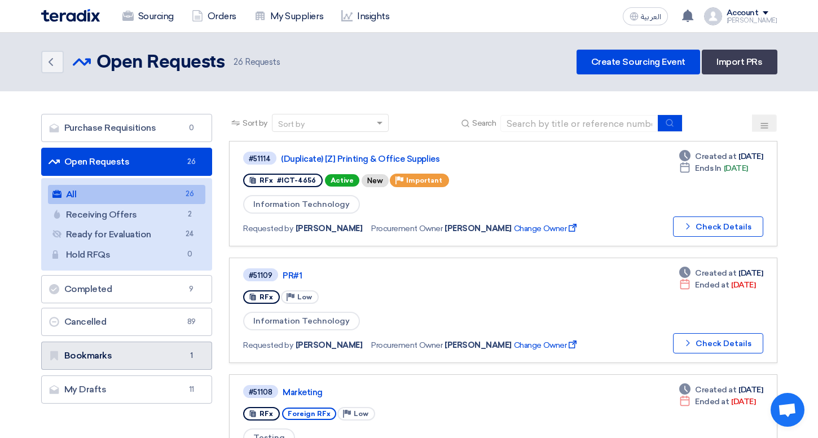
click at [168, 367] on link "Bookmarks Bookmarks 1" at bounding box center [126, 356] width 171 height 28
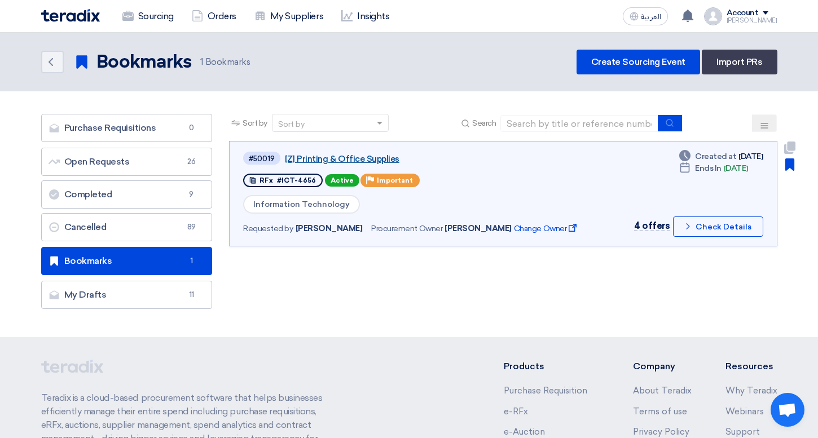
click at [365, 159] on link "[Z] Printing & Office Supplies" at bounding box center [426, 159] width 282 height 10
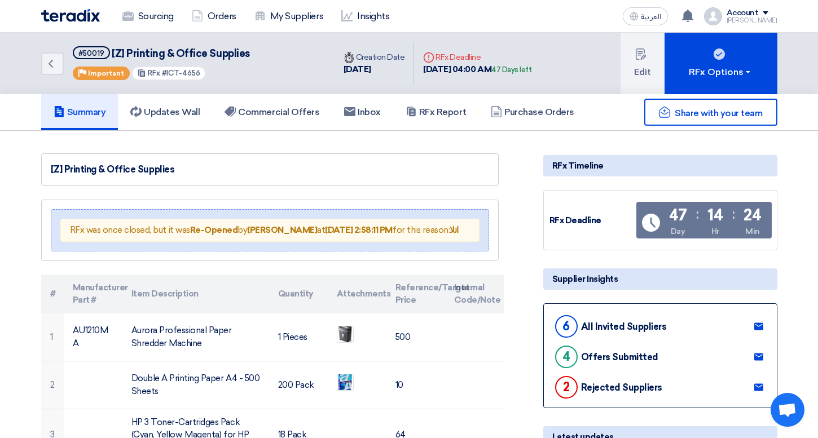
click at [553, 120] on div "Share with your team" at bounding box center [660, 112] width 234 height 27
click at [519, 117] on h5 "Purchase Orders" at bounding box center [532, 112] width 83 height 11
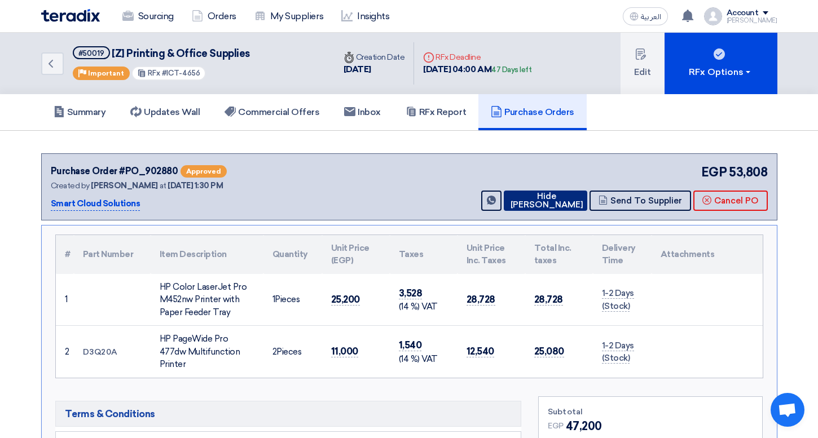
click at [569, 204] on button "Hide [PERSON_NAME]" at bounding box center [545, 201] width 83 height 20
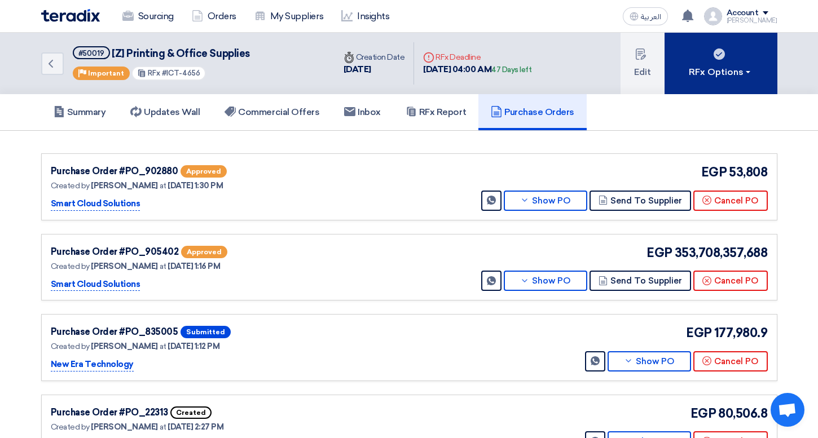
click at [755, 64] on button "RFx Options" at bounding box center [721, 63] width 113 height 61
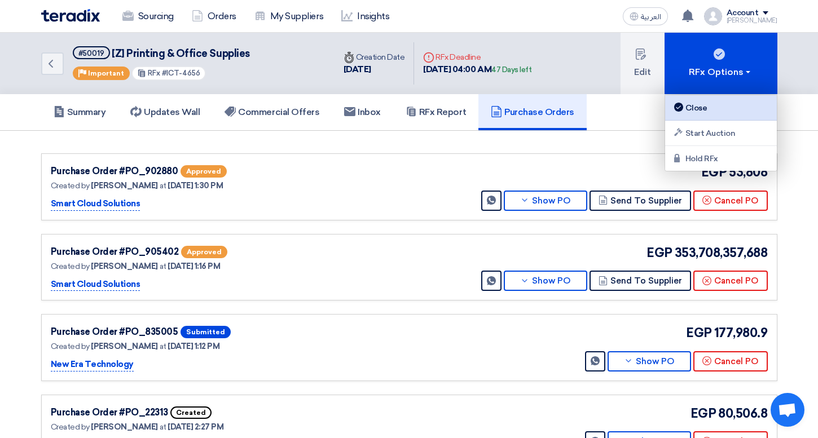
click at [727, 98] on link "Close" at bounding box center [721, 107] width 112 height 25
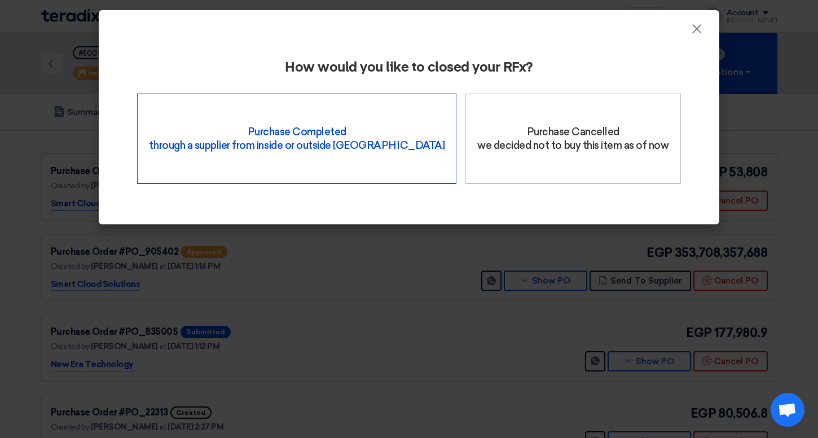
click at [353, 138] on div "Purchase Completed through a supplier from inside or outside Teradix" at bounding box center [296, 139] width 319 height 90
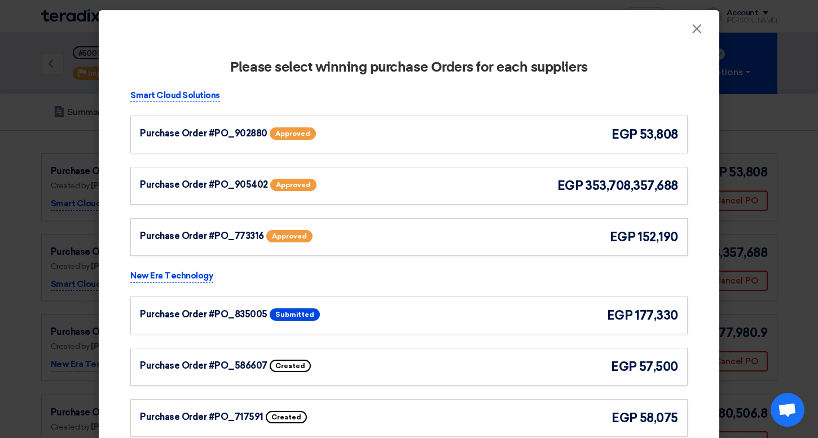
click at [324, 133] on div "Purchase Order #PO_902880 Approved" at bounding box center [250, 133] width 220 height 17
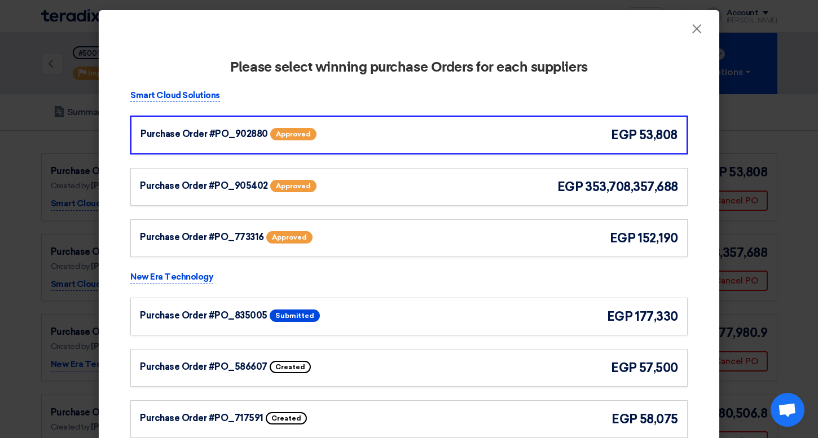
scroll to position [30, 0]
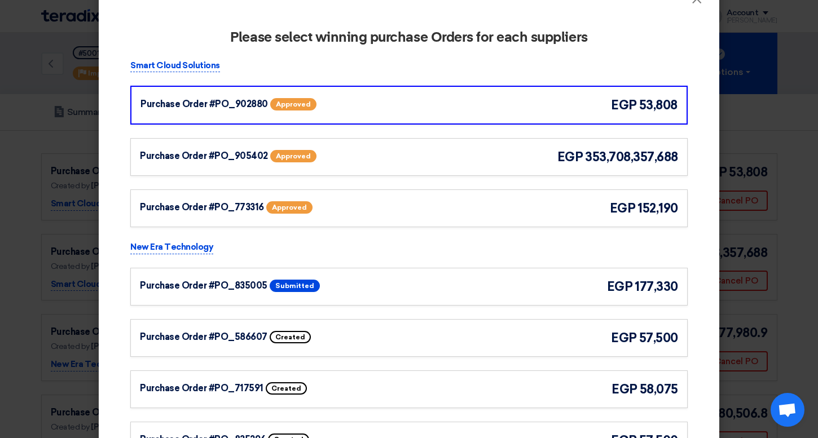
click at [341, 274] on div "Purchase Order #PO_835005 Submitted egp 177,330" at bounding box center [408, 287] width 557 height 38
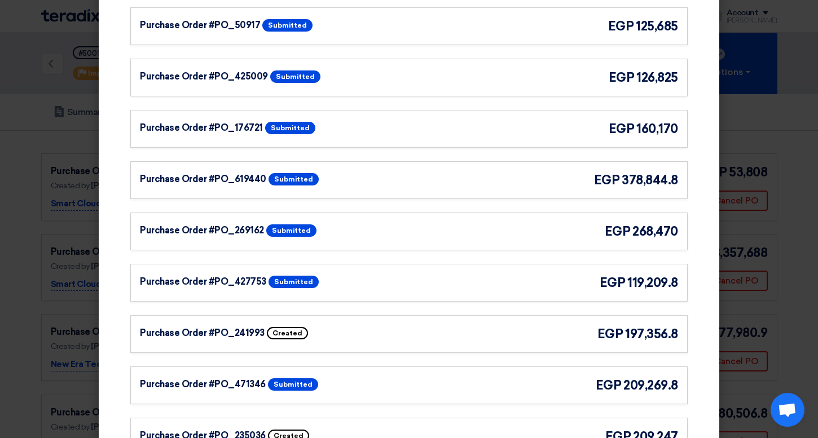
scroll to position [4162, 0]
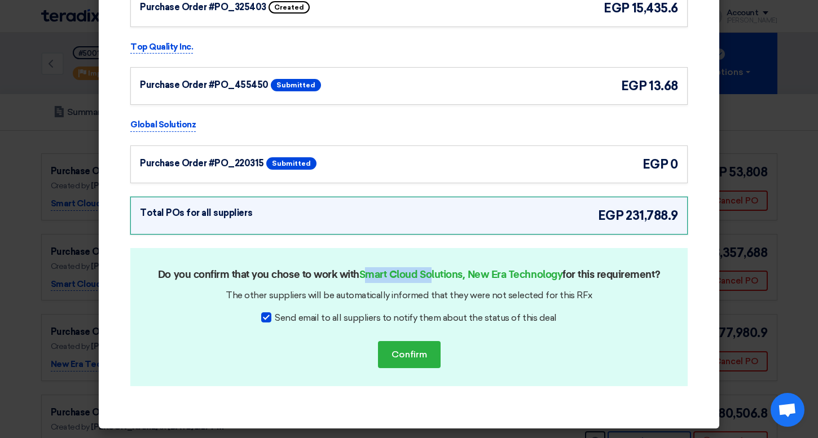
click at [433, 275] on strong "Smart Cloud Solutions, New Era Technology" at bounding box center [460, 275] width 203 height 10
click at [543, 278] on strong "Smart Cloud Solutions, New Era Technology" at bounding box center [460, 275] width 203 height 10
click at [287, 319] on span "Send email to all suppliers to notify them about the status of this deal" at bounding box center [416, 318] width 282 height 14
click at [282, 319] on input "Send email to all suppliers to notify them about the status of this deal" at bounding box center [278, 314] width 7 height 7
checkbox input "false"
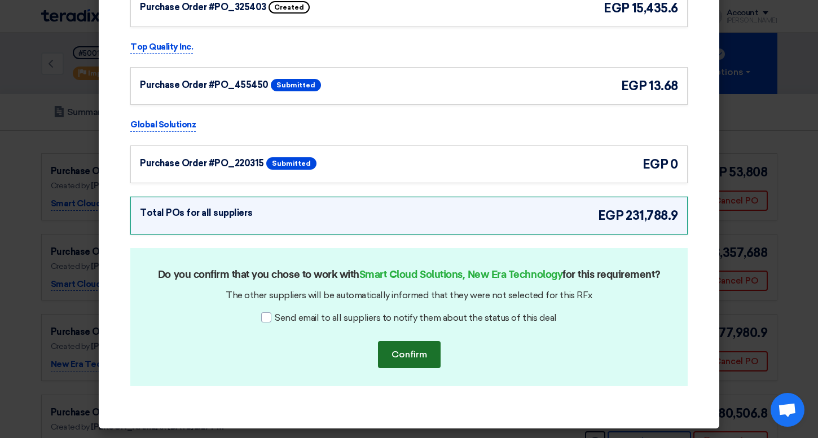
click at [385, 348] on button "Confirm" at bounding box center [409, 354] width 63 height 27
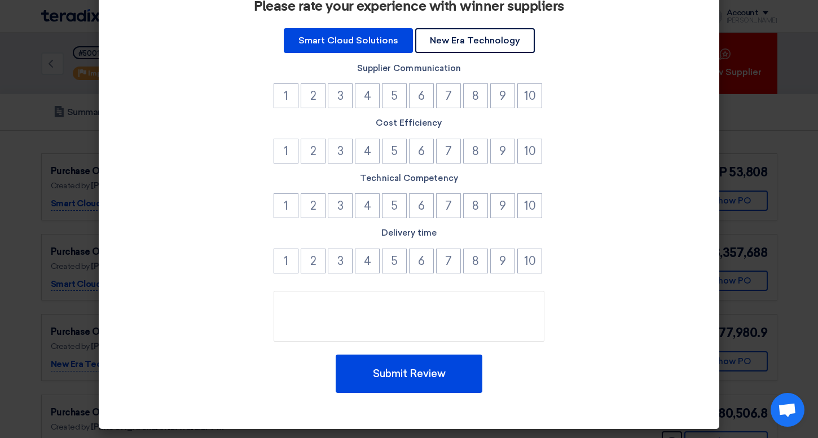
scroll to position [28, 0]
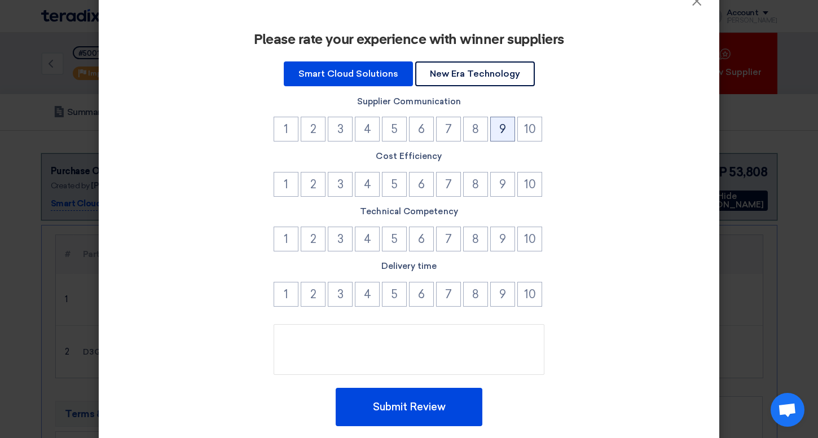
click at [508, 129] on button "9" at bounding box center [502, 129] width 25 height 25
click at [503, 177] on button "9" at bounding box center [502, 184] width 25 height 25
click at [507, 236] on button "9" at bounding box center [502, 239] width 25 height 25
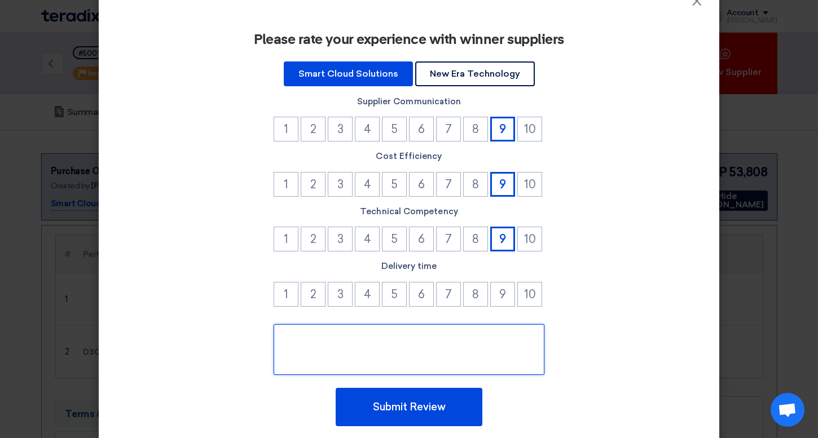
click at [403, 326] on textarea at bounding box center [409, 349] width 271 height 51
click at [396, 341] on textarea "To enrich screen reader interactions, please activate Accessibility in Grammarl…" at bounding box center [409, 349] width 271 height 51
type textarea "bkkjkjkhhjkjhklhklk"
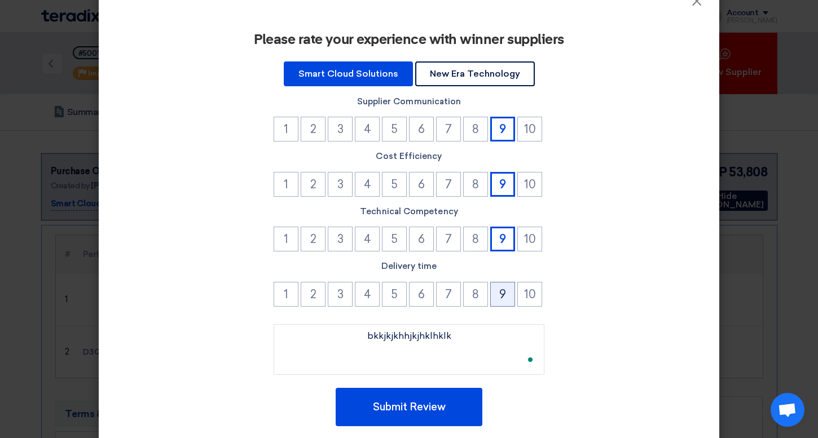
click at [507, 300] on button "9" at bounding box center [502, 294] width 25 height 25
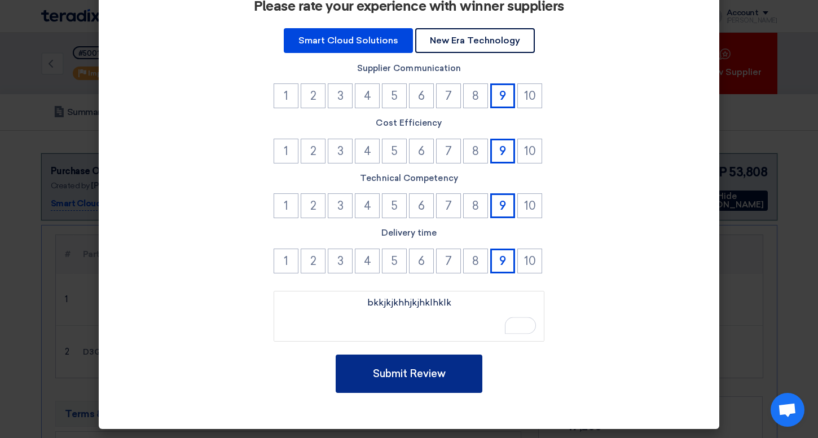
click at [447, 372] on button "Submit Review" at bounding box center [409, 374] width 147 height 38
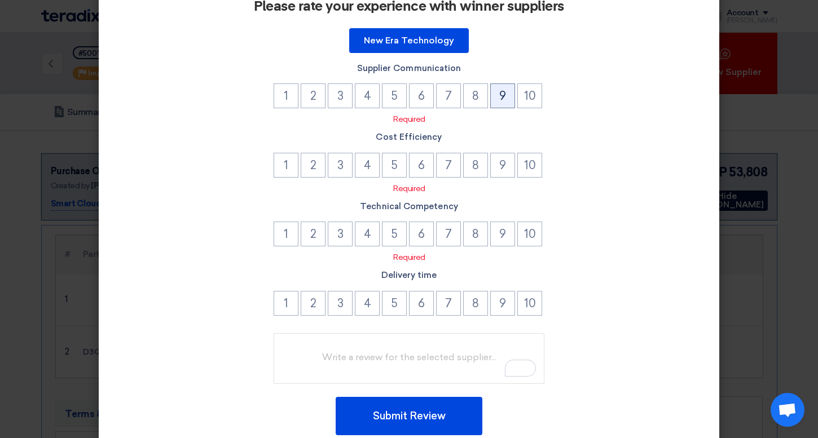
click at [514, 105] on button "9" at bounding box center [502, 95] width 25 height 25
click at [508, 159] on button "9" at bounding box center [502, 165] width 25 height 25
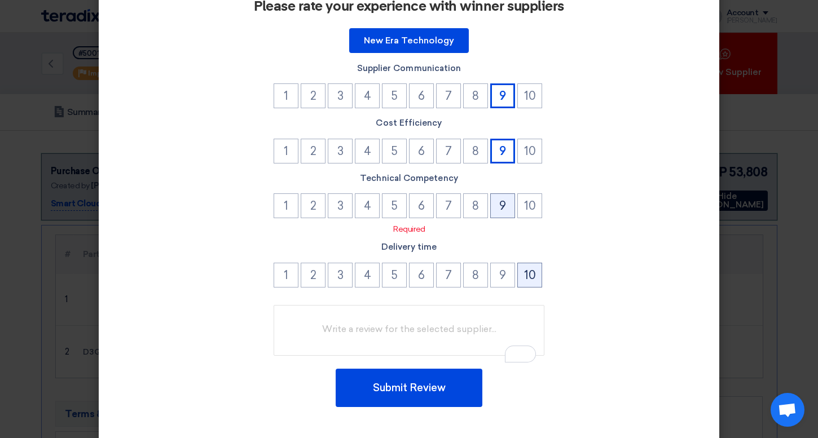
click at [536, 275] on button "10" at bounding box center [529, 275] width 25 height 25
click at [502, 210] on button "9" at bounding box center [502, 205] width 25 height 25
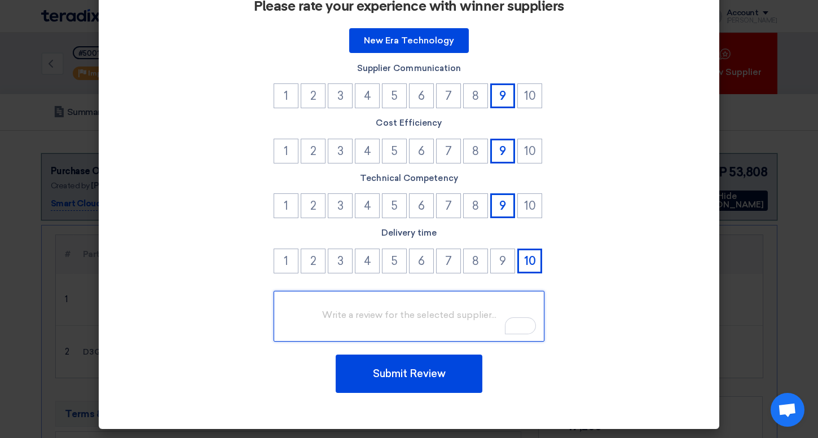
click at [438, 299] on textarea "To enrich screen reader interactions, please activate Accessibility in Grammarl…" at bounding box center [409, 316] width 271 height 51
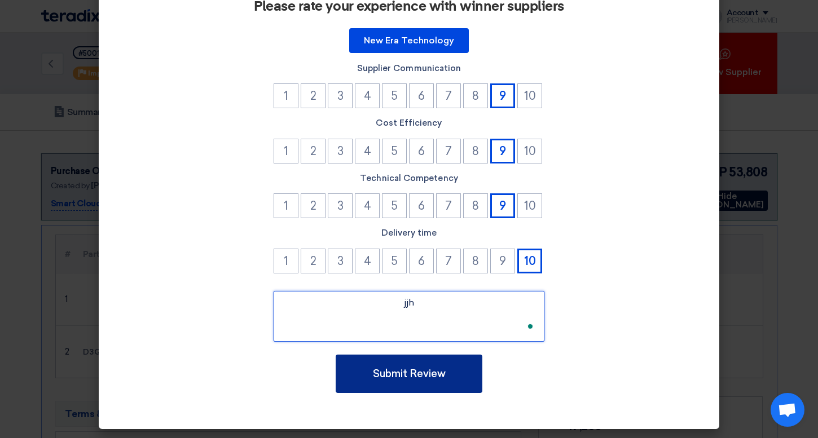
type textarea "jjh"
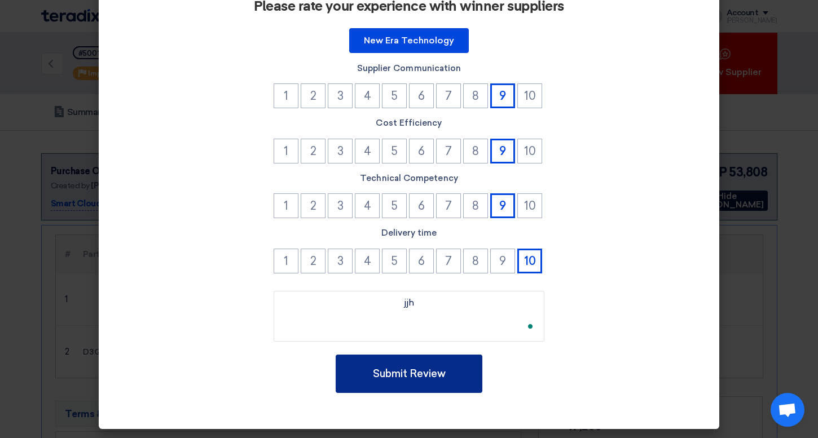
click at [438, 369] on button "Submit Review" at bounding box center [409, 374] width 147 height 38
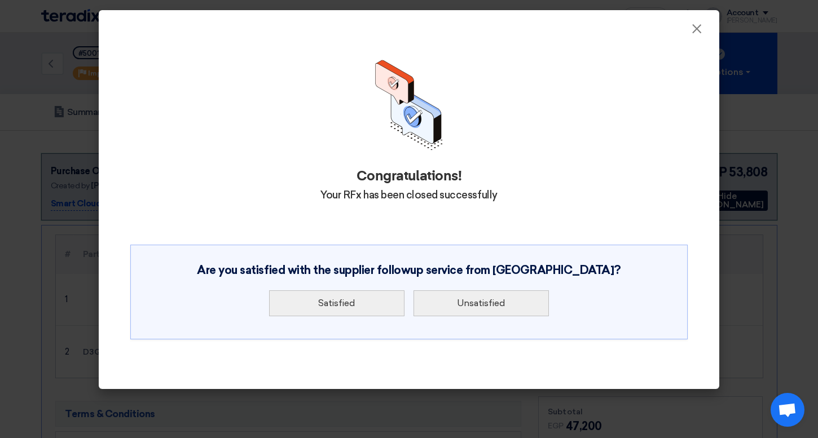
scroll to position [0, 0]
click at [689, 29] on button "×" at bounding box center [696, 29] width 29 height 23
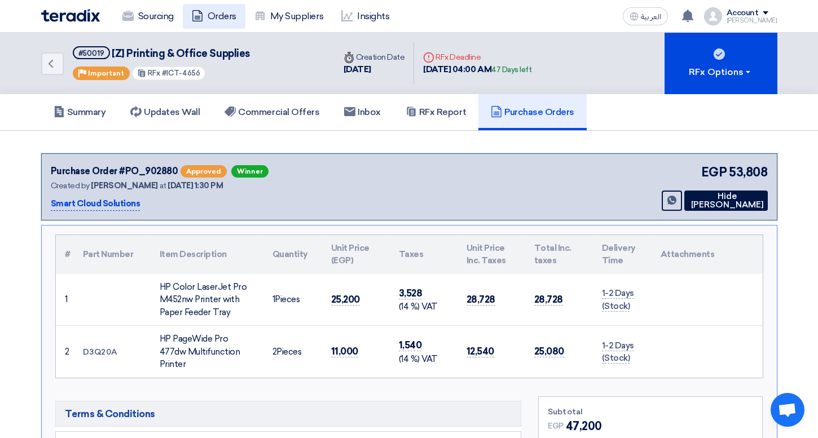
click at [227, 8] on link "Orders" at bounding box center [214, 16] width 63 height 25
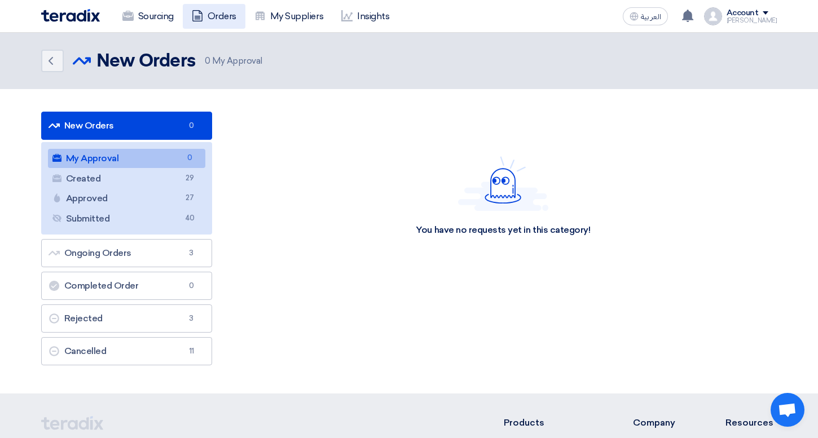
click at [210, 17] on link "Orders" at bounding box center [214, 16] width 63 height 25
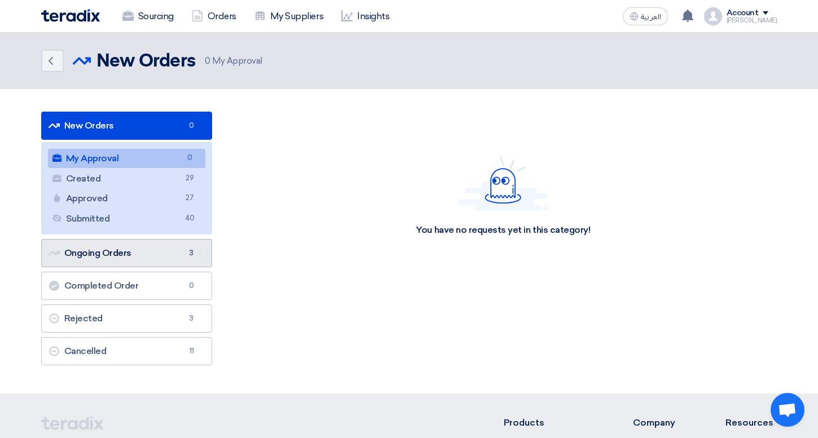
click at [161, 245] on link "Ongoing Orders Ongoing Orders 3" at bounding box center [126, 253] width 171 height 28
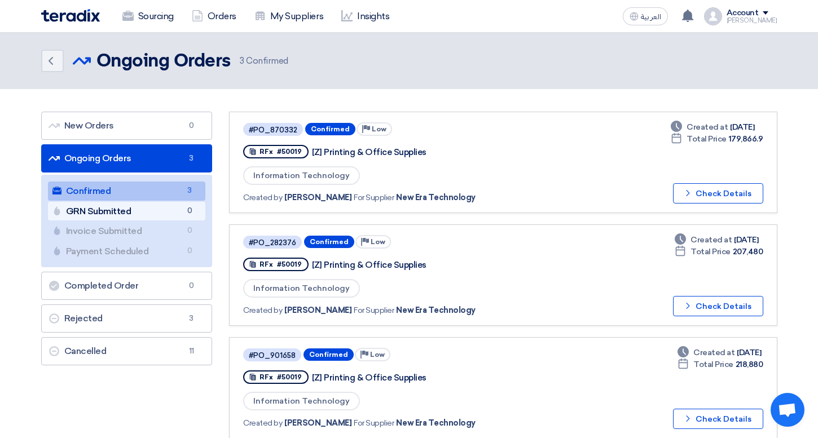
click at [190, 212] on span "0" at bounding box center [190, 211] width 14 height 12
click at [151, 206] on link "GRN Submitted GRN Submitted 0" at bounding box center [127, 211] width 158 height 19
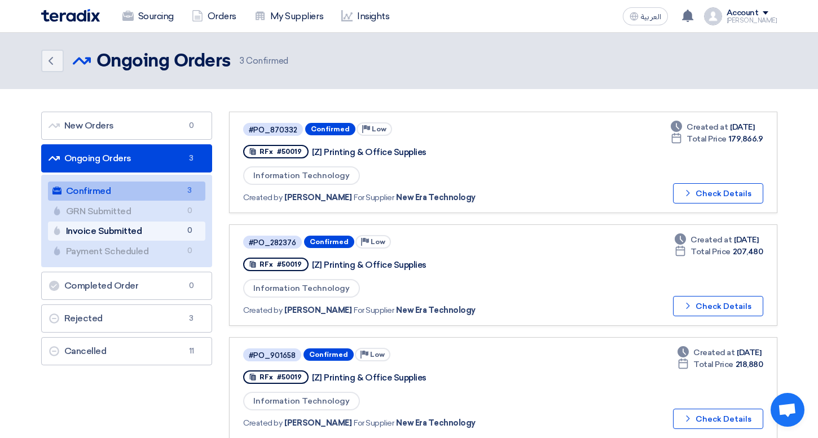
click at [151, 224] on link "Invoice Submitted Invoice Submitted 0" at bounding box center [127, 231] width 158 height 19
click at [156, 243] on link "Payment Scheduled Payment Scheduled 0" at bounding box center [127, 251] width 158 height 19
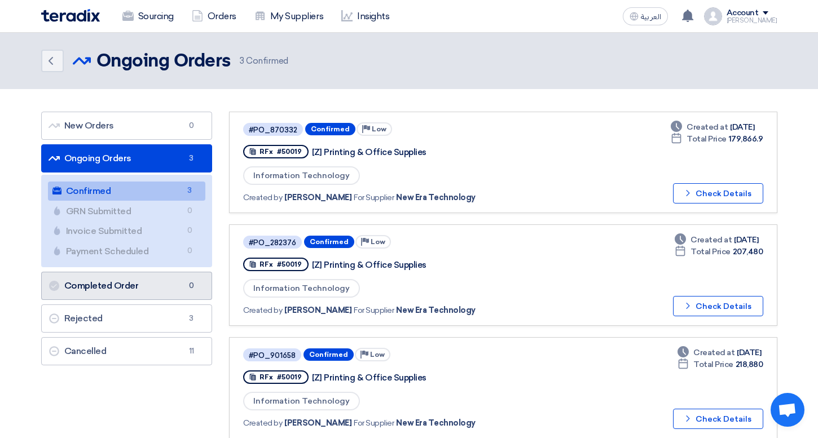
click at [169, 282] on link "Completed Order Completed Order 0" at bounding box center [126, 286] width 171 height 28
